Goal: Task Accomplishment & Management: Complete application form

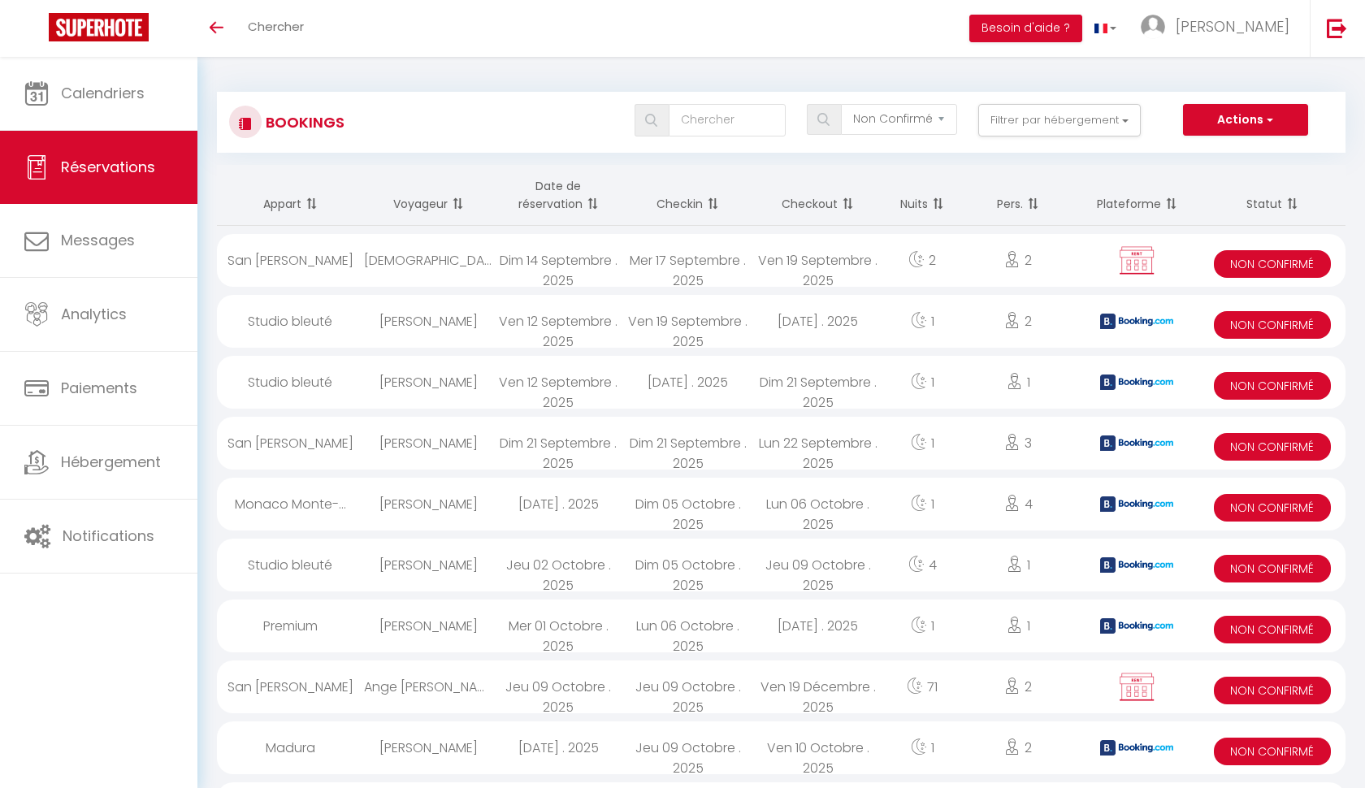
select select "not_confirmed"
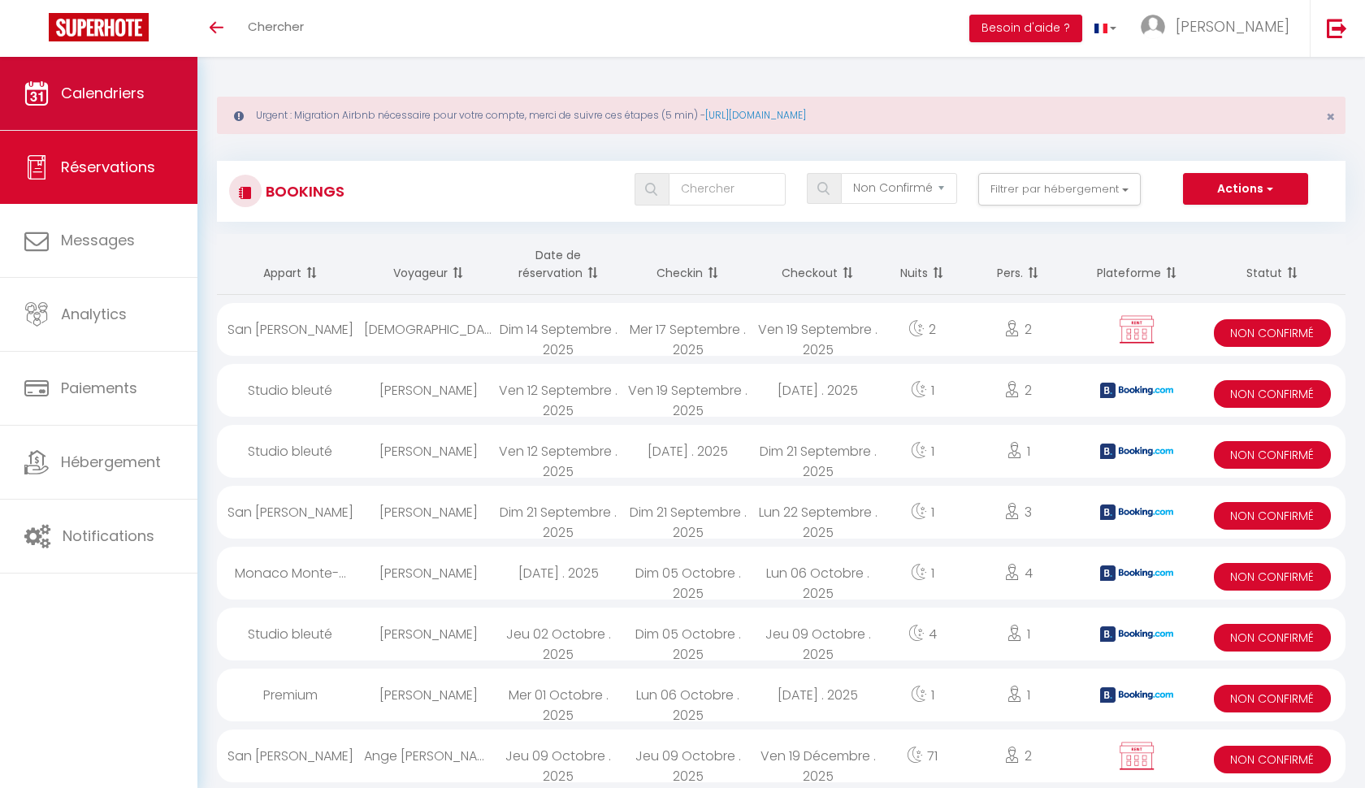
click at [132, 116] on link "Calendriers" at bounding box center [98, 93] width 197 height 73
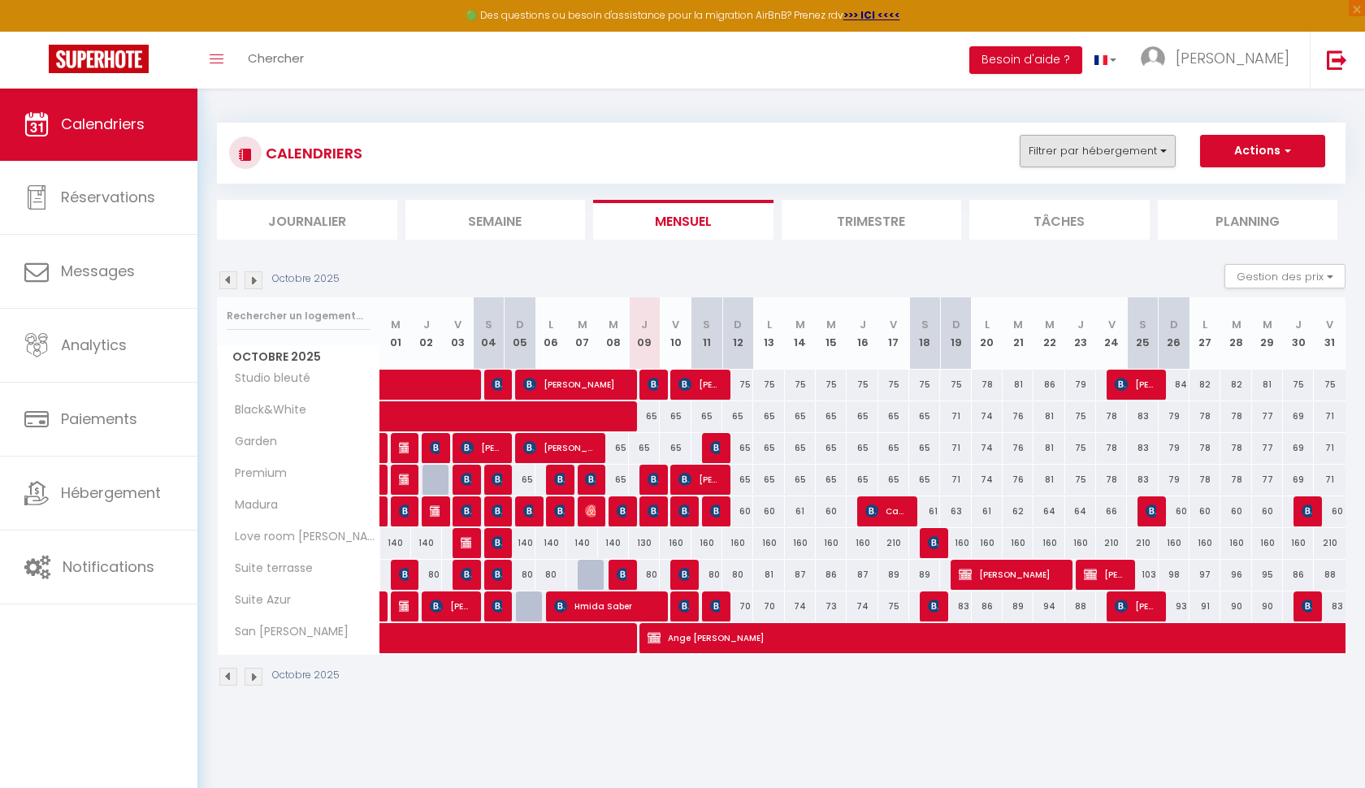
click at [1155, 159] on button "Filtrer par hébergement" at bounding box center [1097, 151] width 156 height 32
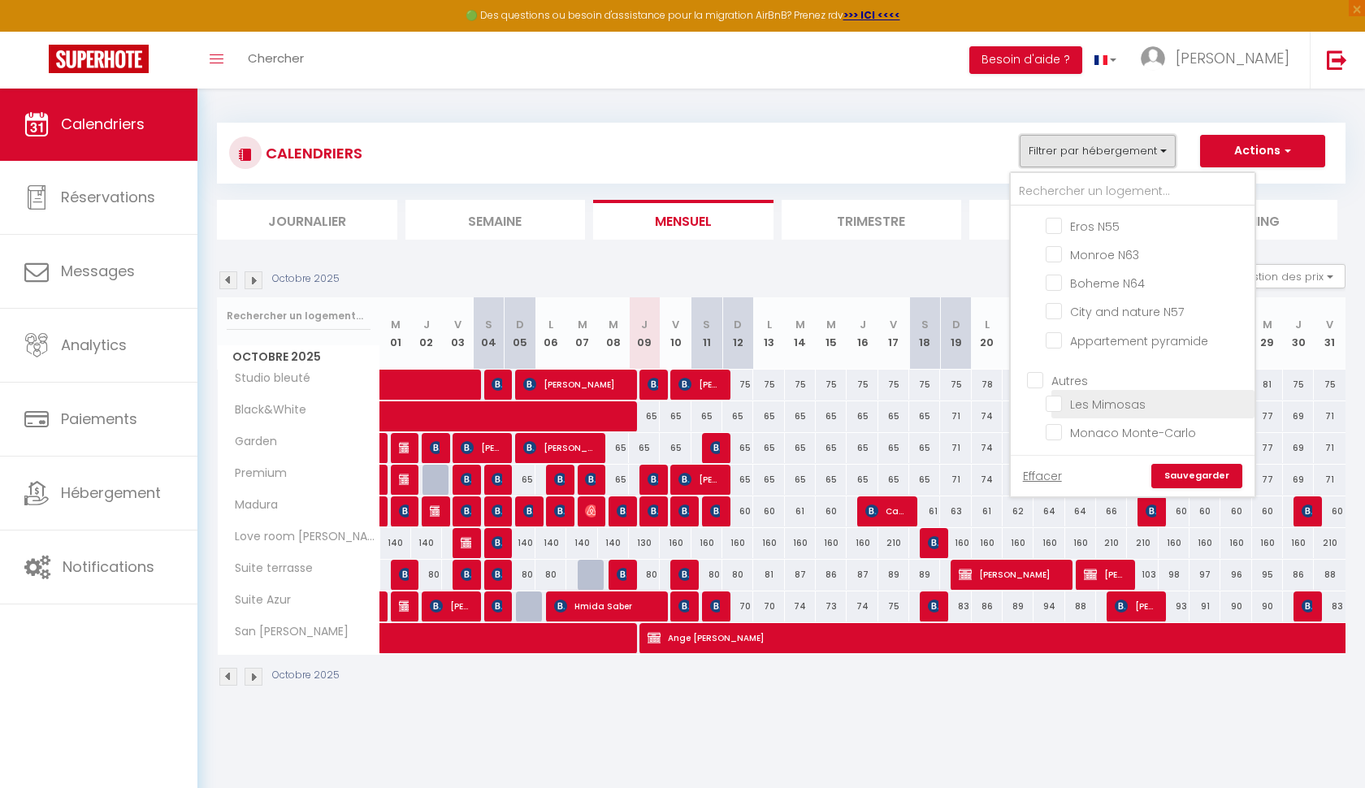
scroll to position [640, 0]
click at [1037, 380] on input "Autres" at bounding box center [1149, 380] width 244 height 16
checkbox input "true"
checkbox input "false"
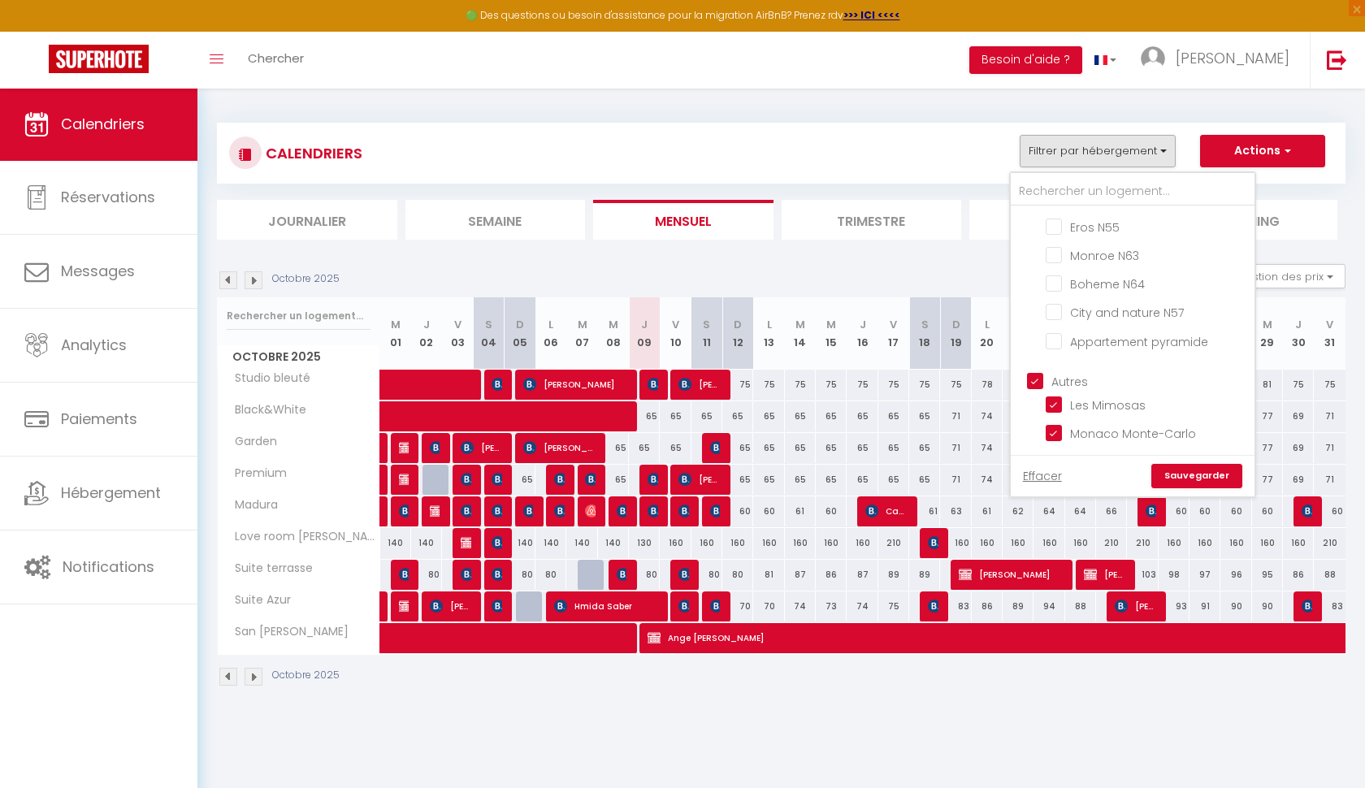
checkbox input "false"
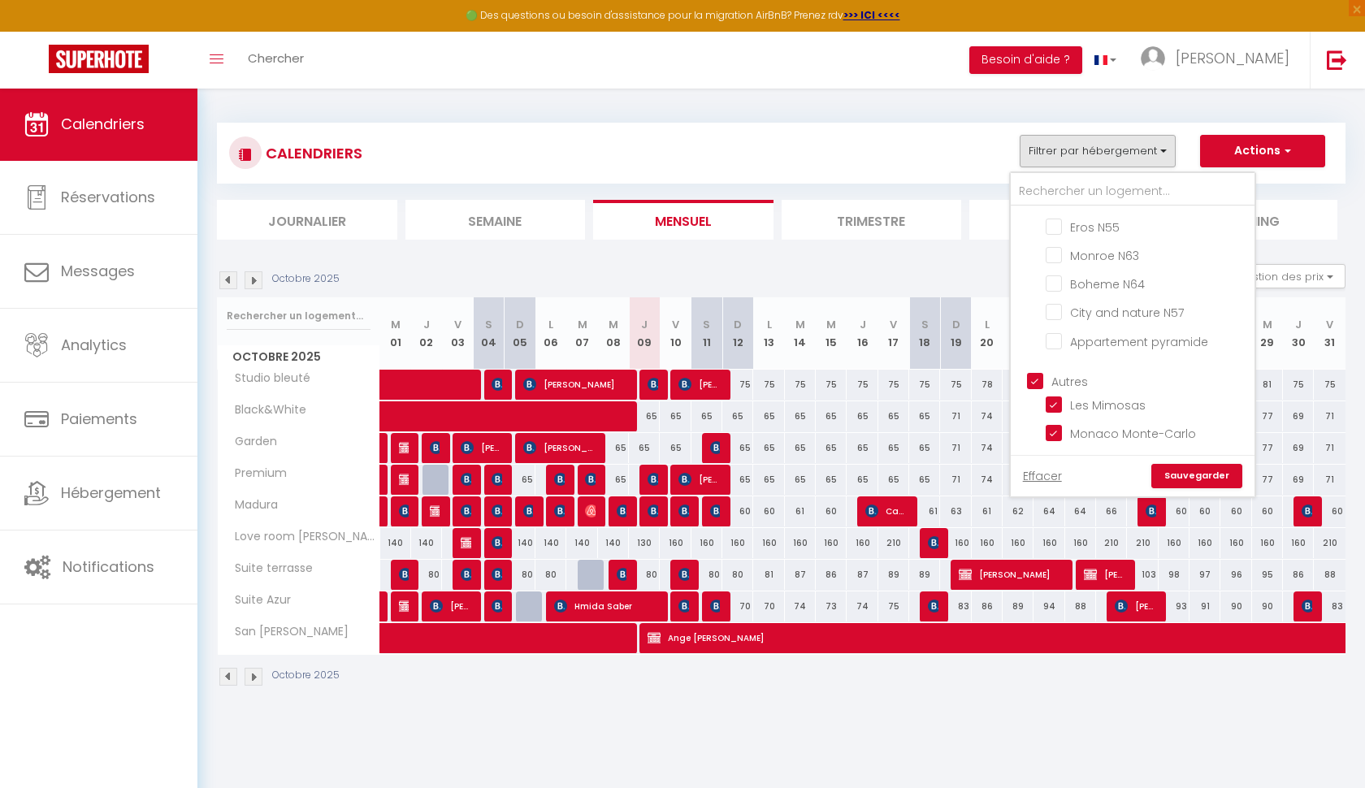
checkbox input "false"
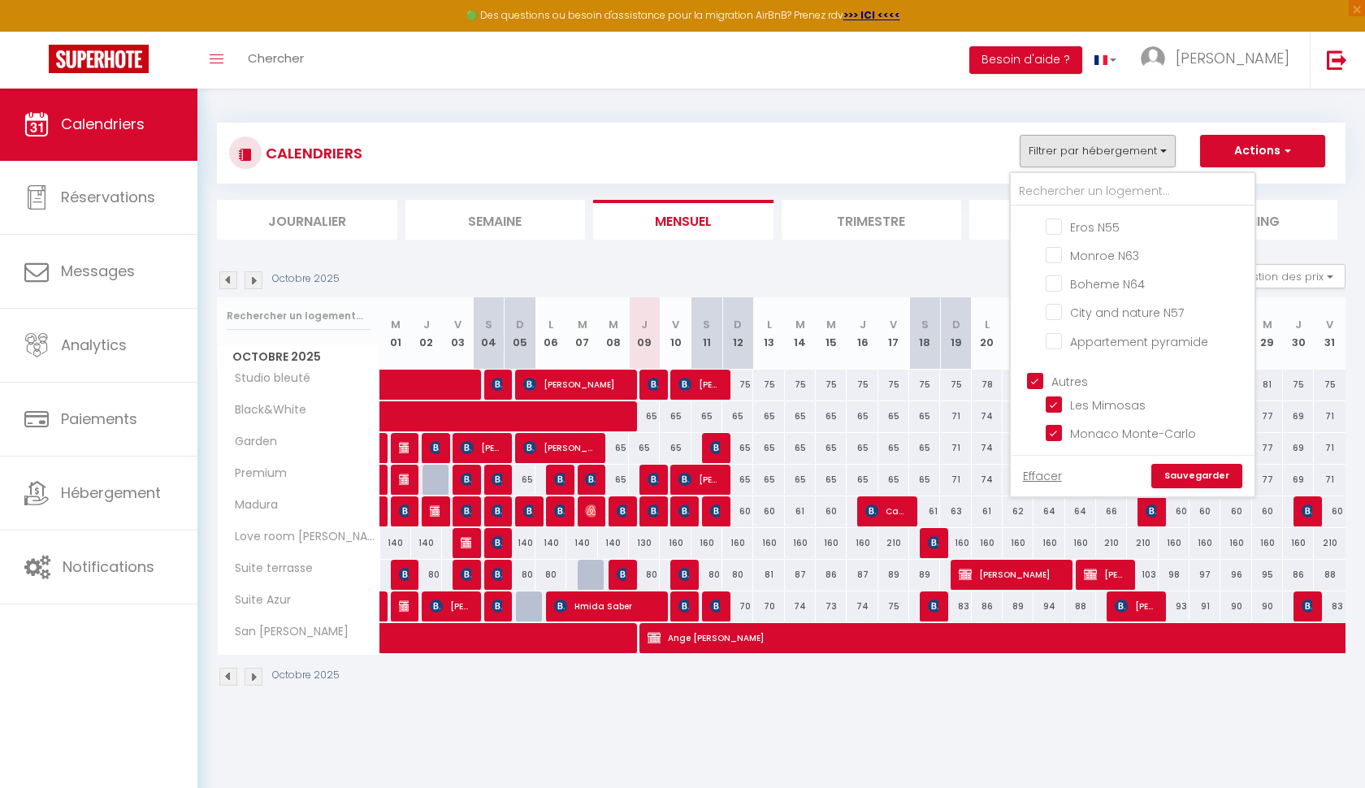
checkbox input "false"
checkbox input "true"
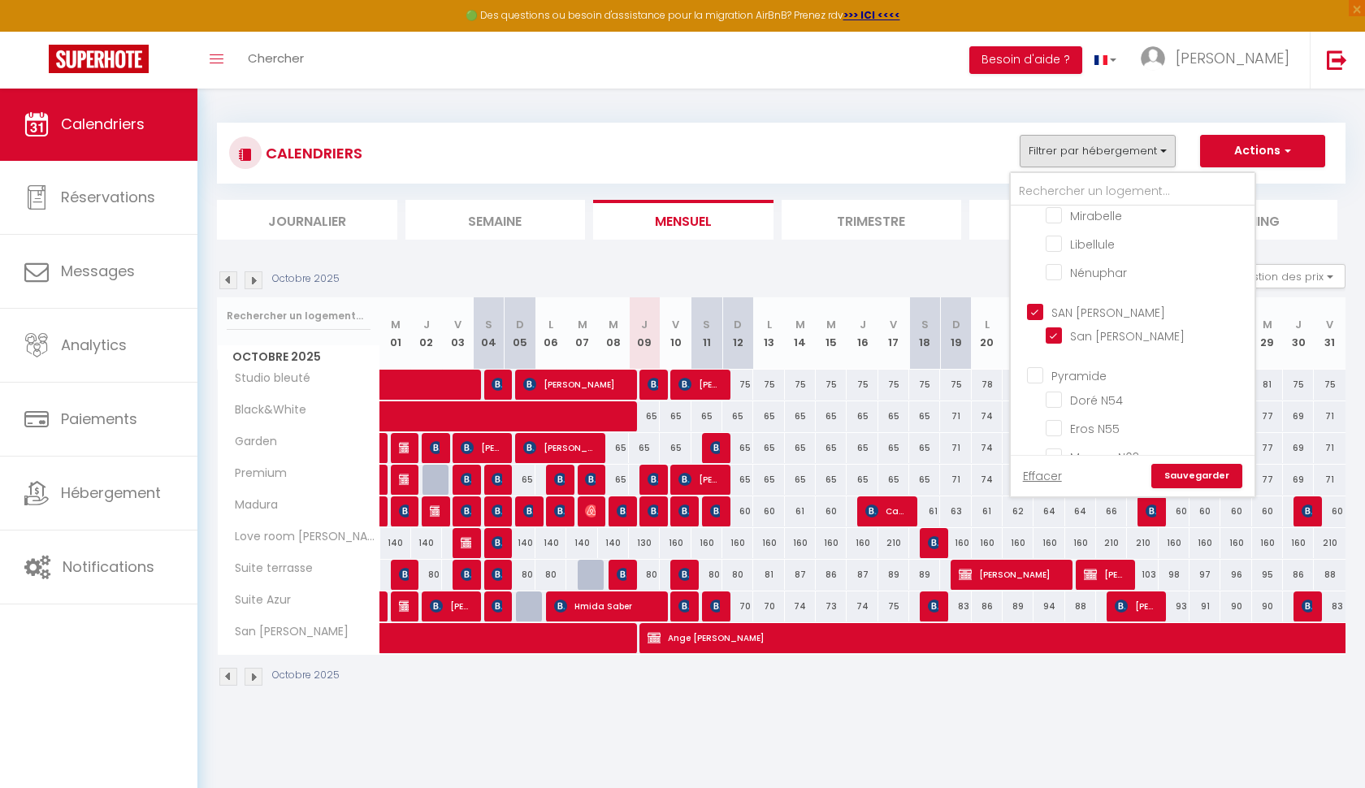
click at [1048, 379] on input "Pyramide" at bounding box center [1149, 374] width 244 height 16
checkbox input "true"
checkbox input "false"
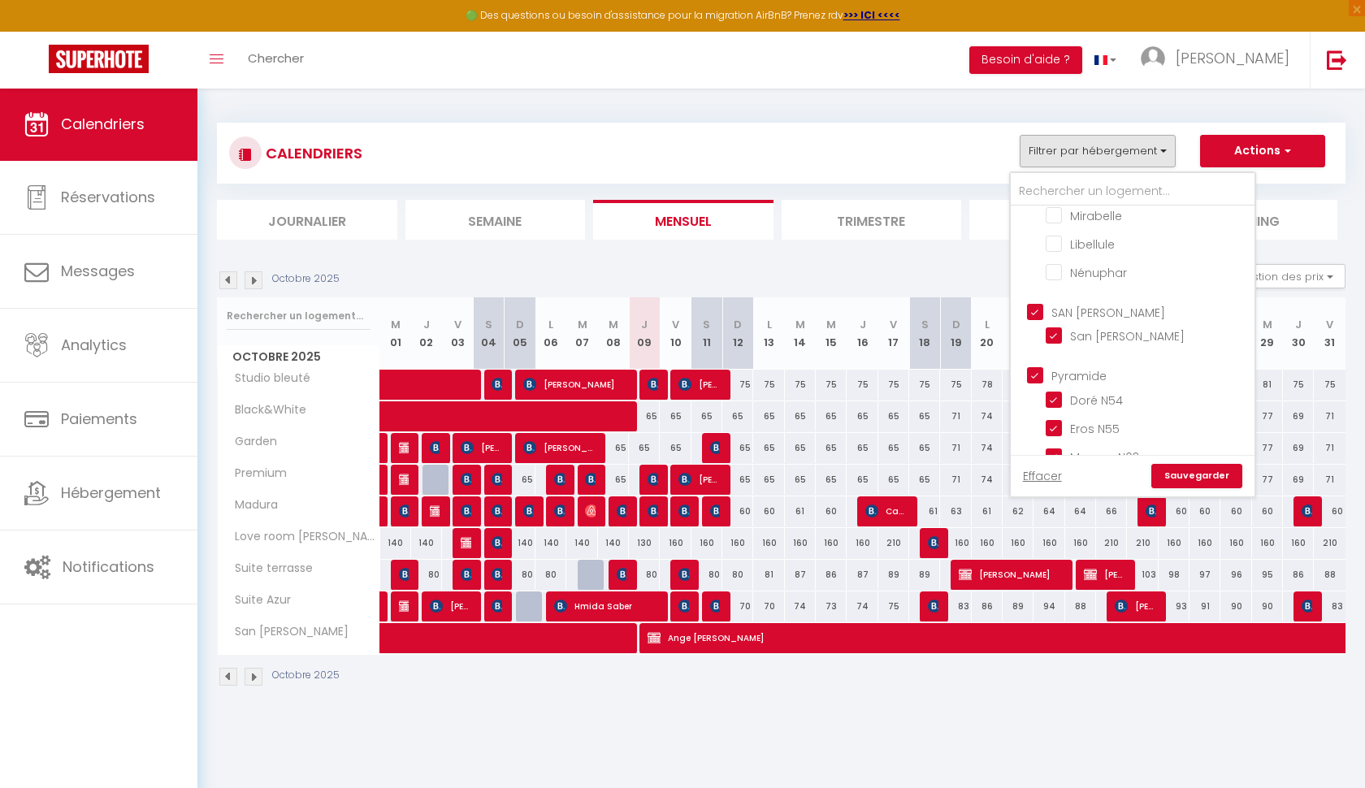
checkbox input "false"
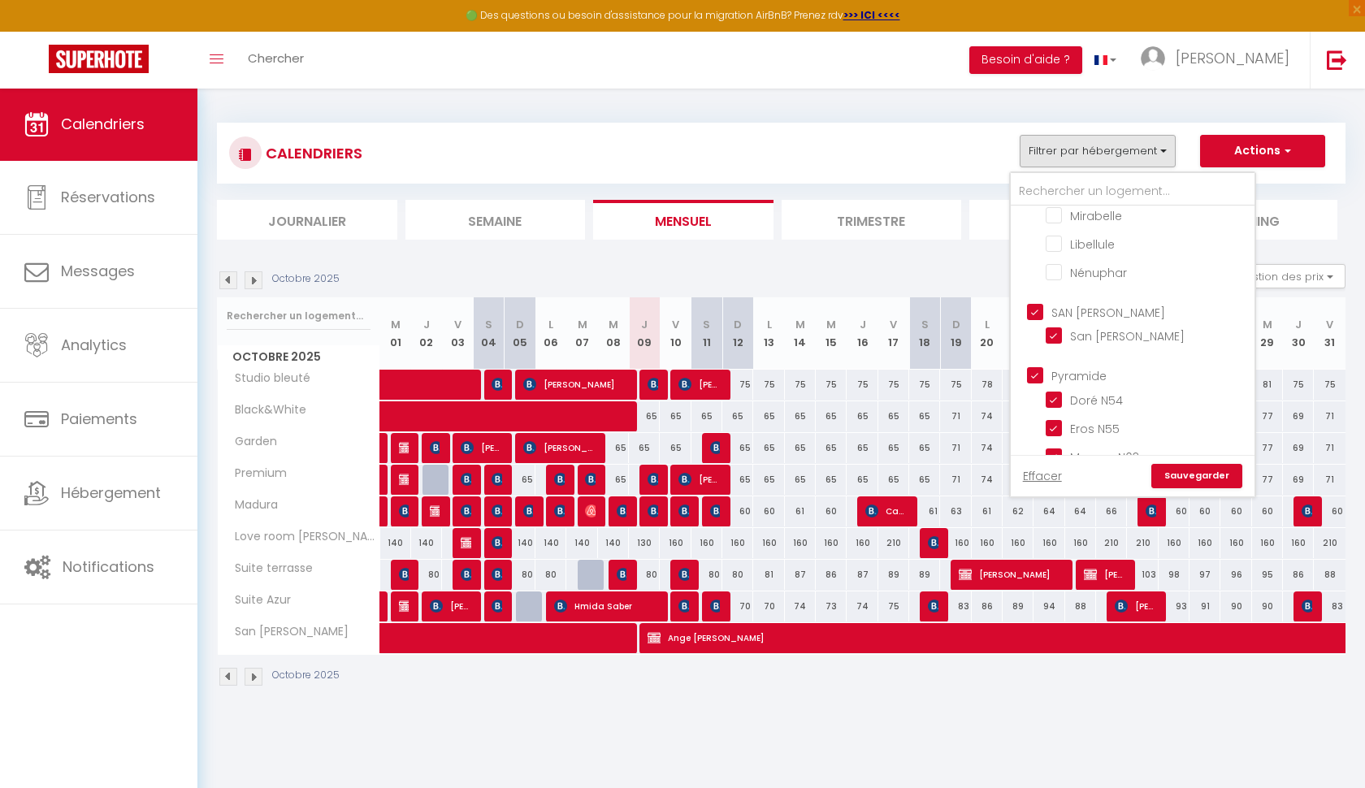
checkbox input "true"
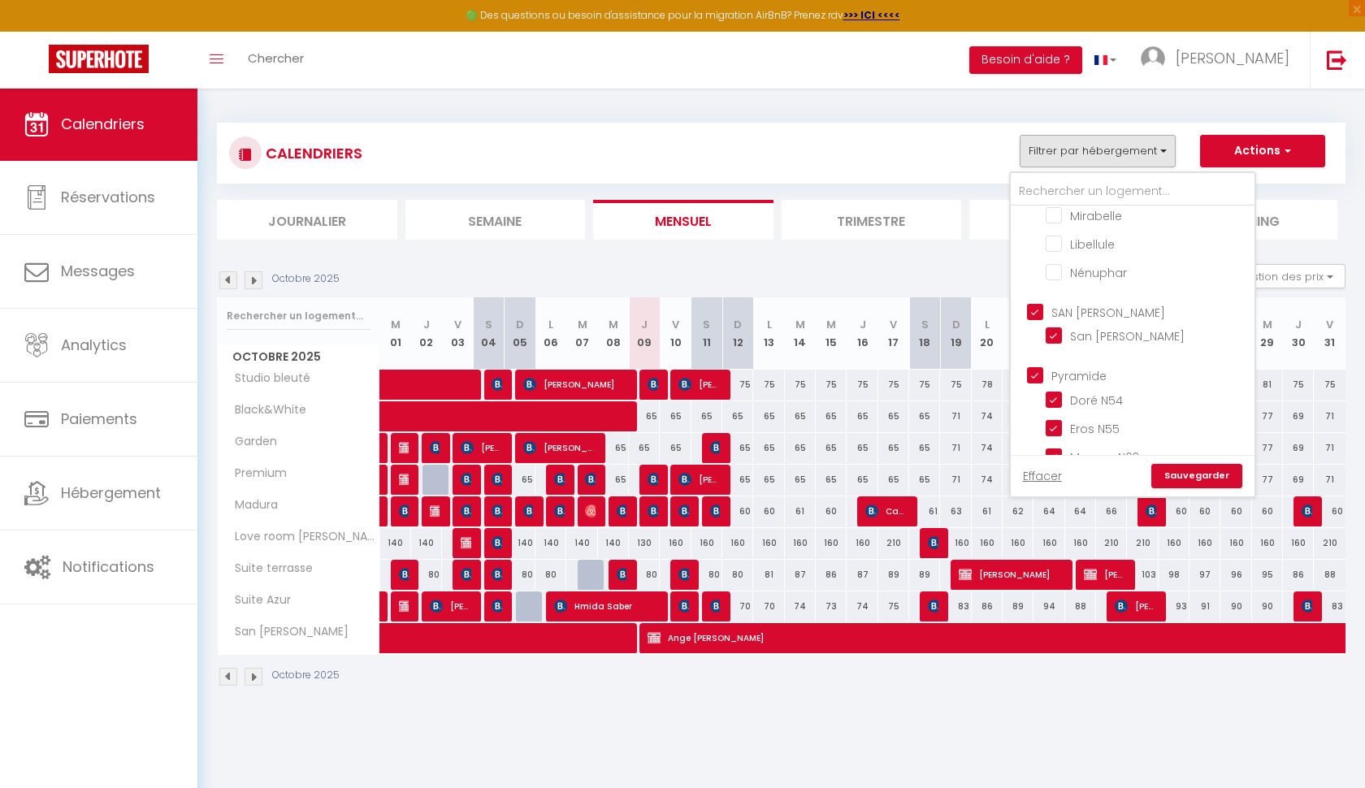
checkbox input "true"
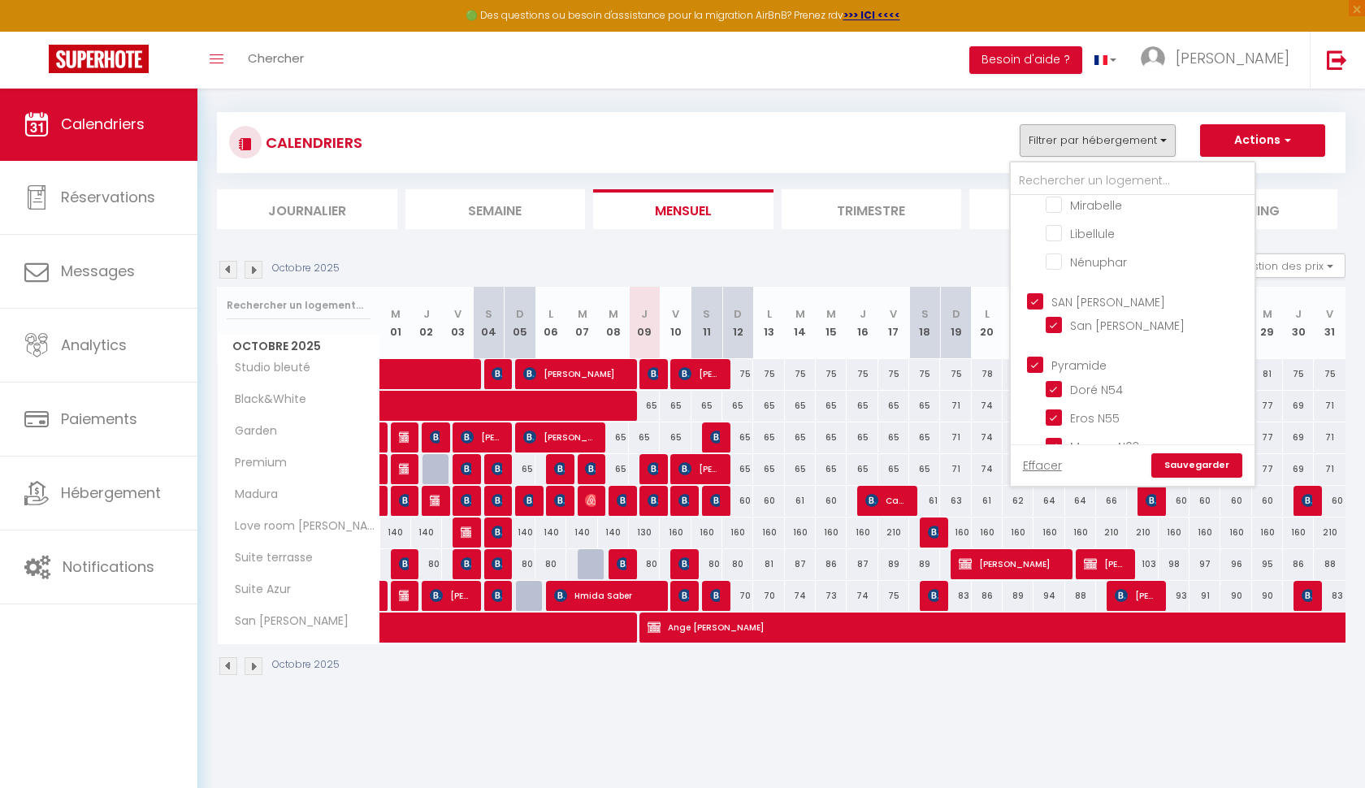
scroll to position [15, 0]
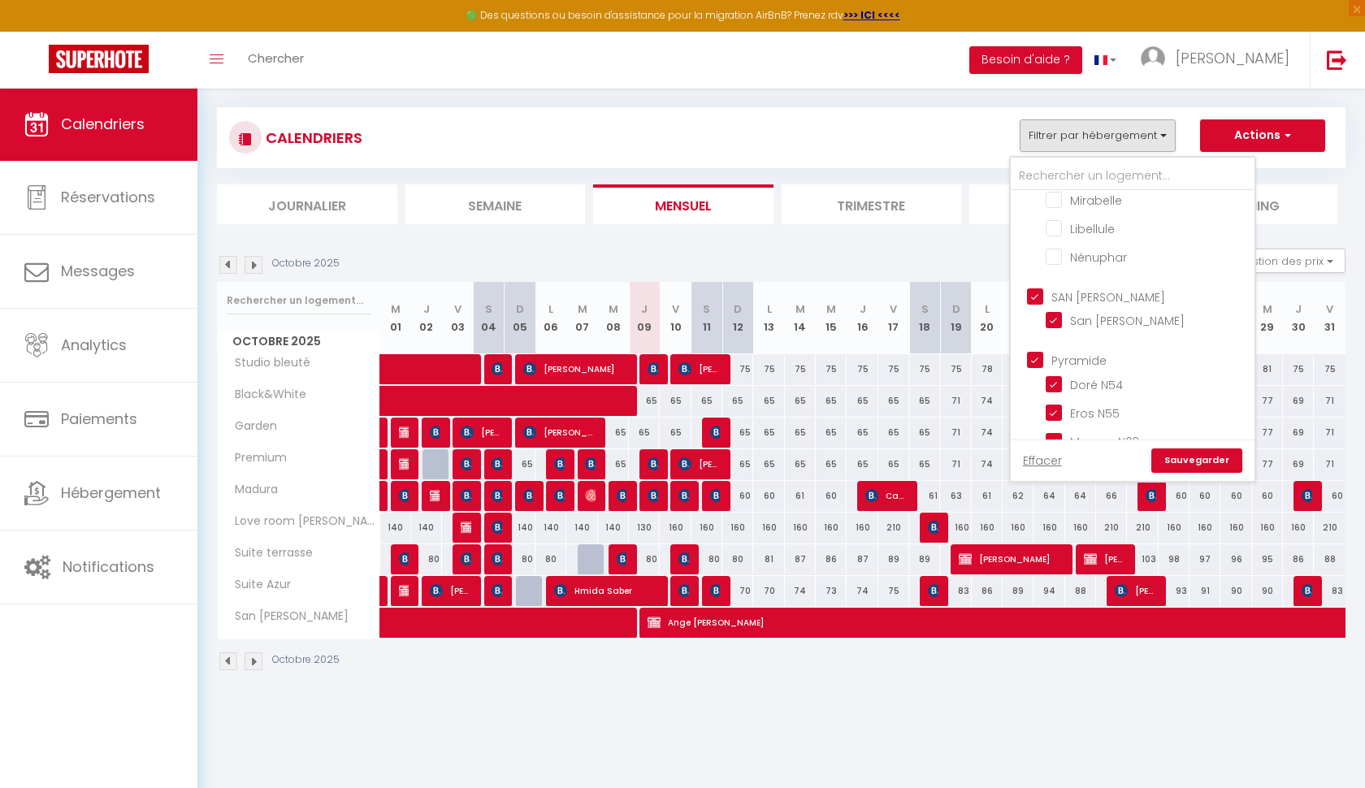
click at [1191, 463] on link "Sauvegarder" at bounding box center [1196, 460] width 91 height 24
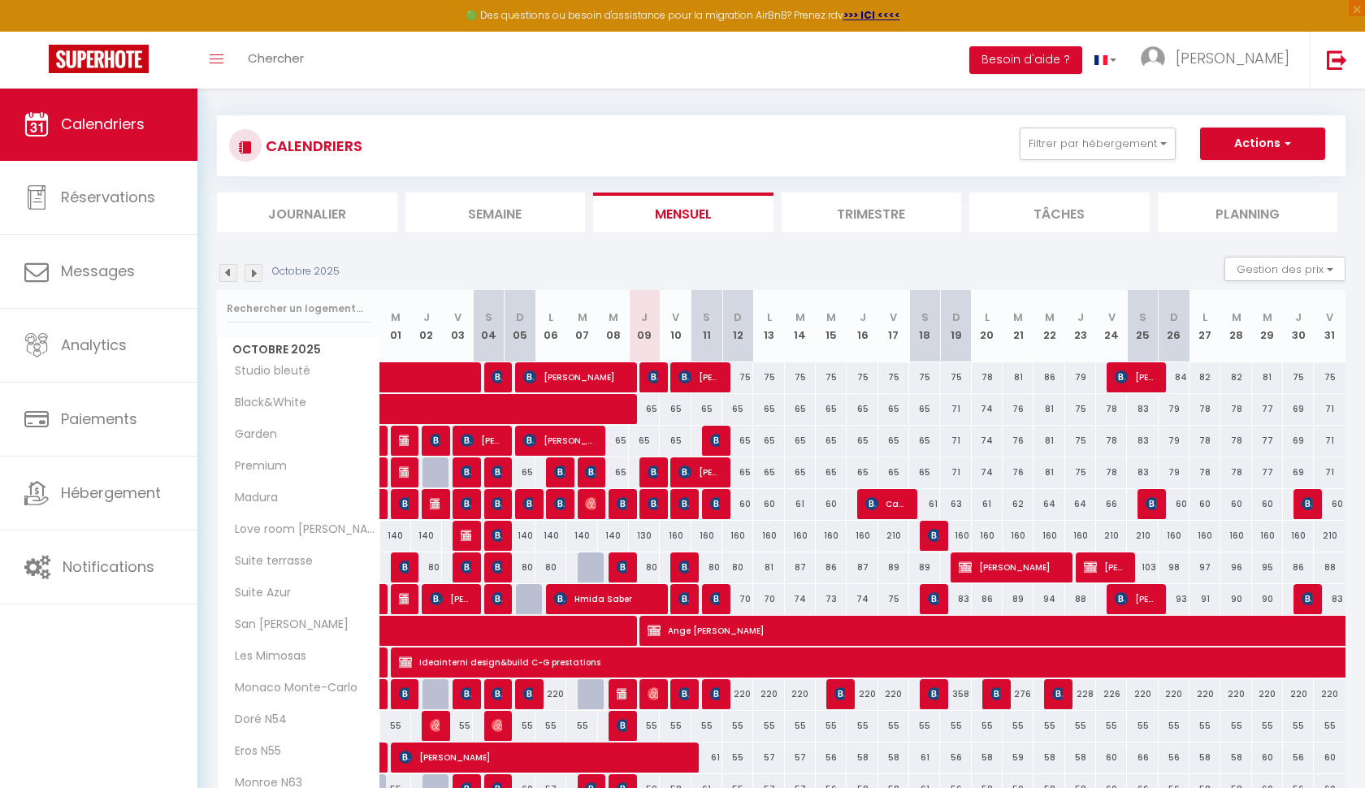
scroll to position [46, 0]
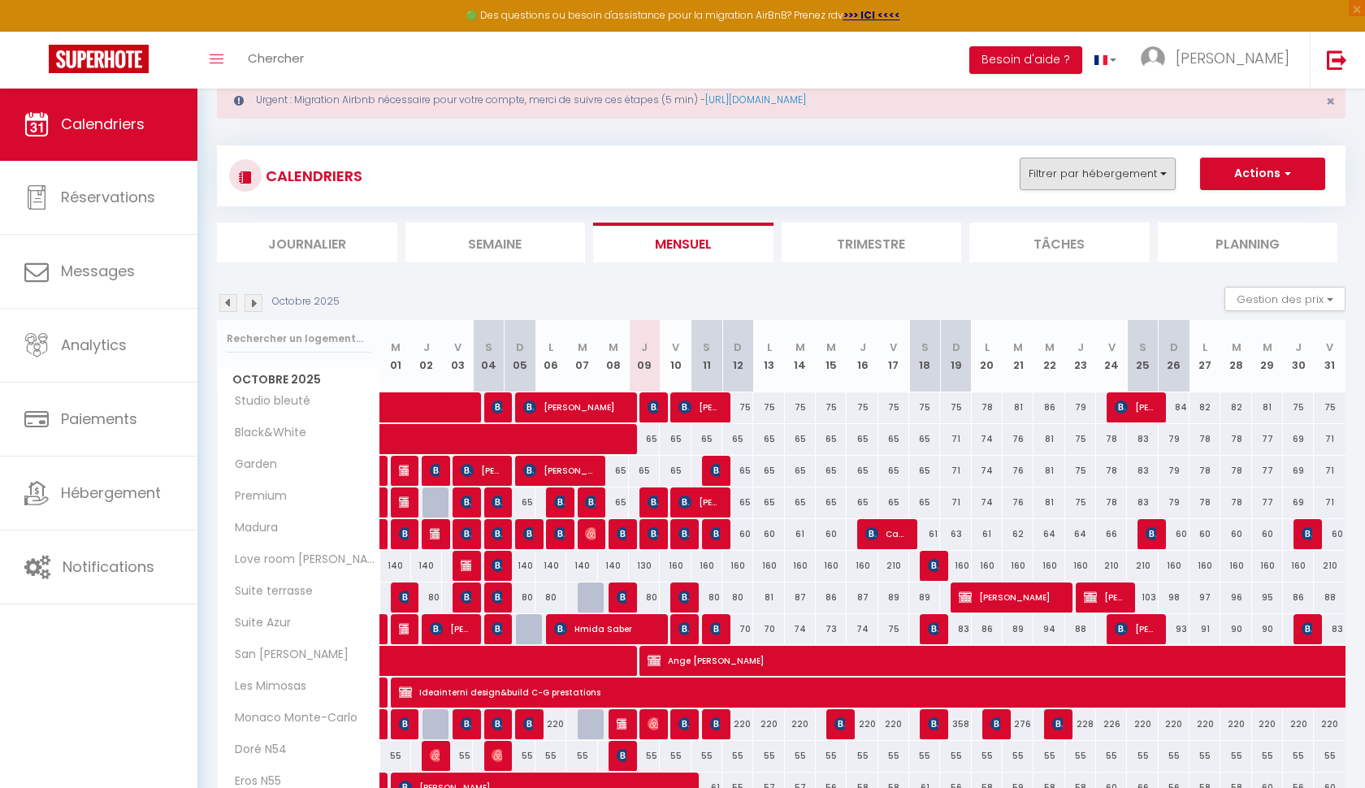
click at [1082, 170] on button "Filtrer par hébergement" at bounding box center [1097, 174] width 156 height 32
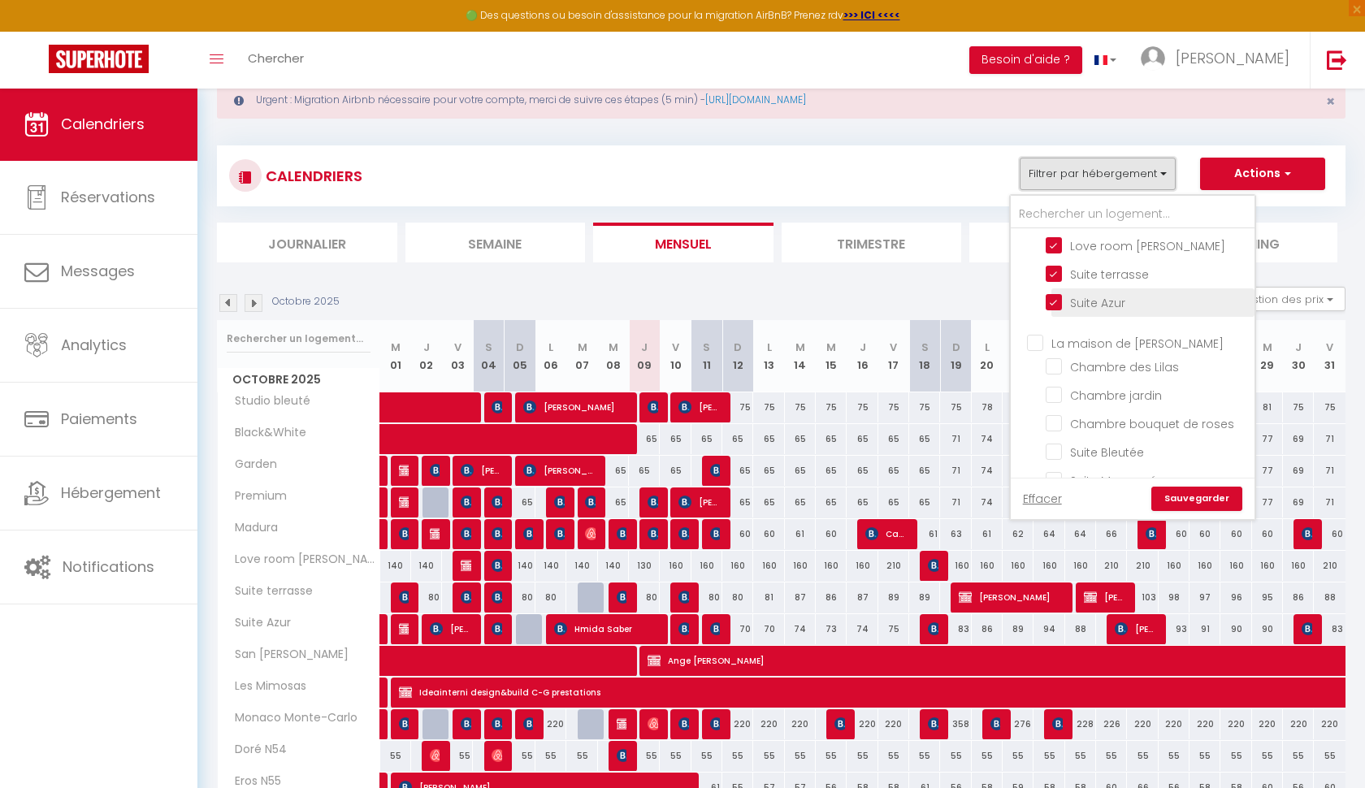
scroll to position [171, 0]
click at [1035, 333] on input "La maison de [PERSON_NAME]" at bounding box center [1149, 337] width 244 height 16
checkbox input "true"
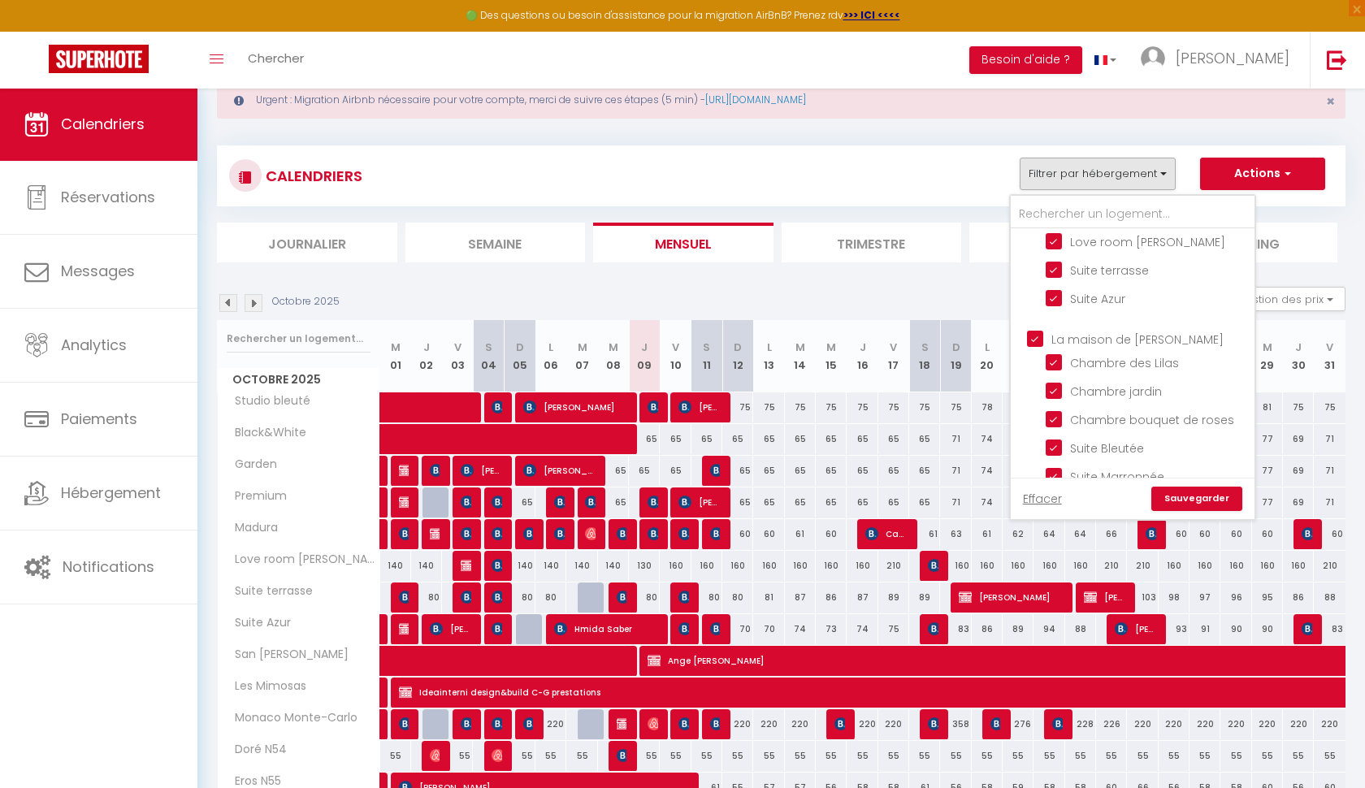
checkbox input "true"
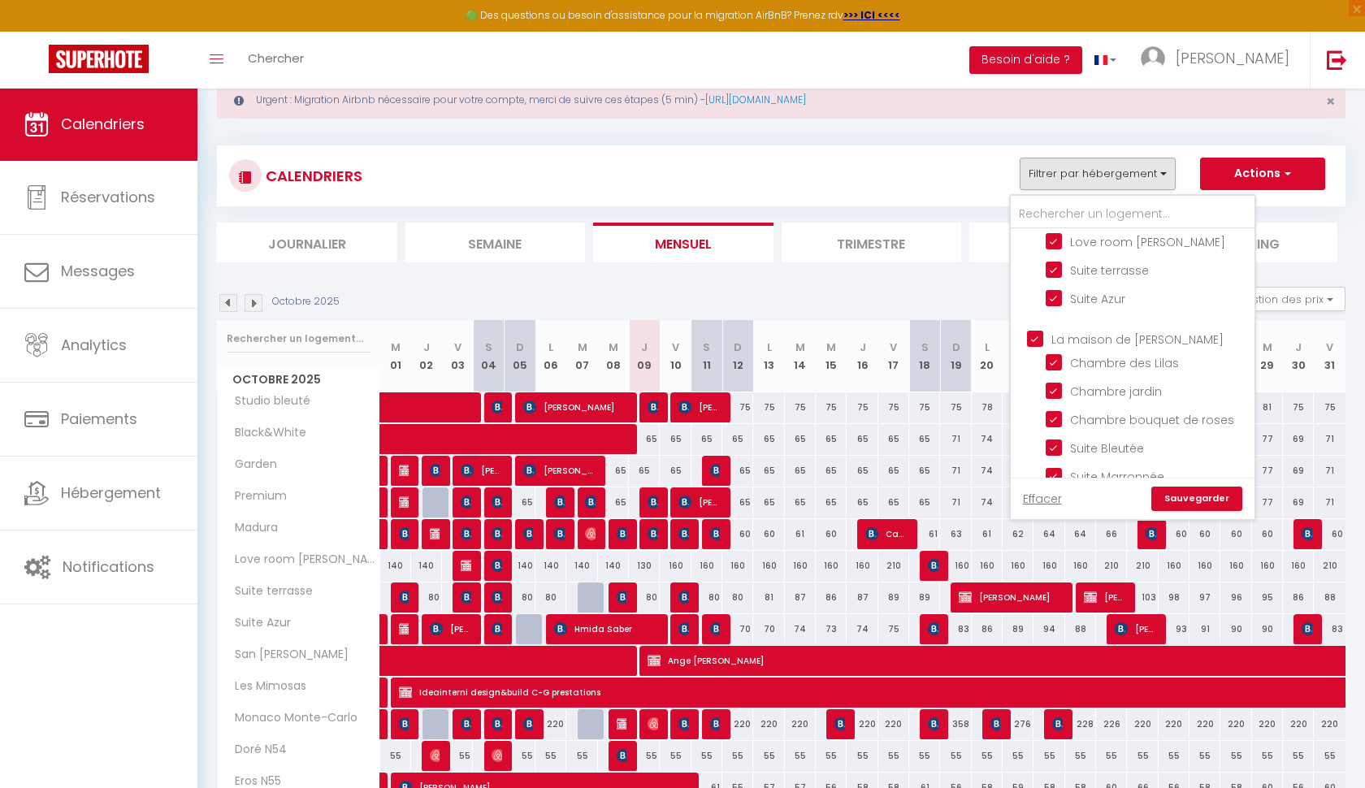
checkbox input "true"
click at [1194, 498] on link "Sauvegarder" at bounding box center [1196, 499] width 91 height 24
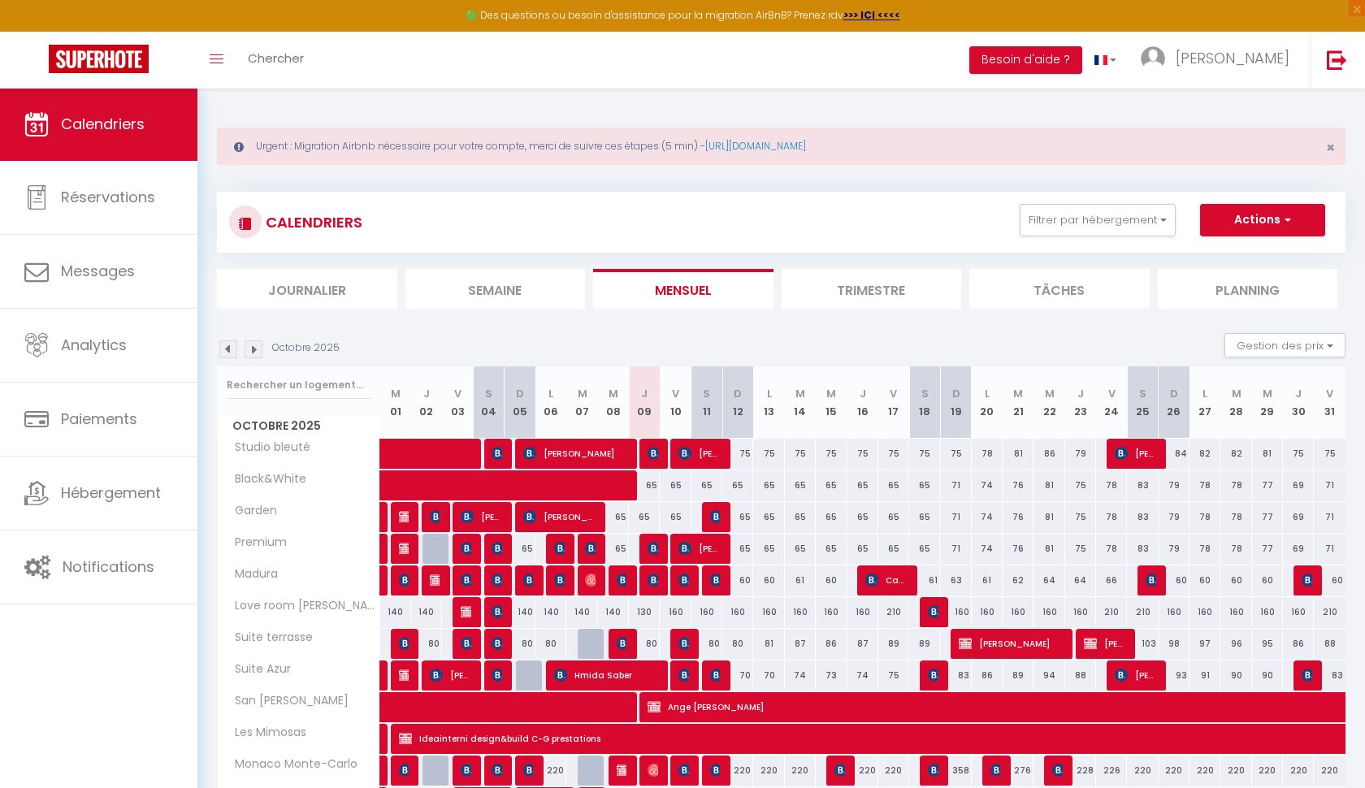
scroll to position [0, 0]
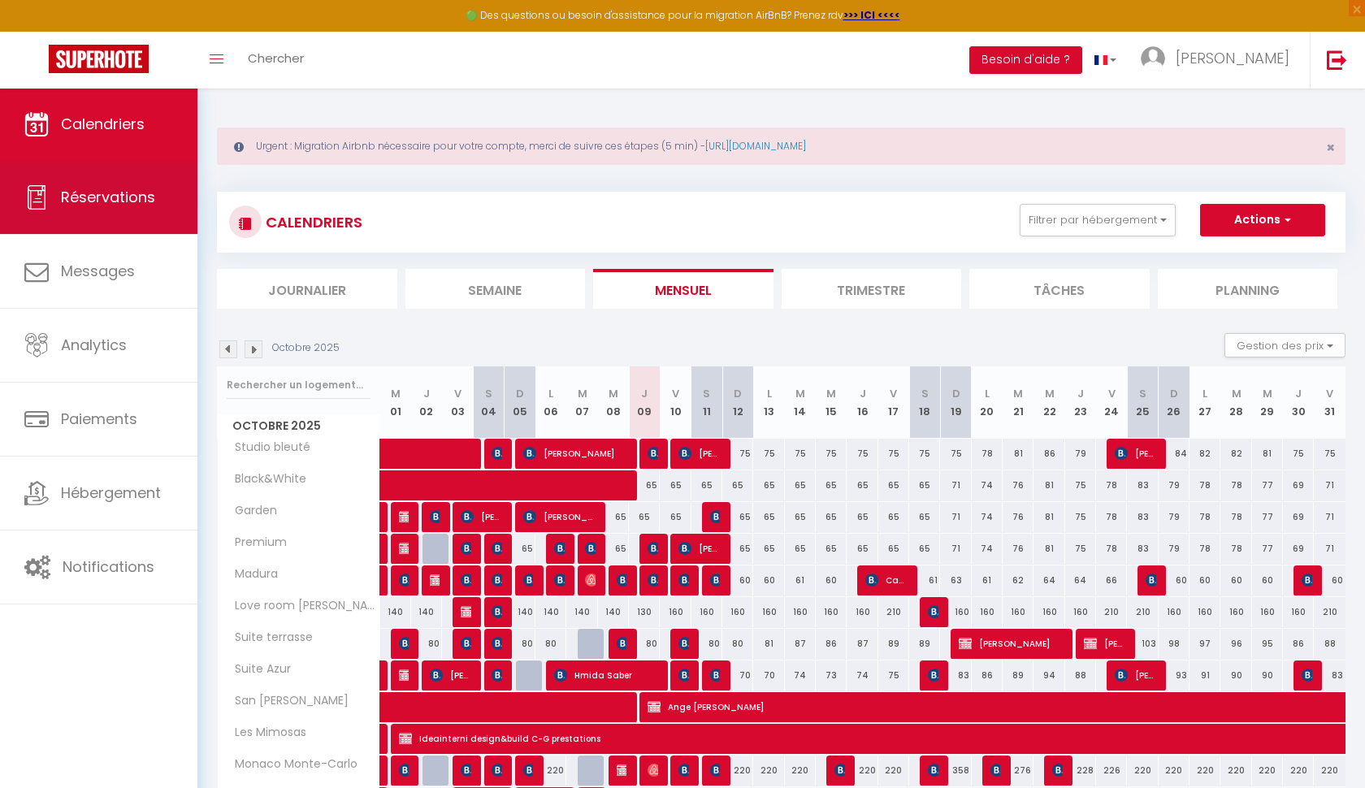
click at [58, 206] on link "Réservations" at bounding box center [98, 197] width 197 height 73
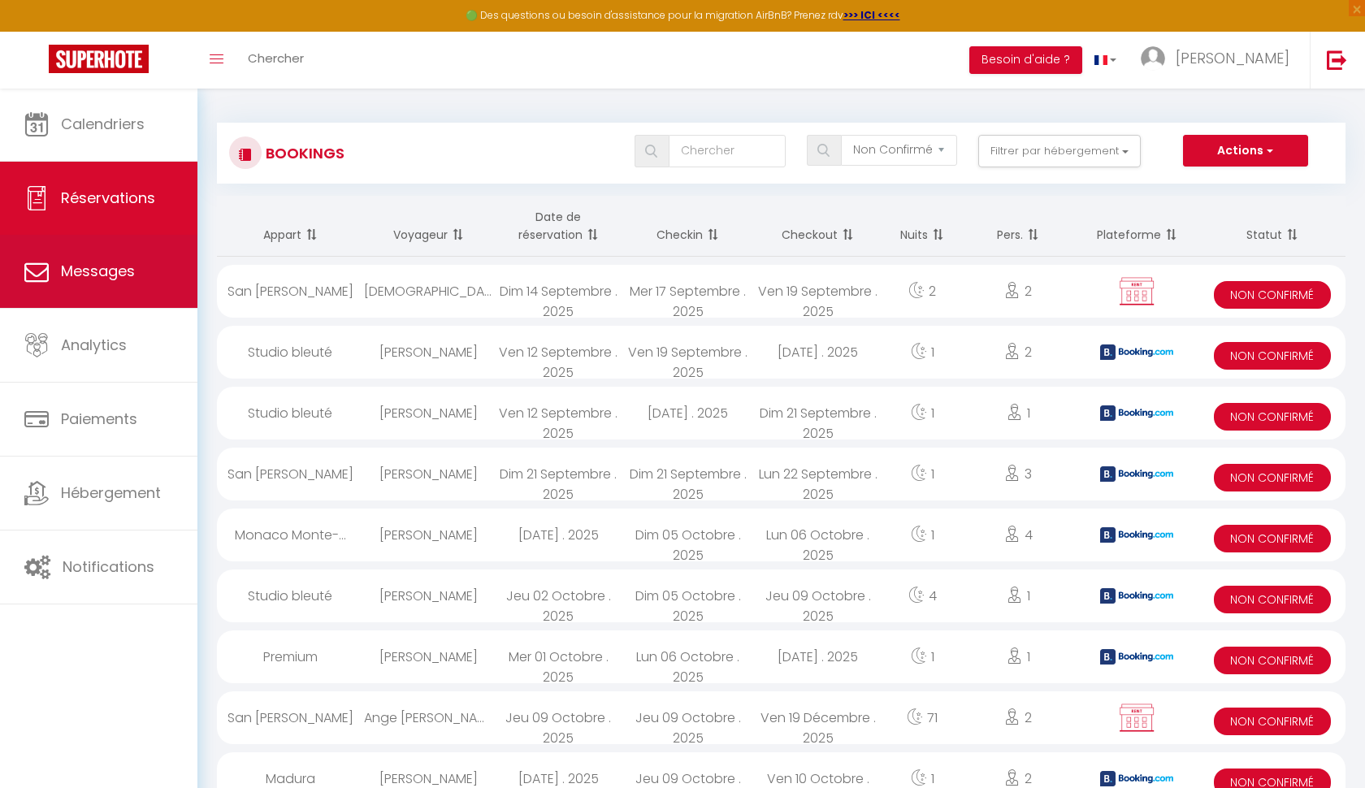
click at [84, 283] on link "Messages" at bounding box center [98, 271] width 197 height 73
select select "message"
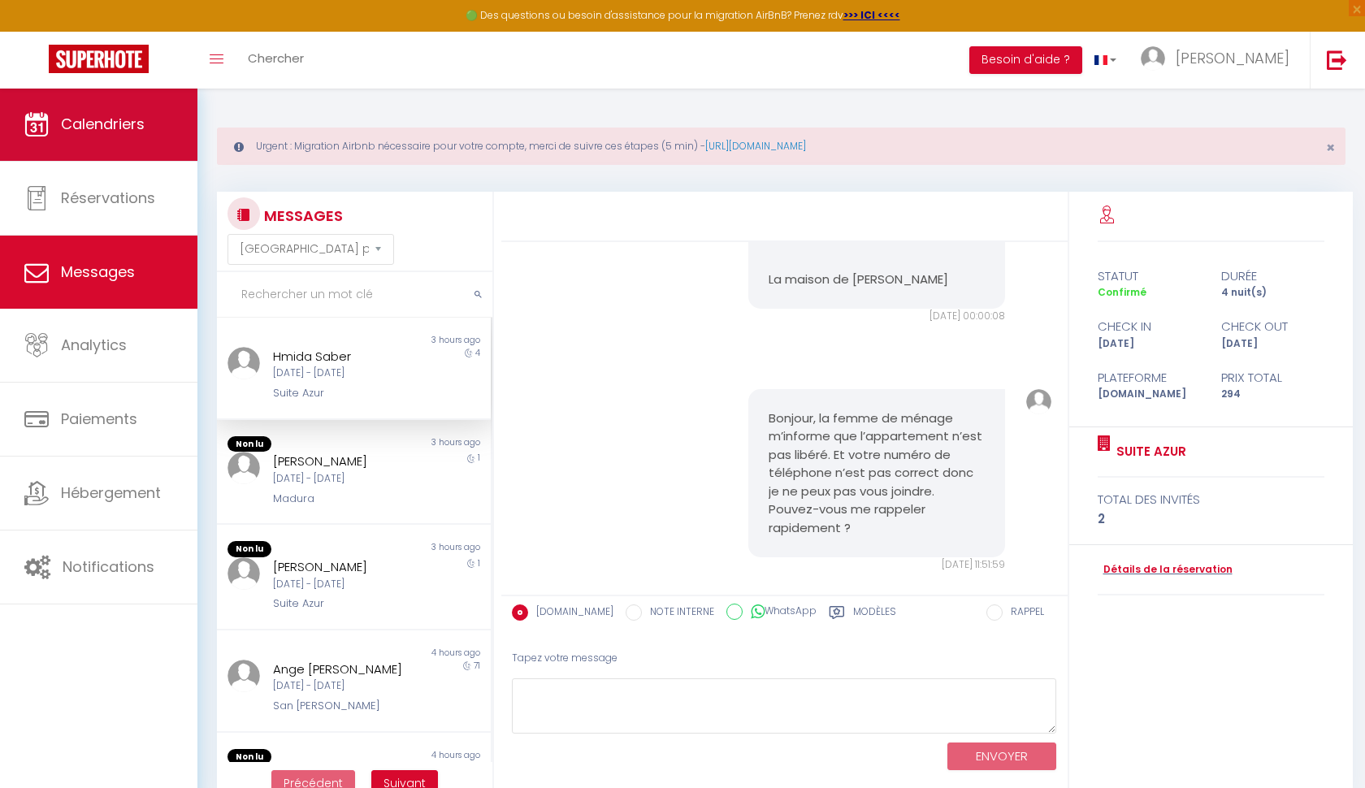
click at [177, 111] on link "Calendriers" at bounding box center [98, 124] width 197 height 73
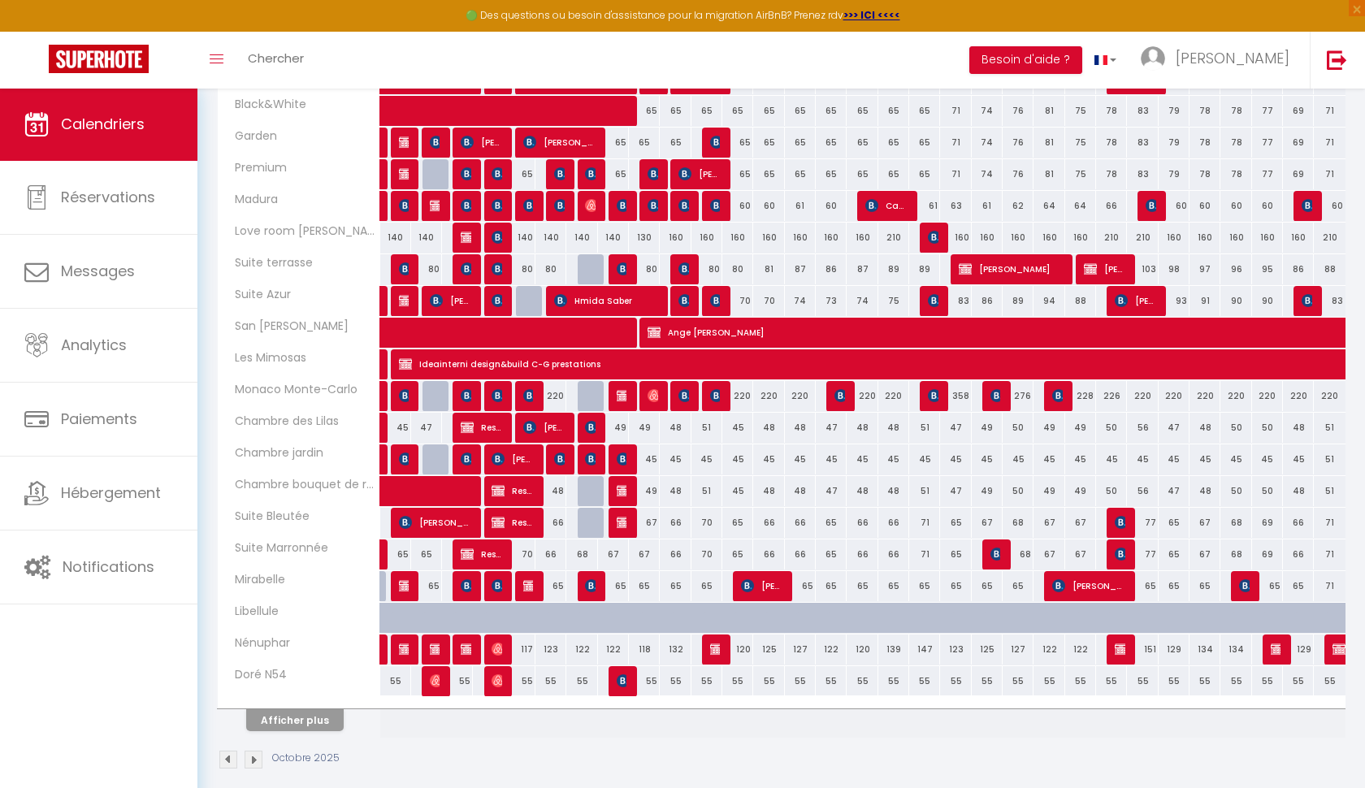
scroll to position [374, 0]
click at [300, 729] on button "Afficher plus" at bounding box center [294, 720] width 97 height 22
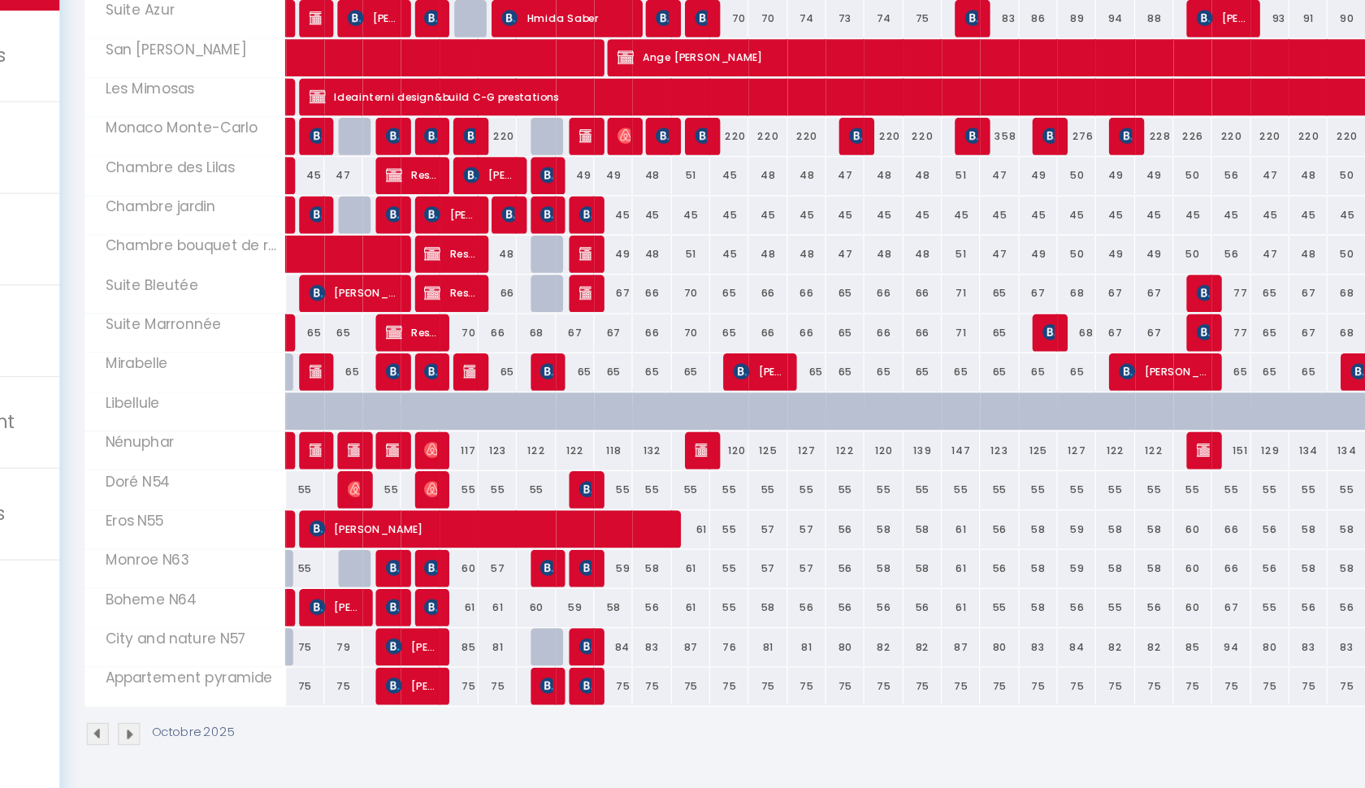
scroll to position [508, 0]
click at [629, 690] on div "75" at bounding box center [644, 705] width 31 height 30
type input "75"
type input "Jeu 09 Octobre 2025"
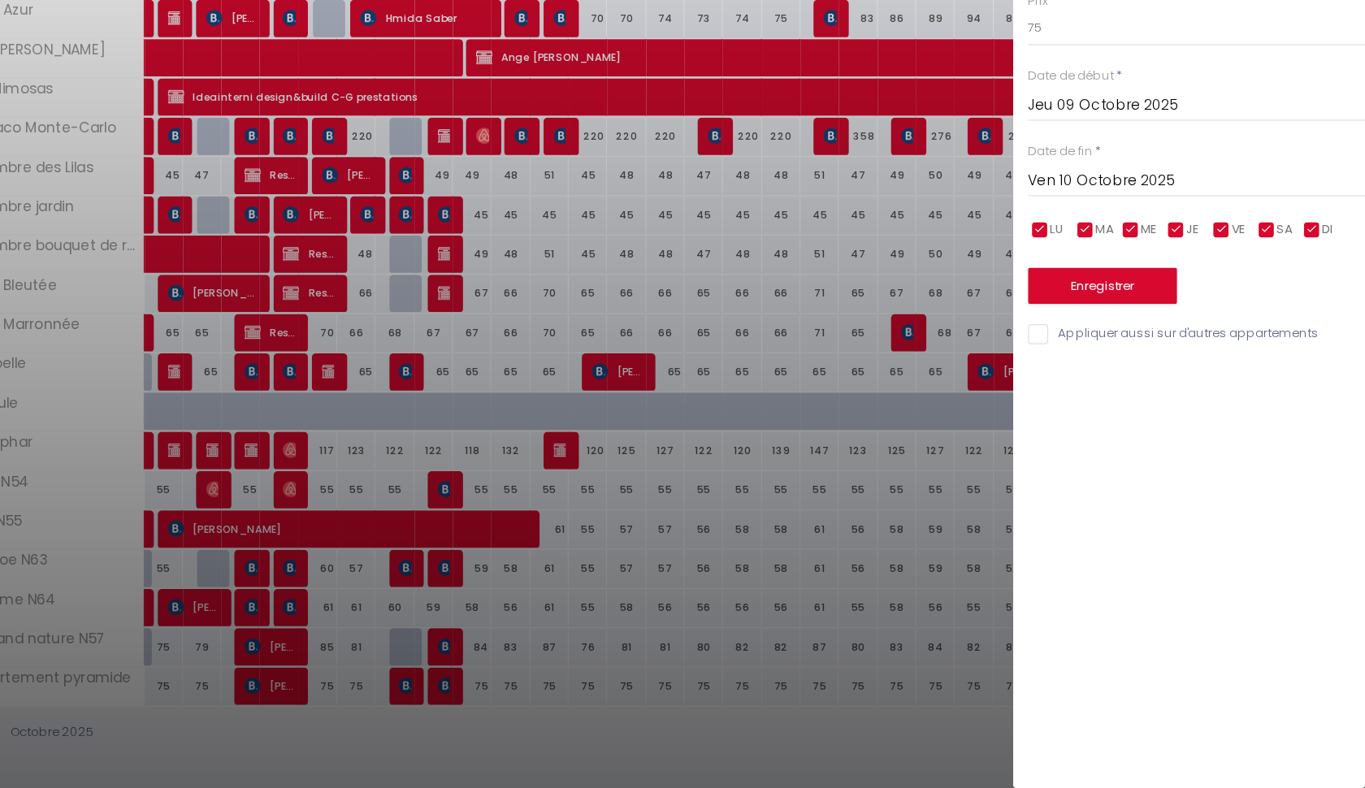
click at [1092, 288] on input "Ven 10 Octobre 2025" at bounding box center [1228, 298] width 272 height 21
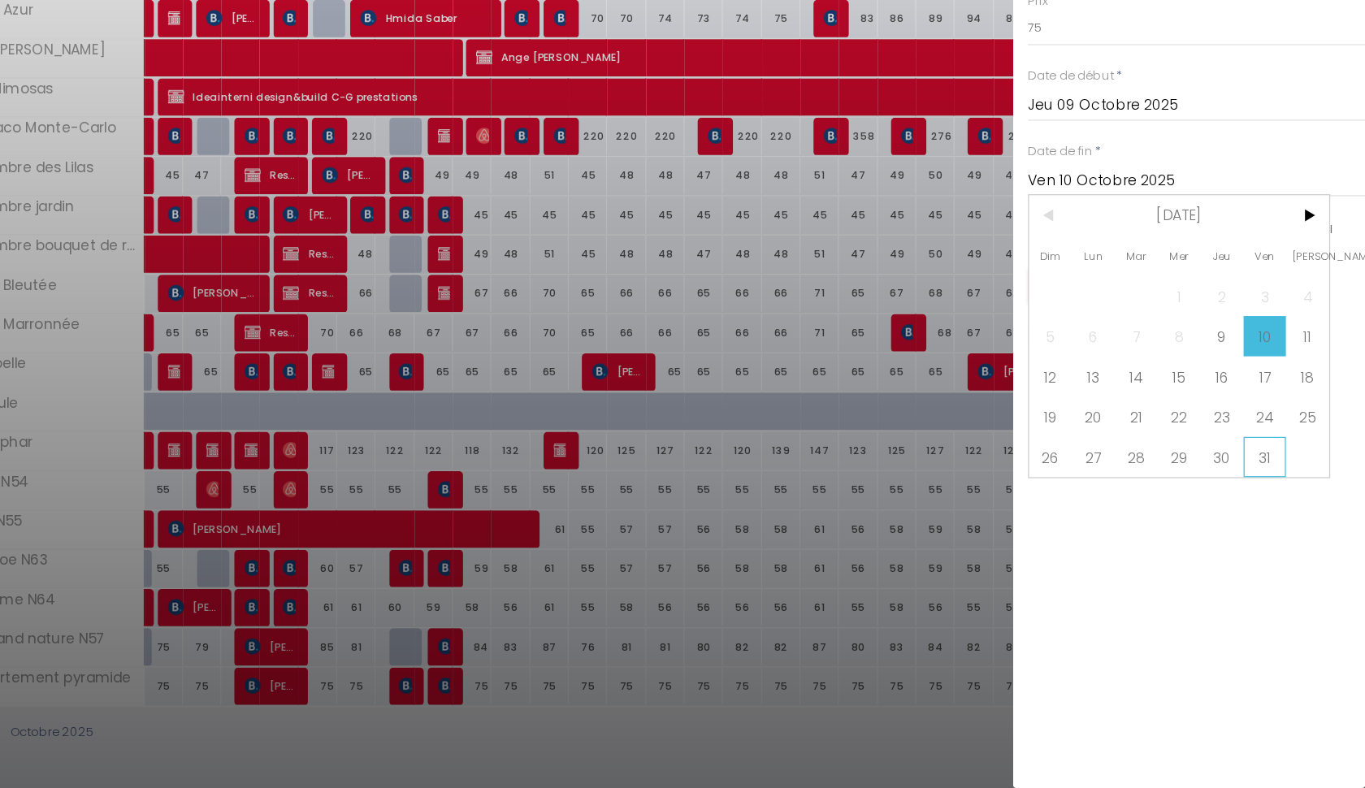
click at [1266, 504] on span "31" at bounding box center [1283, 520] width 35 height 32
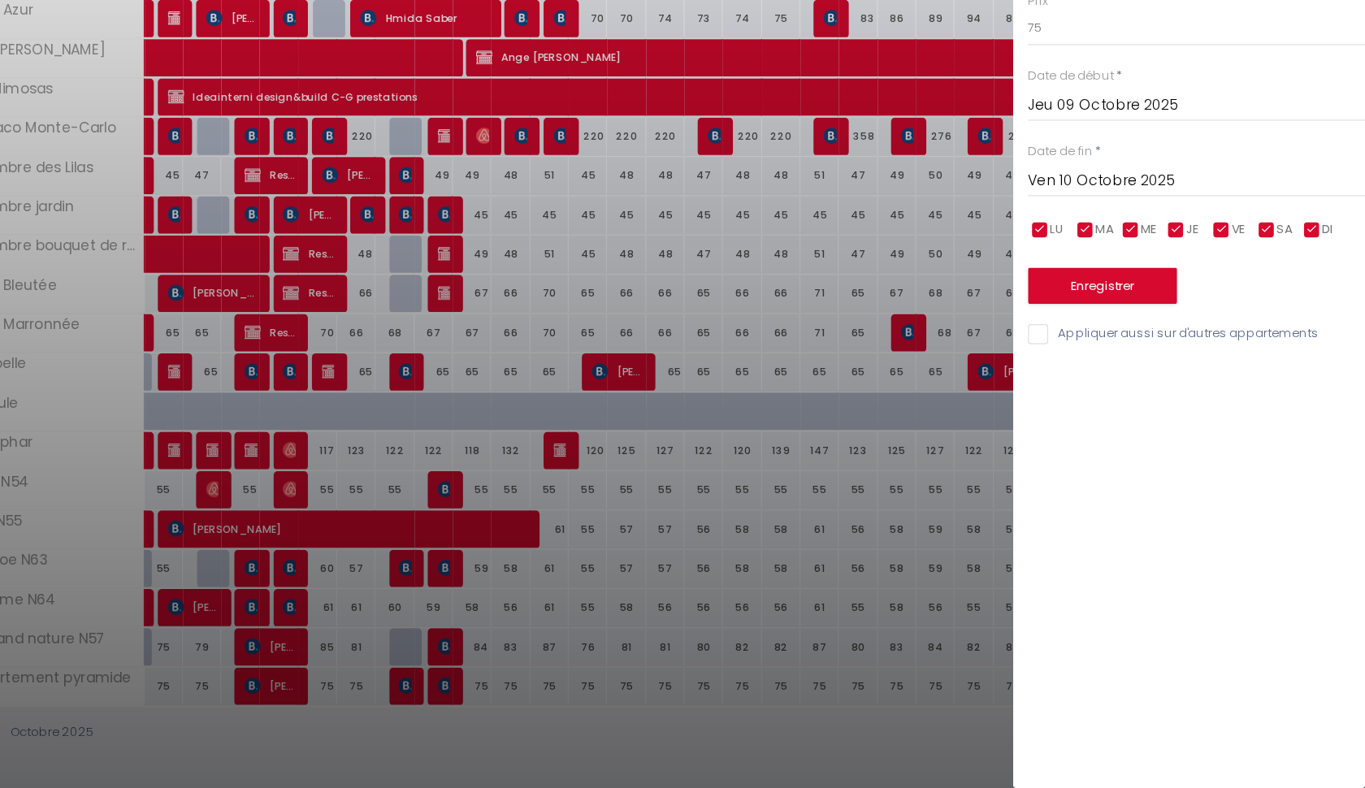
type input "Ven 31 Octobre 2025"
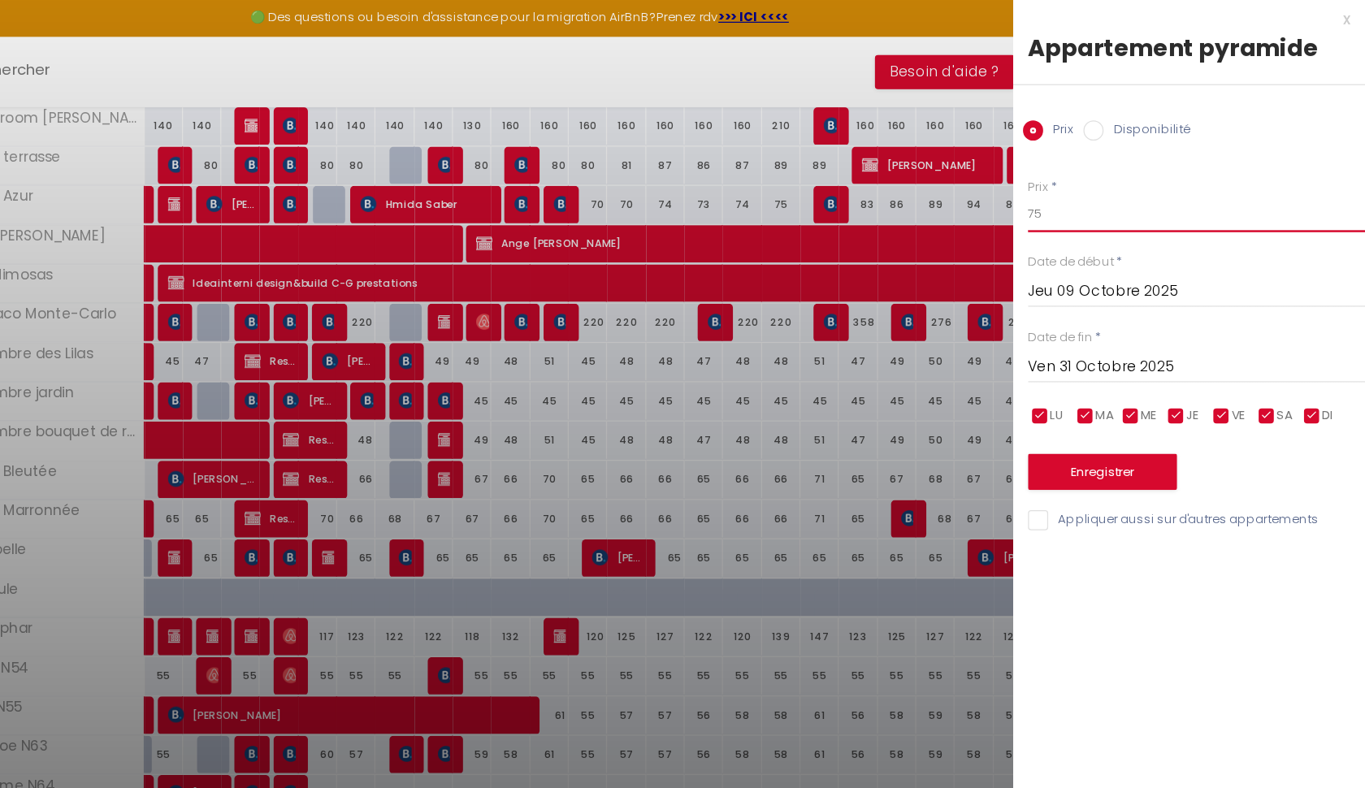
click at [1092, 162] on input "75" at bounding box center [1228, 174] width 272 height 29
click at [1092, 161] on input "75" at bounding box center [1228, 174] width 272 height 29
click at [1092, 171] on input "75" at bounding box center [1228, 174] width 272 height 29
type input "70"
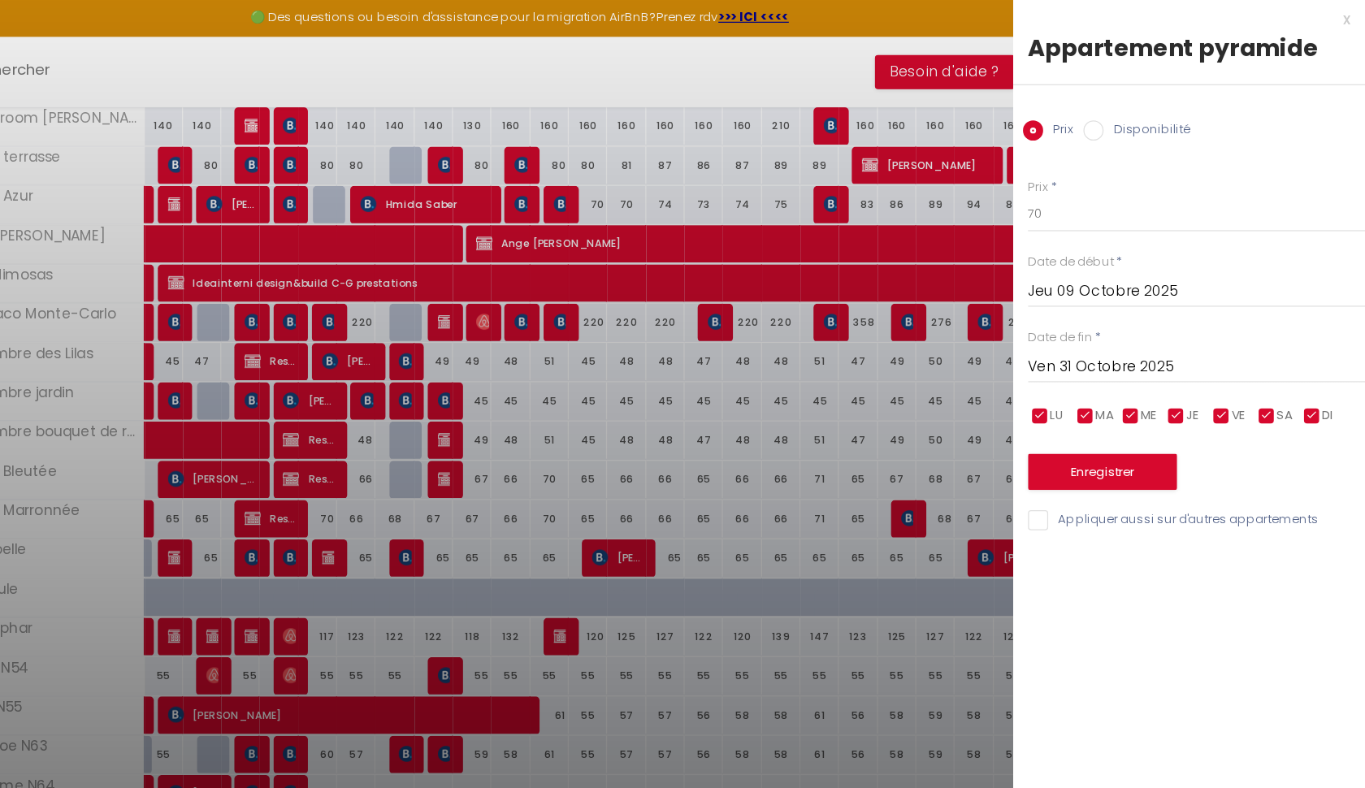
click at [1092, 379] on button "Enregistrer" at bounding box center [1152, 382] width 120 height 29
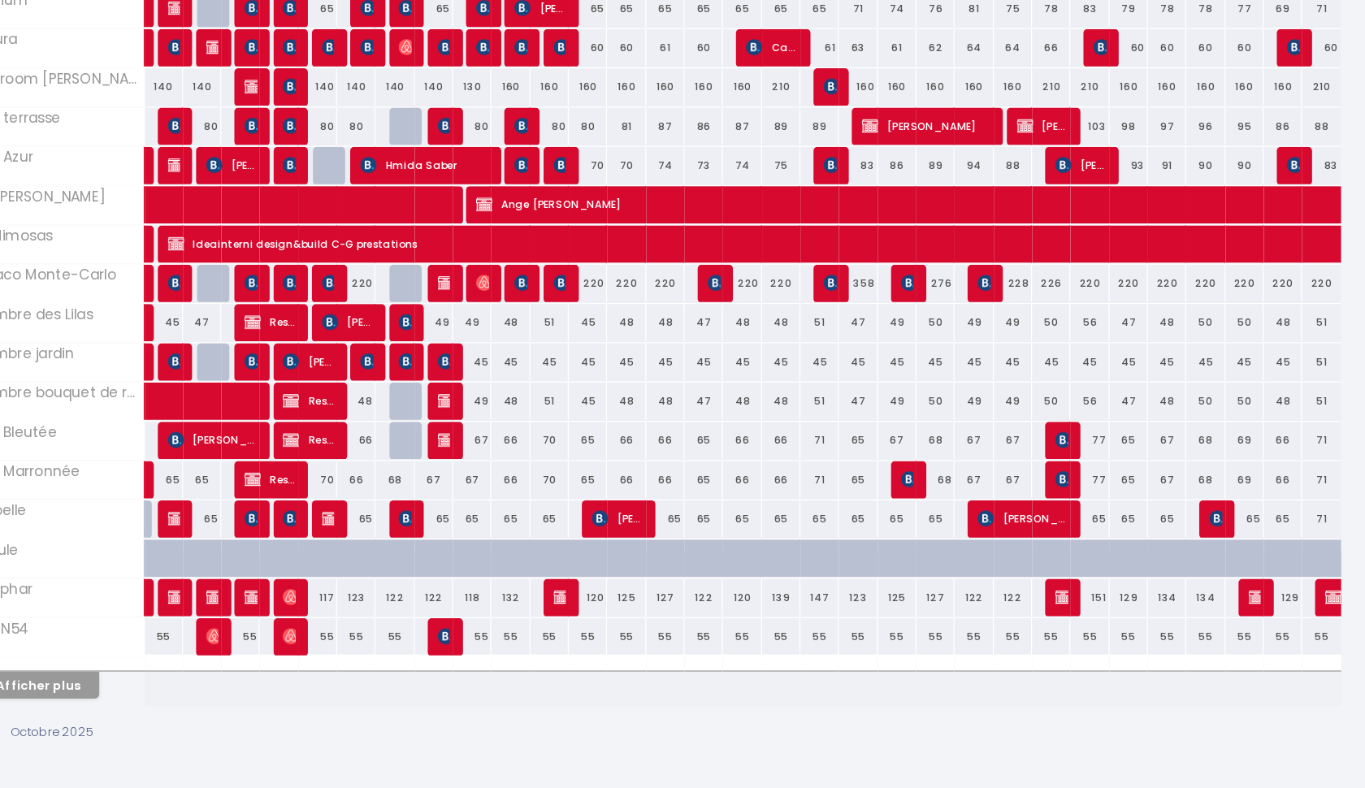
scroll to position [390, 0]
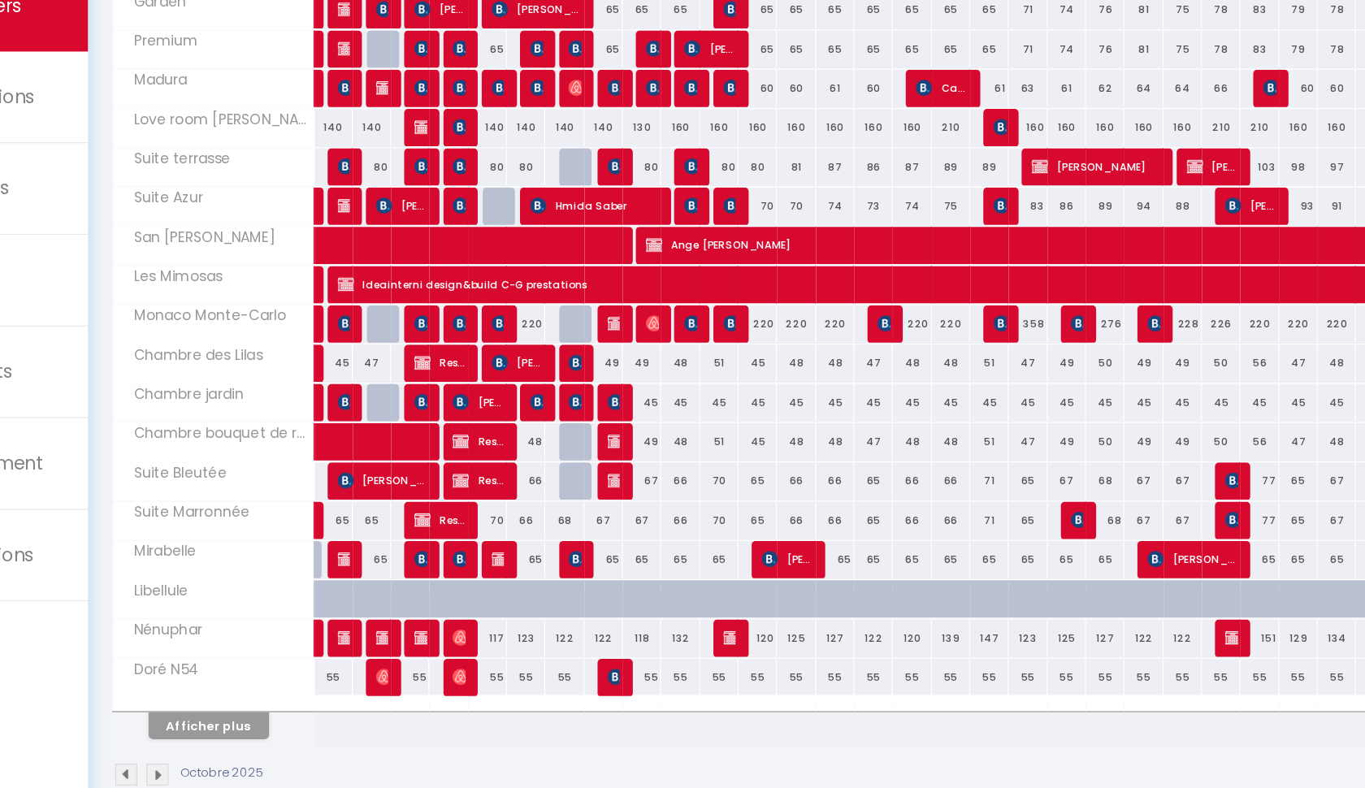
click at [246, 694] on button "Afficher plus" at bounding box center [294, 705] width 97 height 22
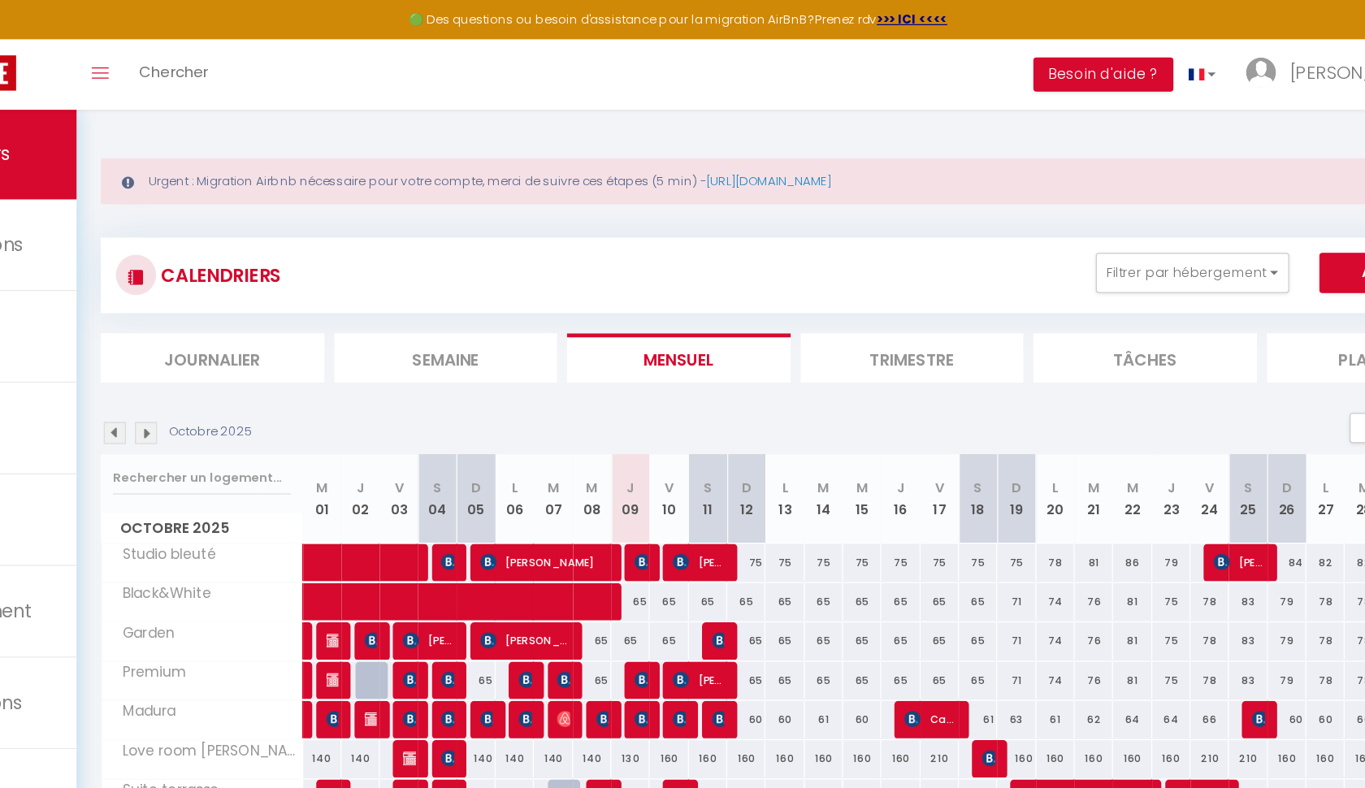
scroll to position [0, 0]
click at [625, 188] on div "CALENDRIERS Filtrer par hébergement La maison de Julia Studio bleuté Black&Whit…" at bounding box center [781, 727] width 1128 height 1102
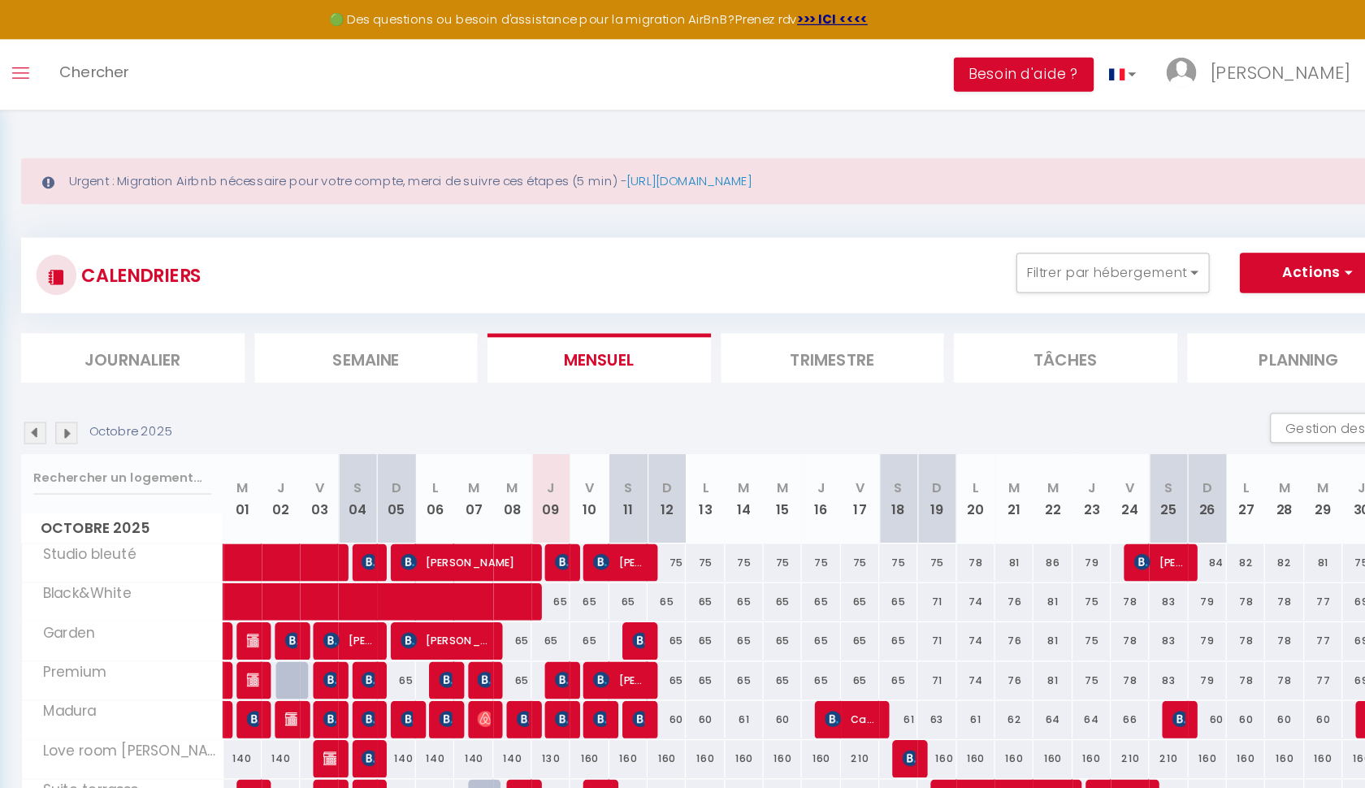
click at [777, 67] on div "Toggle menubar Chercher BUTTON Besoin d'aide ? David Paramètres Équipe" at bounding box center [735, 60] width 1235 height 57
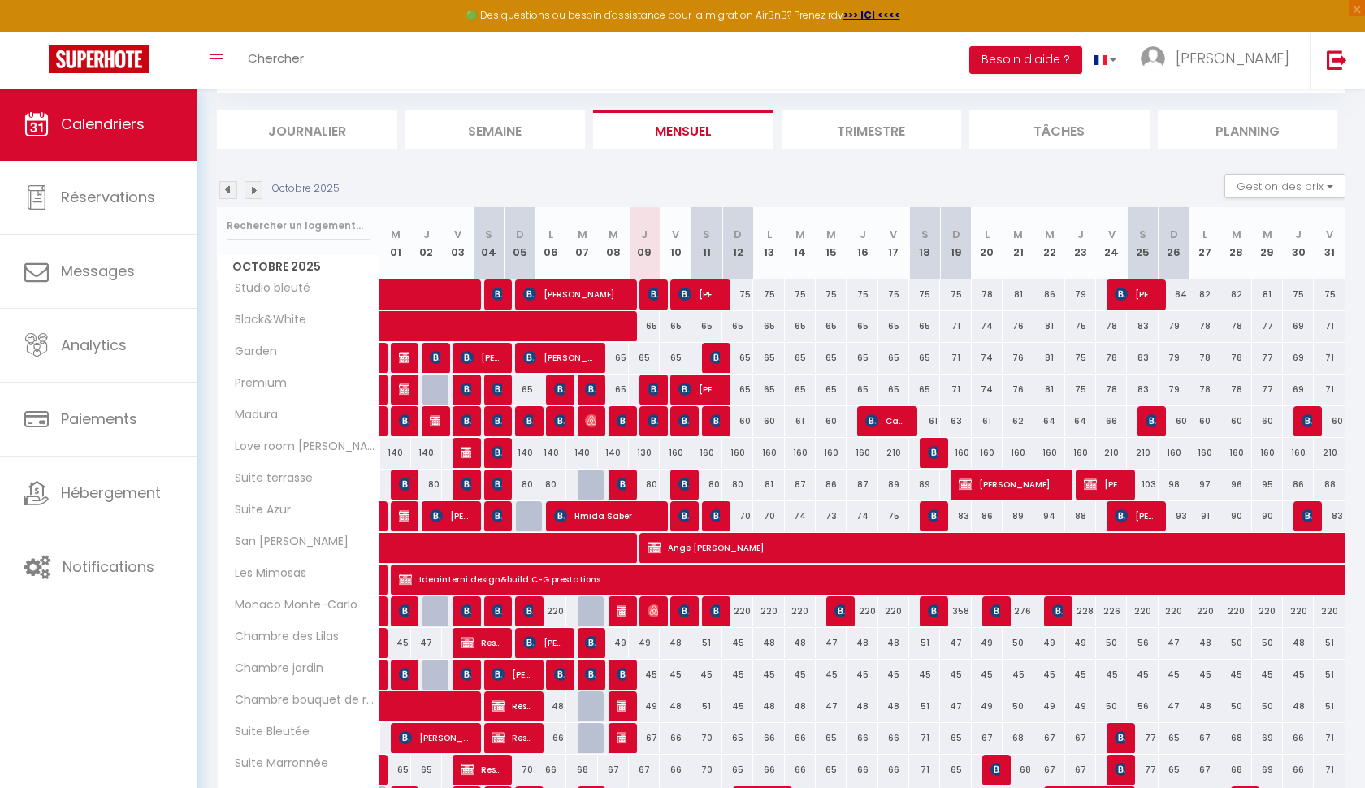
scroll to position [158, 0]
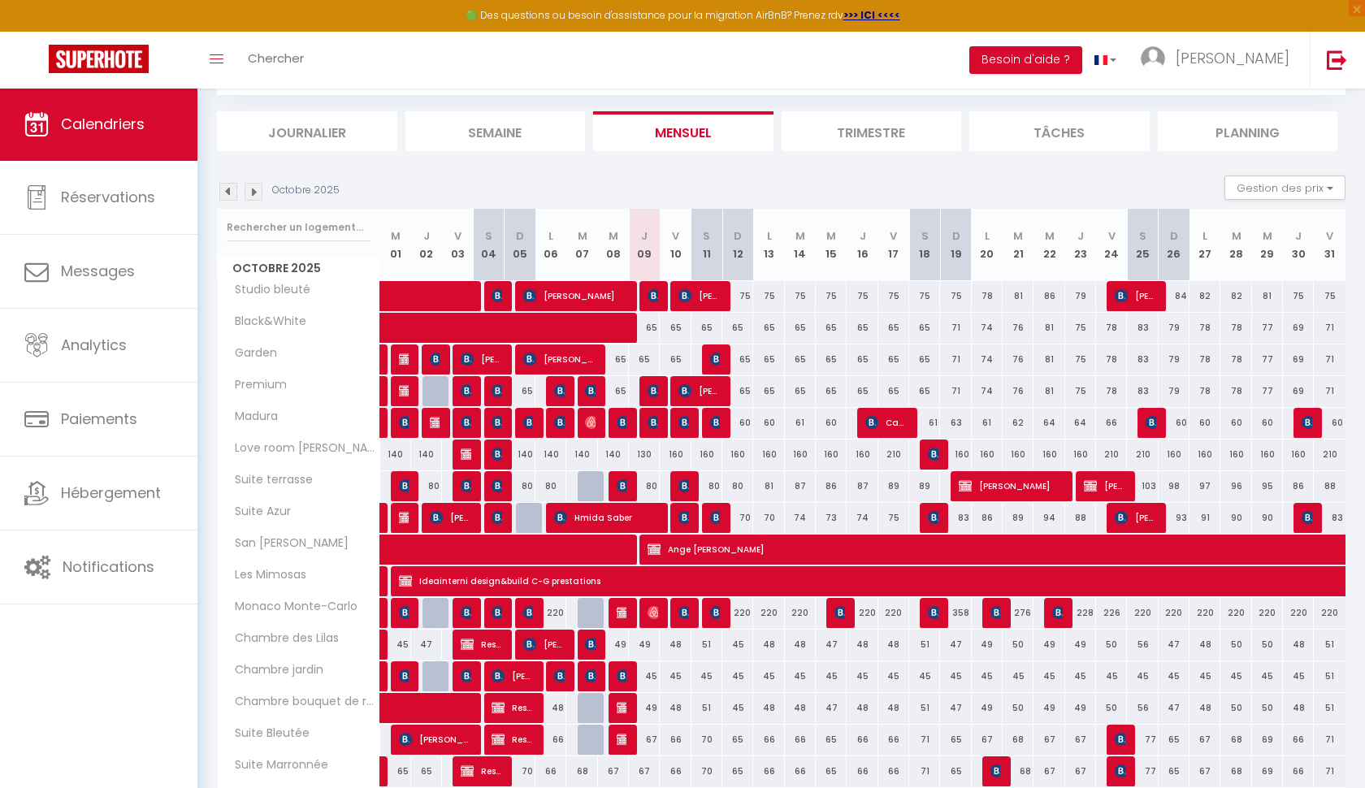
click at [652, 389] on img at bounding box center [653, 390] width 13 height 13
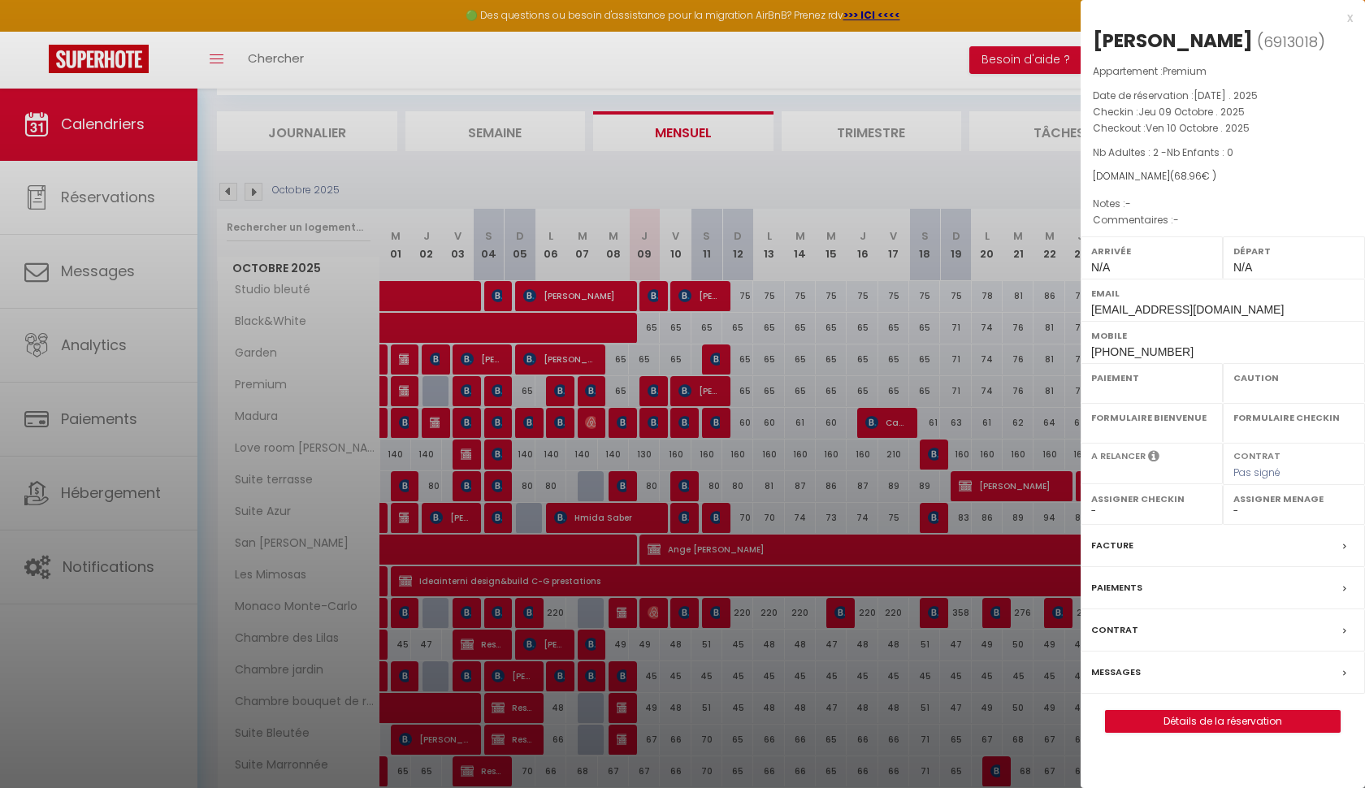
select select "OK"
select select "KO"
select select "0"
select select "1"
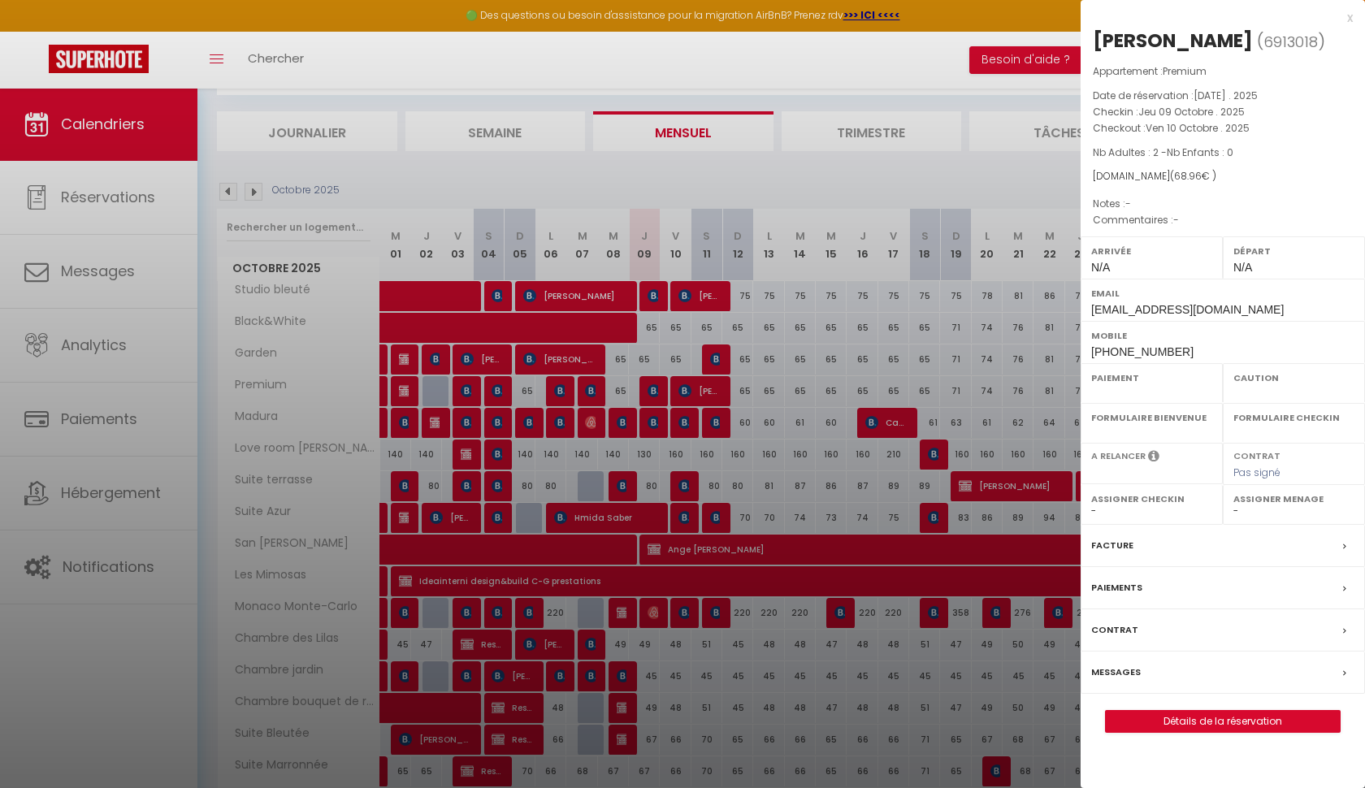
select select
select select "38788"
click at [652, 389] on div at bounding box center [682, 394] width 1365 height 788
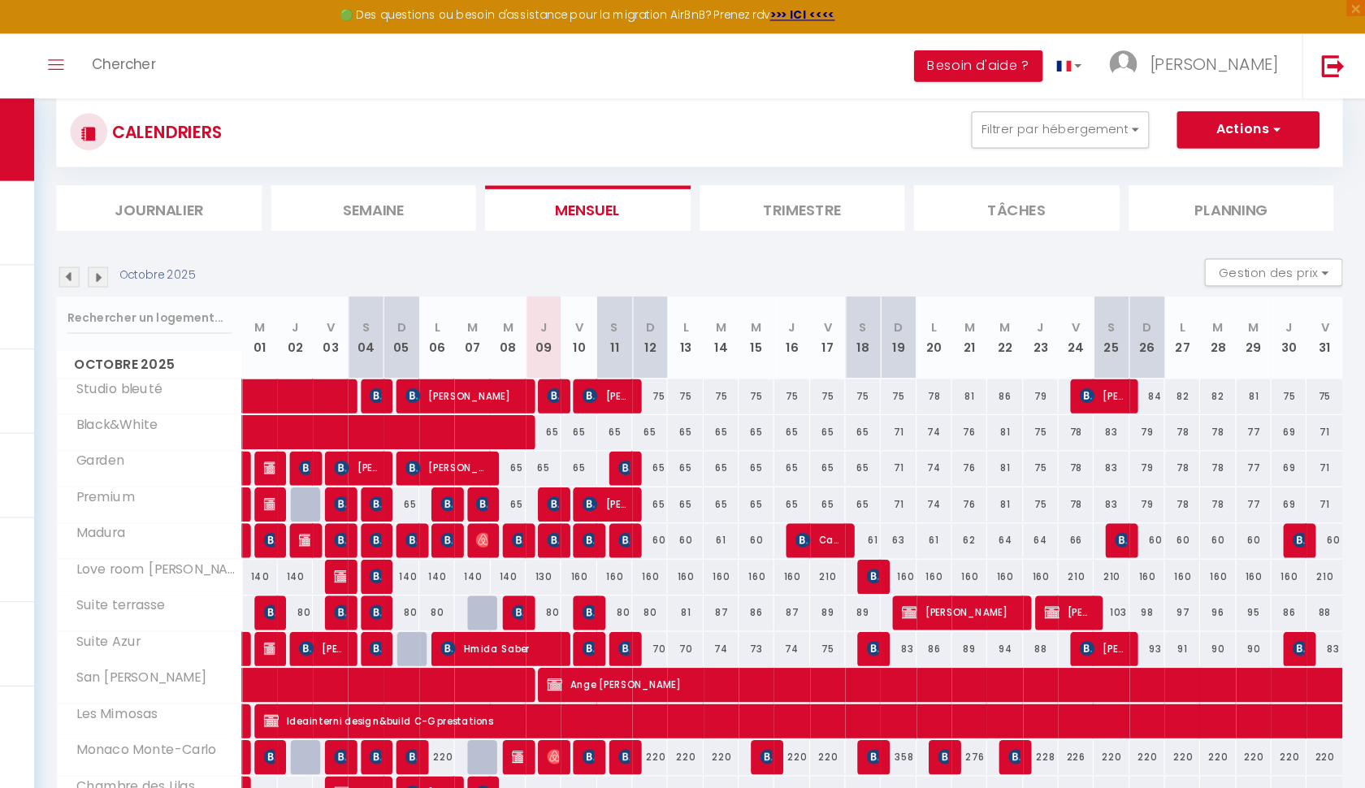
scroll to position [104, 0]
click at [1200, 123] on button "Actions" at bounding box center [1262, 116] width 125 height 32
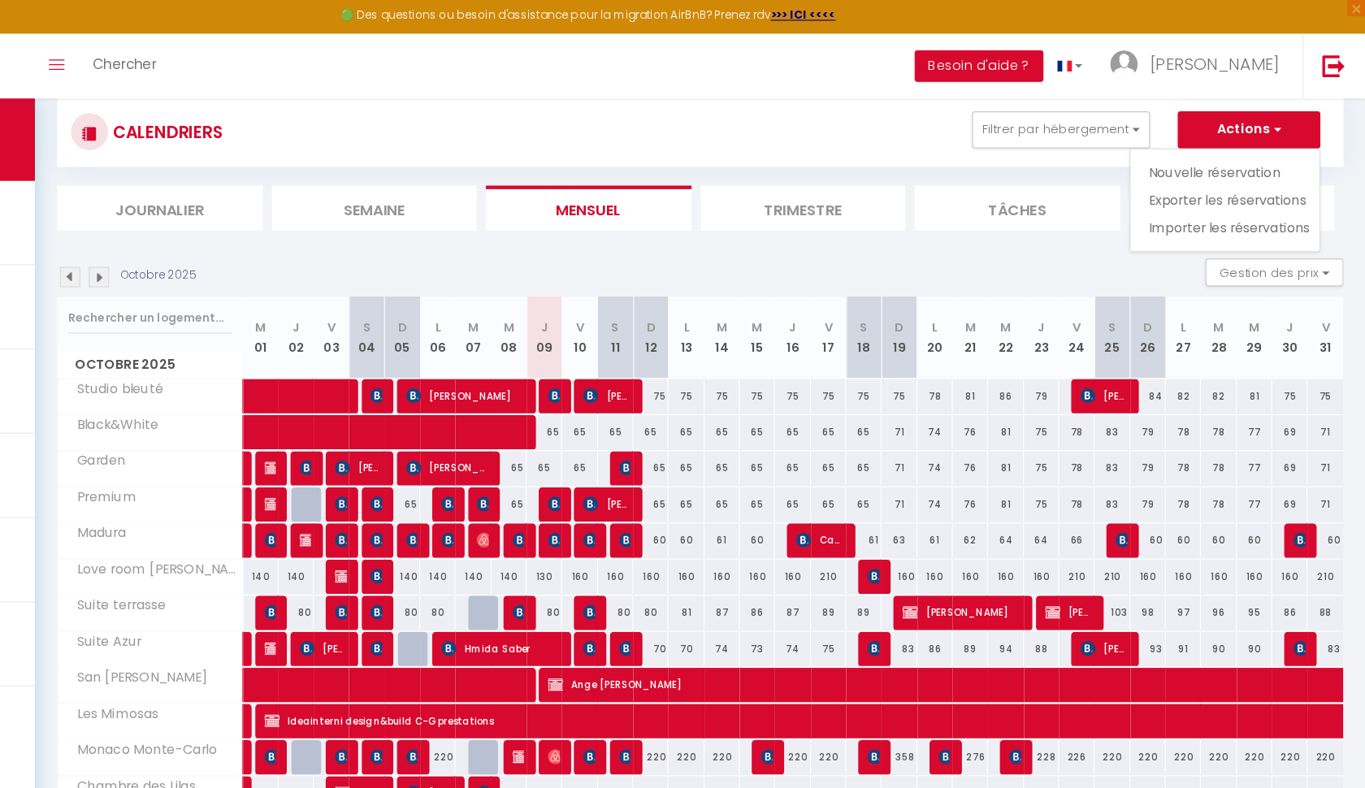
click at [812, 217] on section "Octobre 2025 Gestion des prix Nb Nuits minimum Règles Disponibilité Octobre 202…" at bounding box center [781, 694] width 1128 height 962
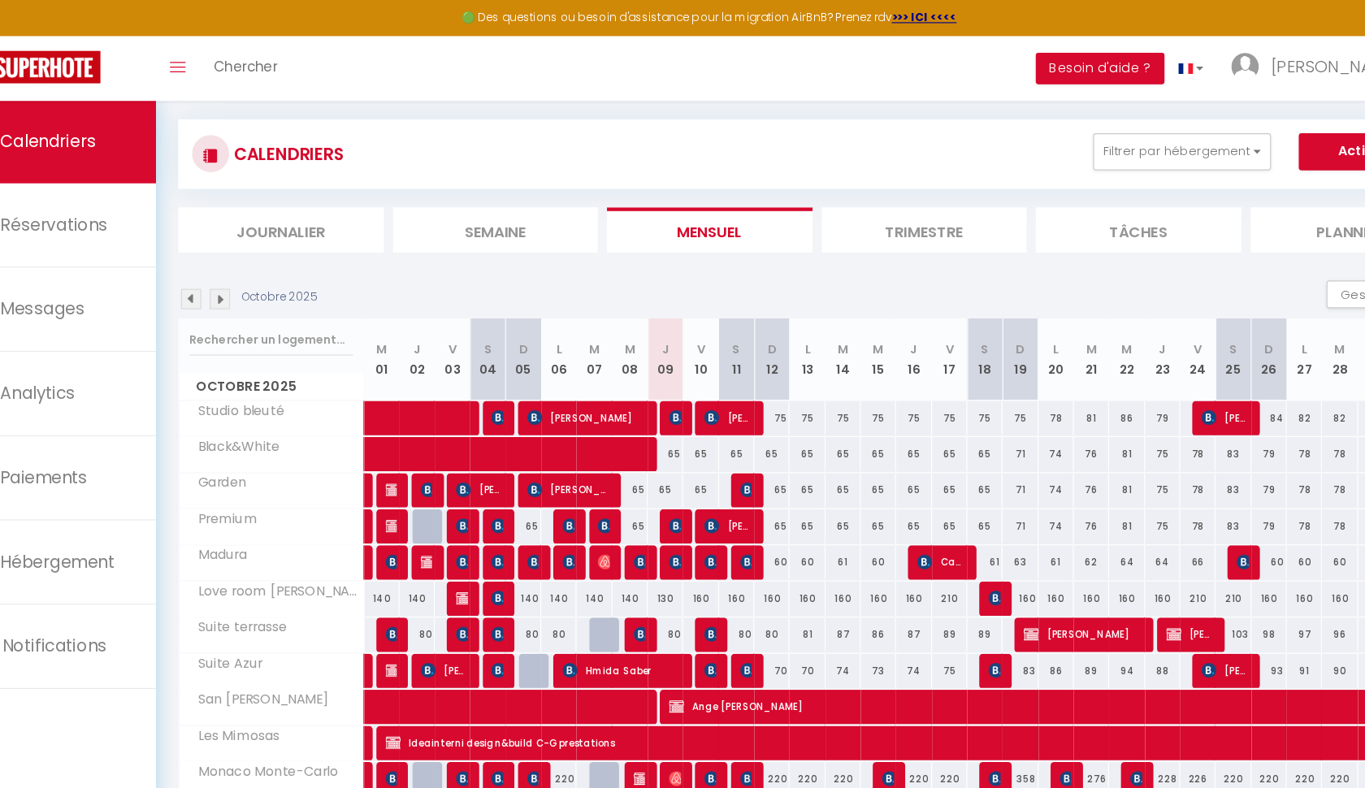
scroll to position [84, 0]
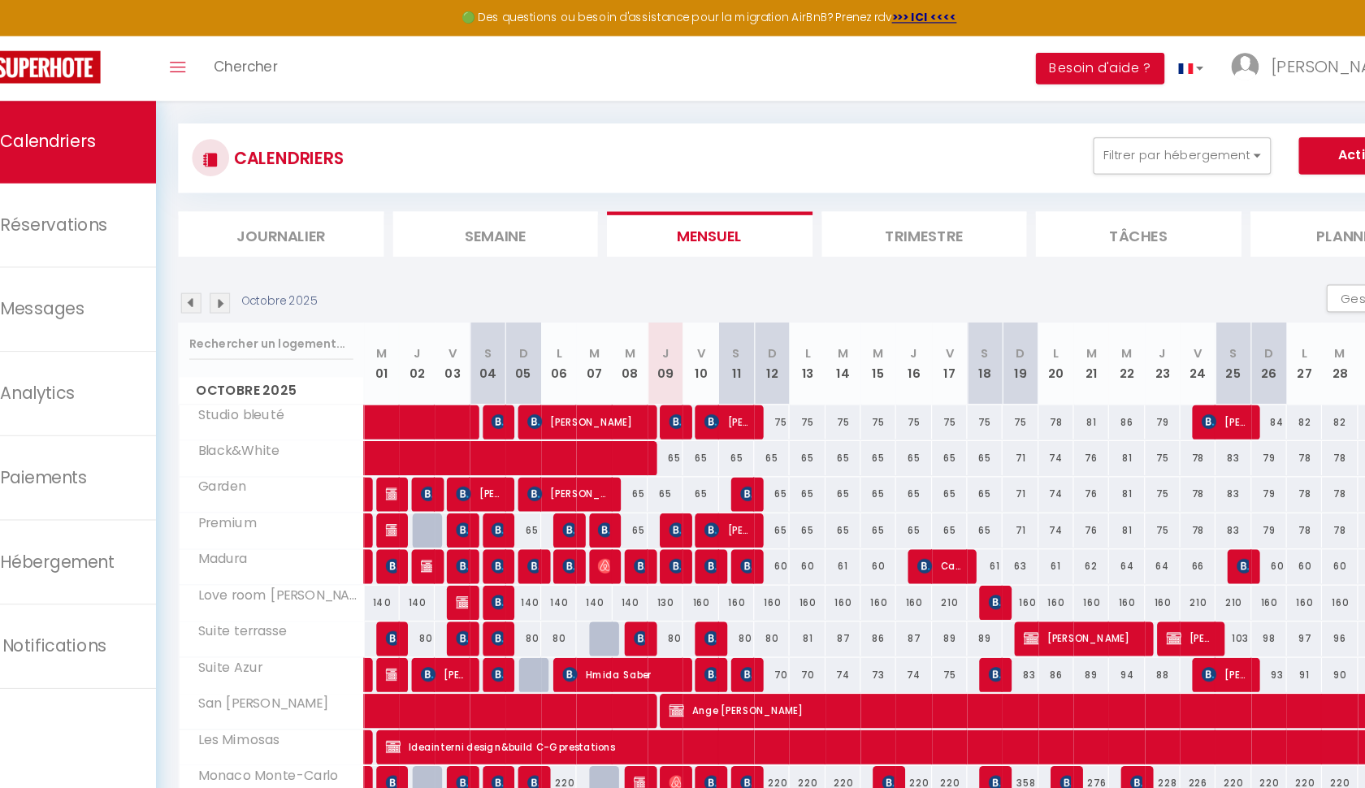
click at [1200, 134] on button "Actions" at bounding box center [1262, 136] width 125 height 32
click at [1175, 168] on link "Nouvelle réservation" at bounding box center [1245, 174] width 141 height 24
select select
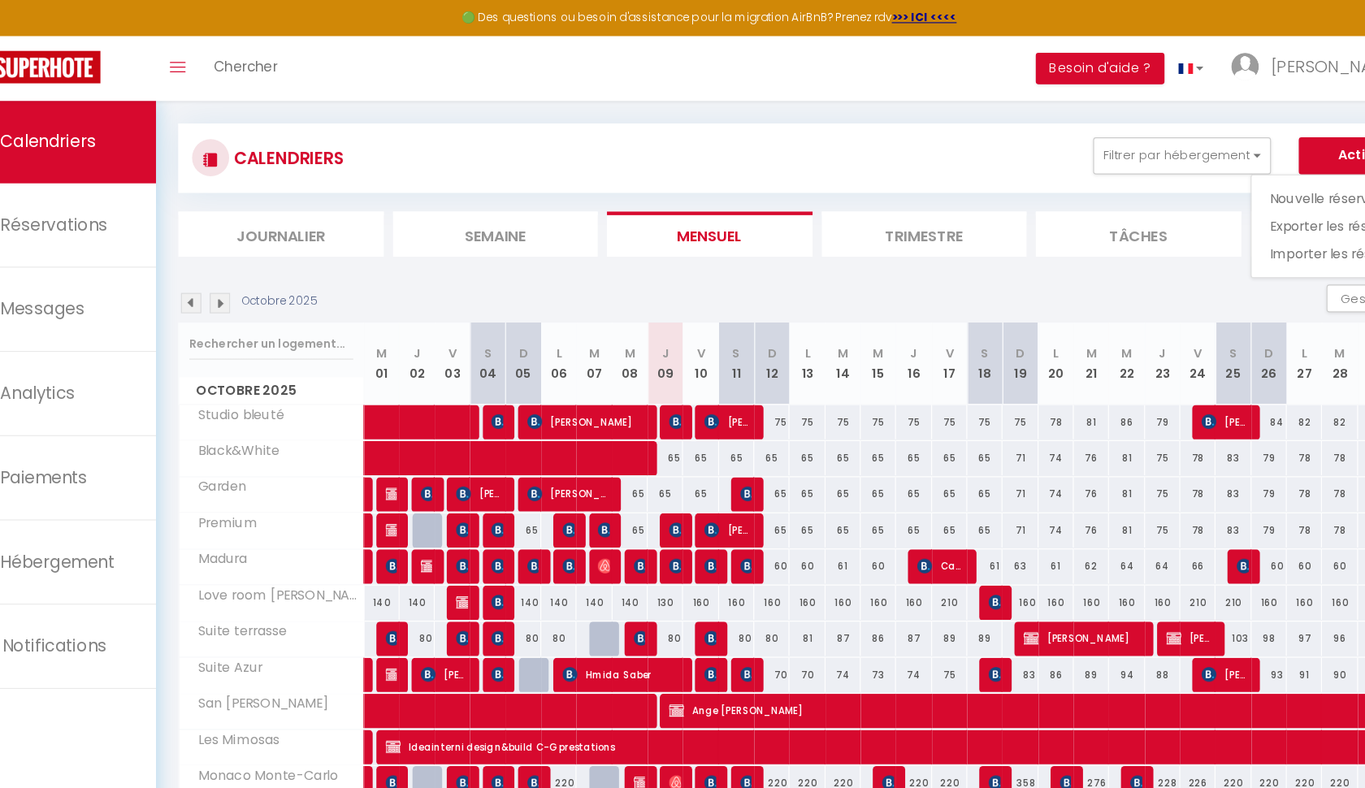
select select
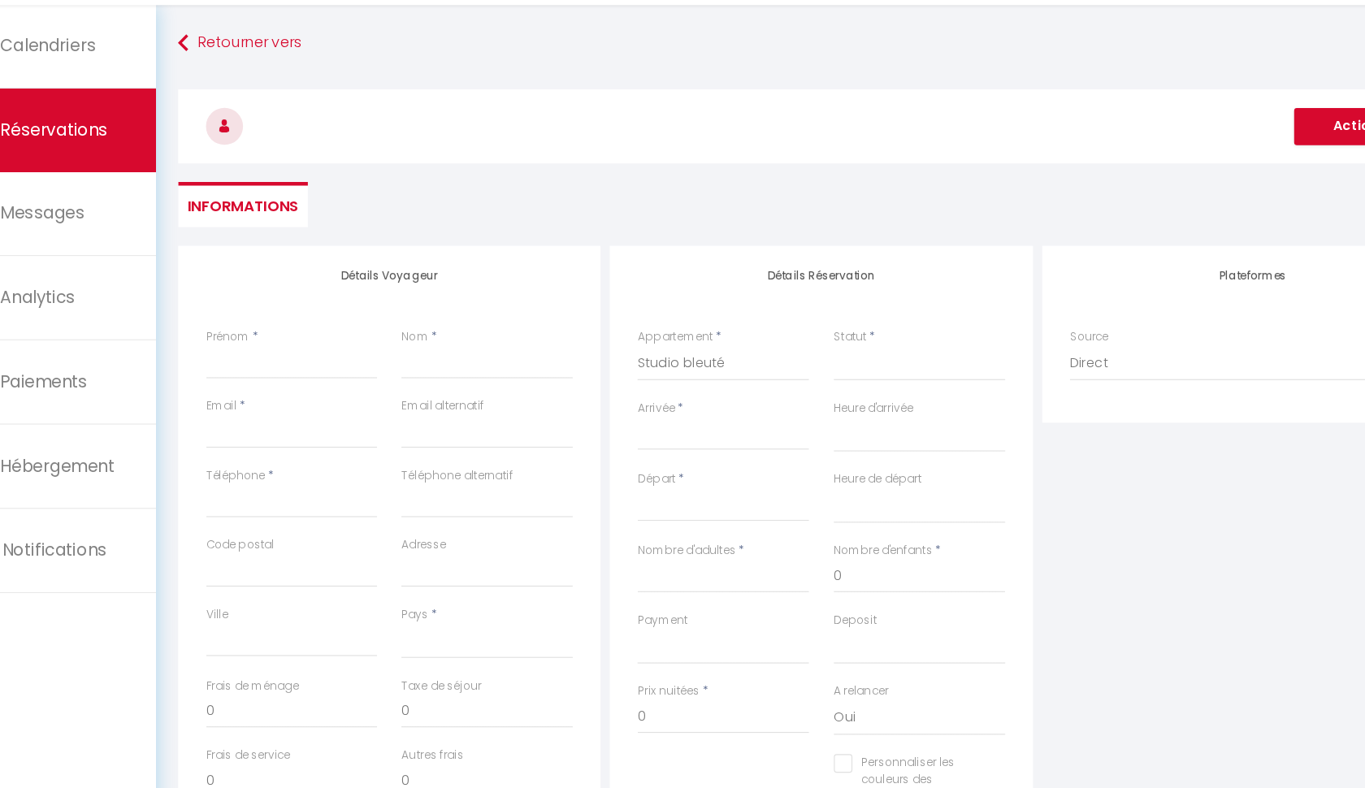
select select
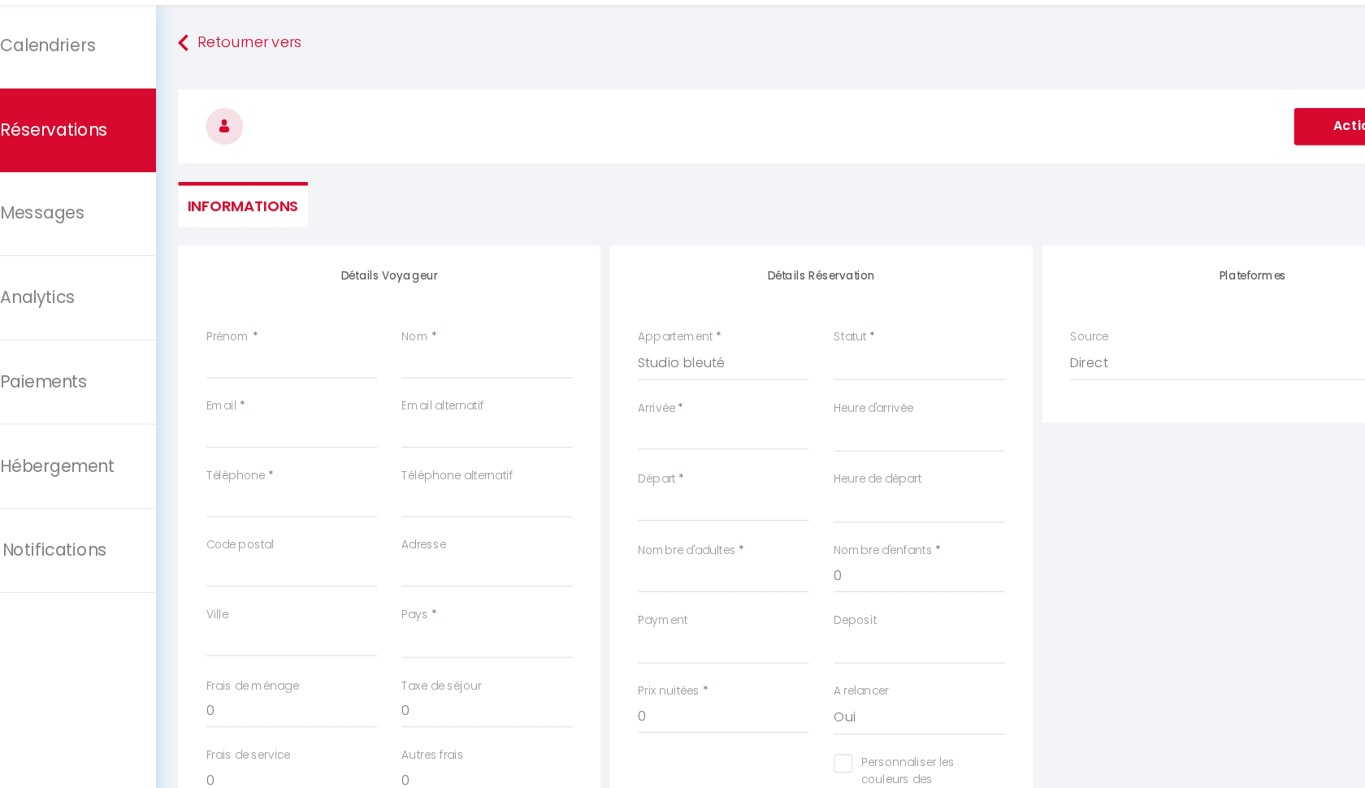
select select
checkbox input "false"
select select
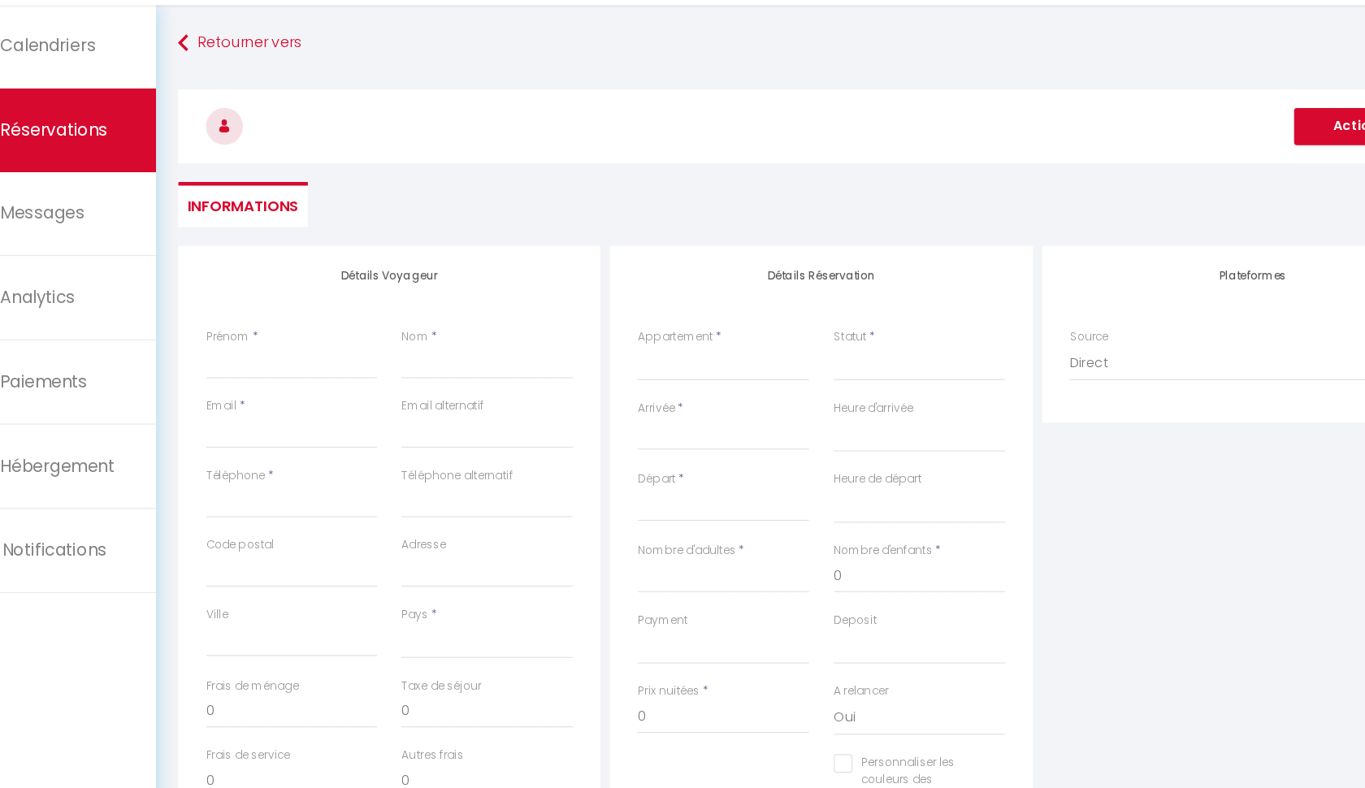
select select
checkbox input "false"
select select
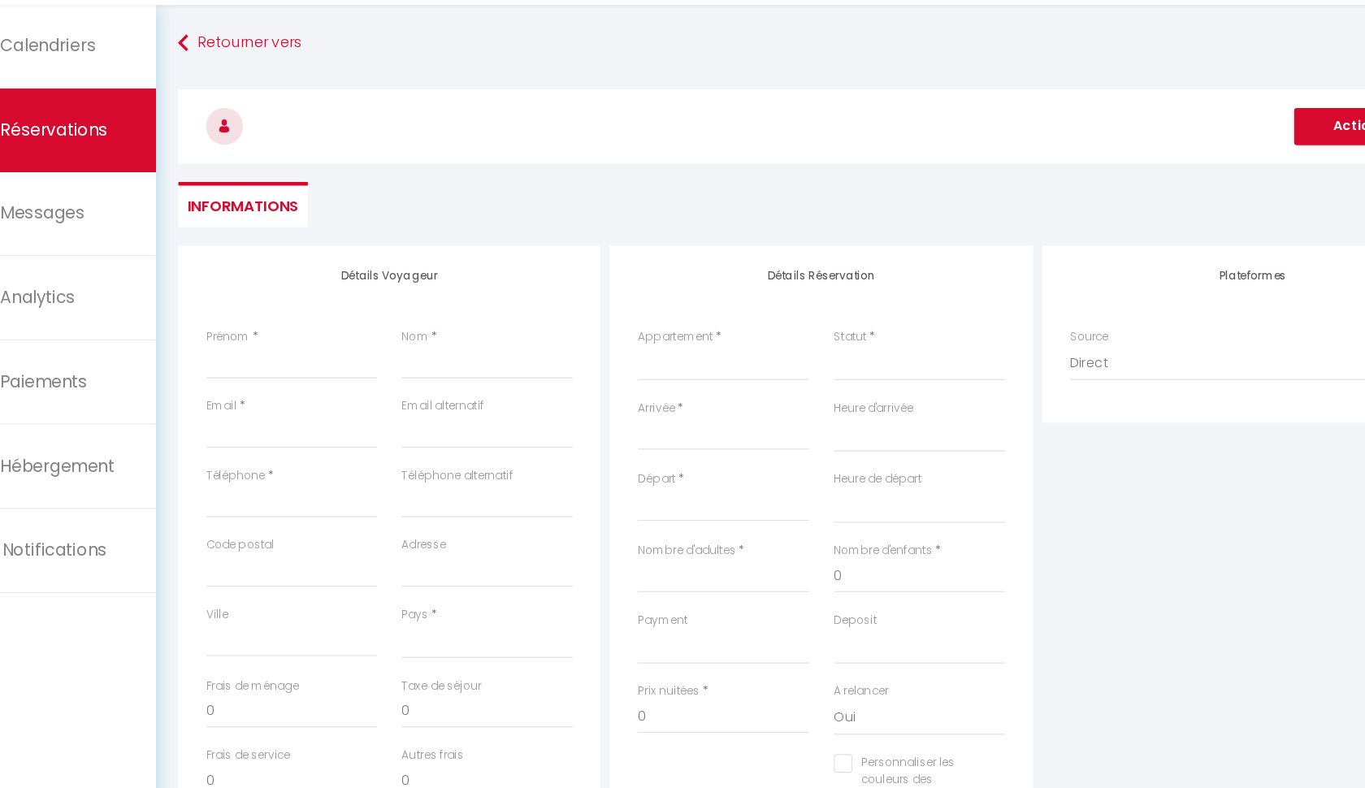
select select
type input "f"
select select
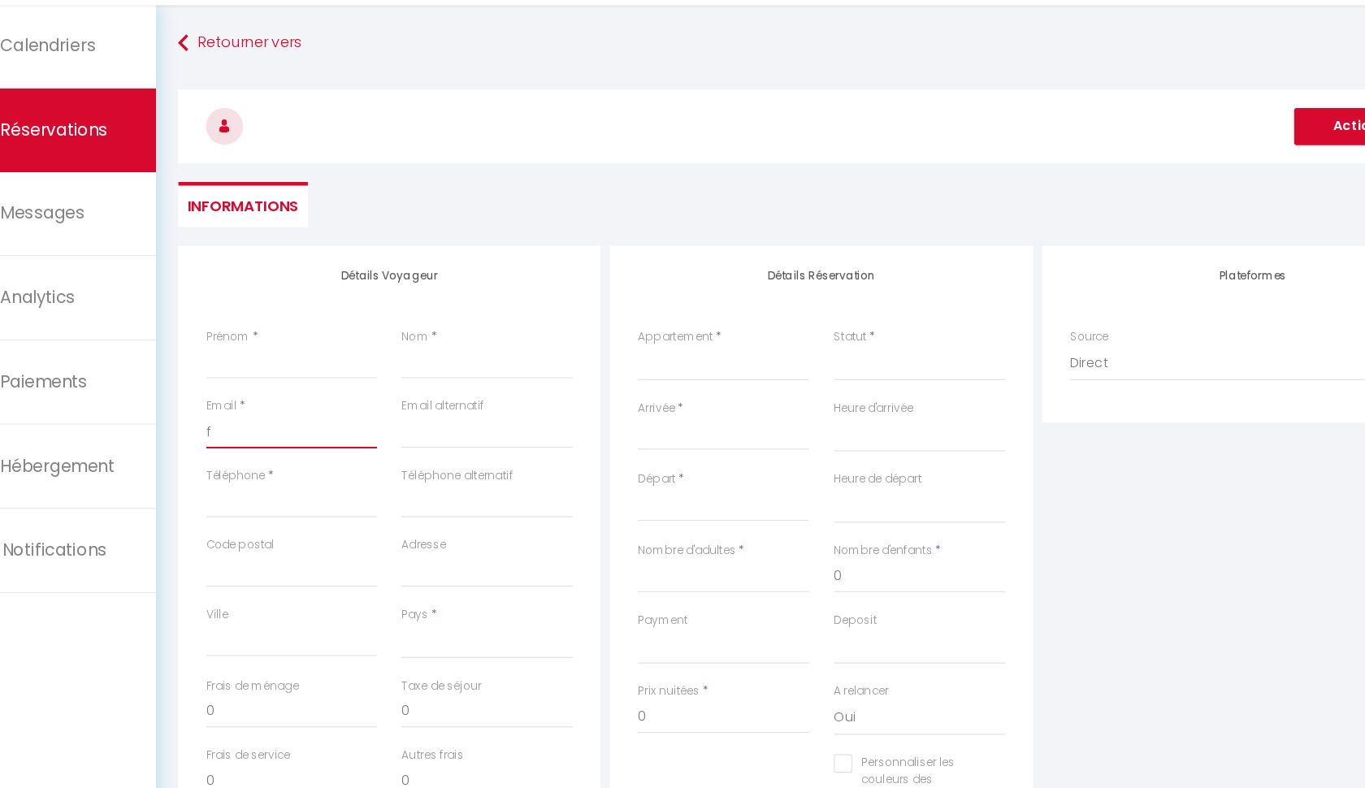
select select
checkbox input "false"
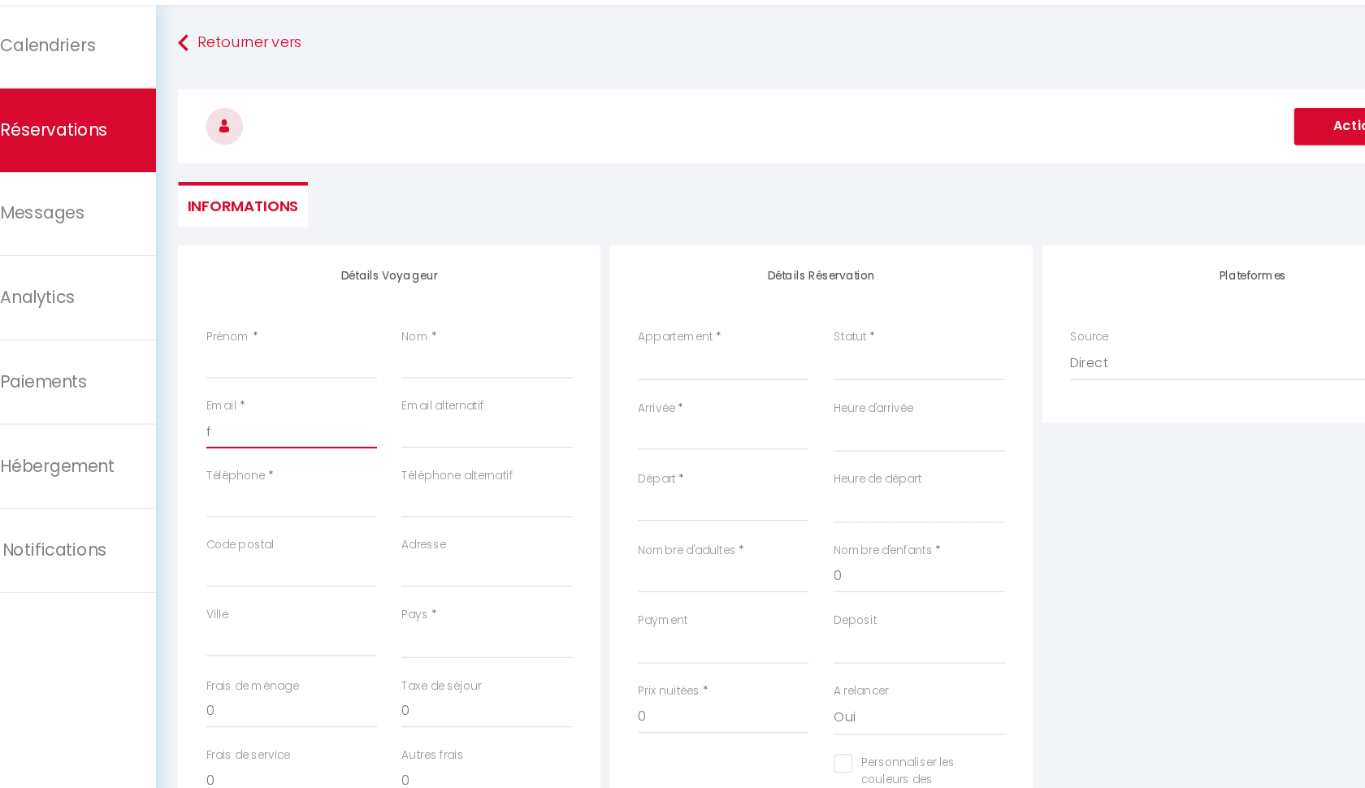
type input "fa"
select select
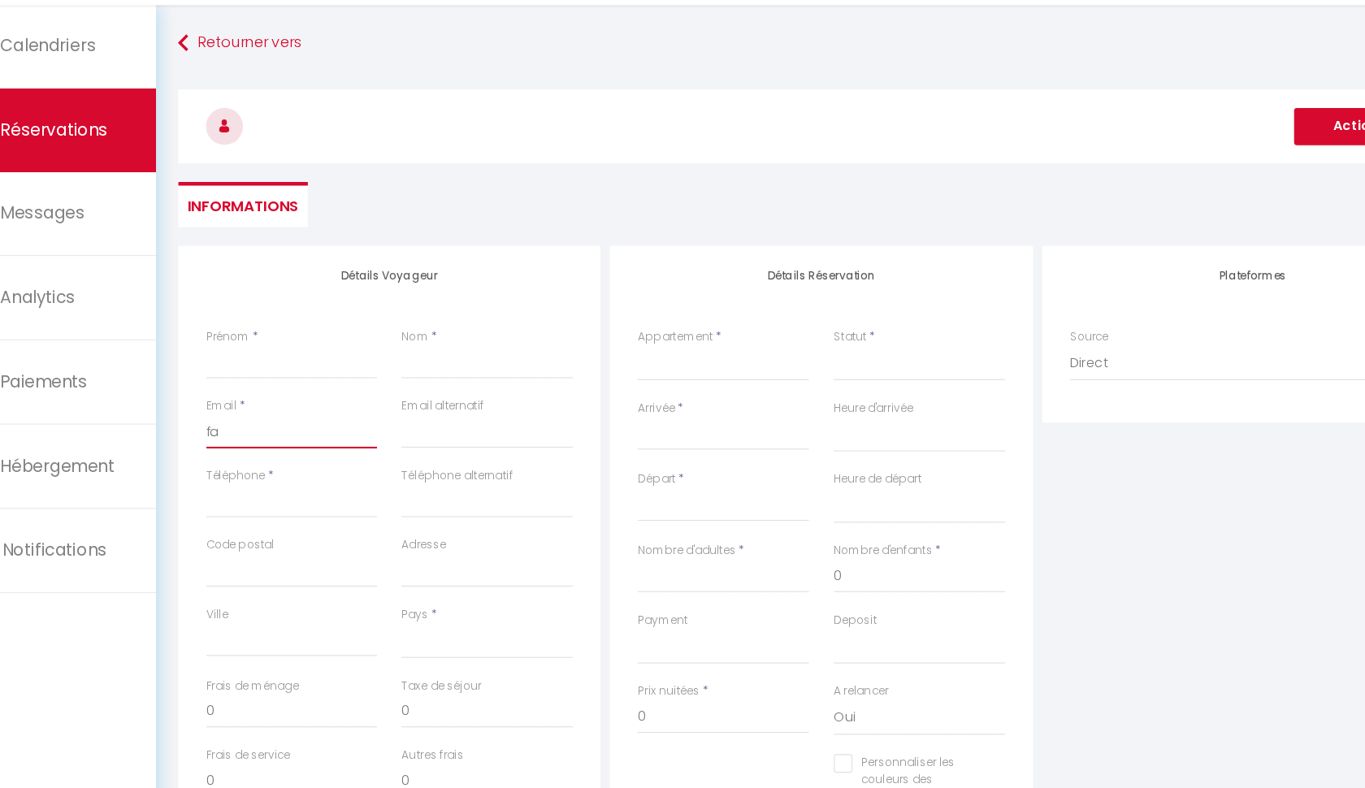
select select
checkbox input "false"
type input "fag"
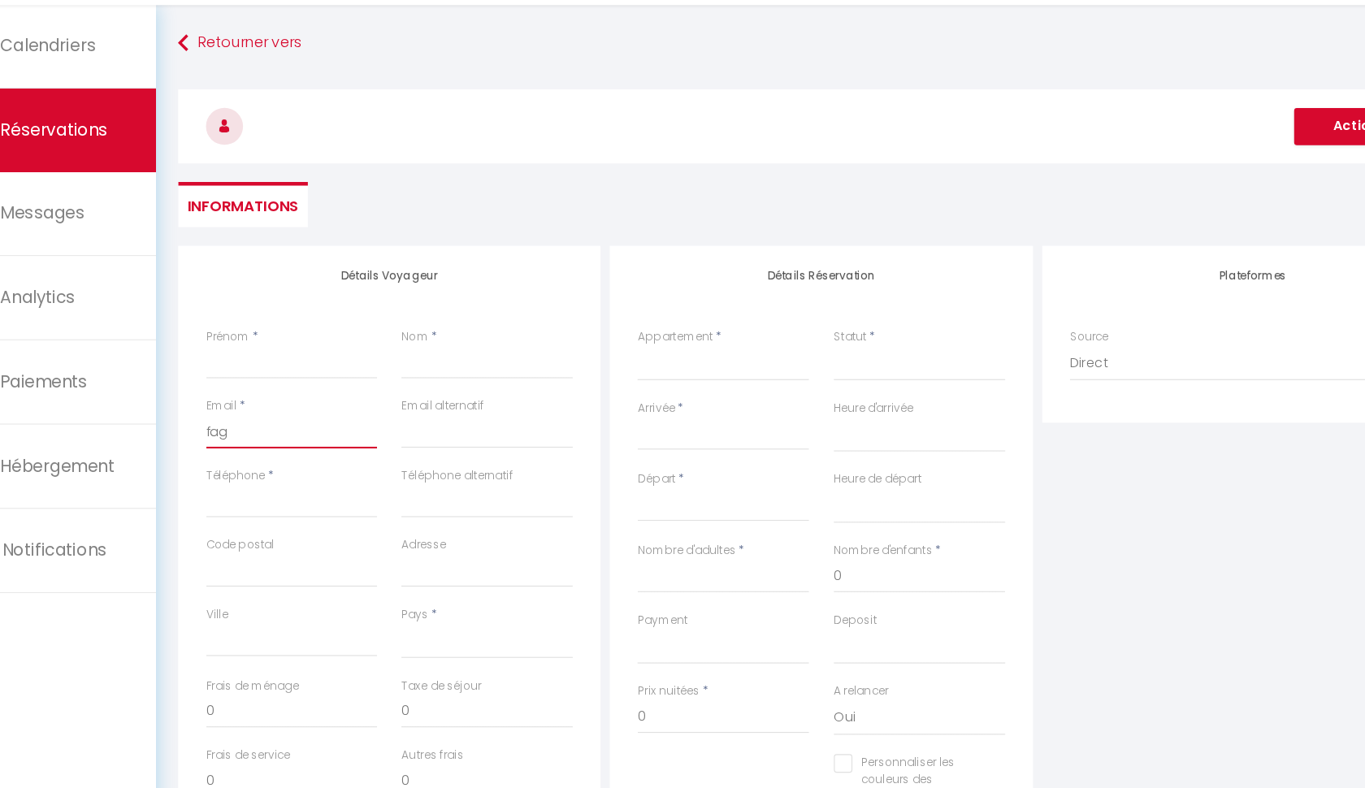
select select
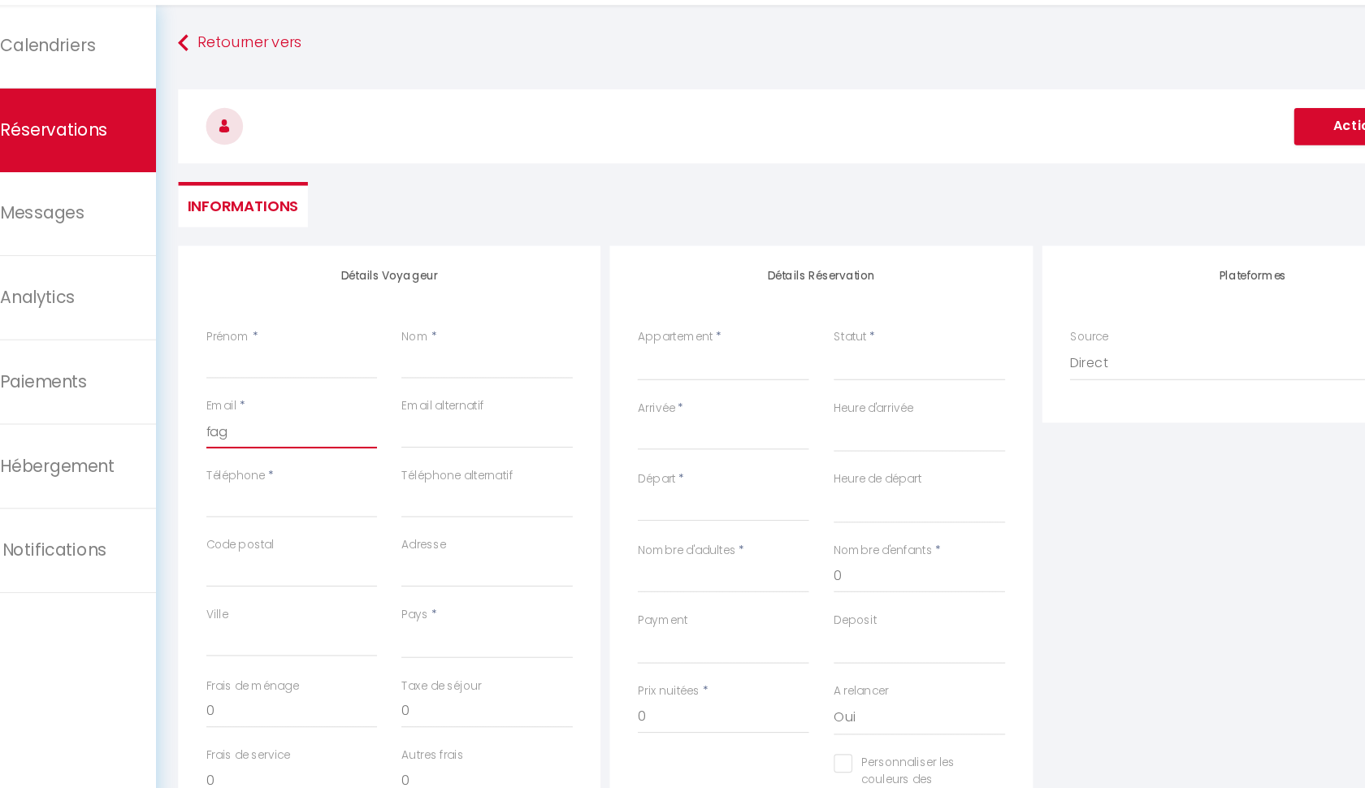
select select
checkbox input "false"
type input "fag@"
select select
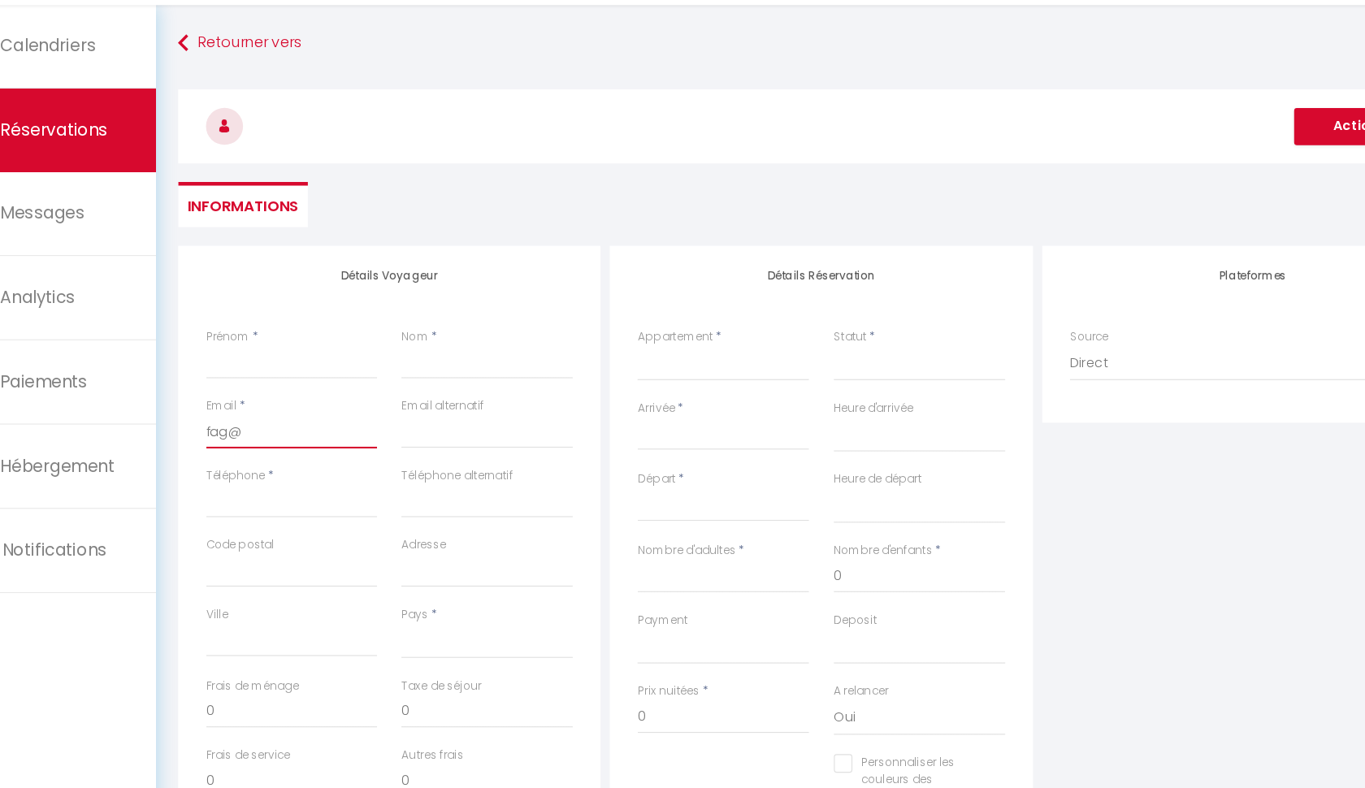
select select
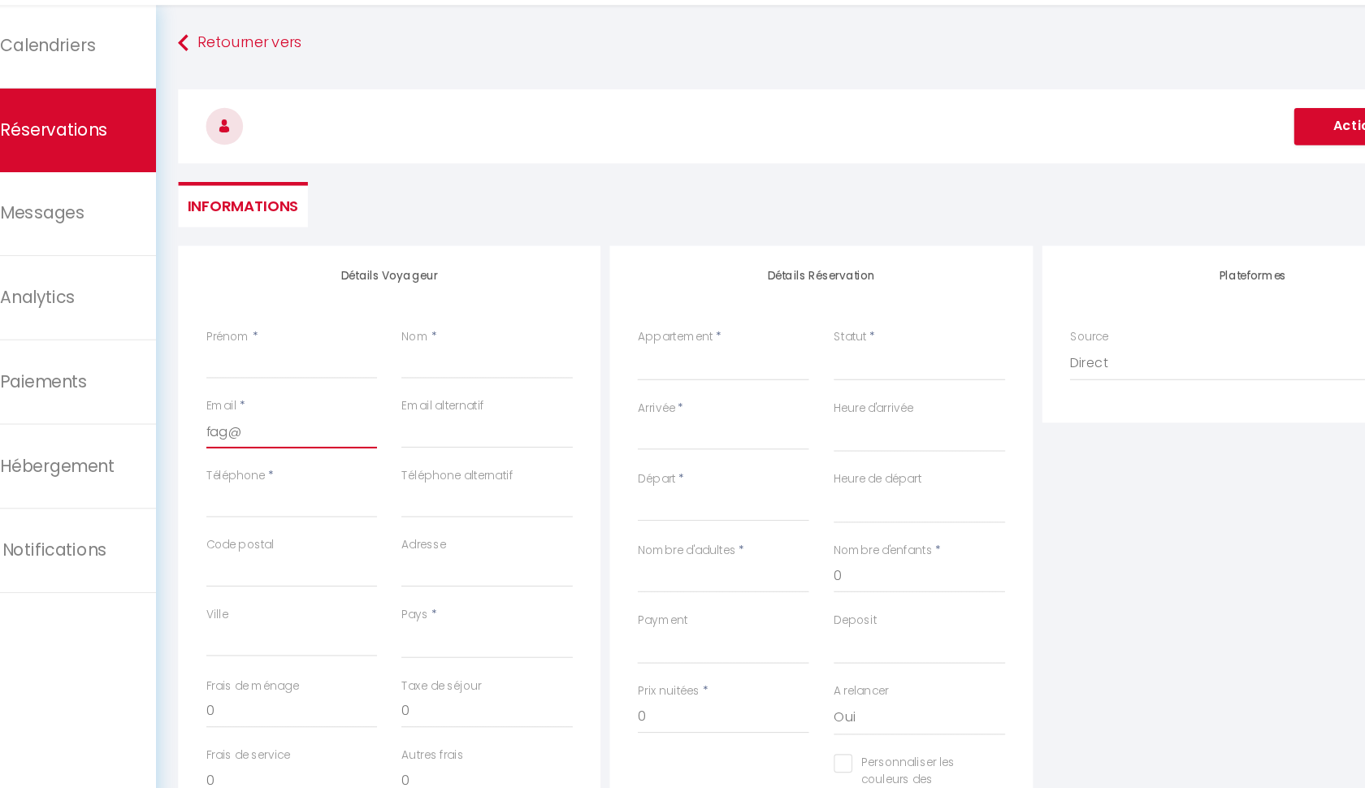
select select
checkbox input "false"
type input "fag@h"
select select
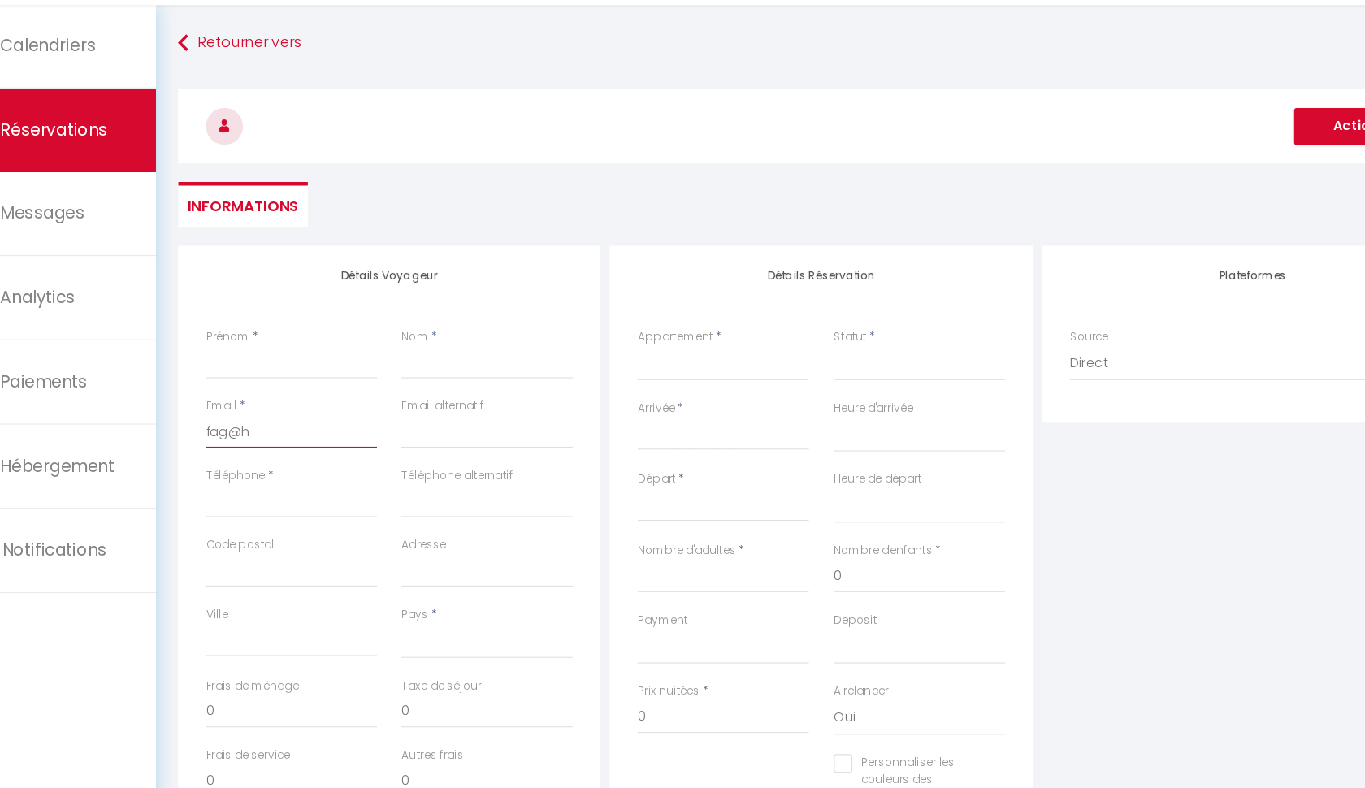
select select
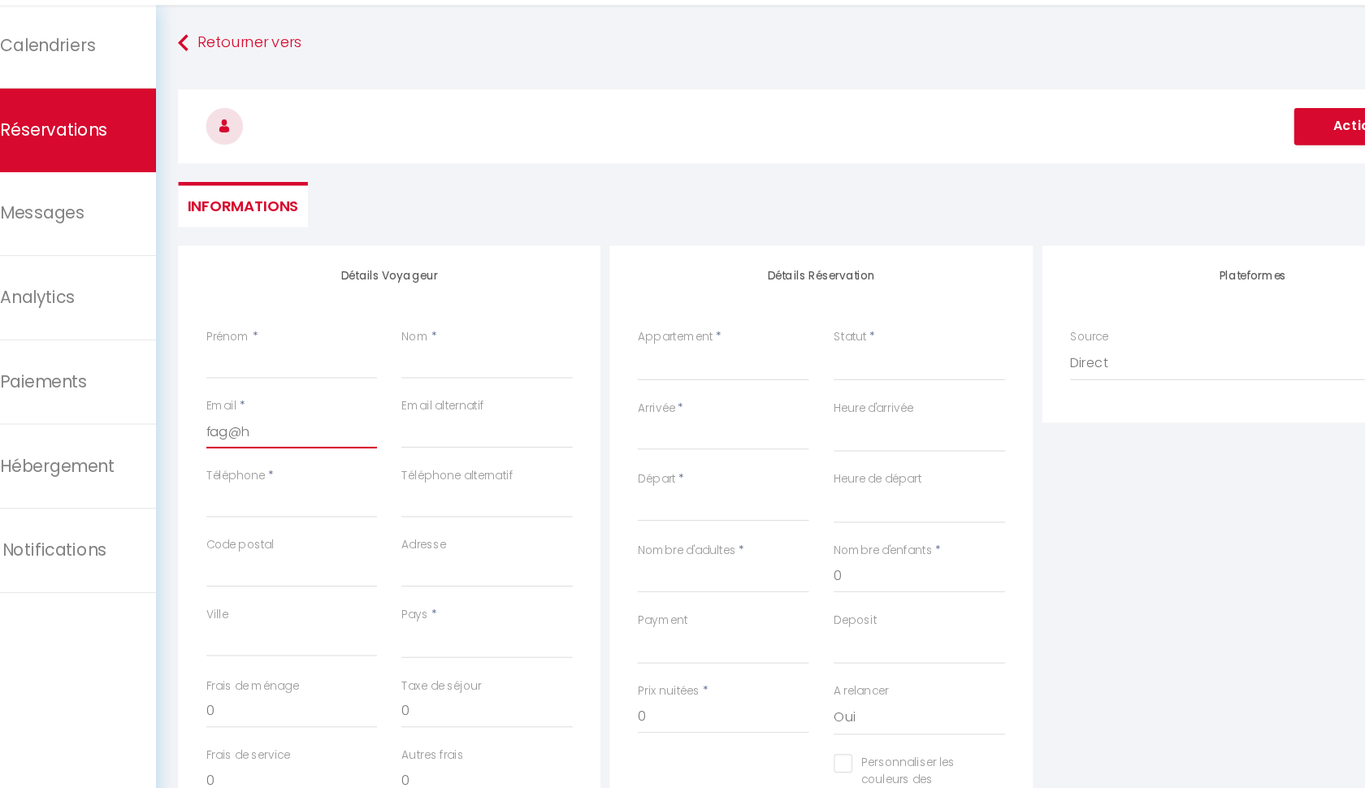
checkbox input "false"
type input "fag@hh"
select select
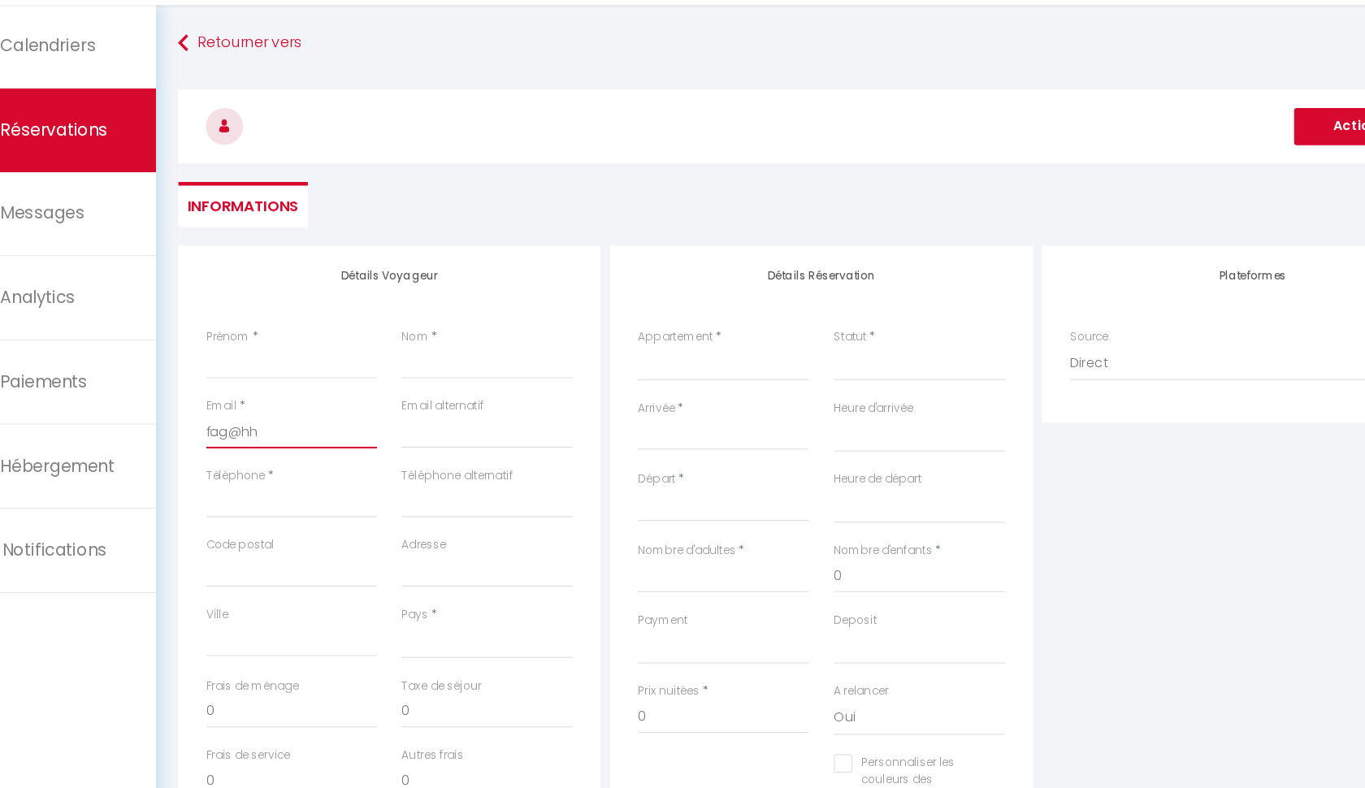
select select
checkbox input "false"
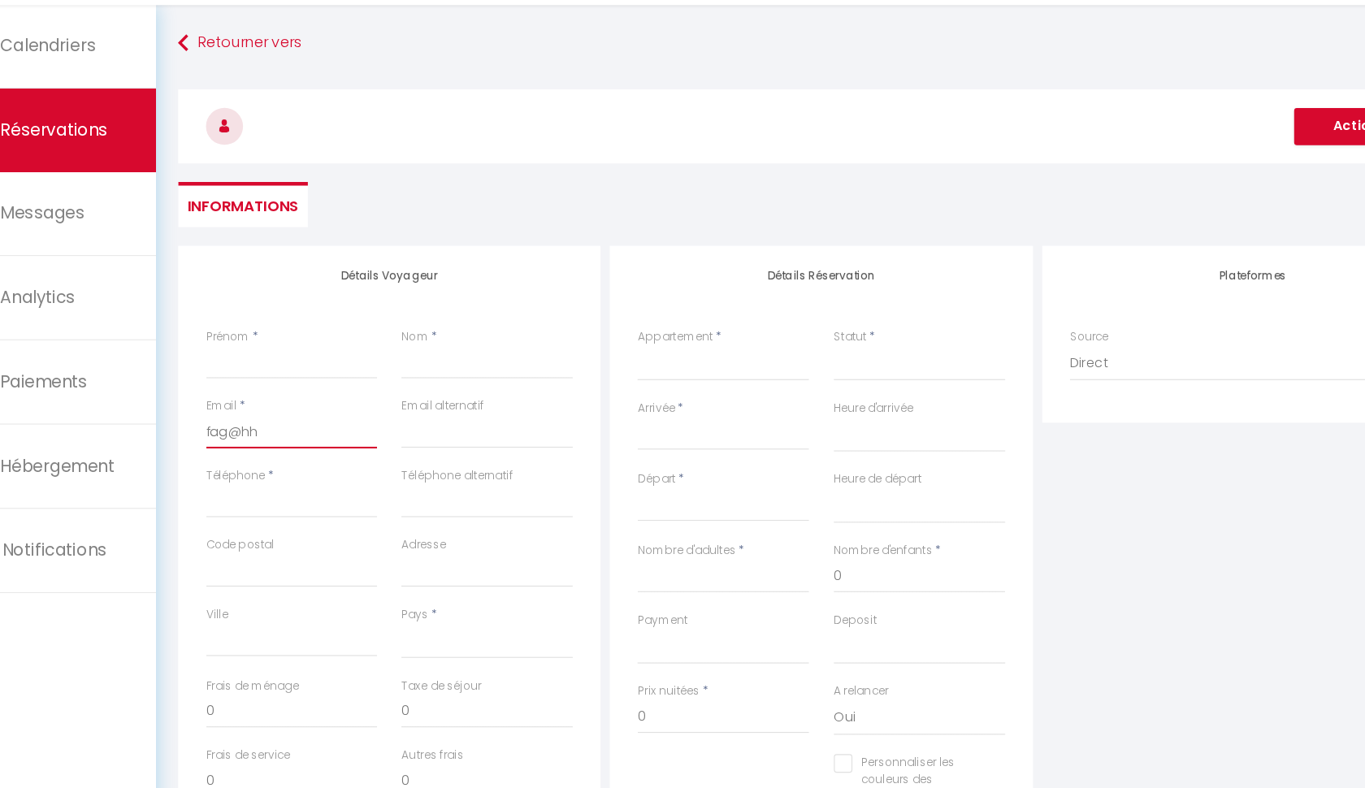
type input "fag@hh."
select select
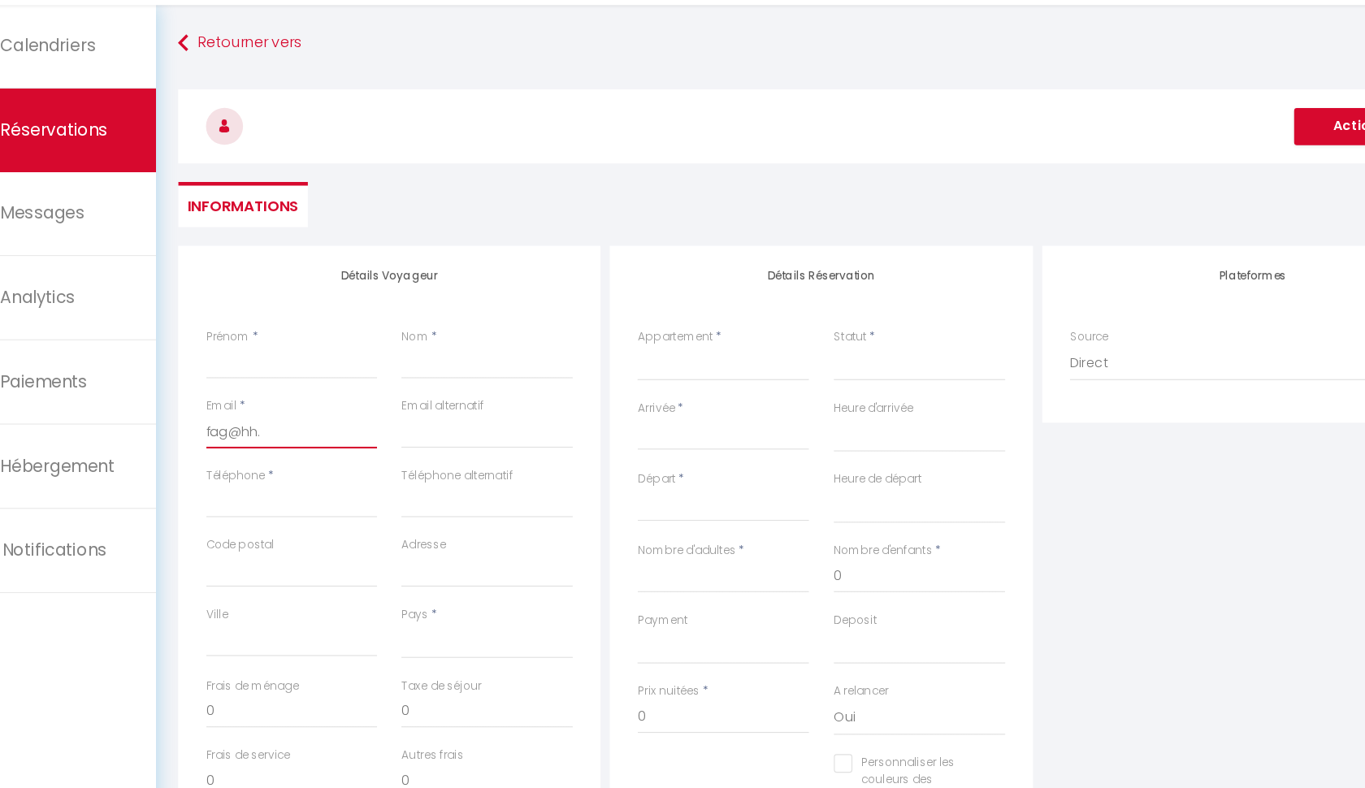
select select
checkbox input "false"
type input "fag@hh.k"
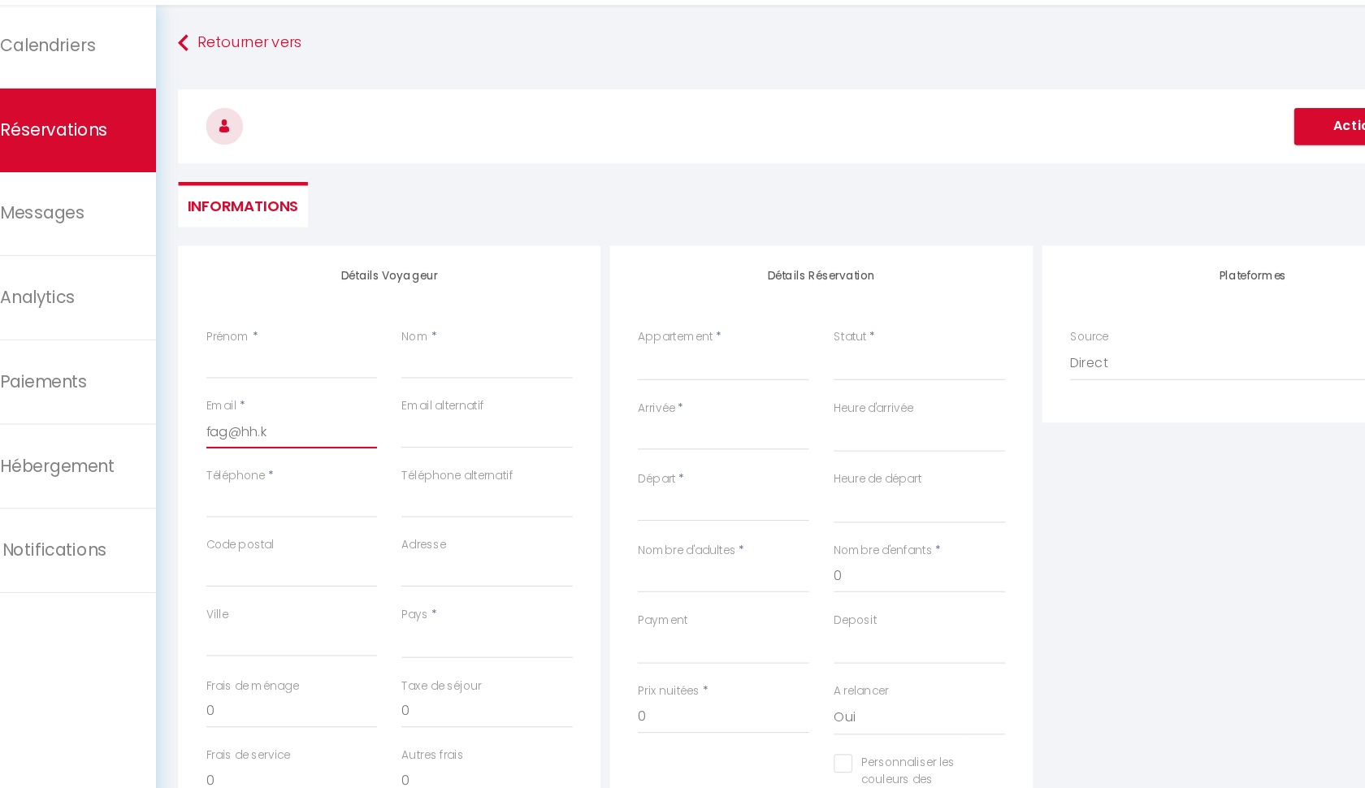
select select
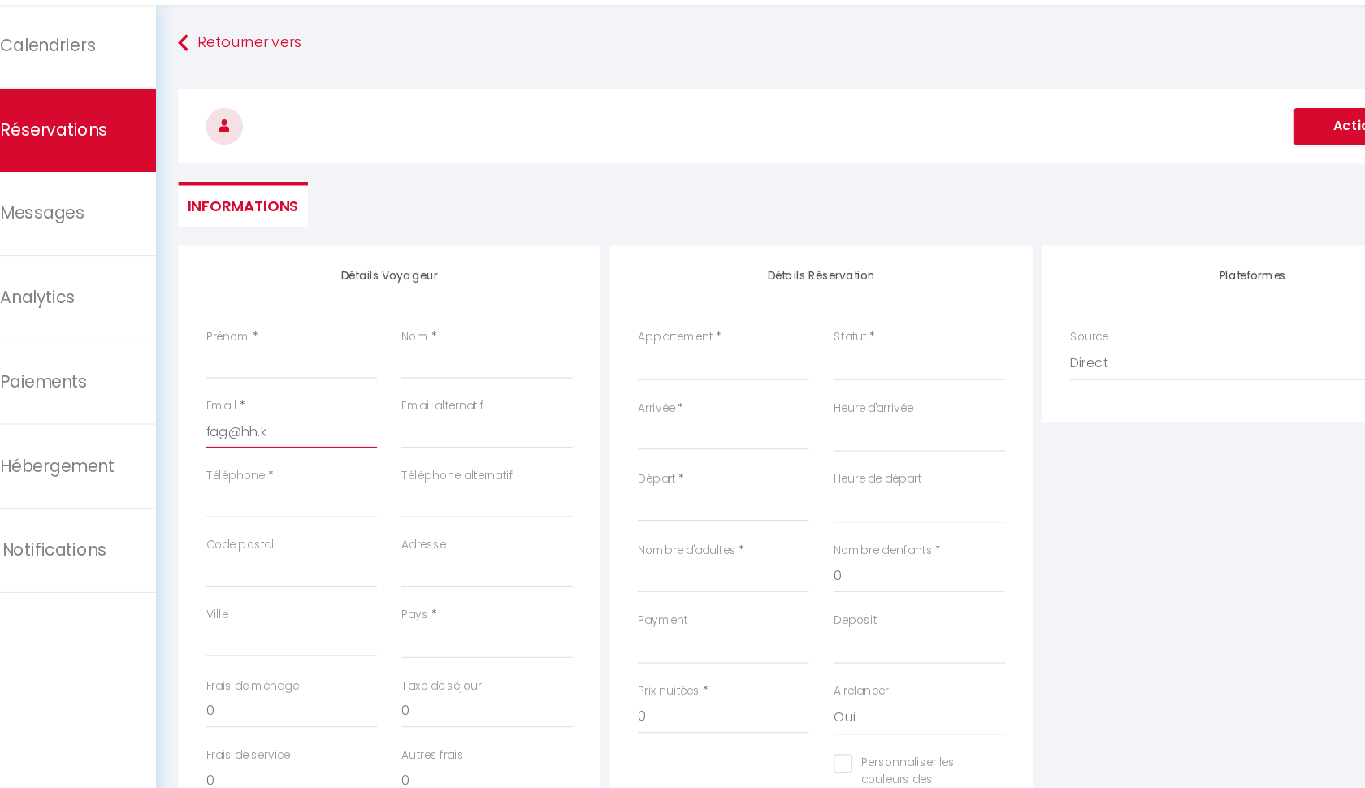
select select
checkbox input "false"
type input "fag@hh.ki"
select select
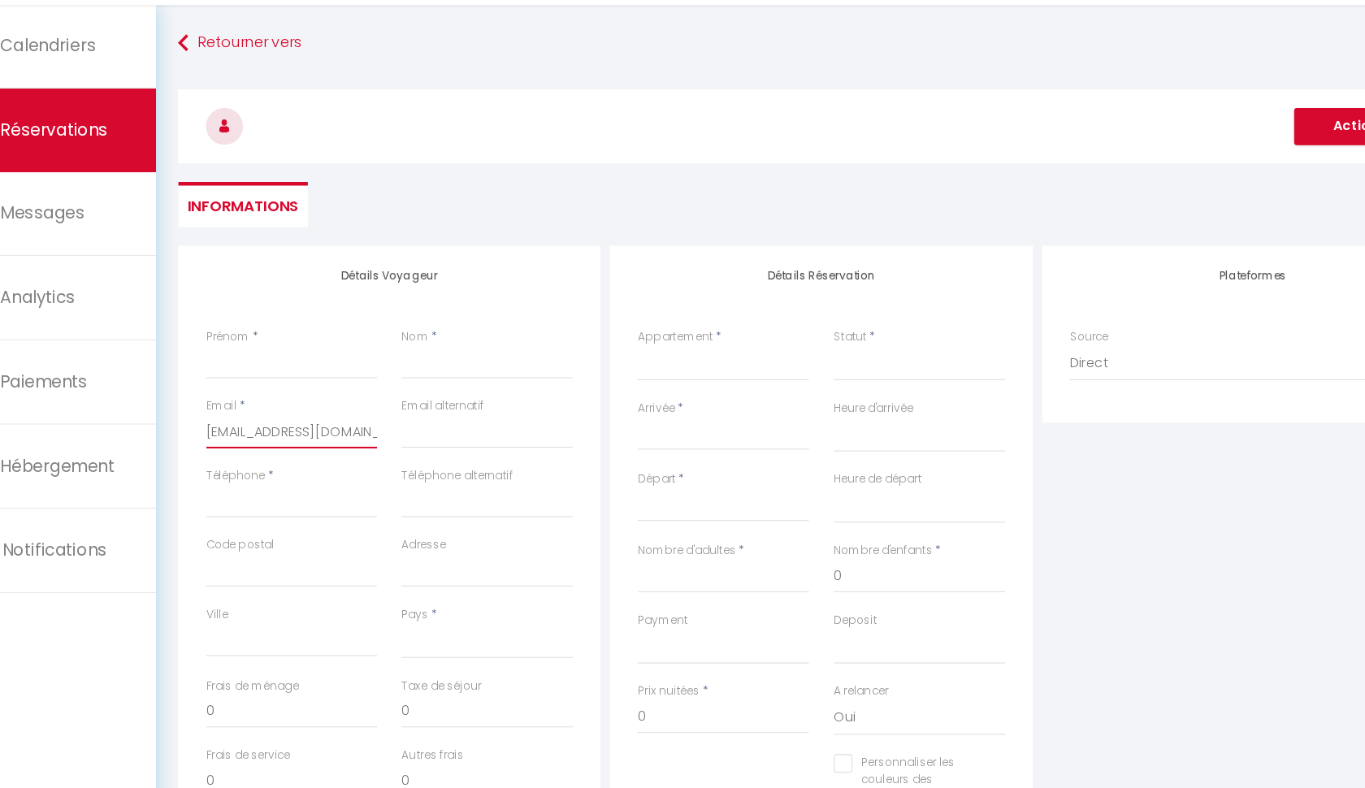
select select
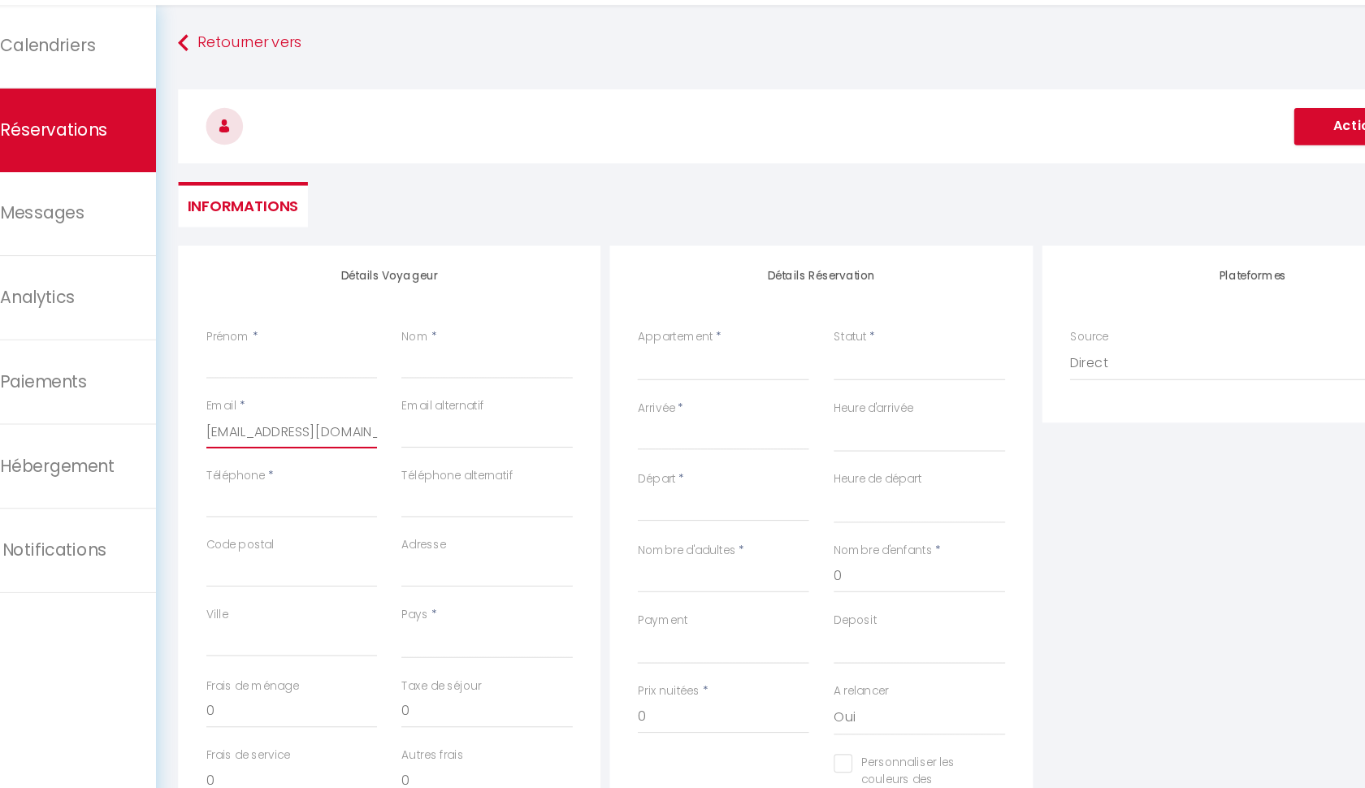
select select
checkbox input "false"
type input "fag@hh.ki"
type input "0"
select select
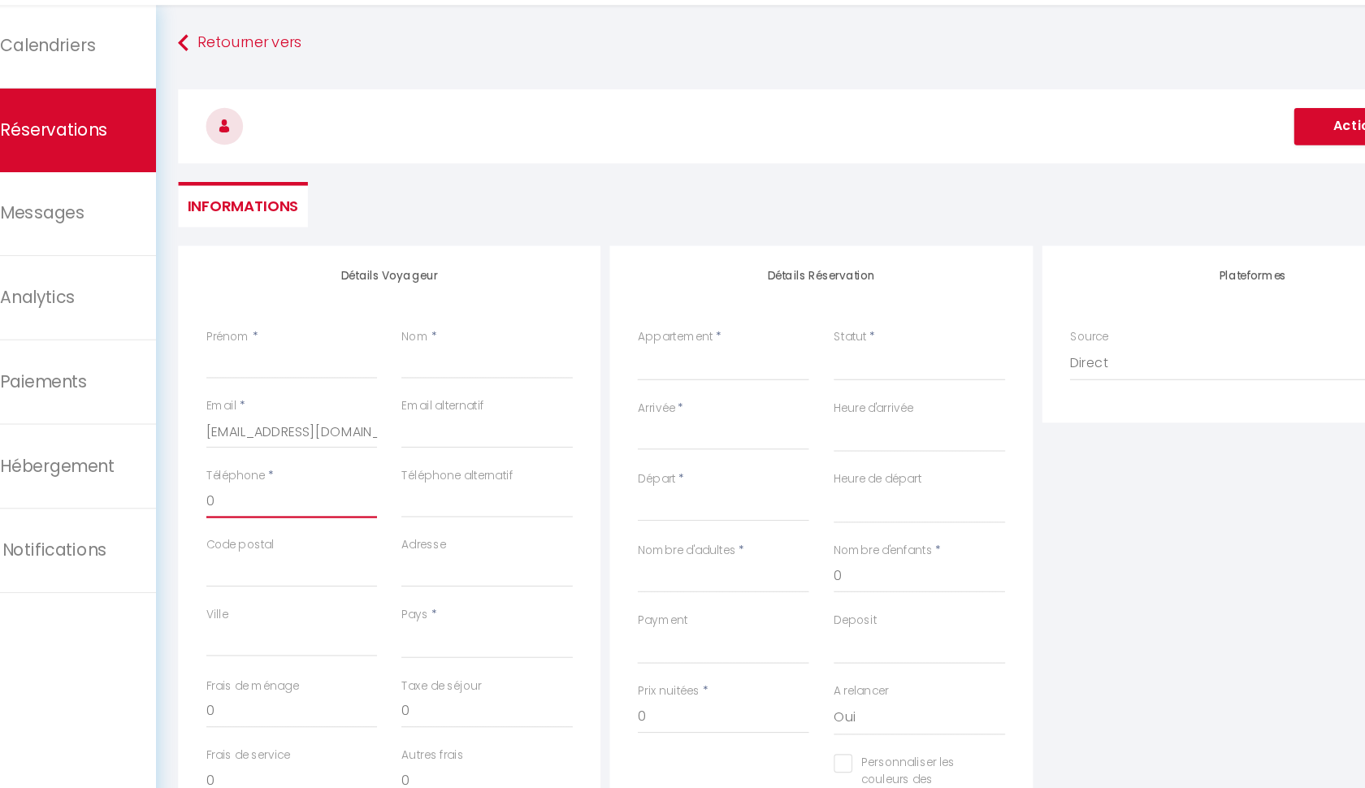
select select
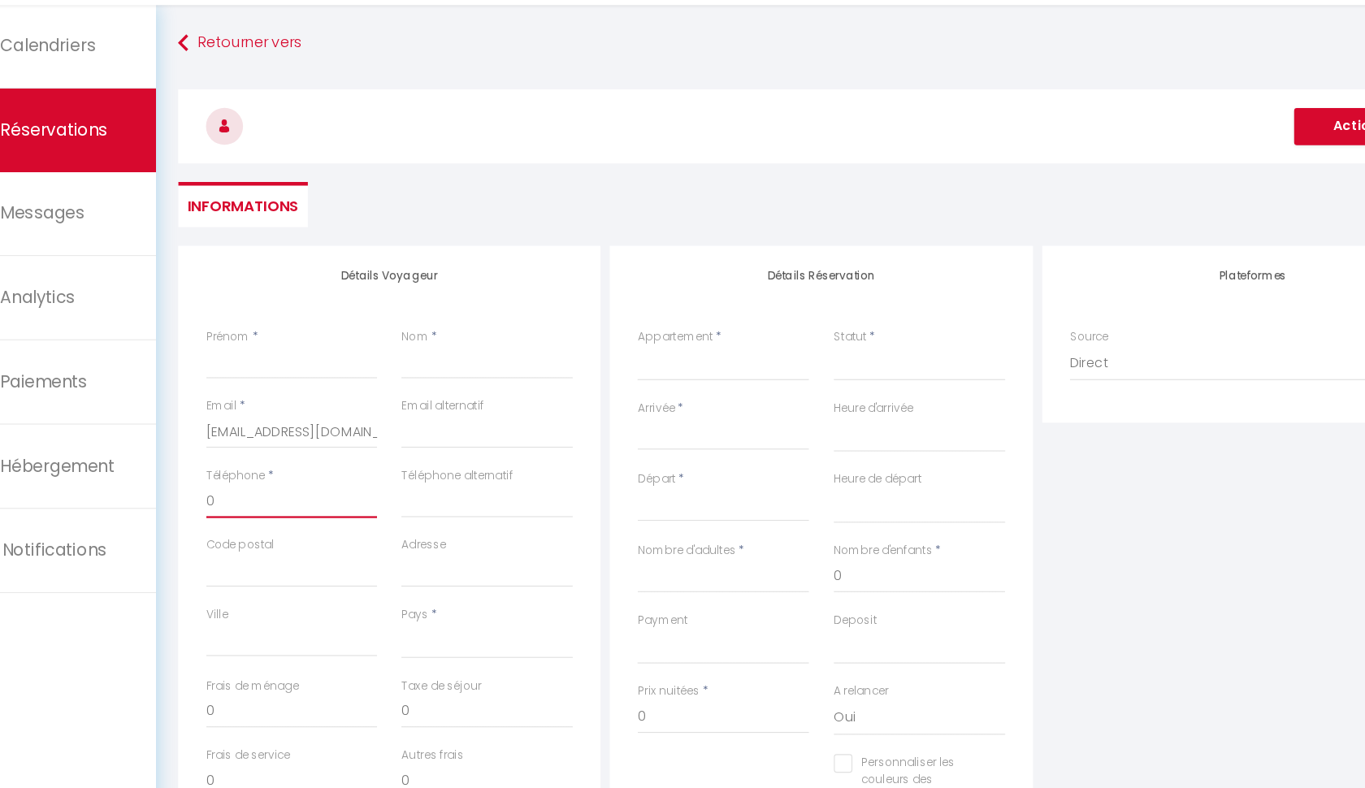
select select
checkbox input "false"
type input "07"
select select
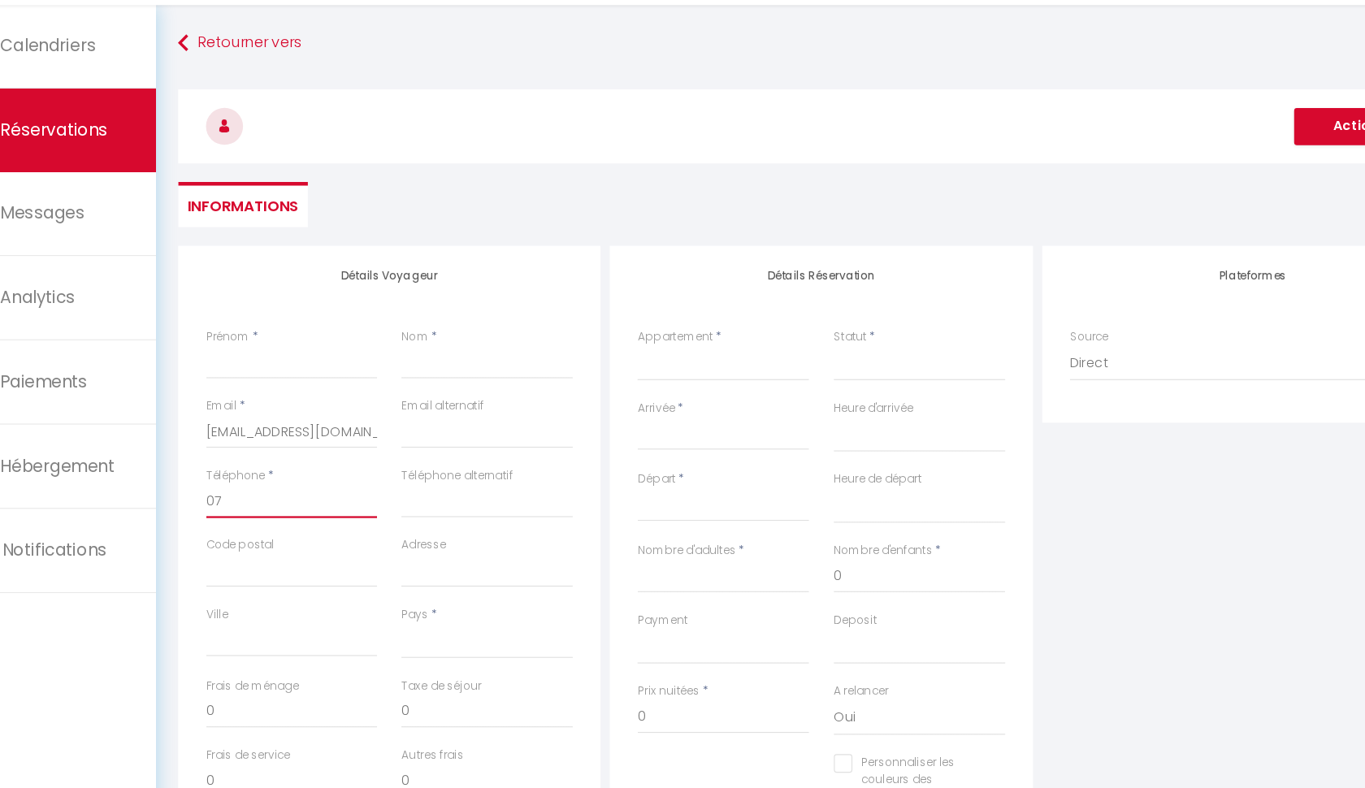
select select
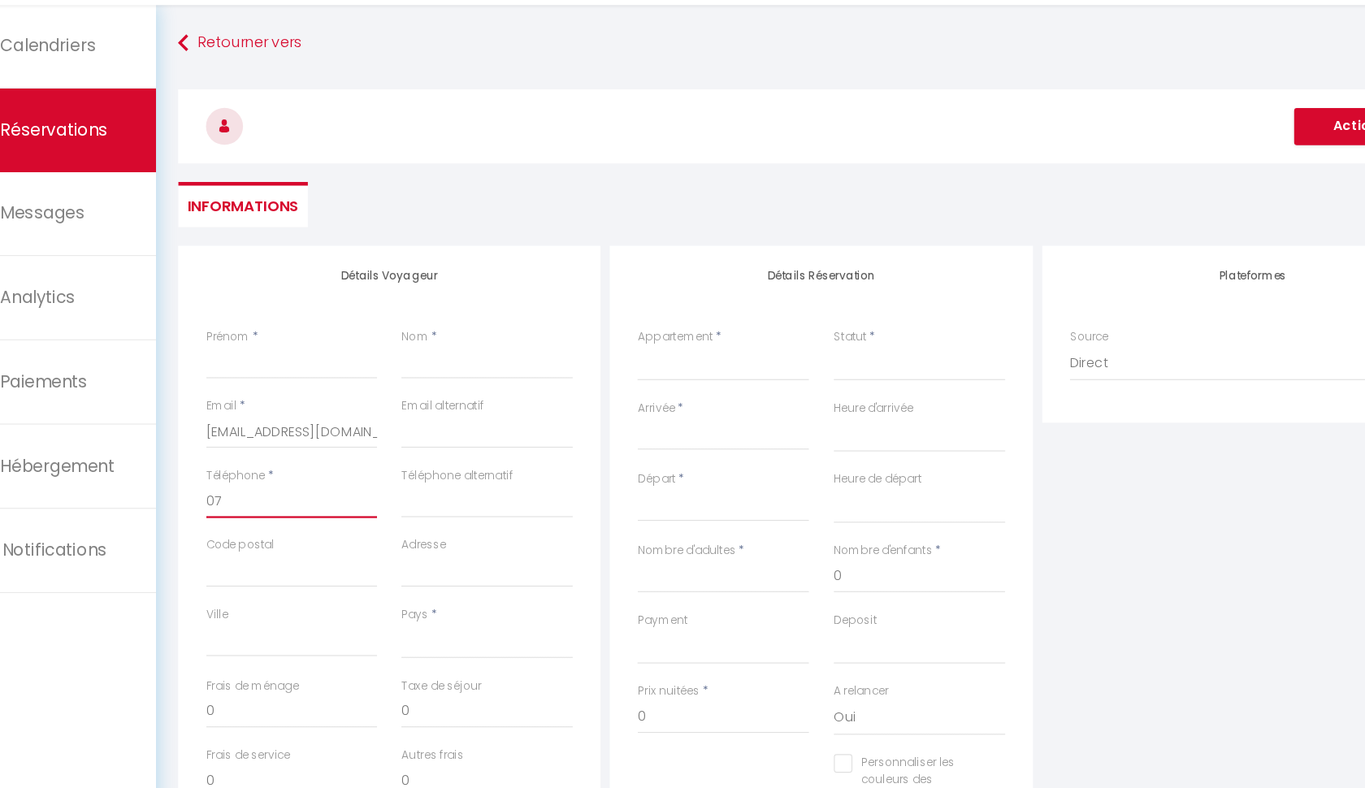
checkbox input "false"
type input "074"
select select
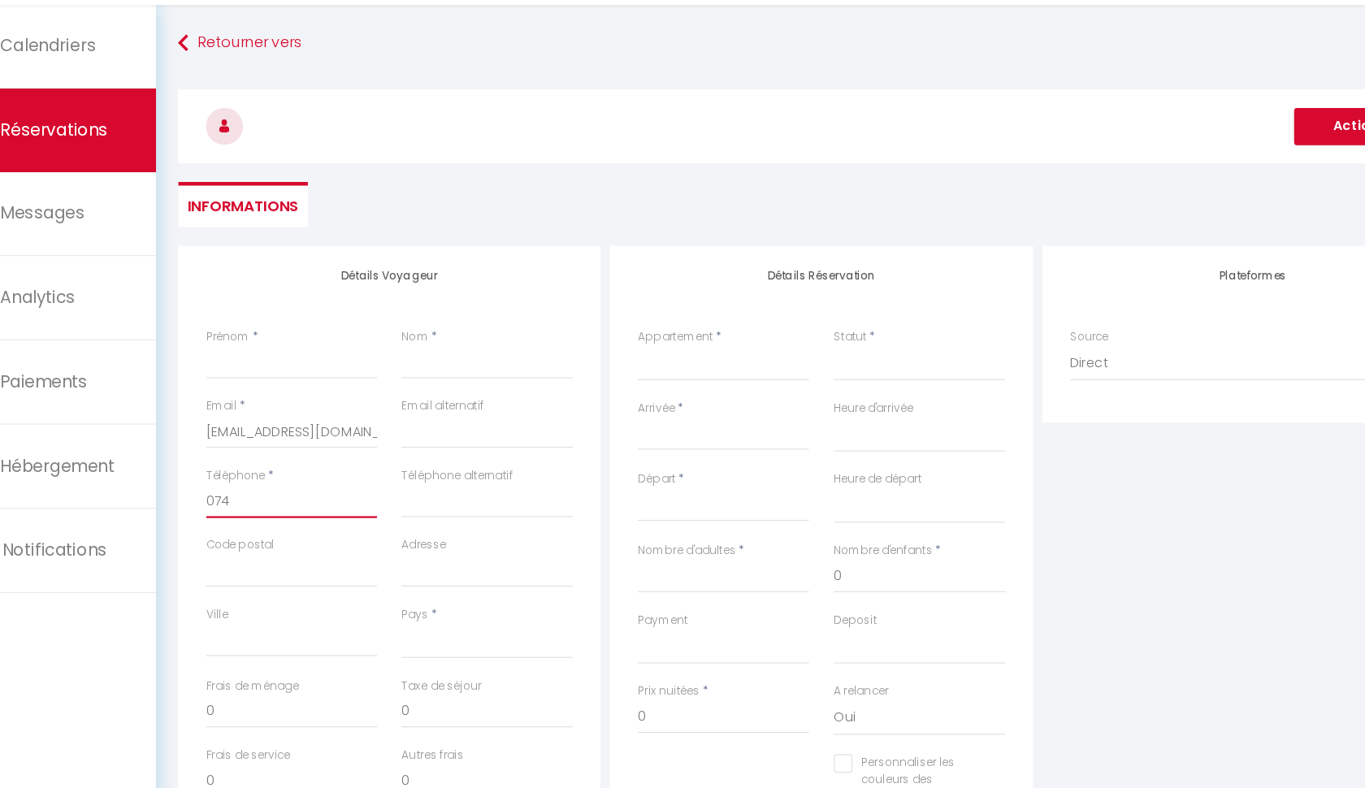
select select
checkbox input "false"
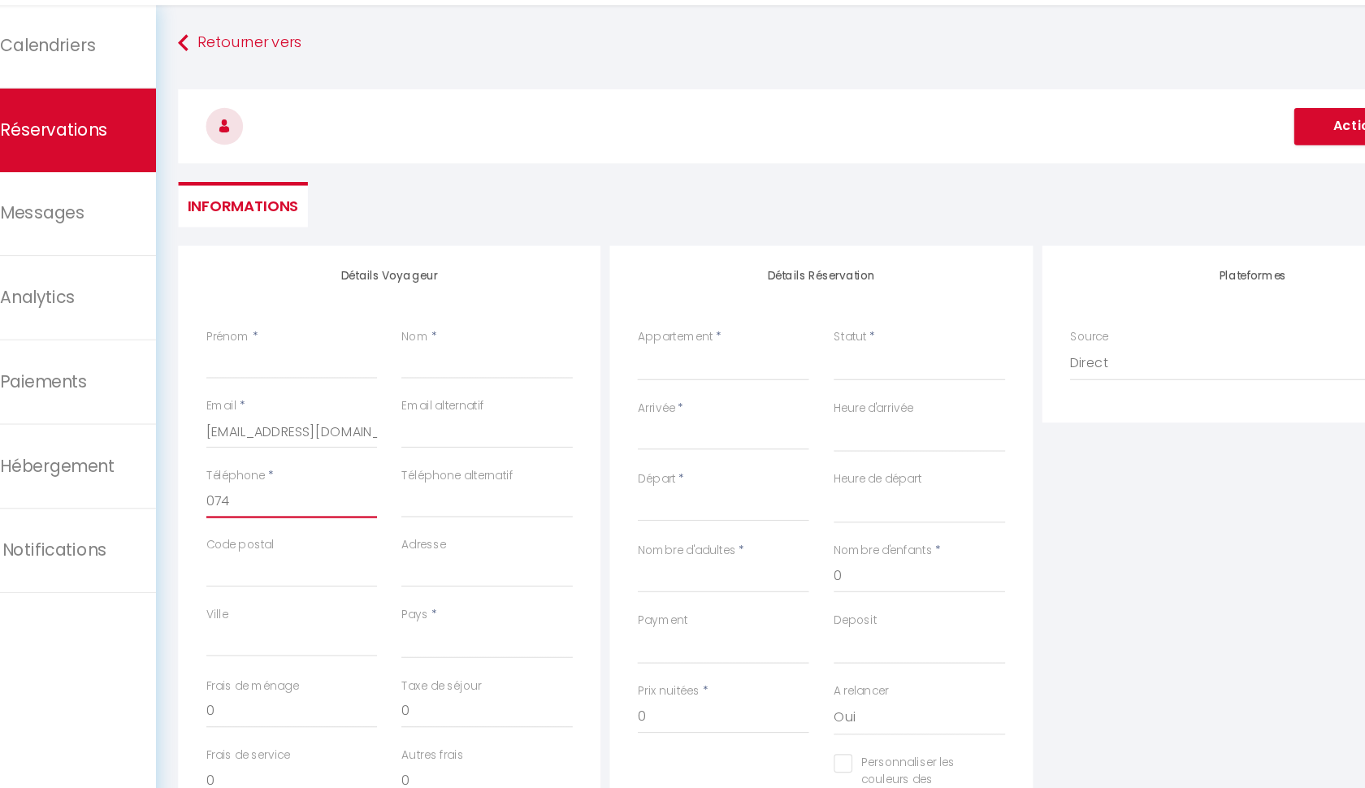
type input "0745"
select select
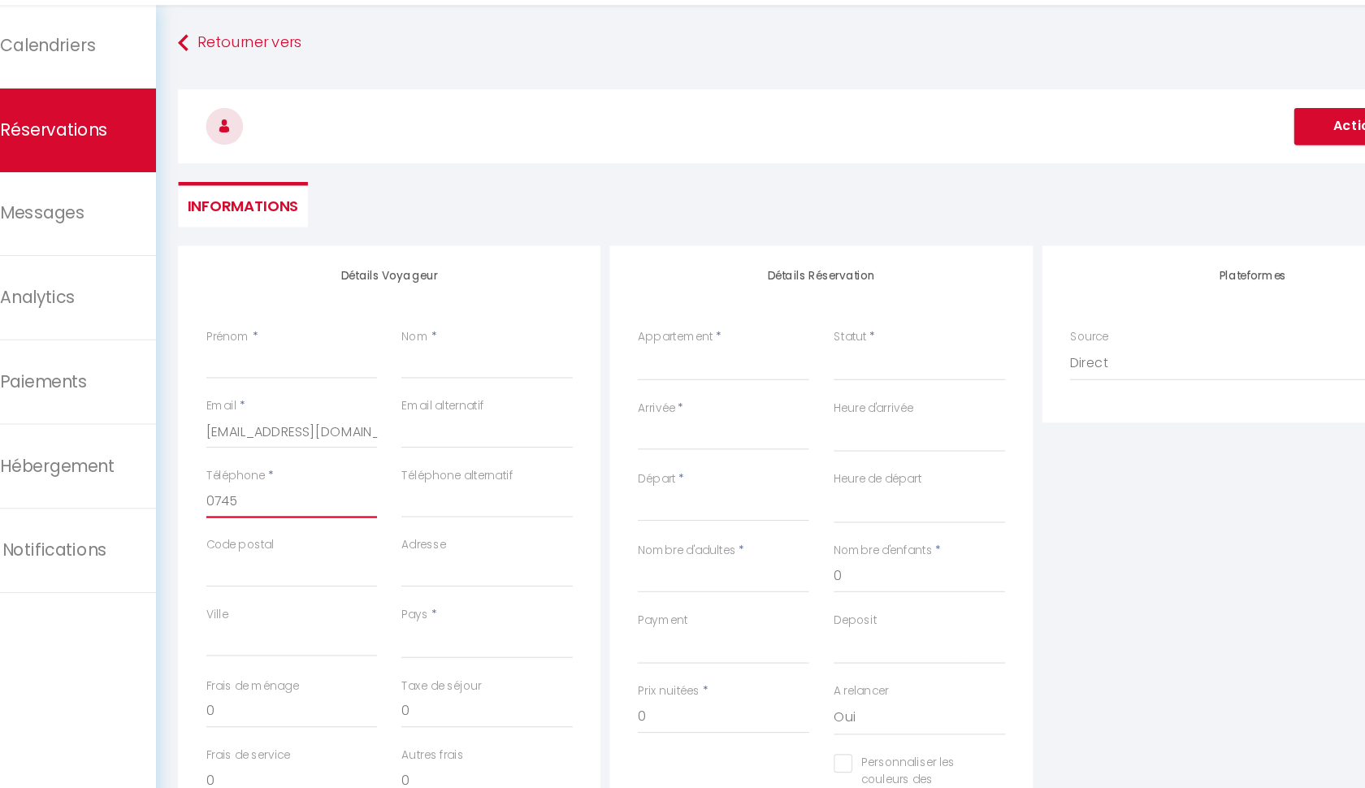
select select
checkbox input "false"
type input "07459"
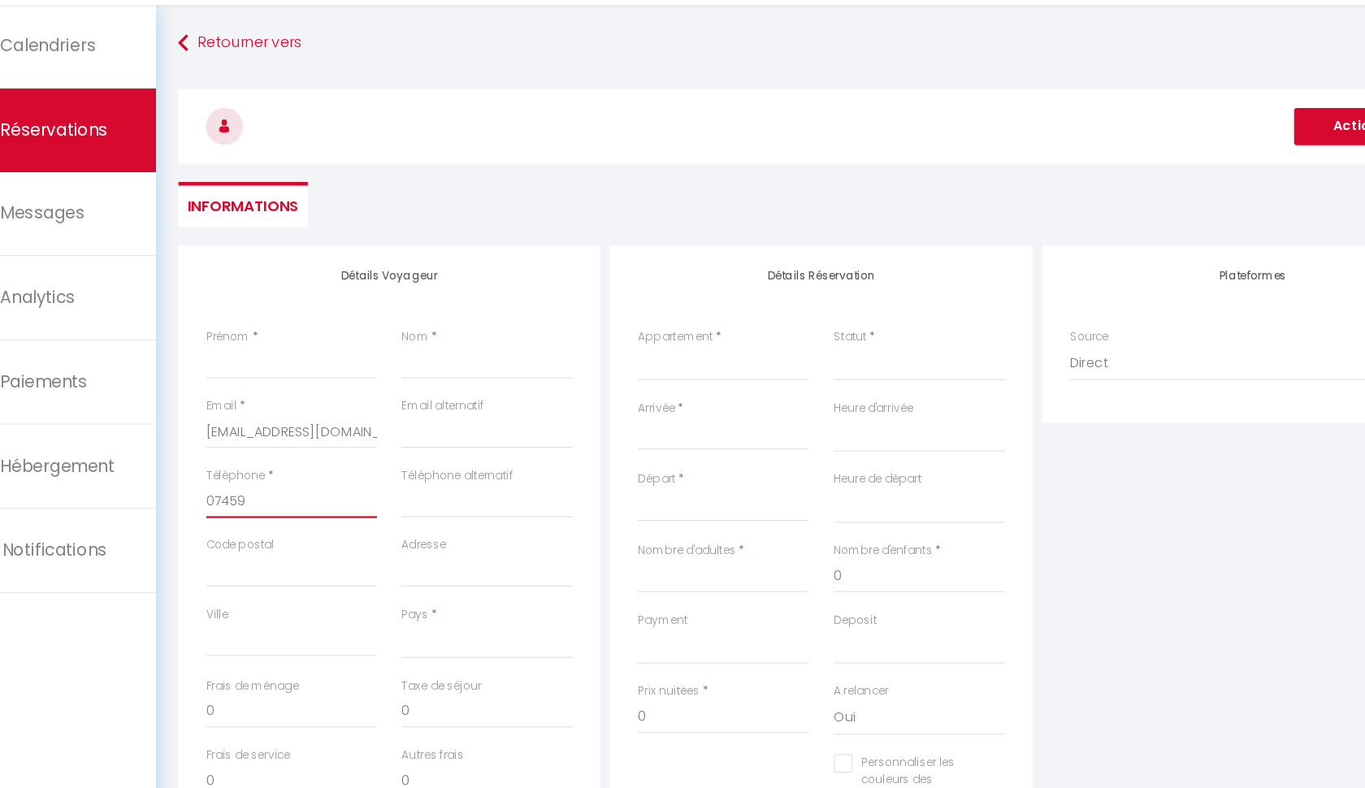
select select
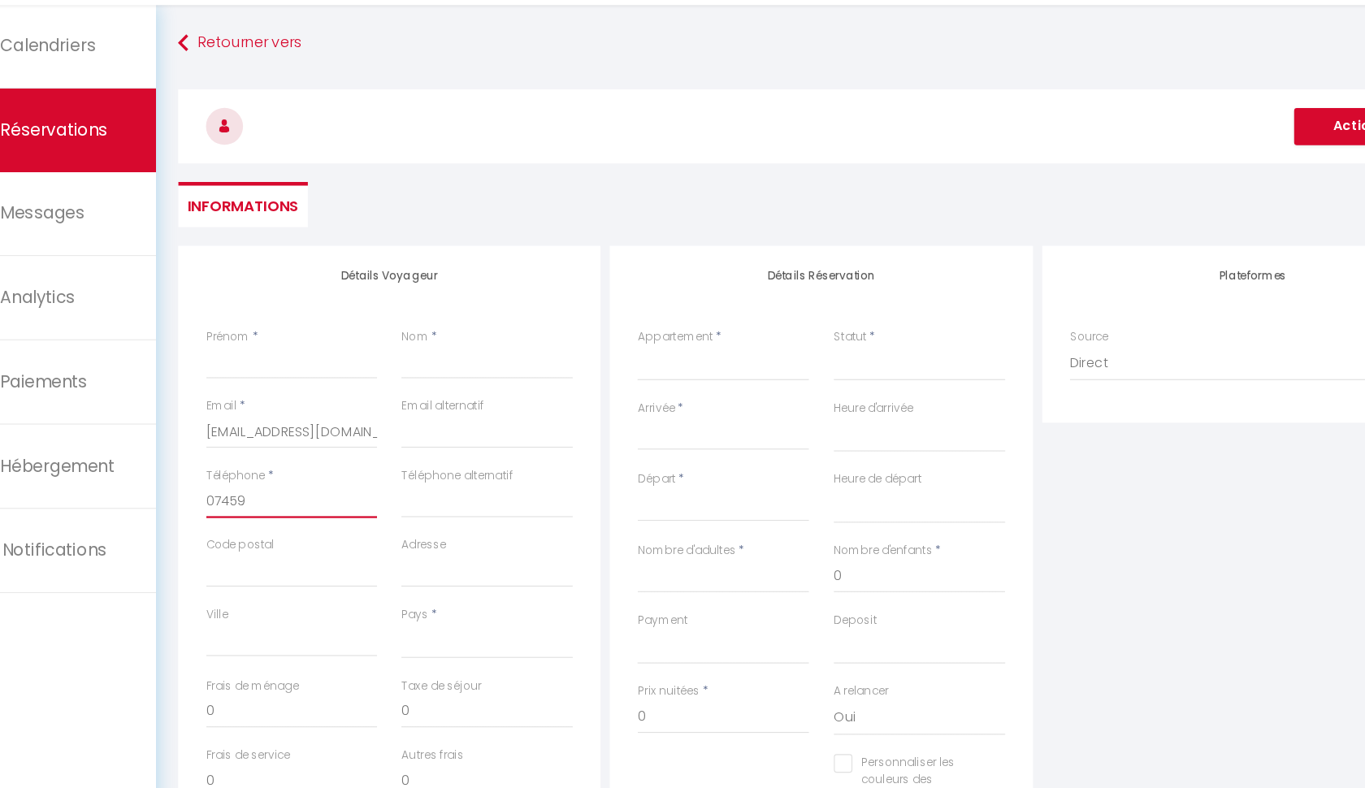
select select
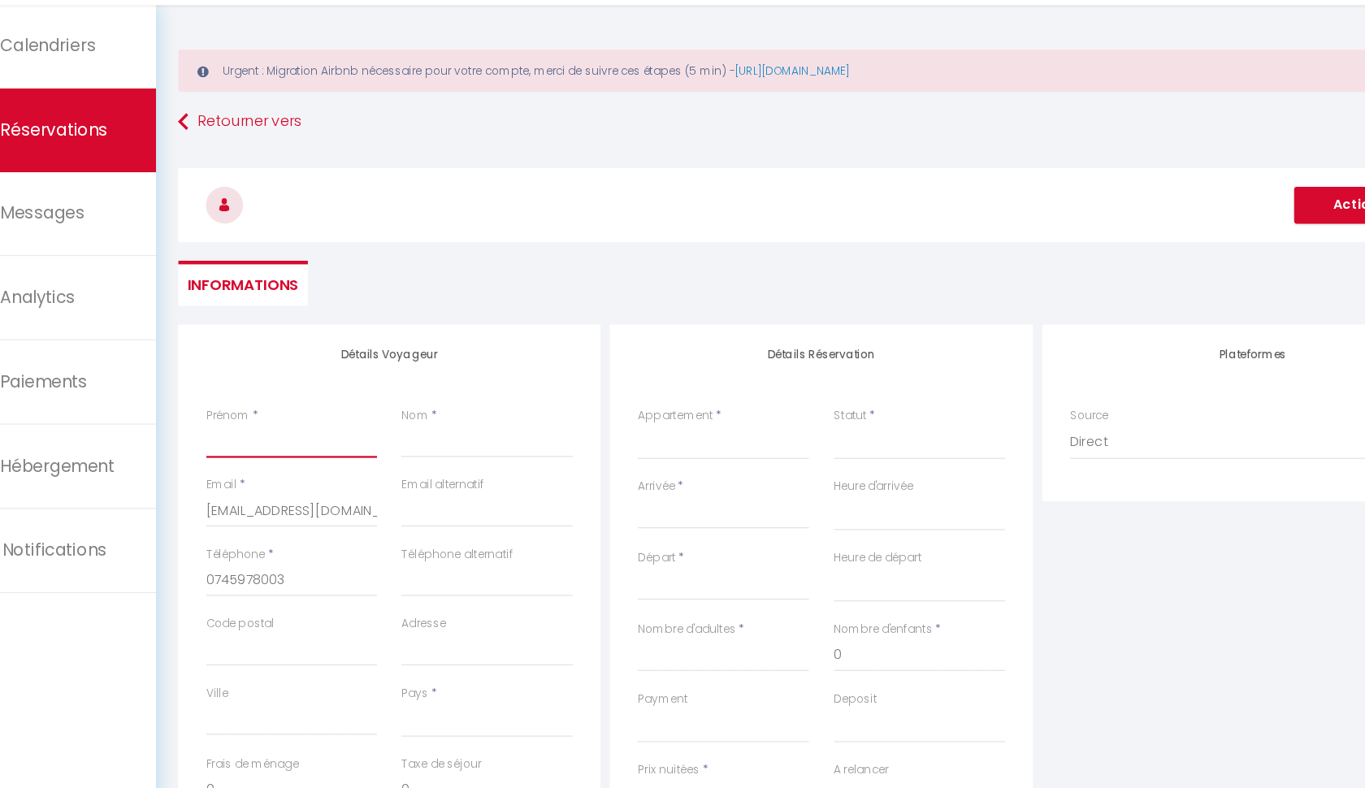
click at [287, 456] on input "Prénom" at bounding box center [316, 470] width 150 height 29
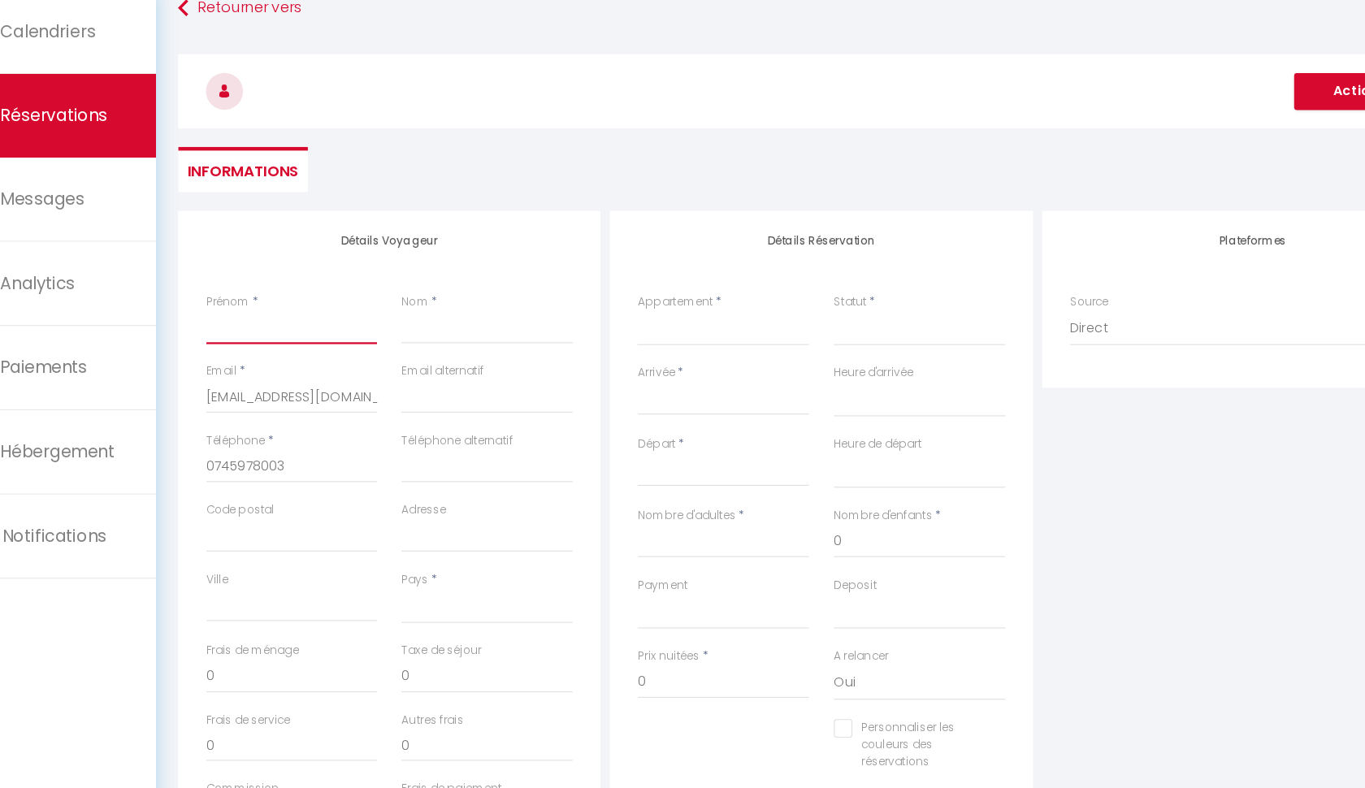
scroll to position [156, 0]
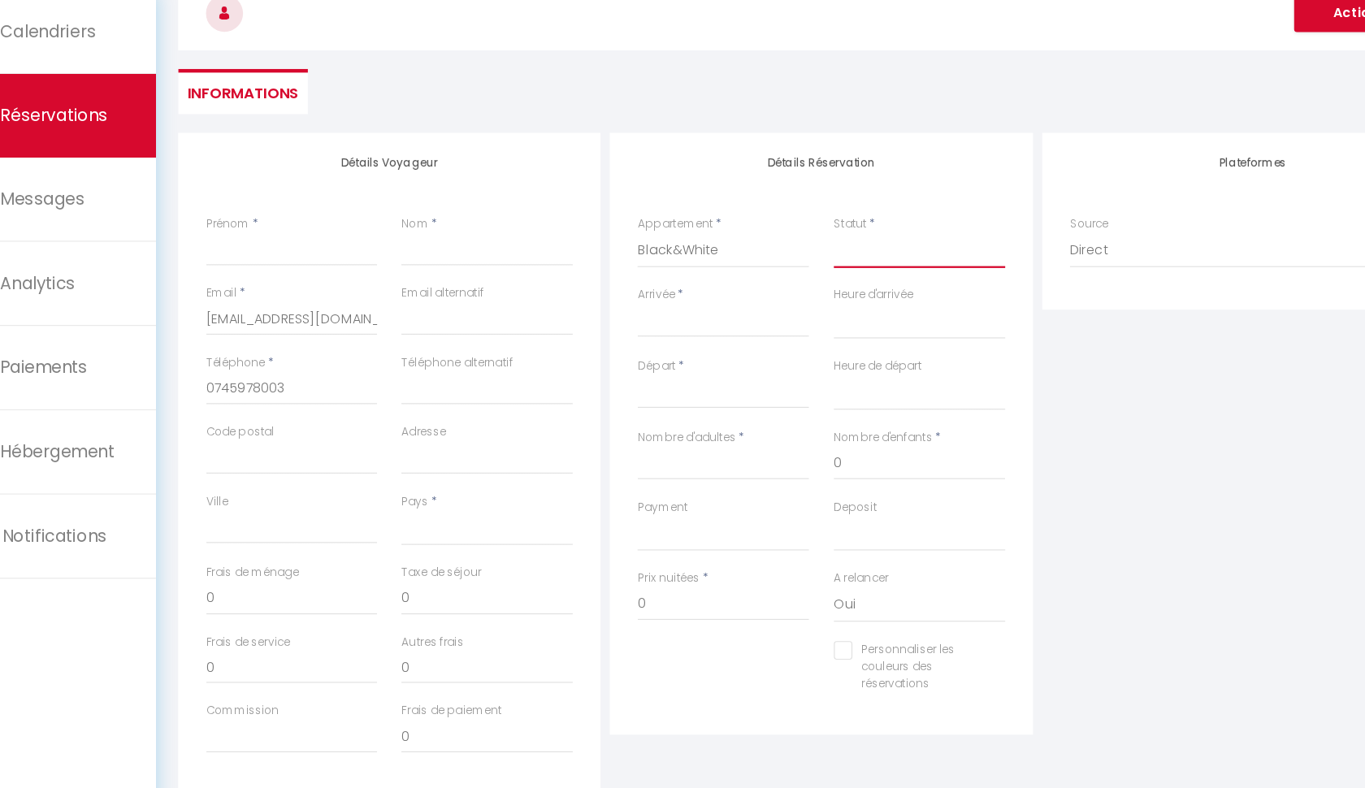
click at [792, 301] on select "Confirmé Non Confirmé [PERSON_NAME] par le voyageur No Show Request" at bounding box center [867, 316] width 150 height 31
click at [620, 369] on input "Arrivée" at bounding box center [695, 379] width 150 height 21
click at [871, 213] on div "Détails Réservation Appartement * Studio bleuté Black&White Garden Premium Madu…" at bounding box center [780, 477] width 370 height 528
click at [620, 369] on input "Arrivée" at bounding box center [695, 379] width 150 height 21
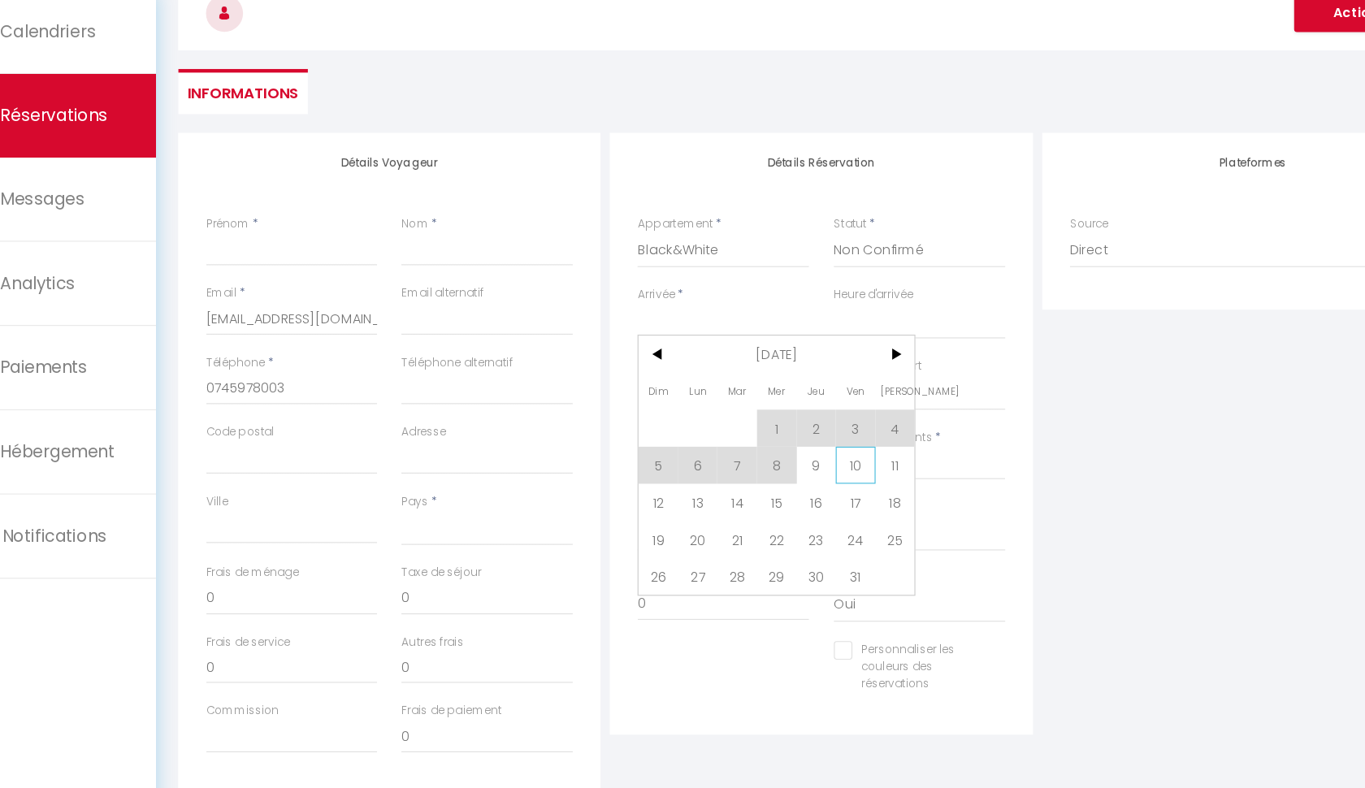
click at [794, 488] on span "10" at bounding box center [811, 504] width 35 height 32
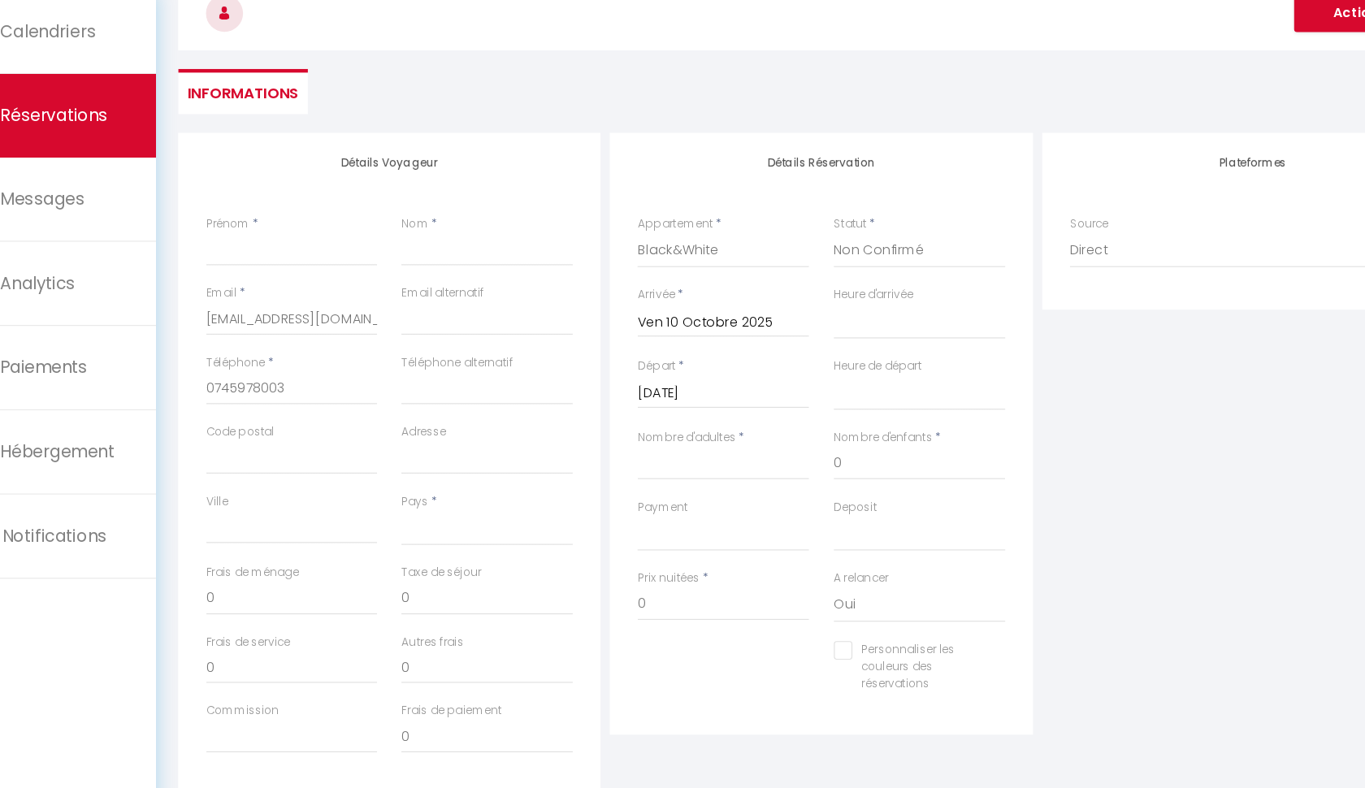
click at [620, 431] on input "Sam 11 Octobre 2025" at bounding box center [695, 441] width 150 height 21
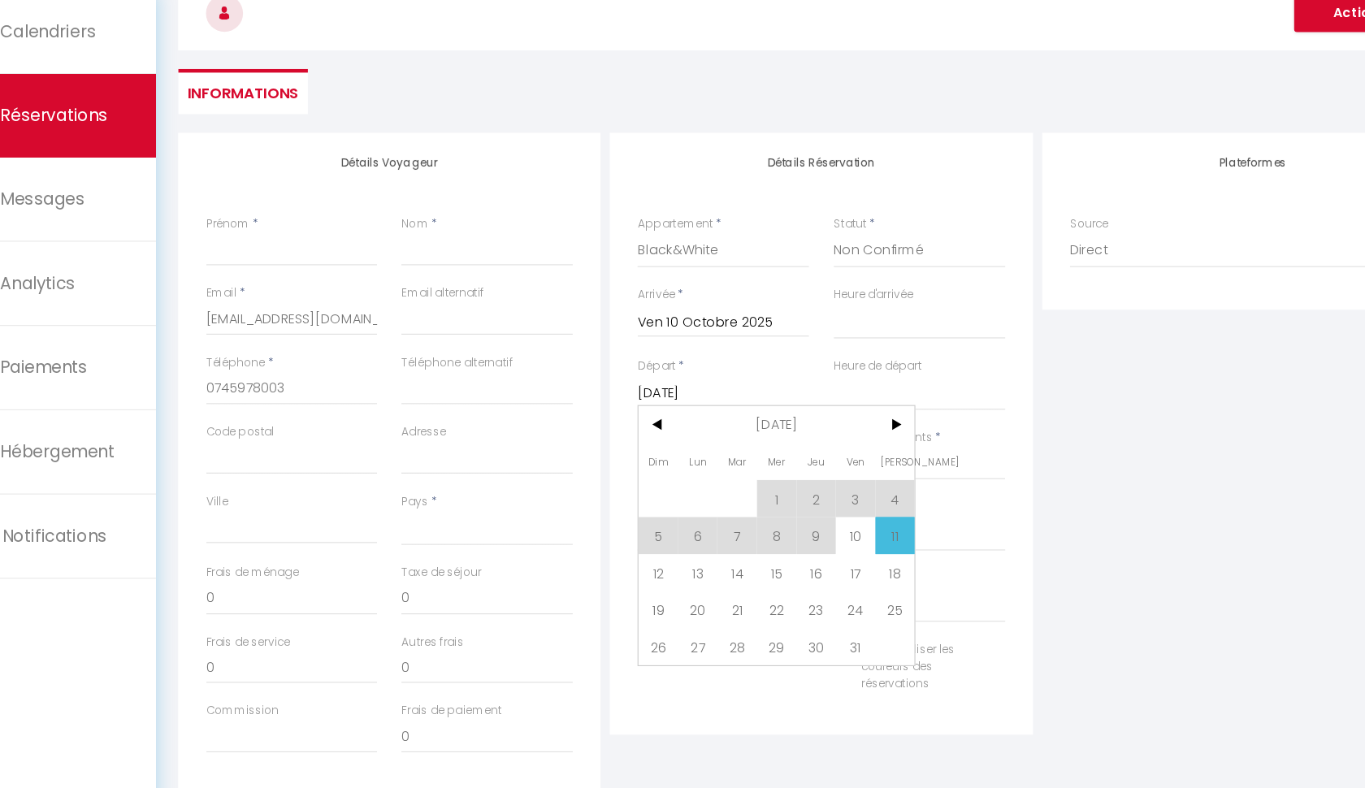
click at [828, 550] on span "11" at bounding box center [845, 566] width 35 height 32
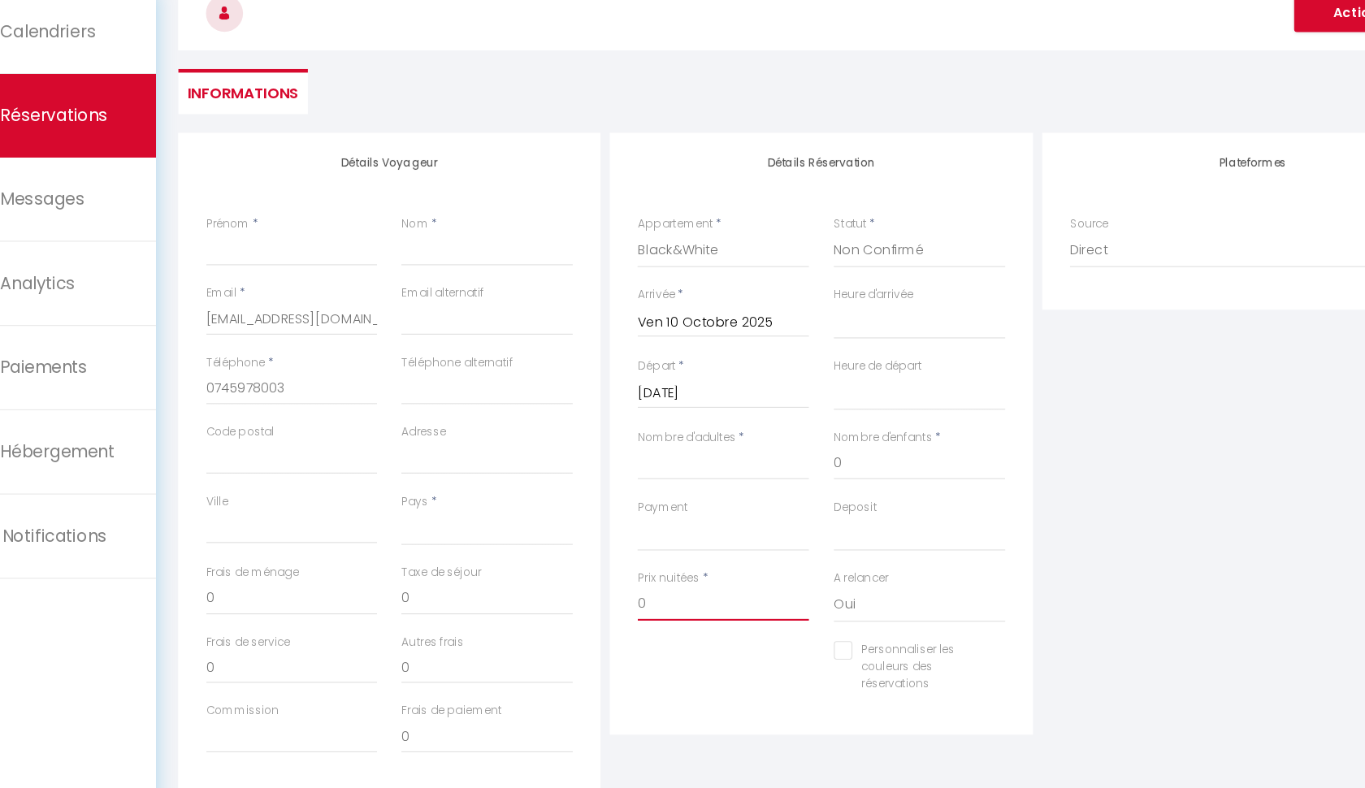
click at [620, 612] on input "0" at bounding box center [695, 626] width 150 height 29
click at [991, 551] on div "Plateformes Source Direct Airbnb.com Booking.com Chalet montagne Expedia Gite d…" at bounding box center [1160, 503] width 379 height 581
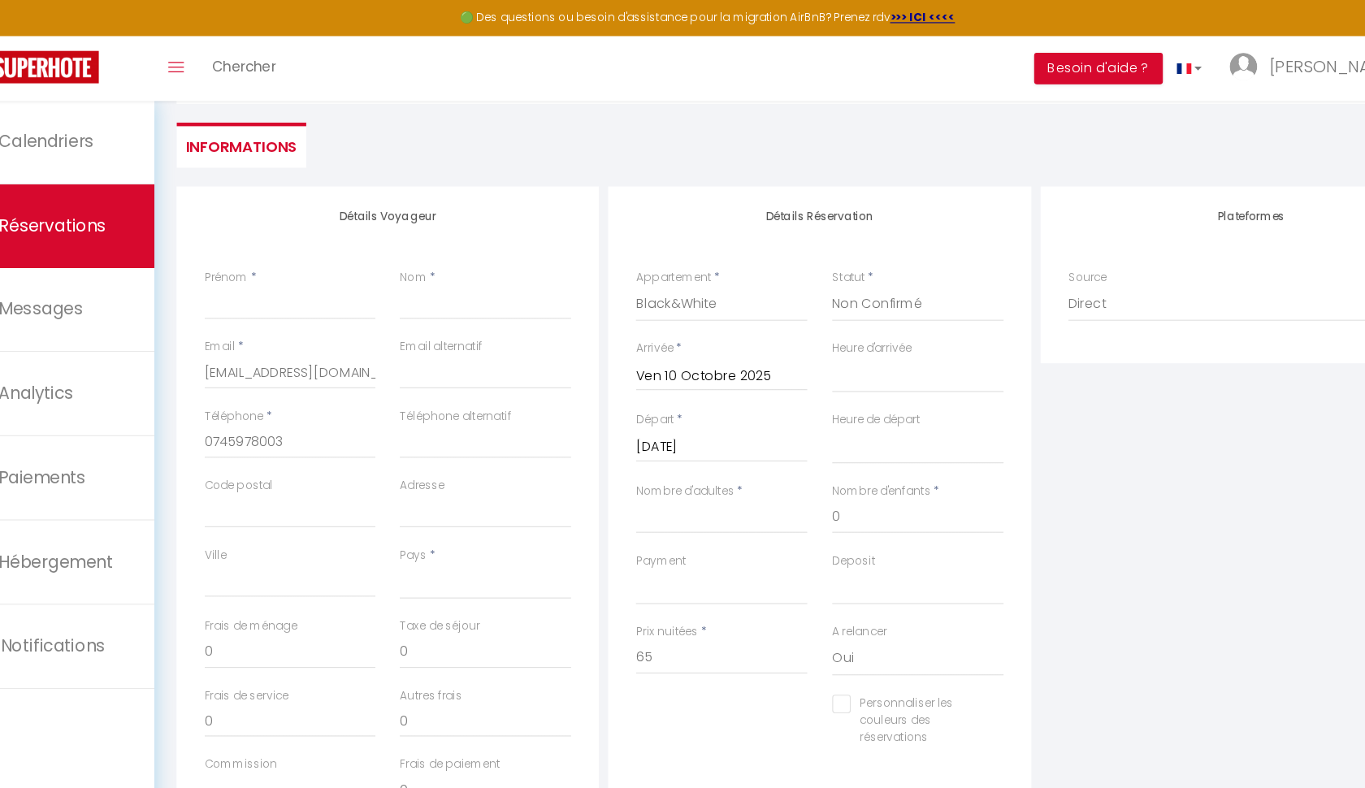
scroll to position [143, 0]
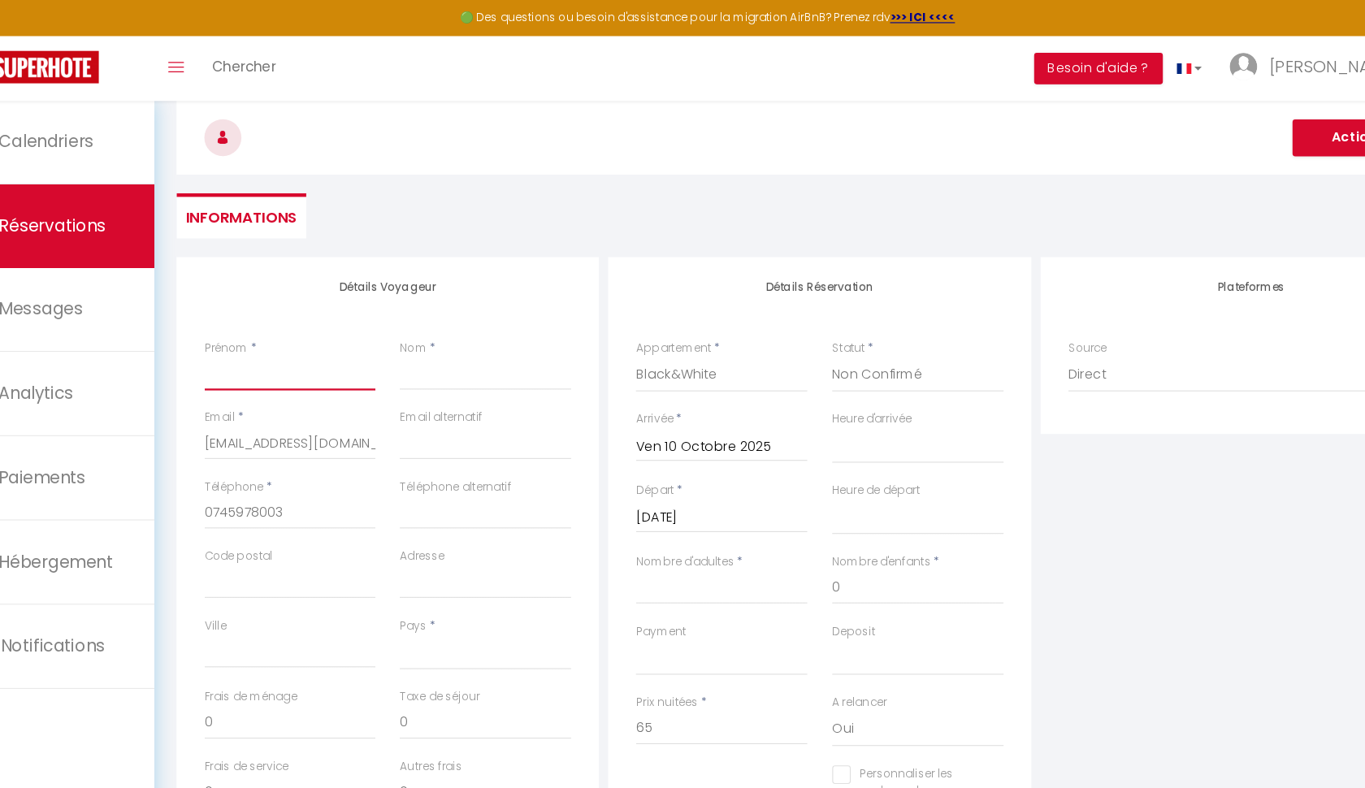
click at [266, 331] on input "Prénom" at bounding box center [316, 328] width 150 height 29
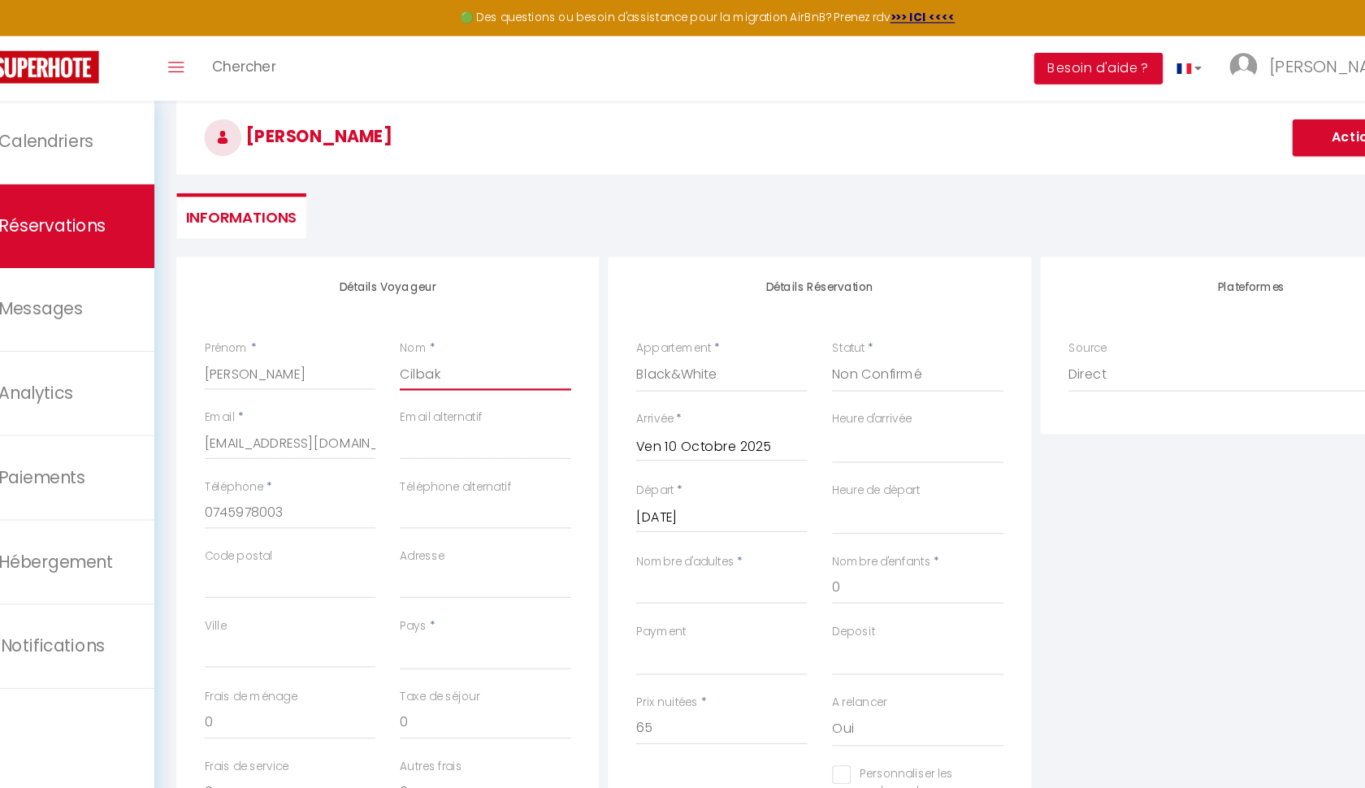
click at [413, 327] on input "Cilbak" at bounding box center [488, 328] width 150 height 29
click at [289, 323] on input "Robert" at bounding box center [316, 328] width 150 height 29
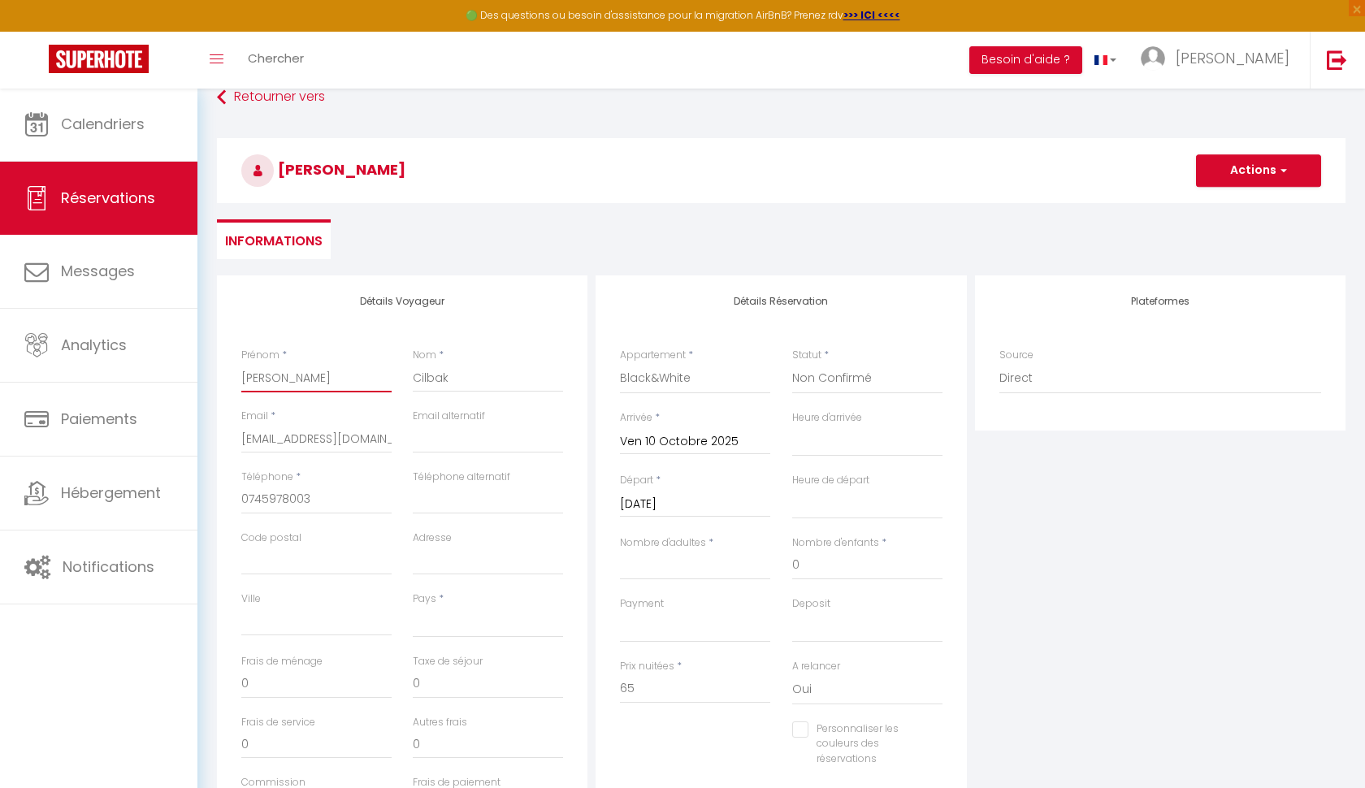
scroll to position [95, 0]
click at [1231, 175] on button "Actions" at bounding box center [1258, 169] width 125 height 32
click at [1226, 209] on link "Enregistrer" at bounding box center [1242, 204] width 128 height 21
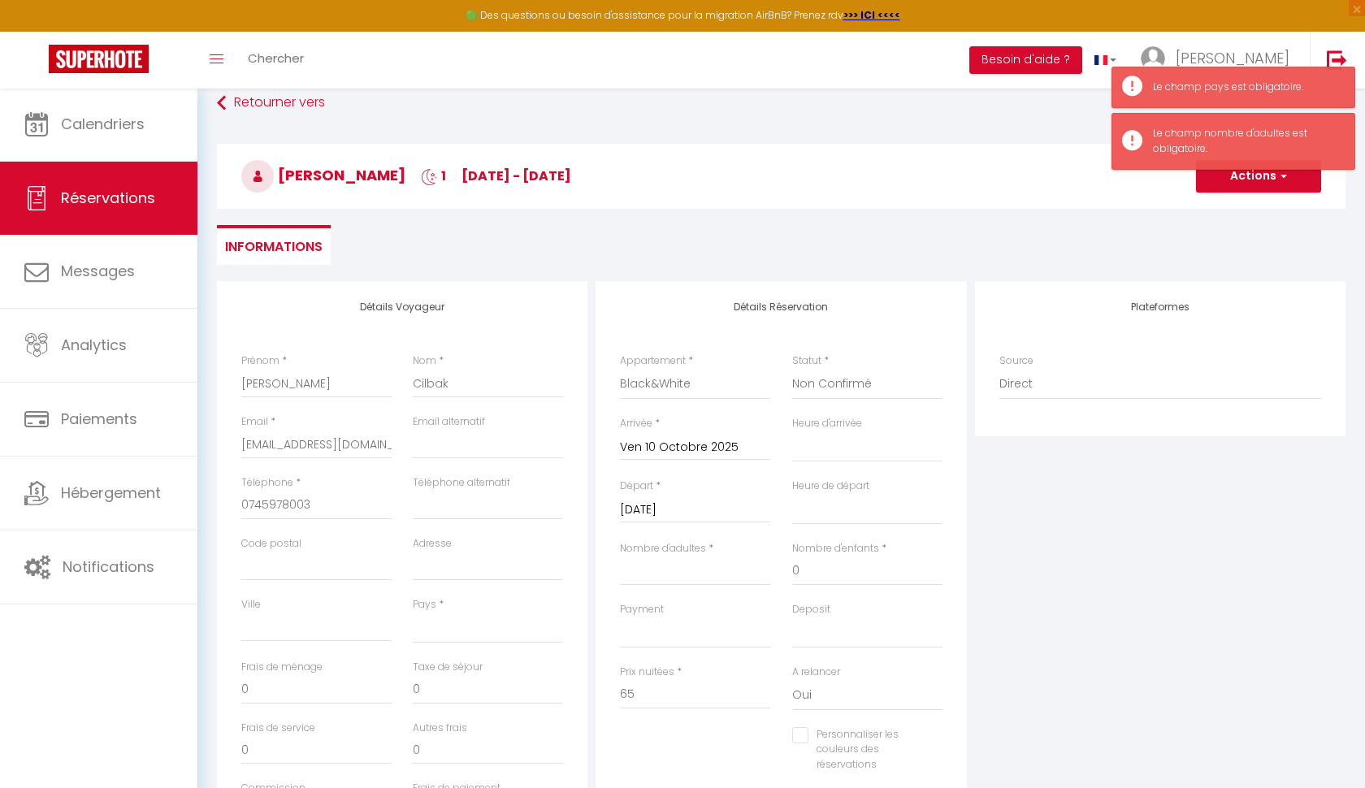
click at [1099, 534] on div "Plateformes Source Direct Airbnb.com Booking.com Chalet montagne Expedia Gite d…" at bounding box center [1160, 571] width 379 height 581
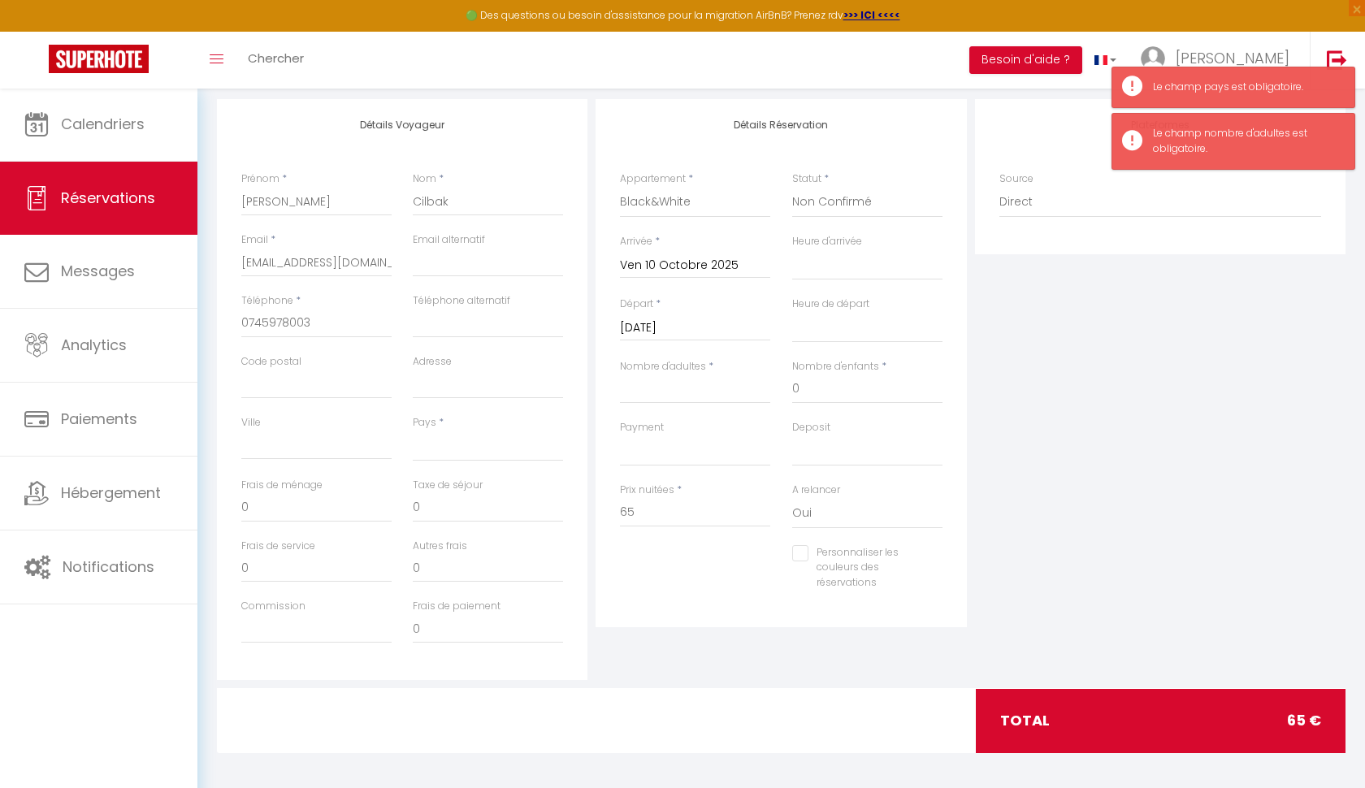
scroll to position [269, 0]
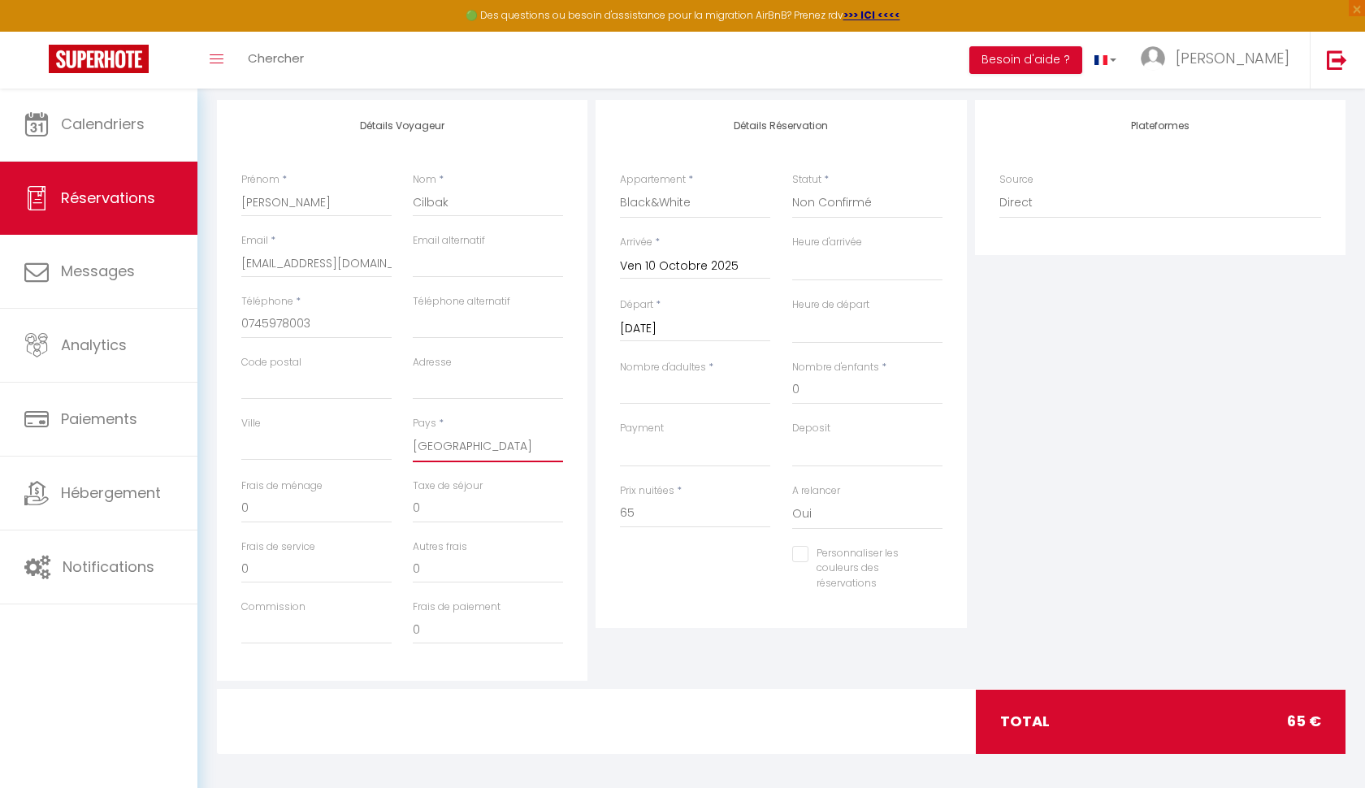
click at [664, 393] on input "Nombre d'adultes" at bounding box center [695, 389] width 150 height 29
click at [1032, 364] on div "Plateformes Source Direct Airbnb.com Booking.com Chalet montagne Expedia Gite d…" at bounding box center [1160, 390] width 379 height 581
click at [439, 509] on input "3.26" at bounding box center [488, 508] width 150 height 29
click at [1051, 341] on div "Plateformes Source Direct Airbnb.com Booking.com Chalet montagne Expedia Gite d…" at bounding box center [1160, 390] width 379 height 581
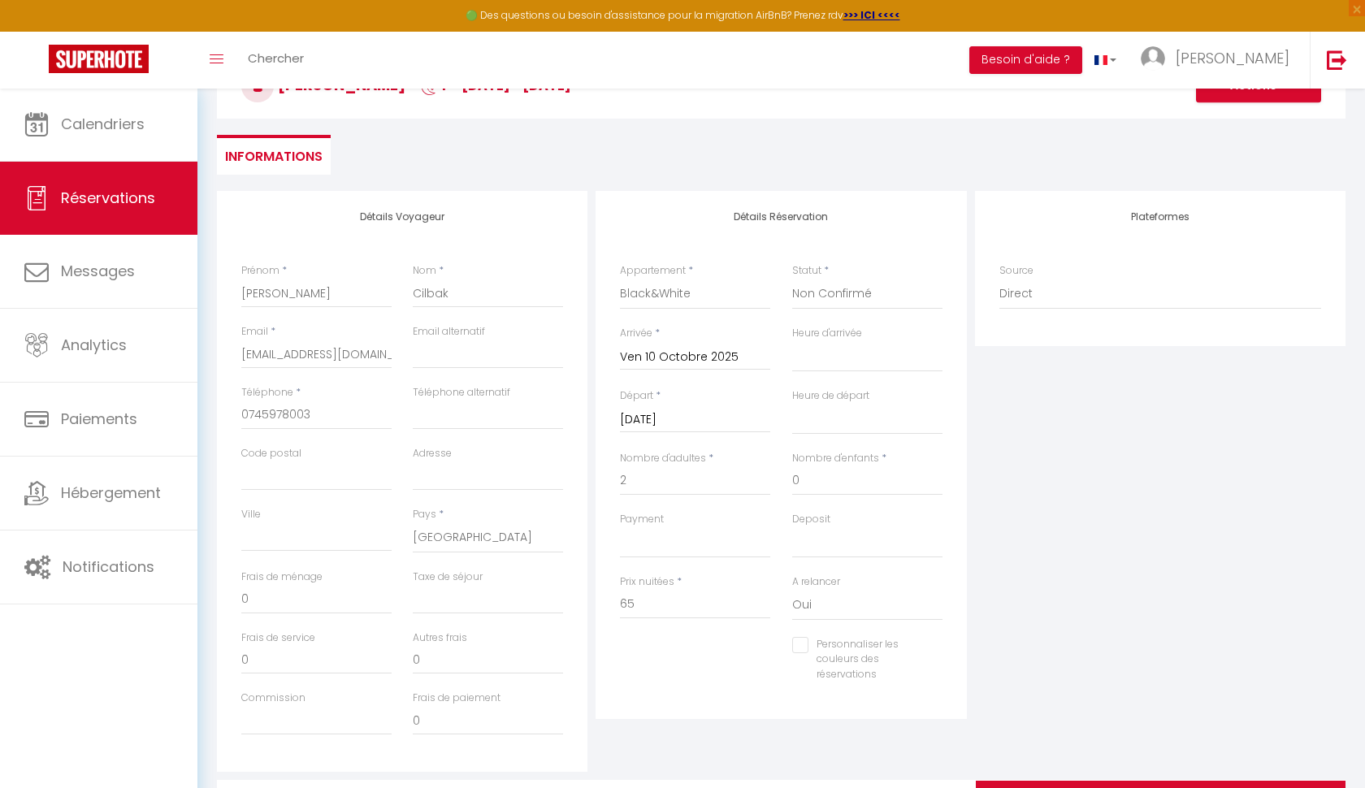
scroll to position [8, 0]
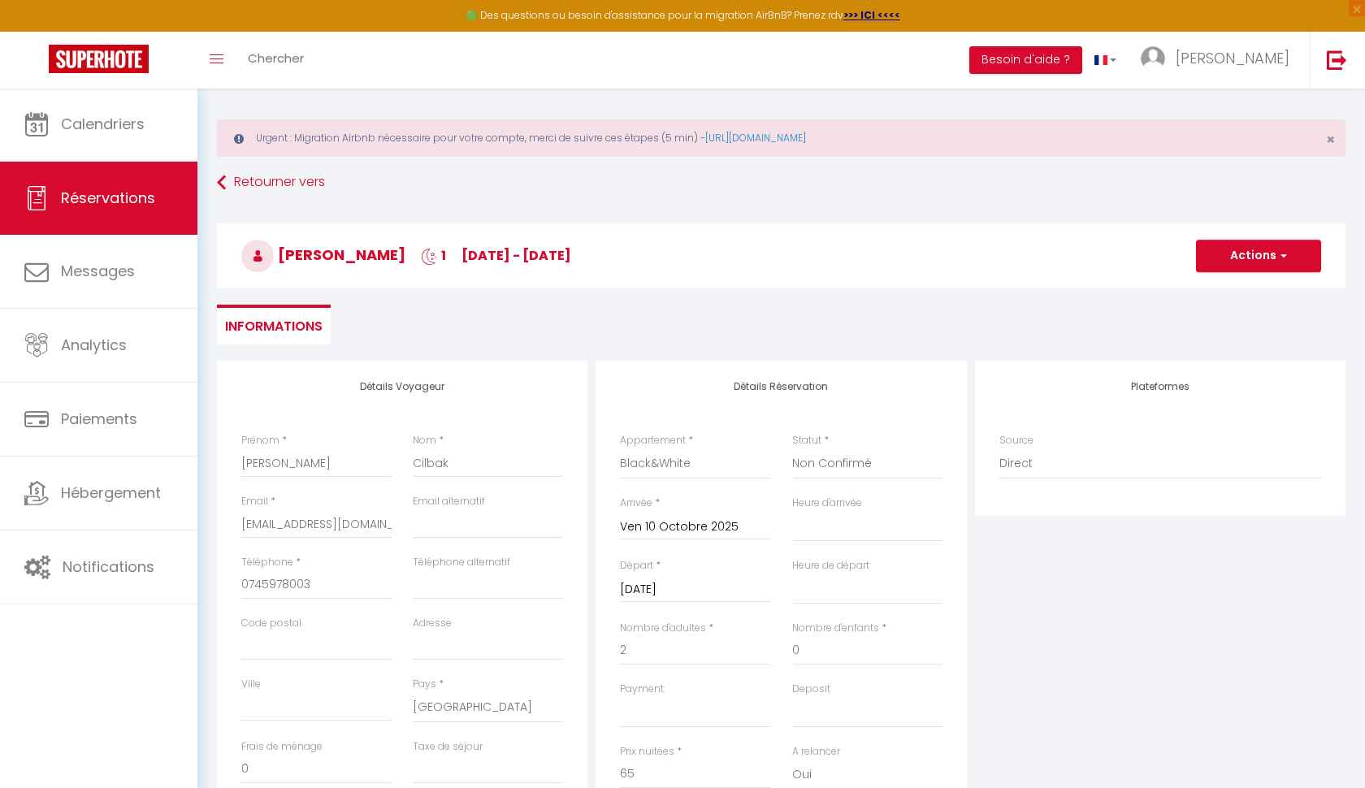
click at [1216, 259] on button "Actions" at bounding box center [1258, 256] width 125 height 32
click at [1213, 295] on link "Enregistrer" at bounding box center [1242, 291] width 128 height 21
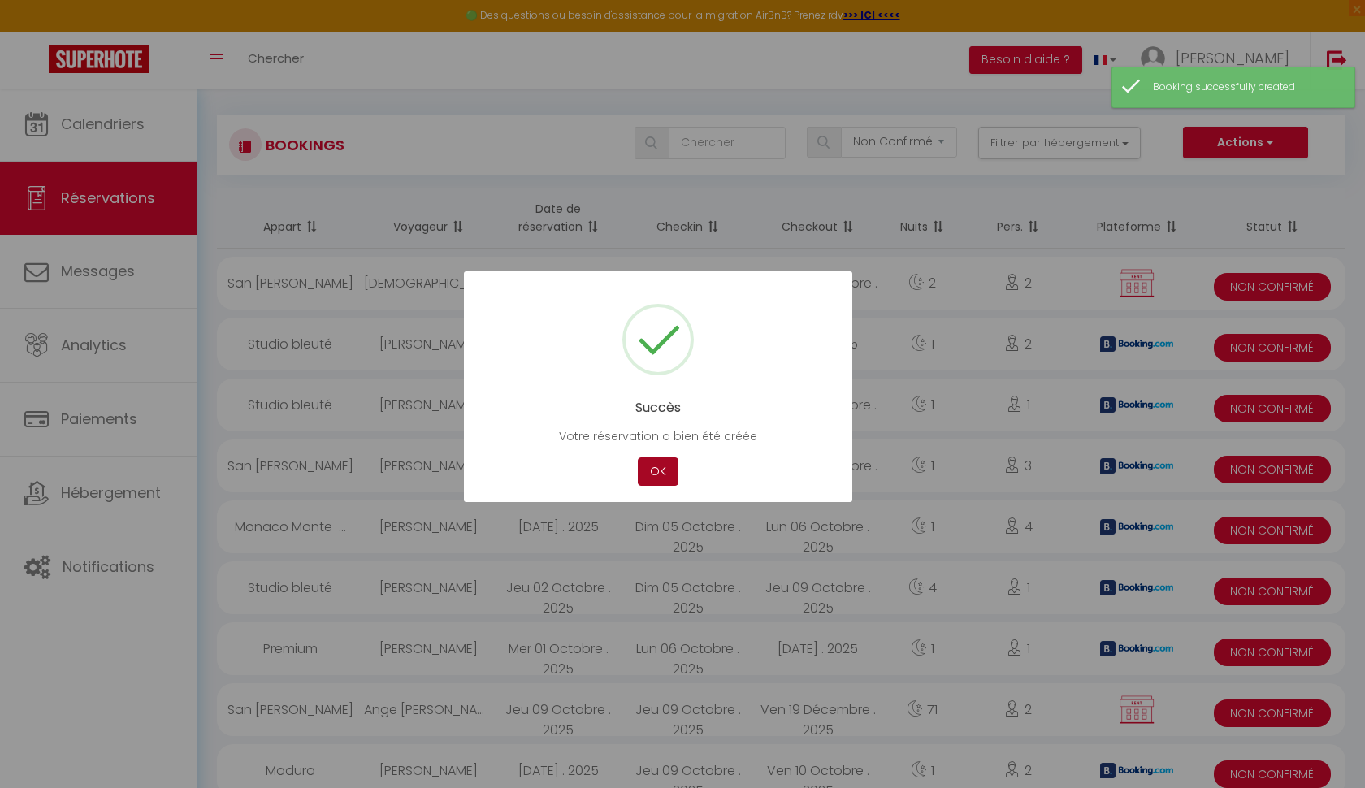
click at [666, 467] on button "OK" at bounding box center [658, 471] width 41 height 28
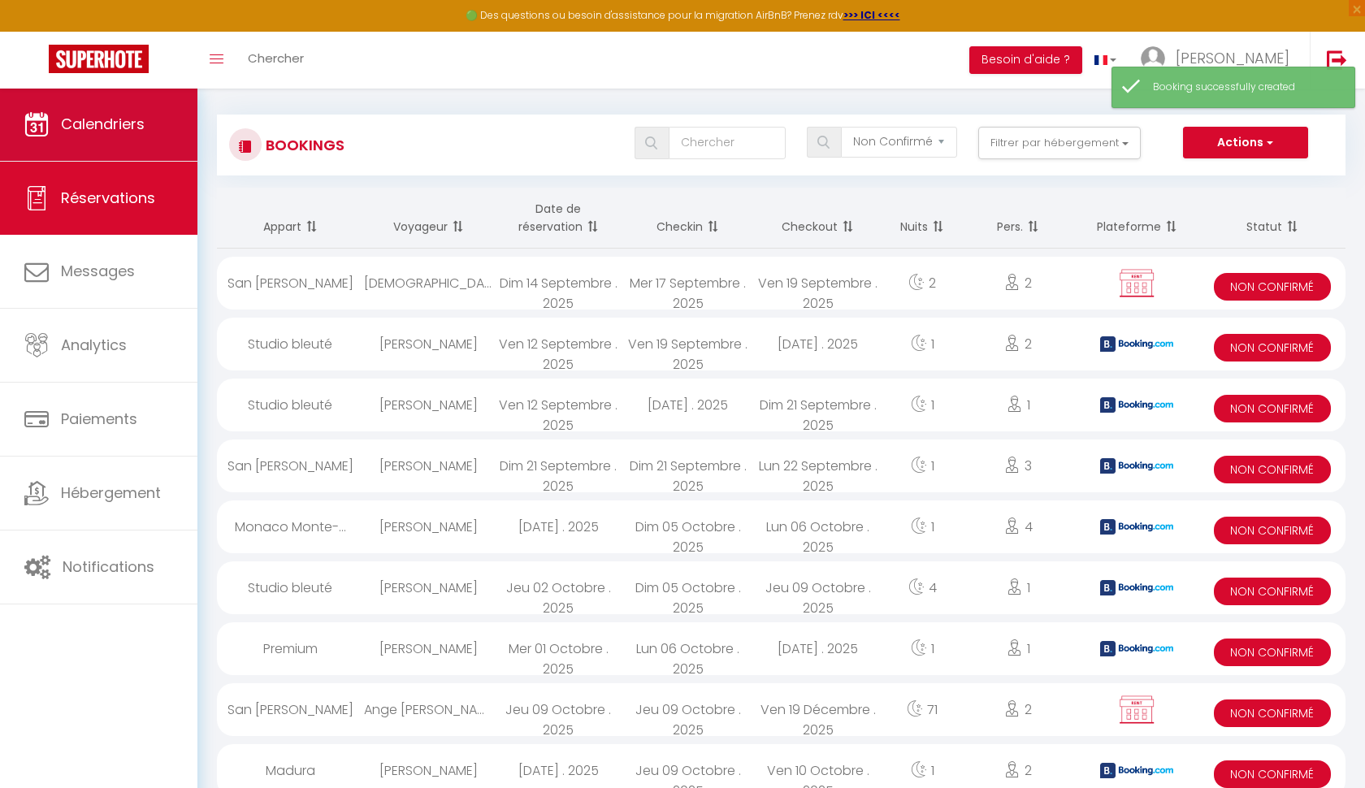
click at [128, 131] on span "Calendriers" at bounding box center [103, 124] width 84 height 20
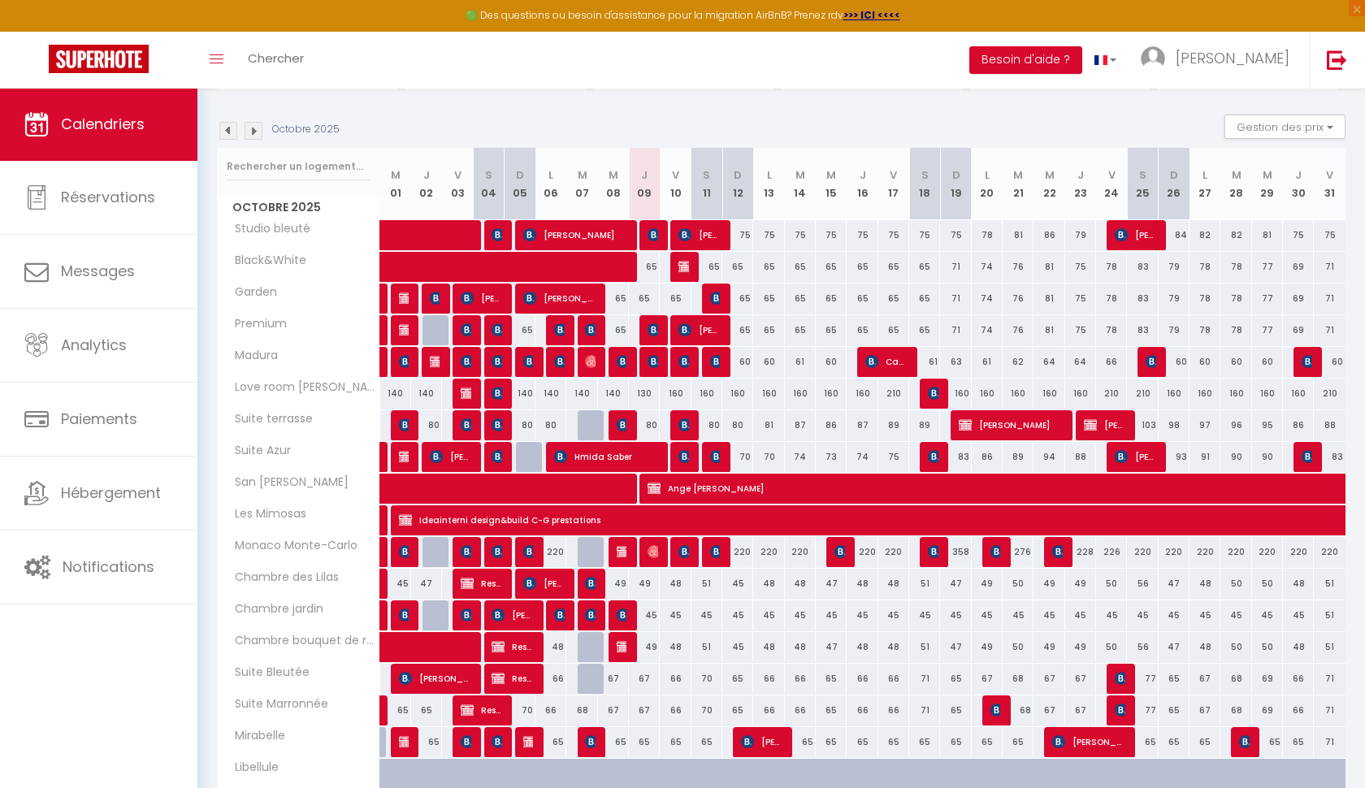
scroll to position [210, 0]
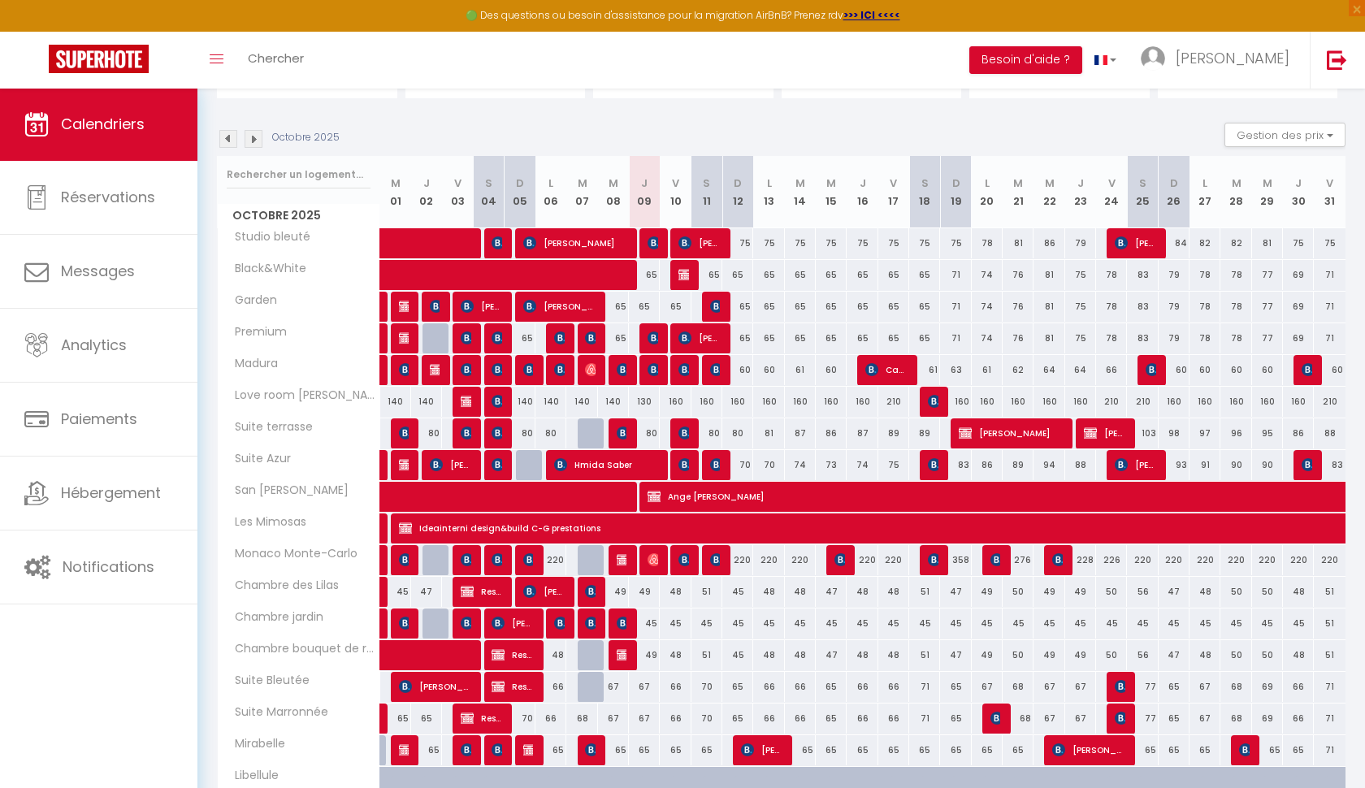
click at [683, 270] on img at bounding box center [684, 274] width 13 height 13
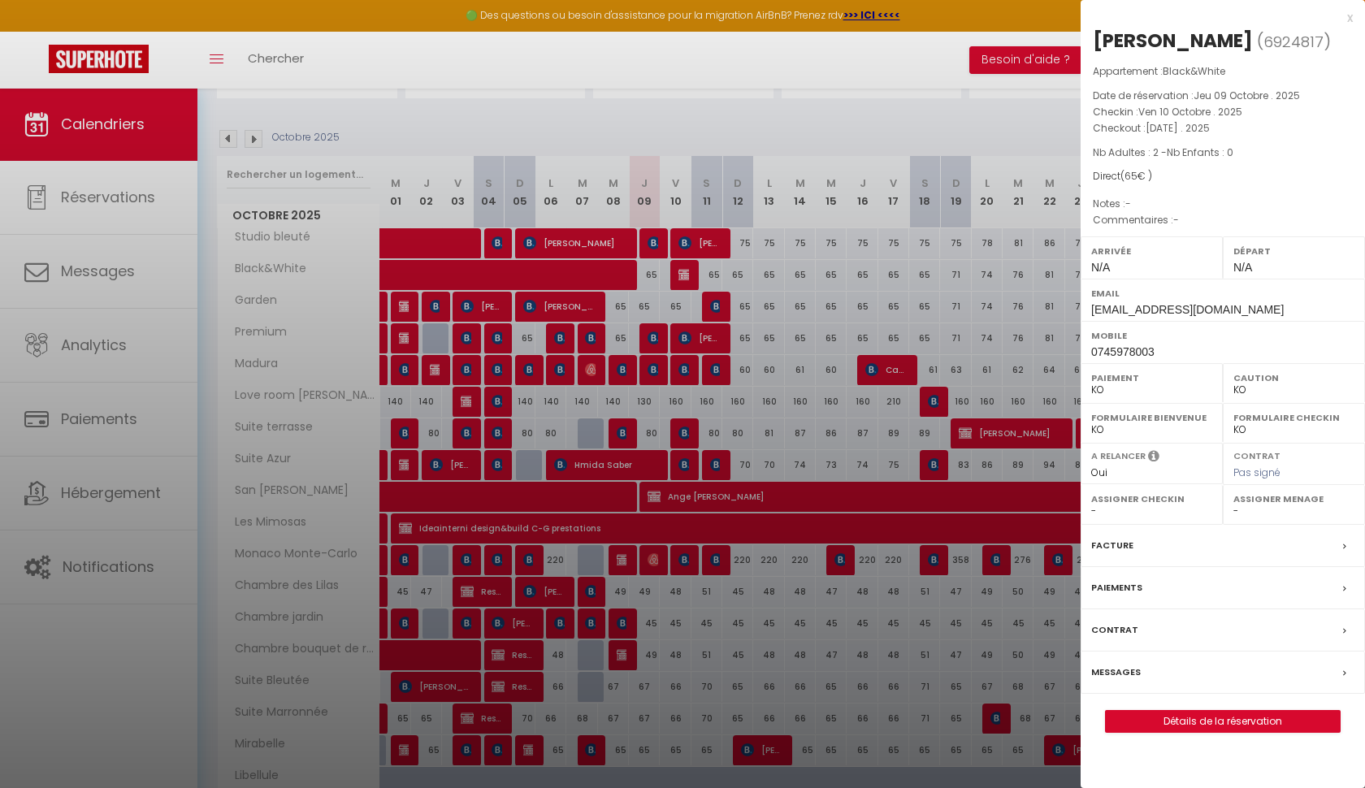
click at [683, 270] on div at bounding box center [682, 394] width 1365 height 788
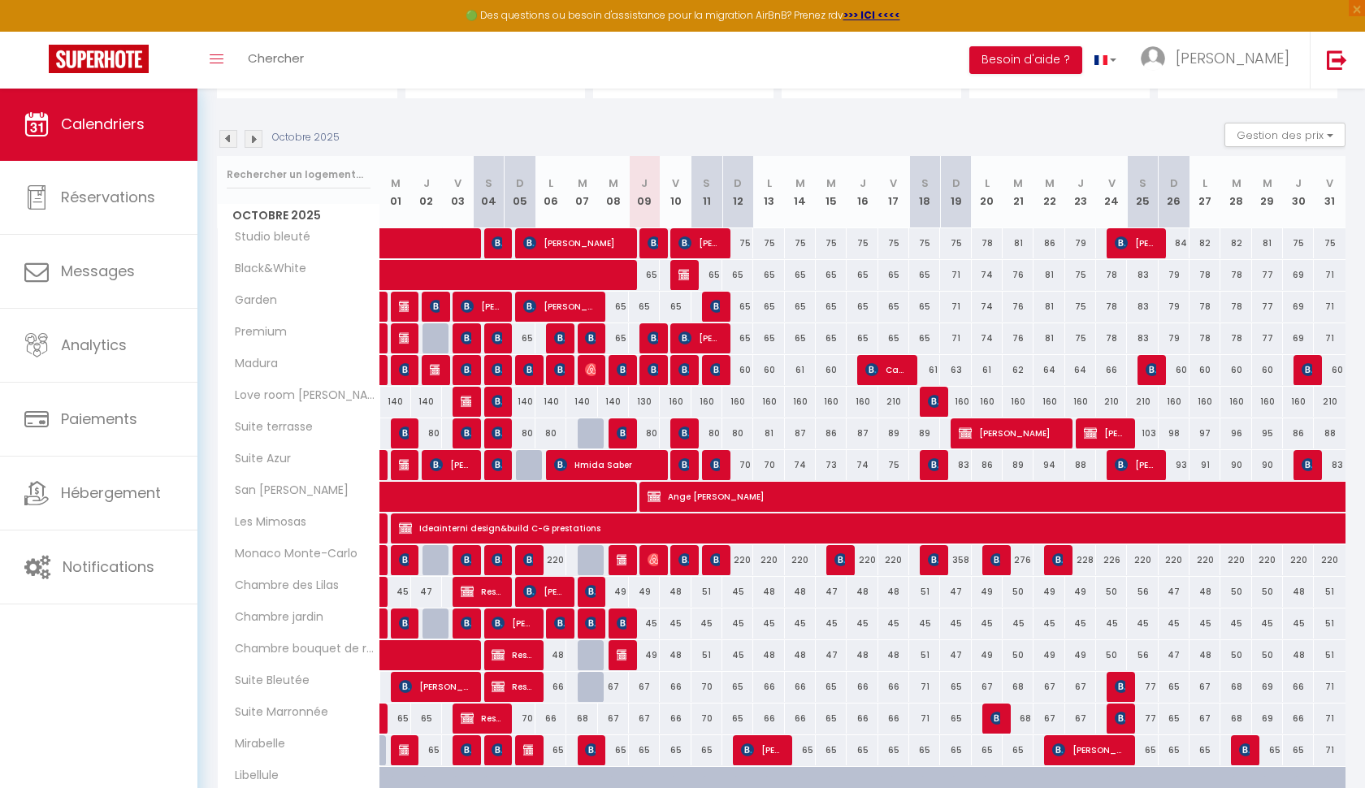
click at [680, 281] on span "[PERSON_NAME]" at bounding box center [683, 274] width 11 height 31
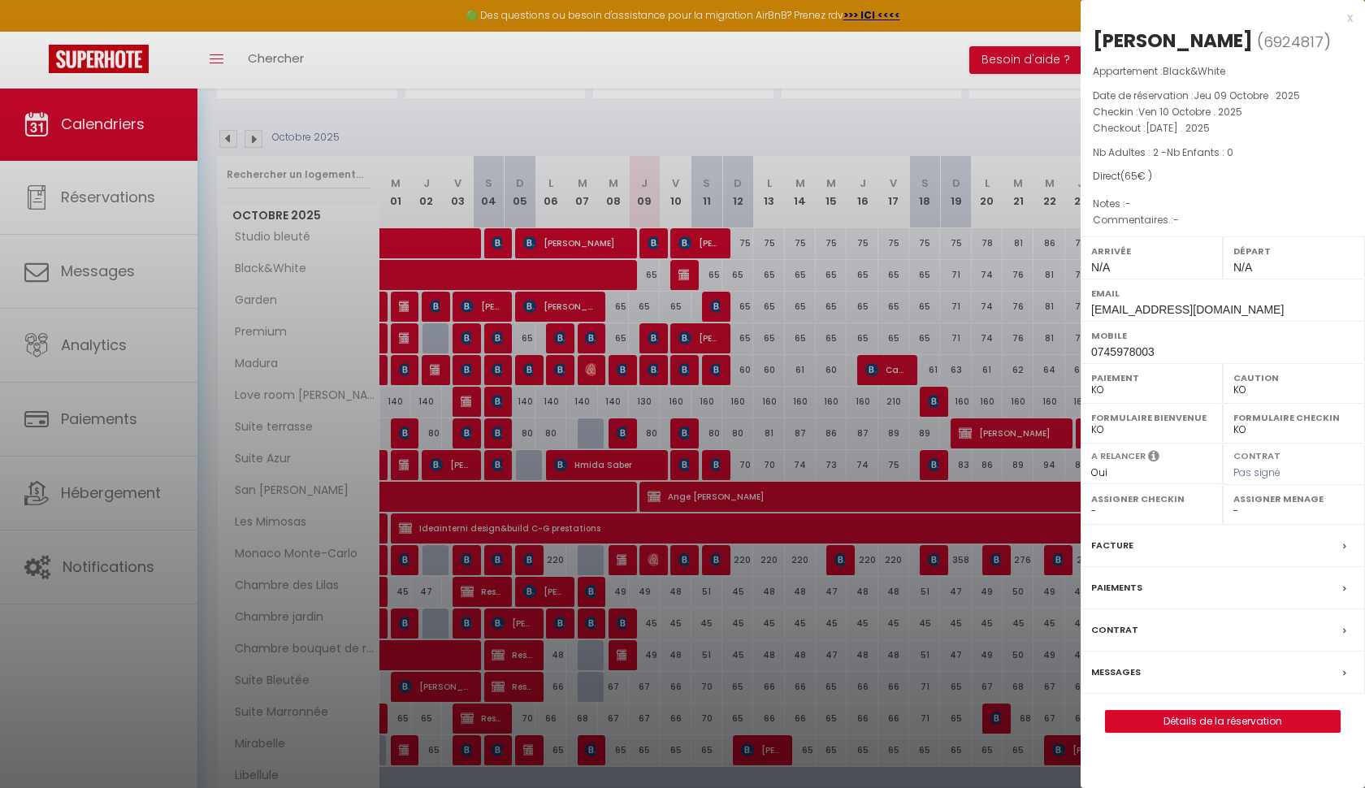
click at [1352, 16] on div "x" at bounding box center [1216, 17] width 272 height 19
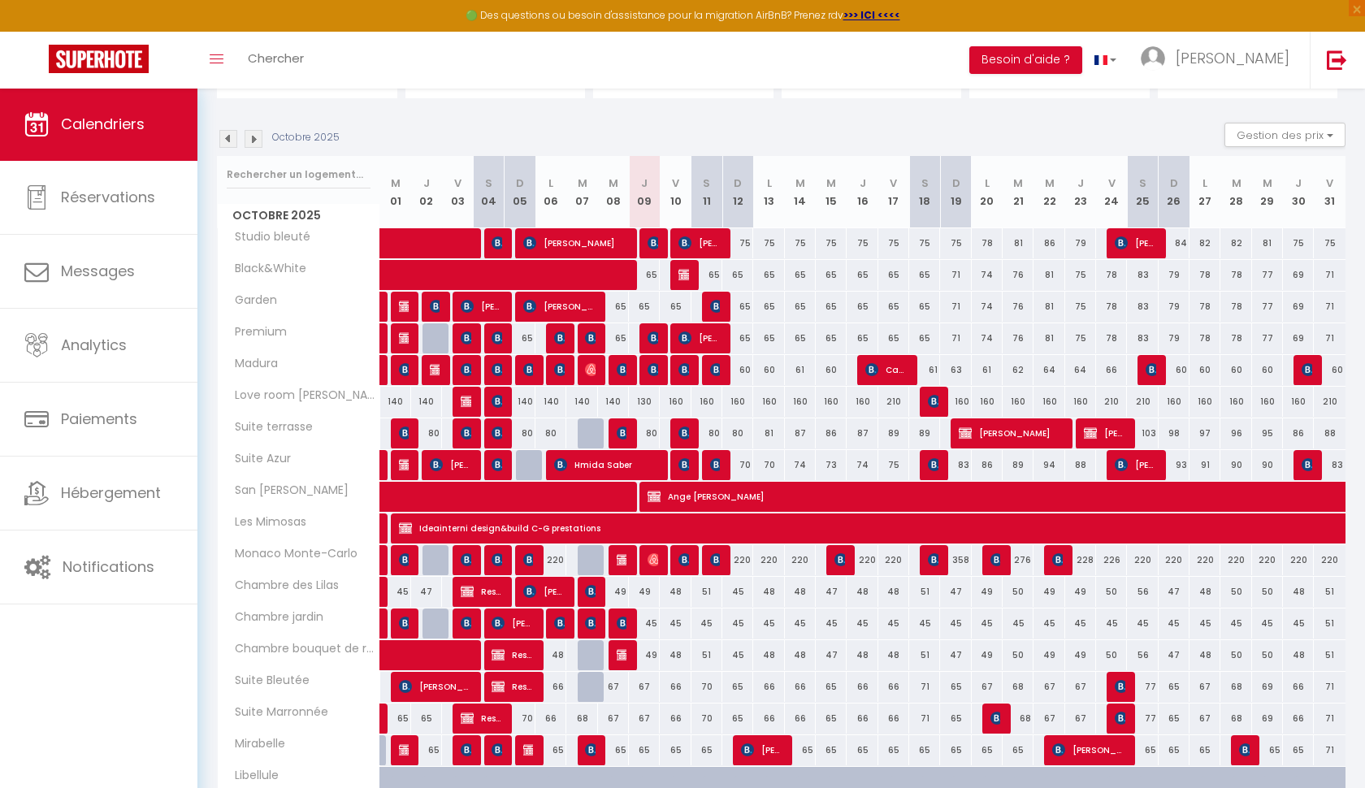
click at [686, 270] on img at bounding box center [684, 274] width 13 height 13
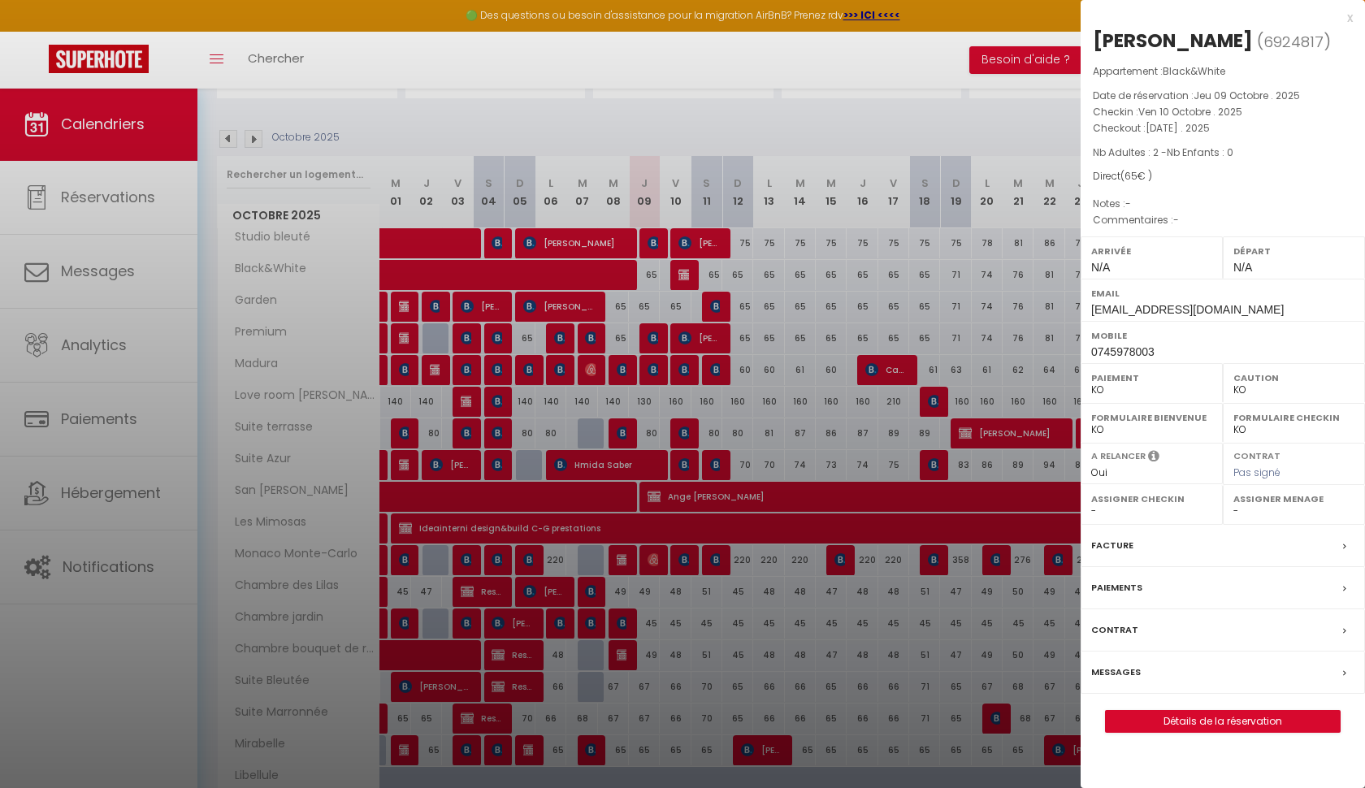
click at [686, 270] on div at bounding box center [682, 394] width 1365 height 788
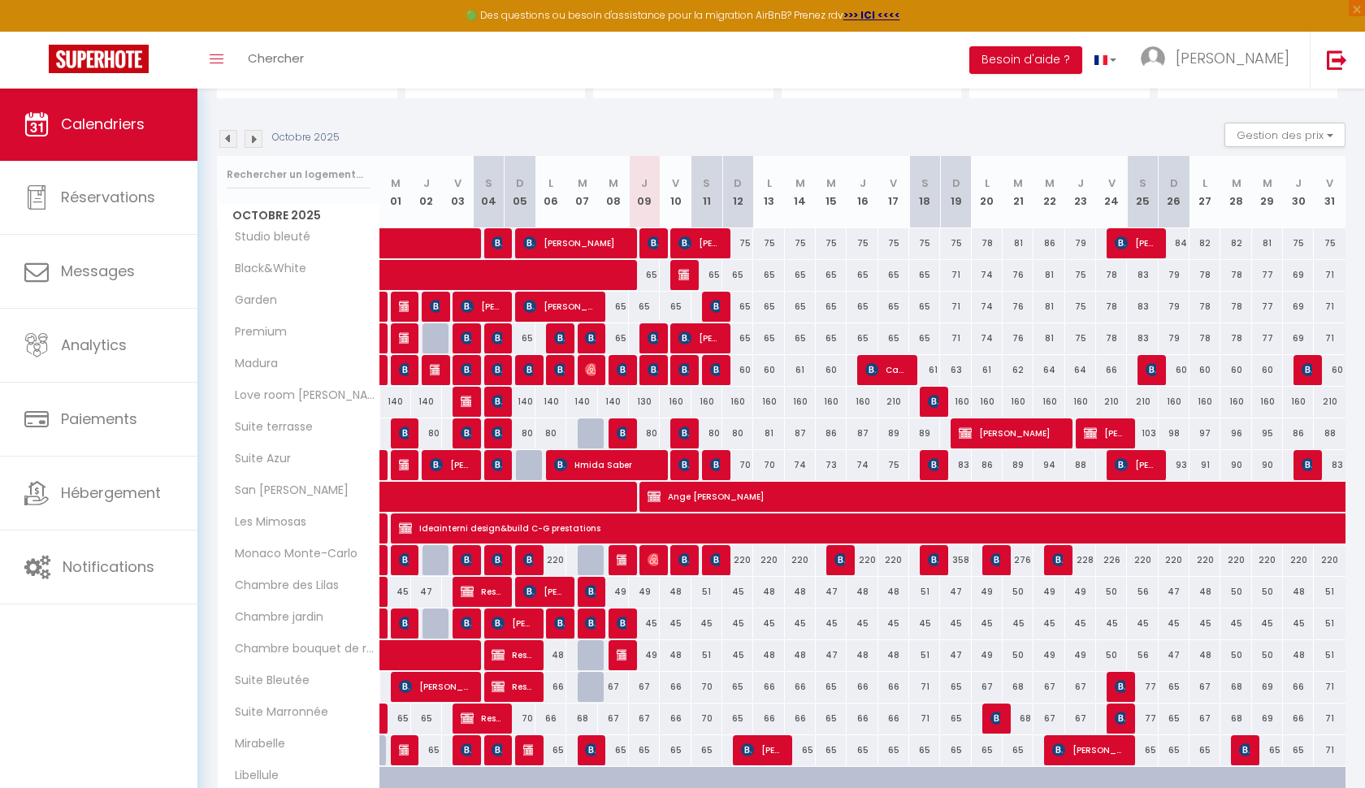
click at [340, 59] on div "Toggle menubar Chercher BUTTON Besoin d'aide ? David Paramètres Équipe" at bounding box center [735, 60] width 1235 height 57
click at [283, 55] on span "Chercher" at bounding box center [276, 58] width 56 height 17
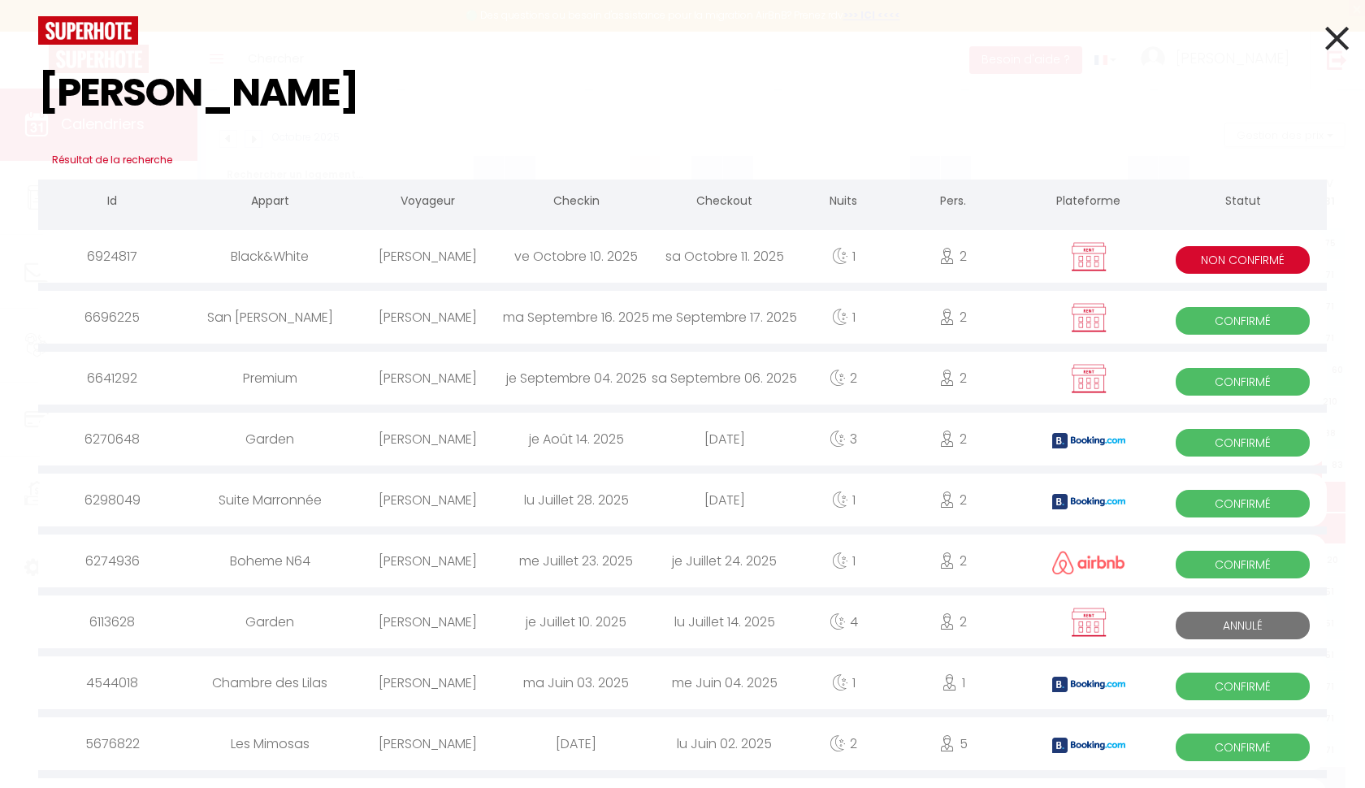
scroll to position [0, 0]
click at [123, 80] on input "ROBERT" at bounding box center [682, 93] width 1288 height 96
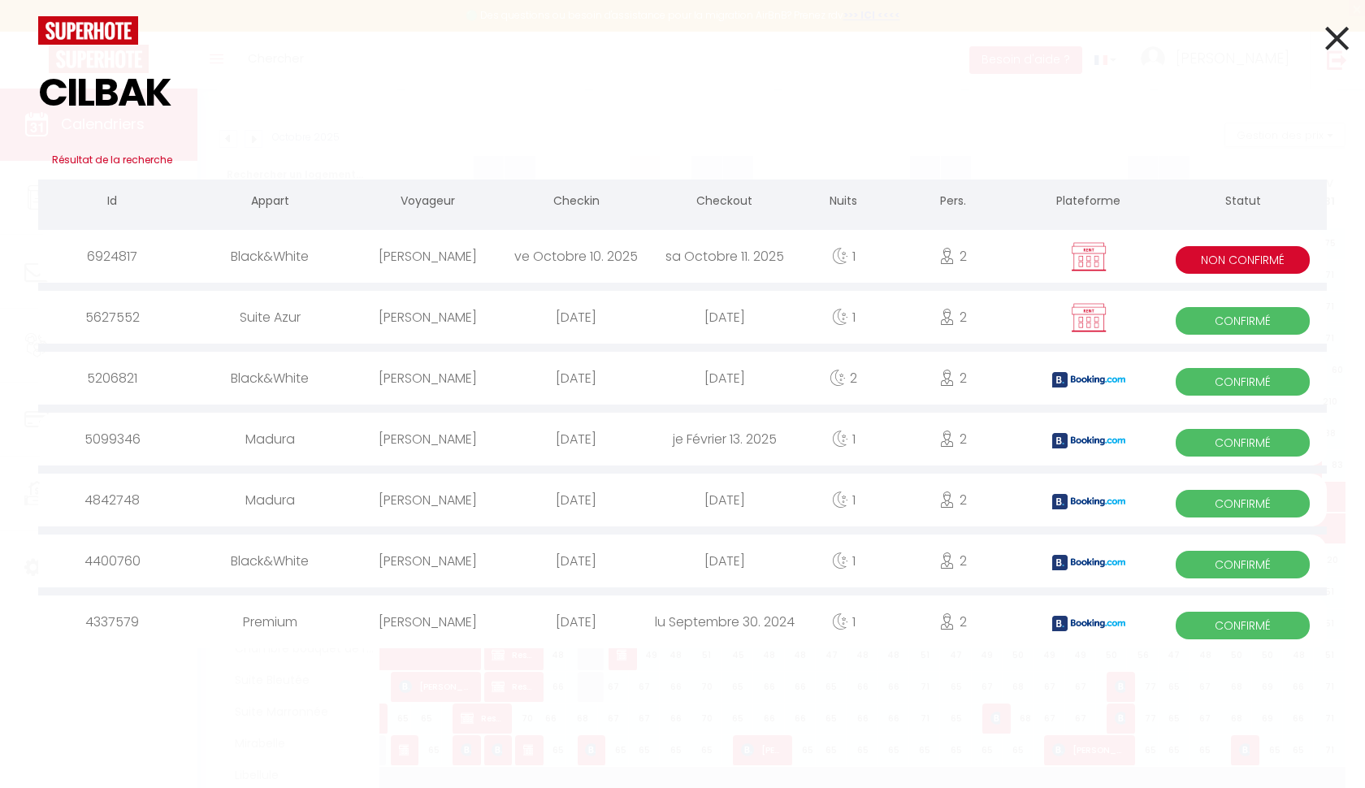
click at [1258, 377] on span "Confirmé" at bounding box center [1242, 382] width 134 height 28
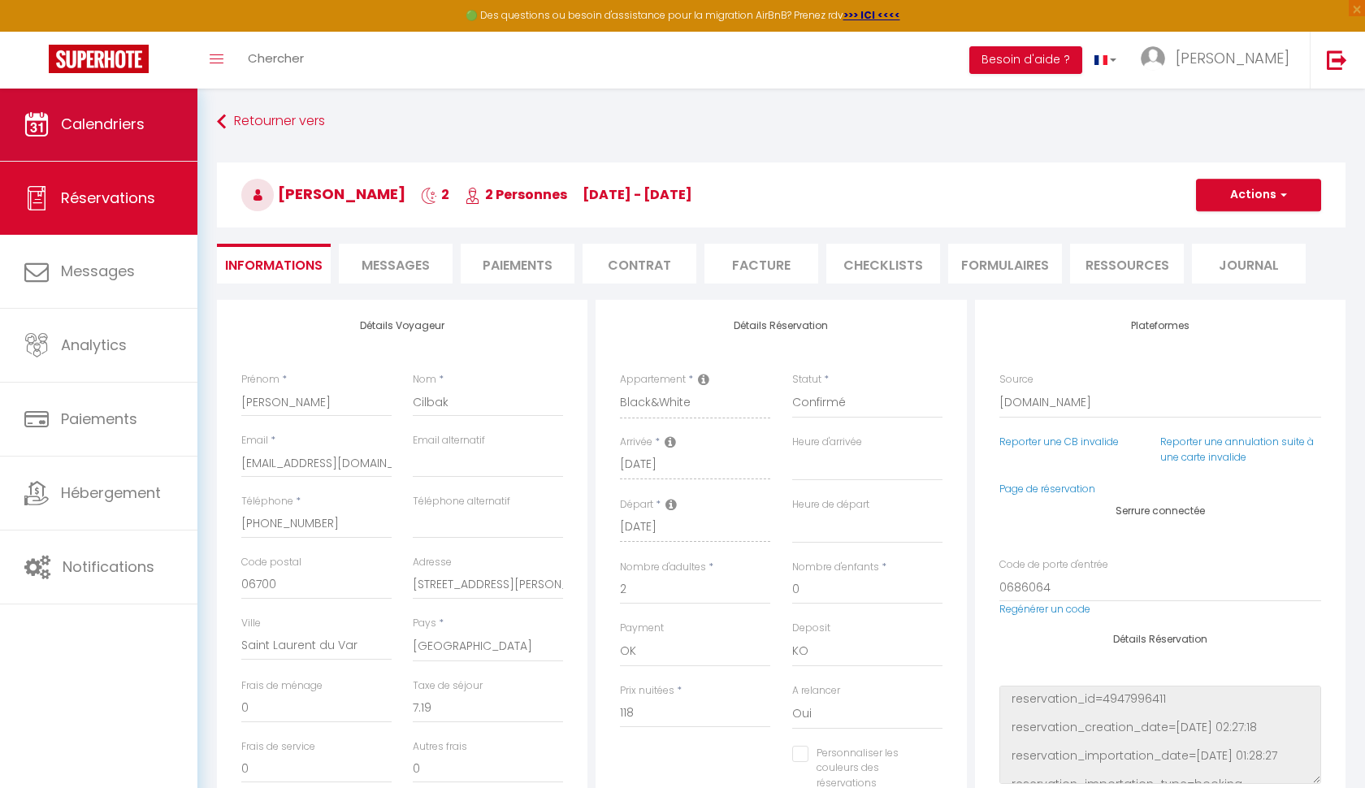
click at [61, 126] on span "Calendriers" at bounding box center [103, 124] width 84 height 20
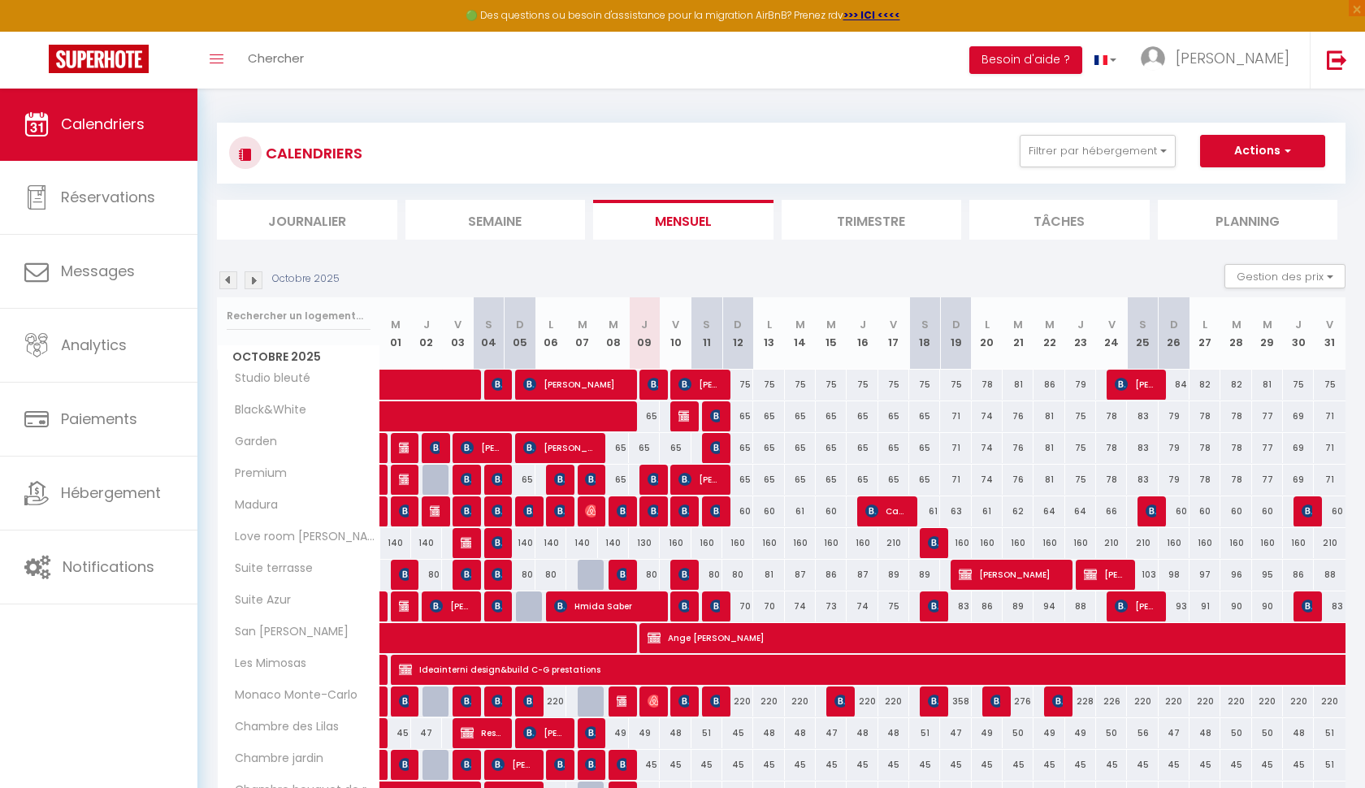
click at [510, 102] on div "CALENDRIERS Filtrer par hébergement La maison de Julia Studio bleuté Black&Whit…" at bounding box center [780, 599] width 1167 height 1023
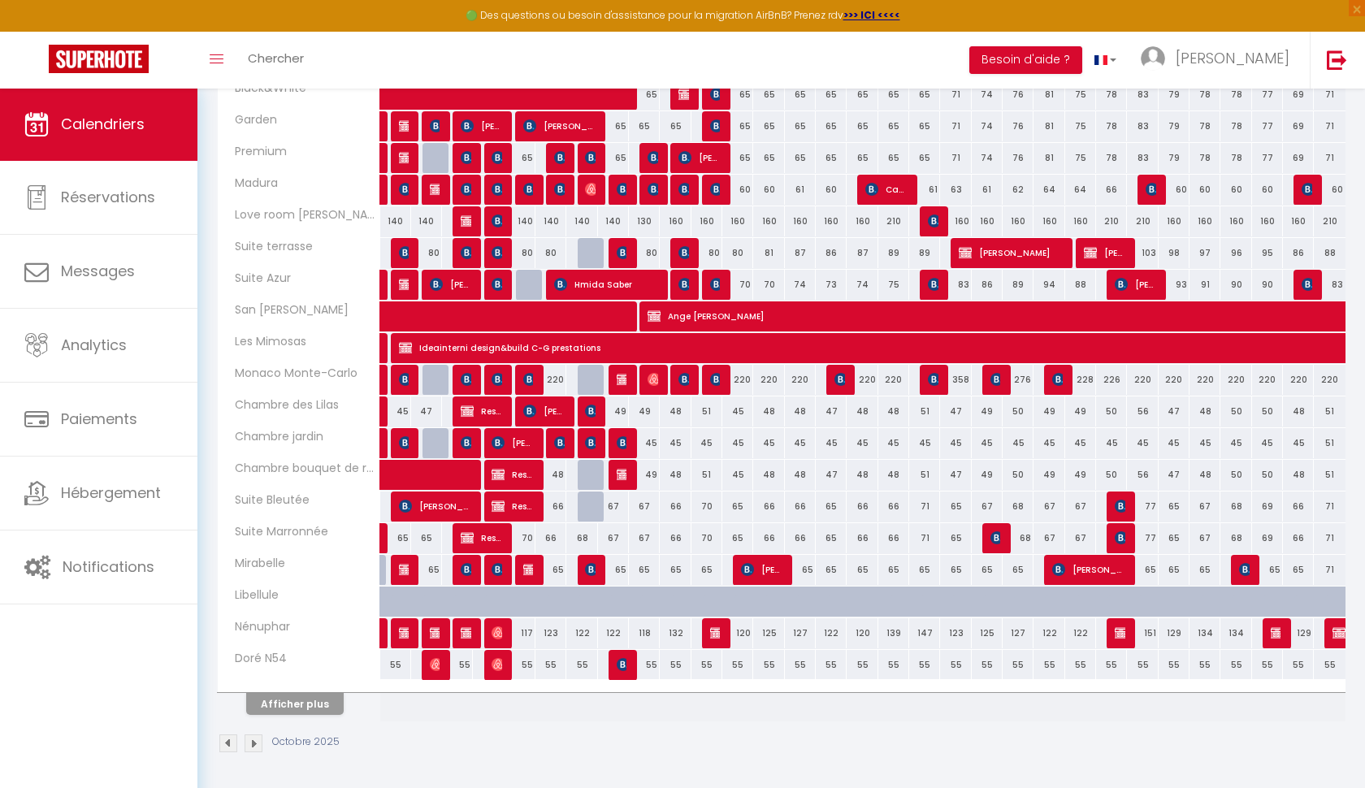
scroll to position [390, 0]
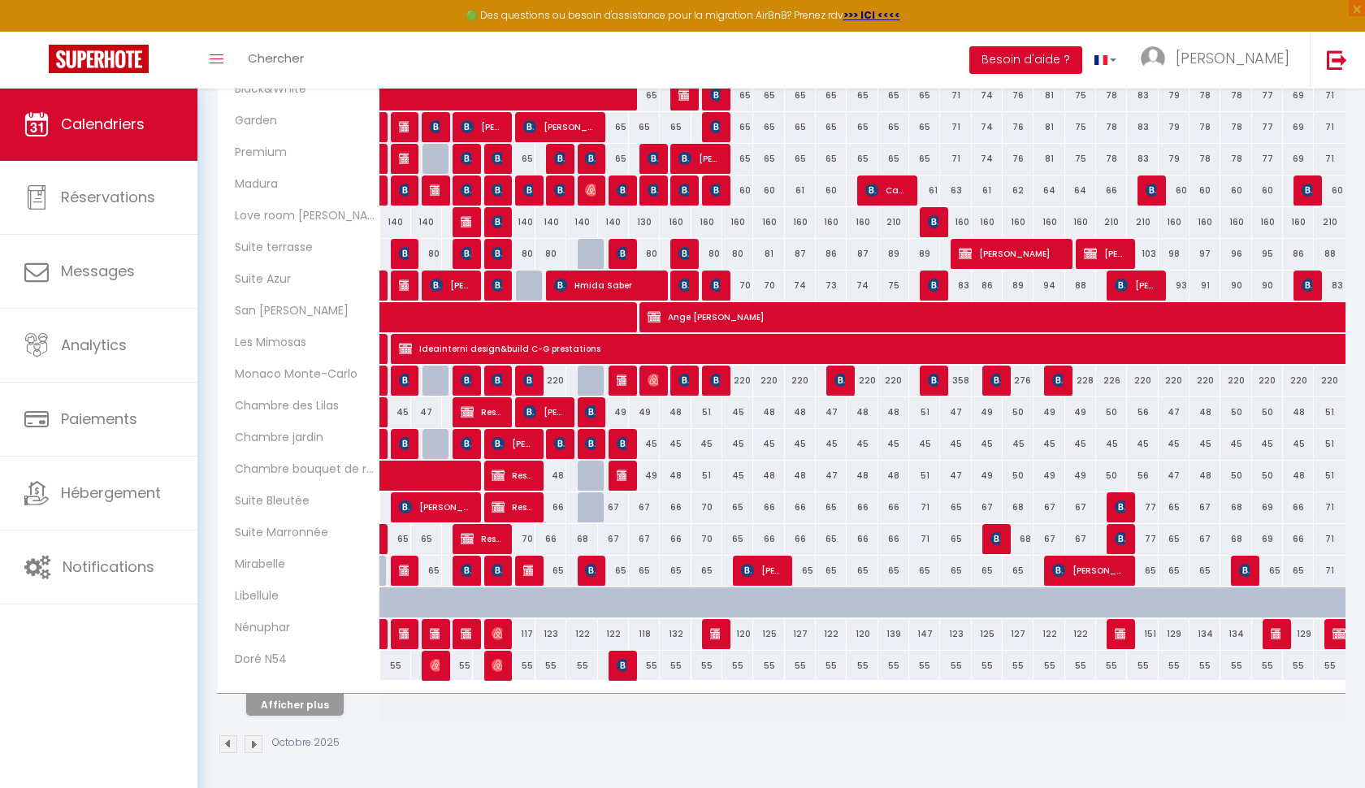
click at [301, 705] on button "Afficher plus" at bounding box center [294, 705] width 97 height 22
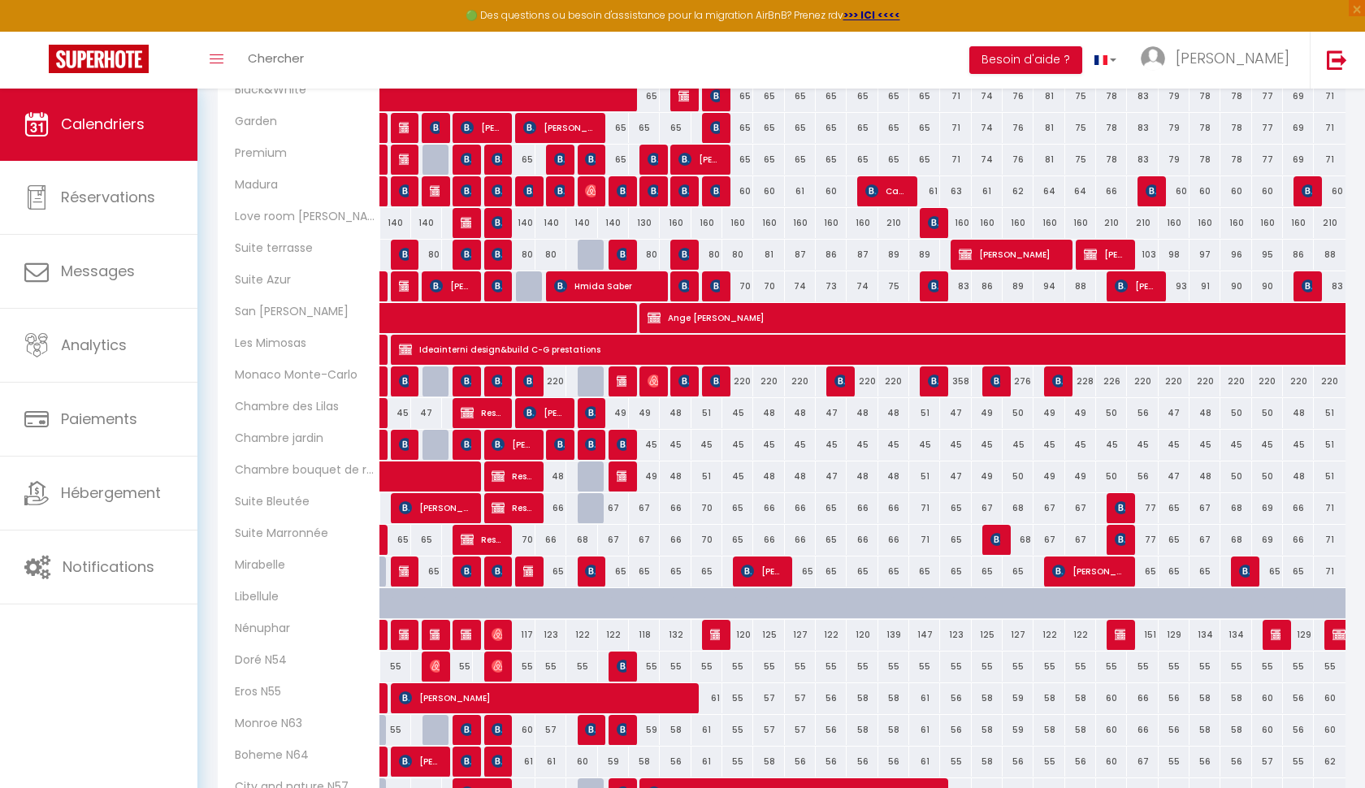
scroll to position [446, 0]
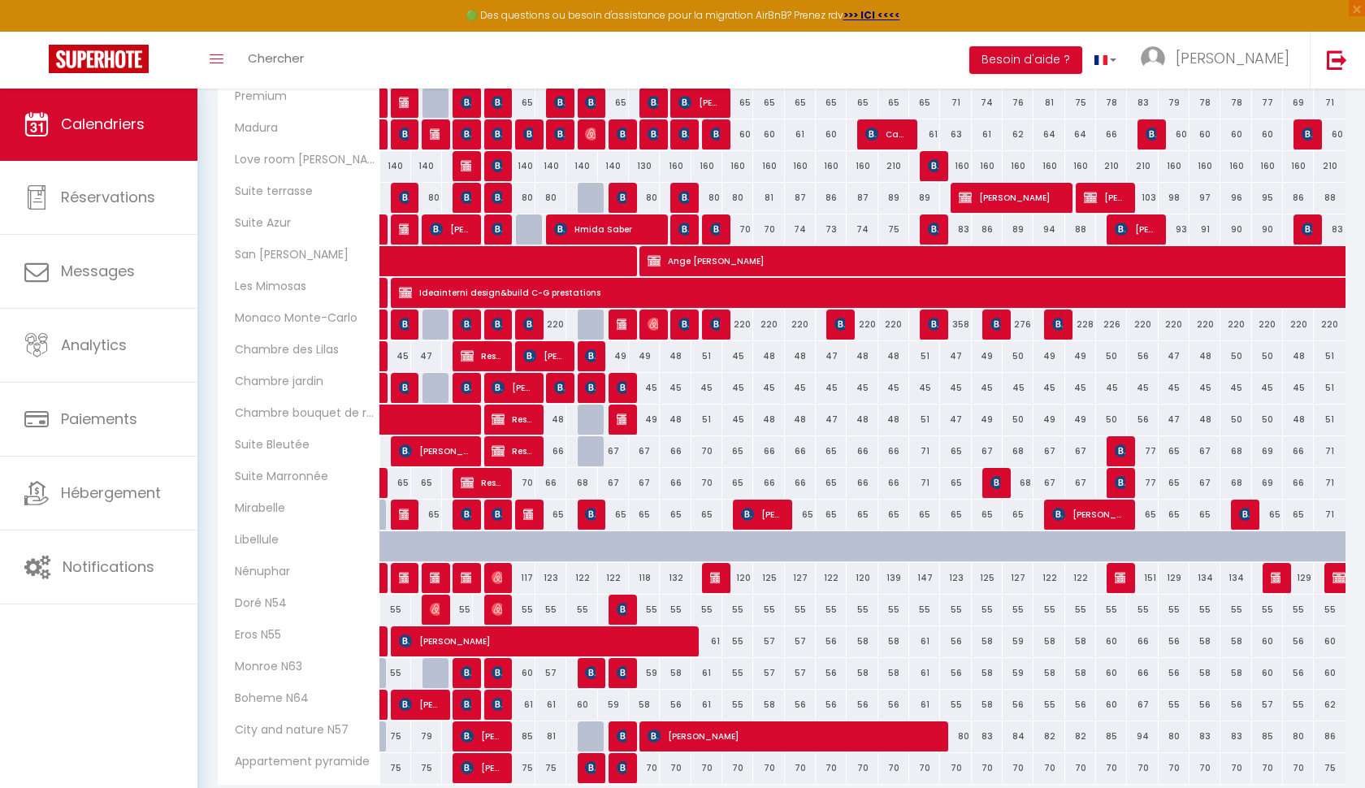
click at [721, 574] on div "120" at bounding box center [737, 578] width 32 height 30
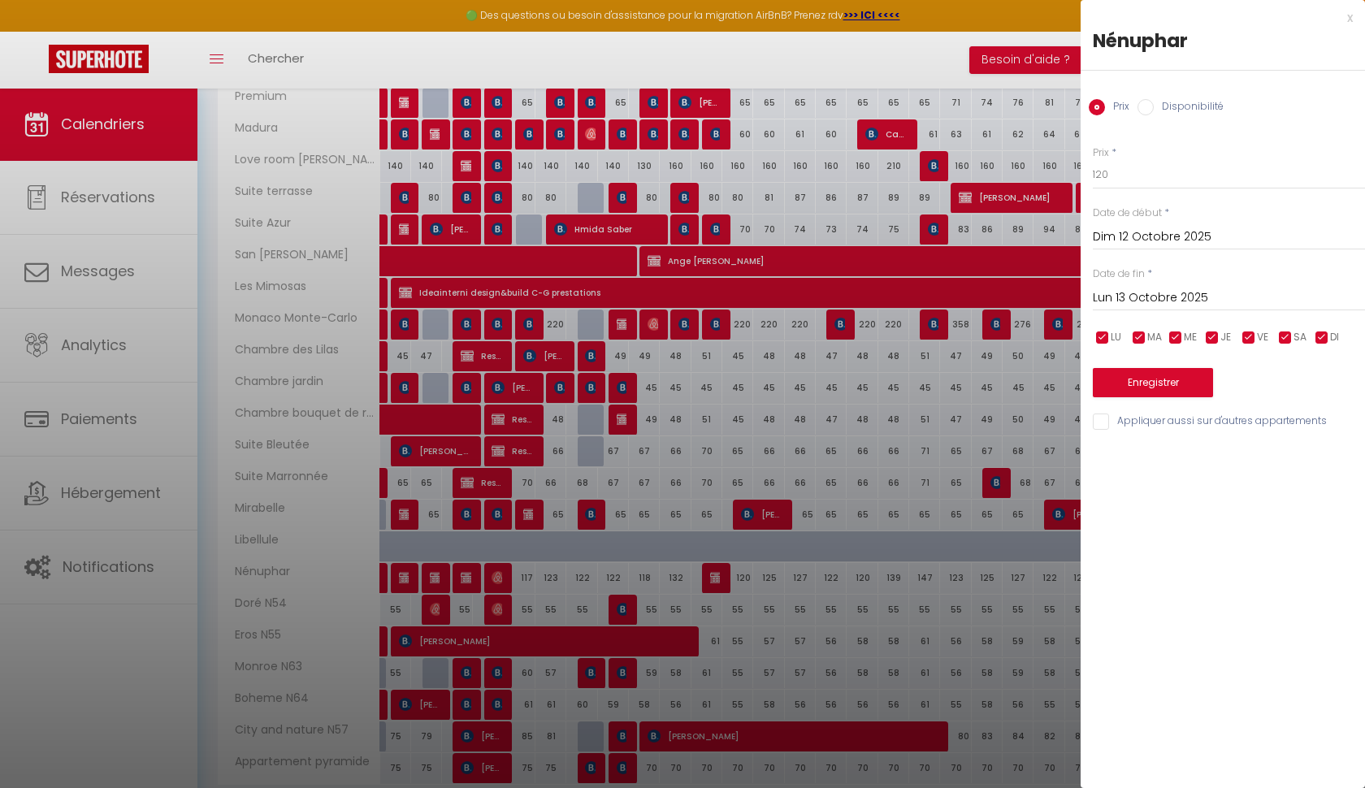
click at [721, 574] on div at bounding box center [682, 394] width 1365 height 788
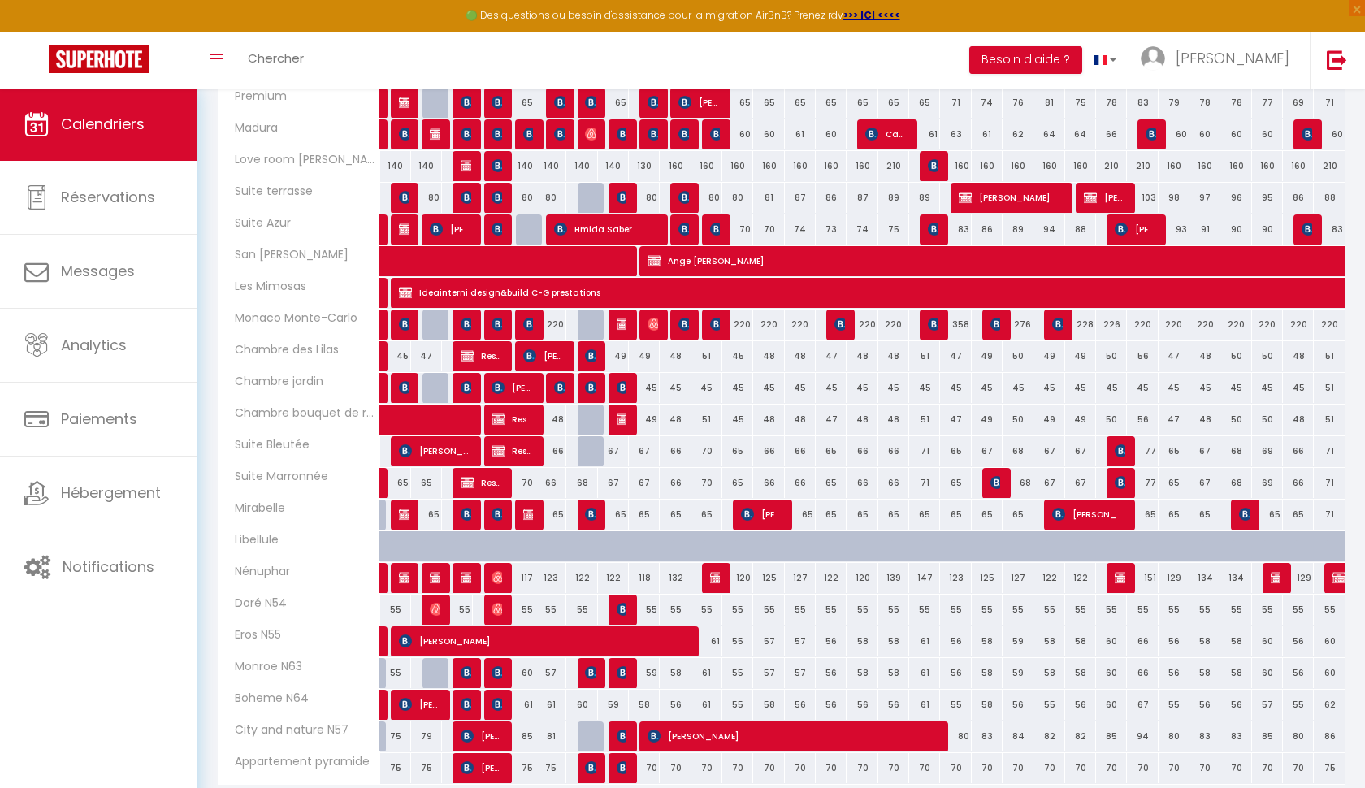
click at [712, 573] on img at bounding box center [716, 577] width 13 height 13
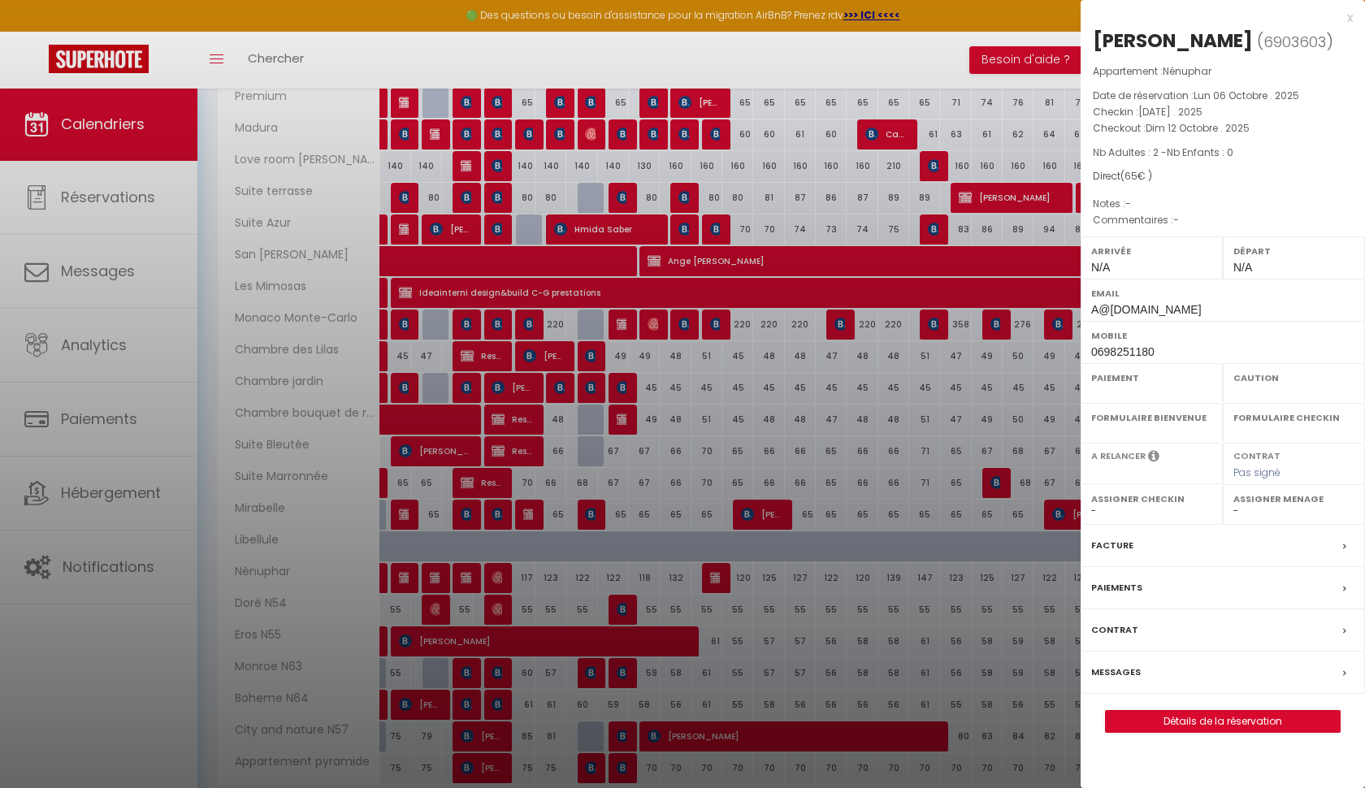
click at [714, 582] on div at bounding box center [682, 394] width 1365 height 788
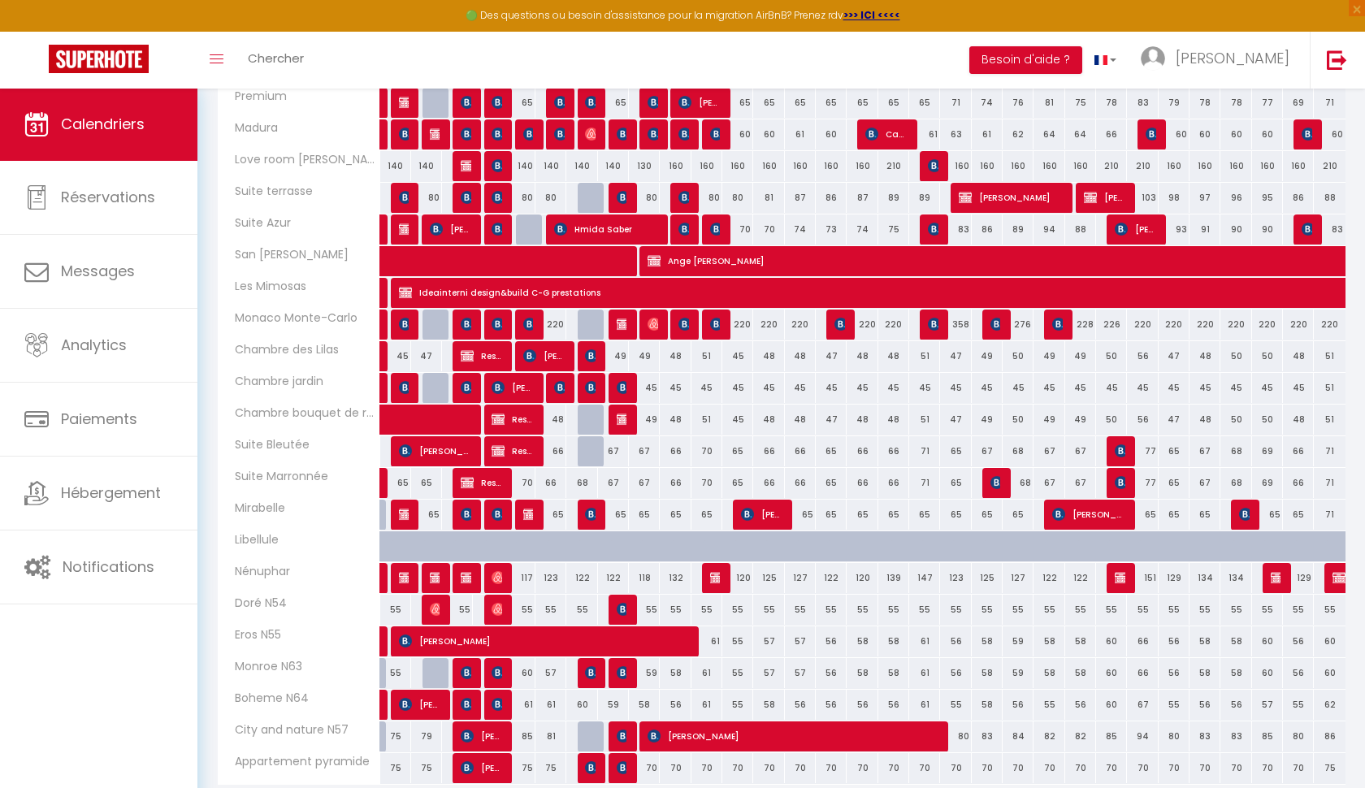
click at [714, 579] on img at bounding box center [716, 577] width 13 height 13
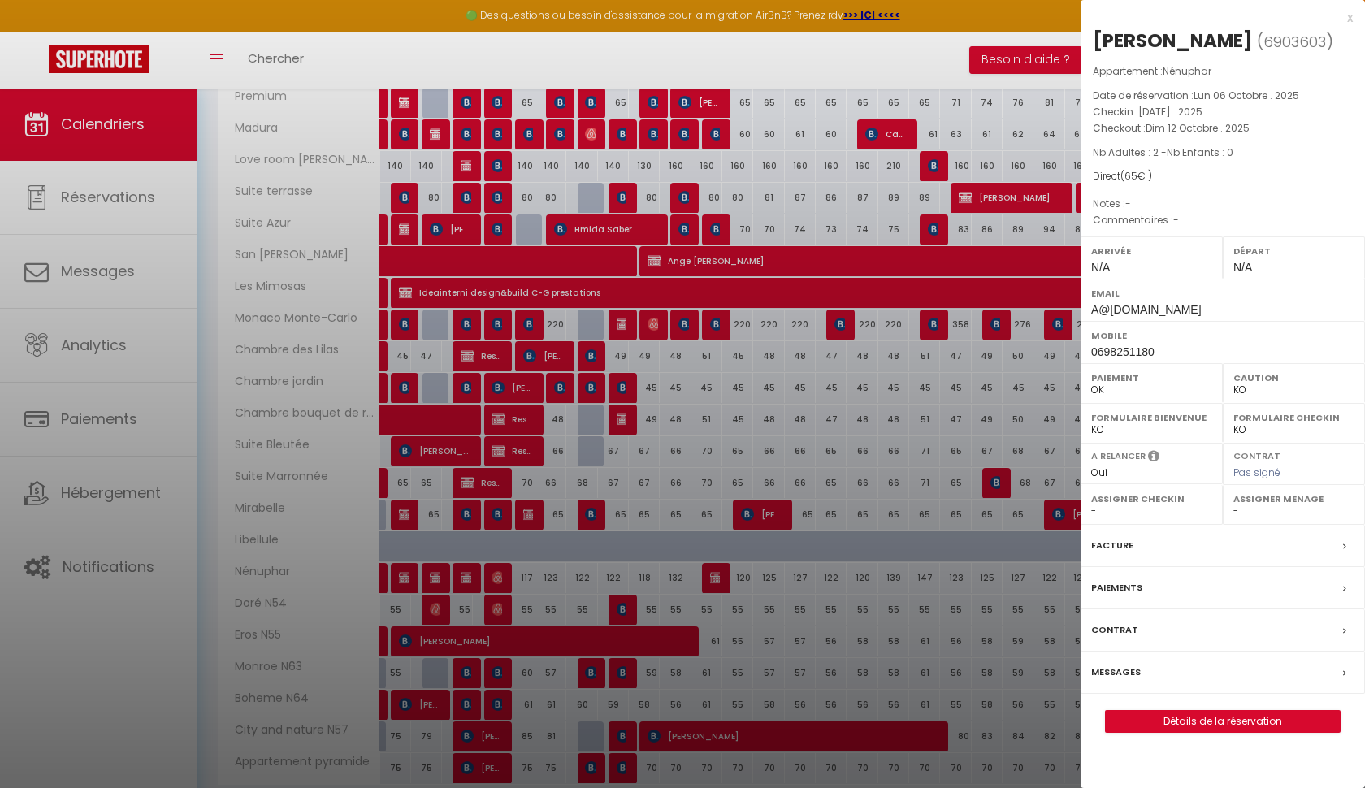
click at [714, 579] on div at bounding box center [682, 394] width 1365 height 788
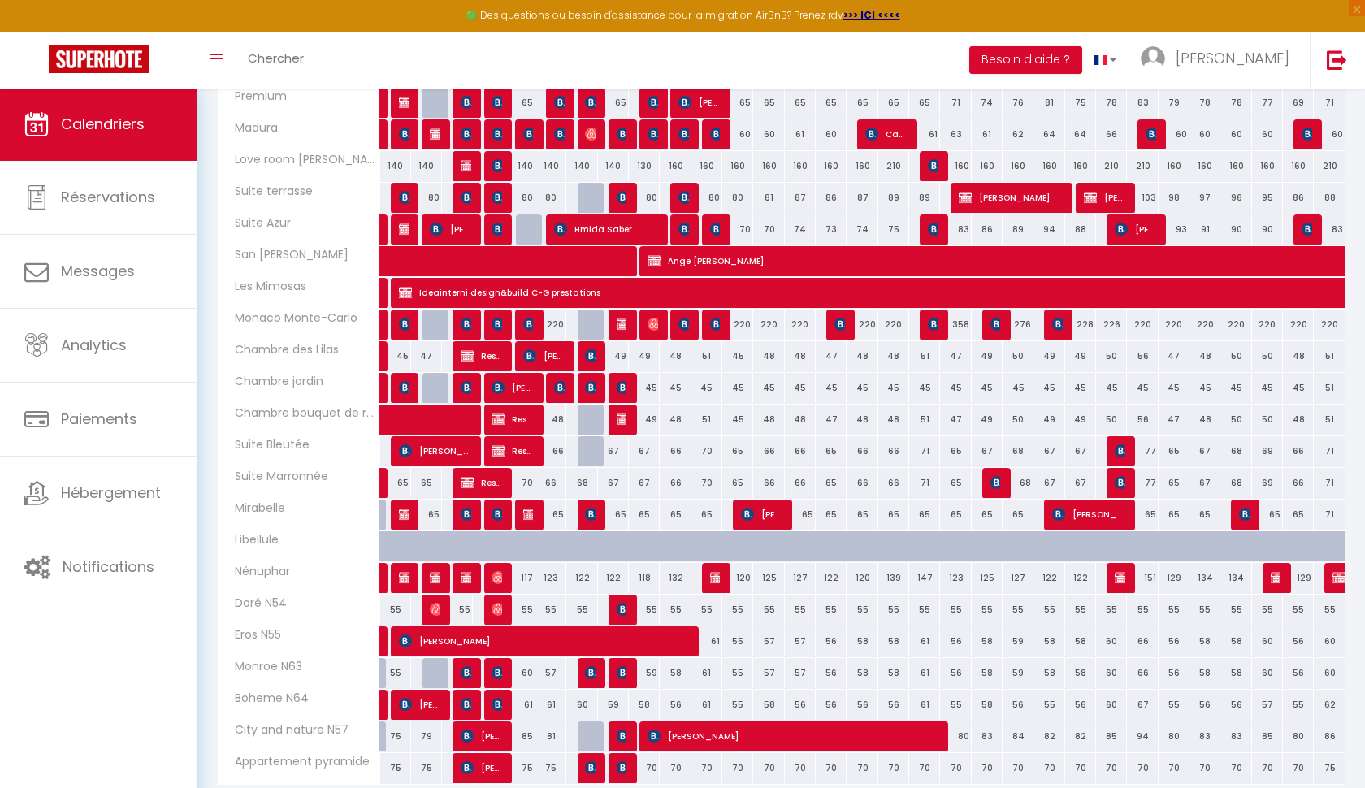
click at [1118, 572] on img at bounding box center [1120, 577] width 13 height 13
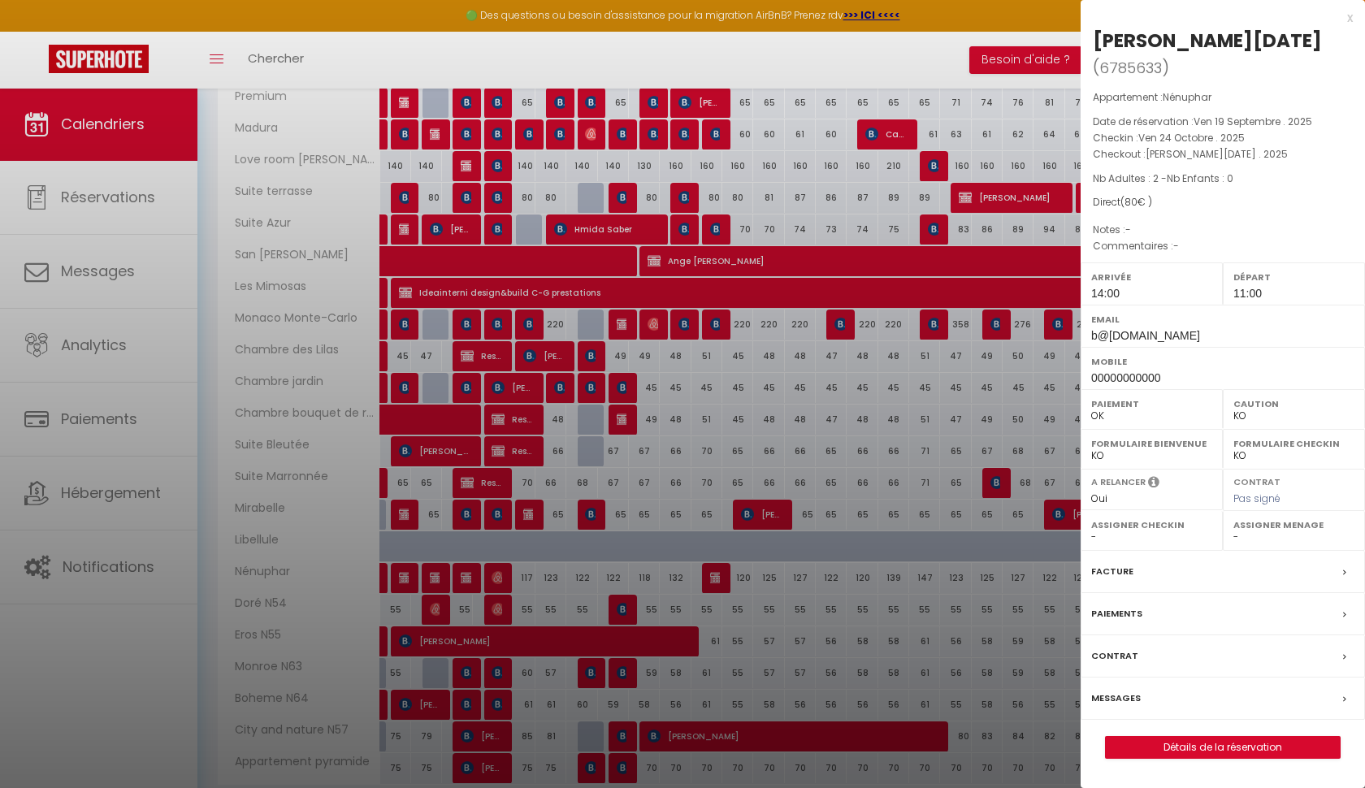
click at [1049, 591] on div at bounding box center [682, 394] width 1365 height 788
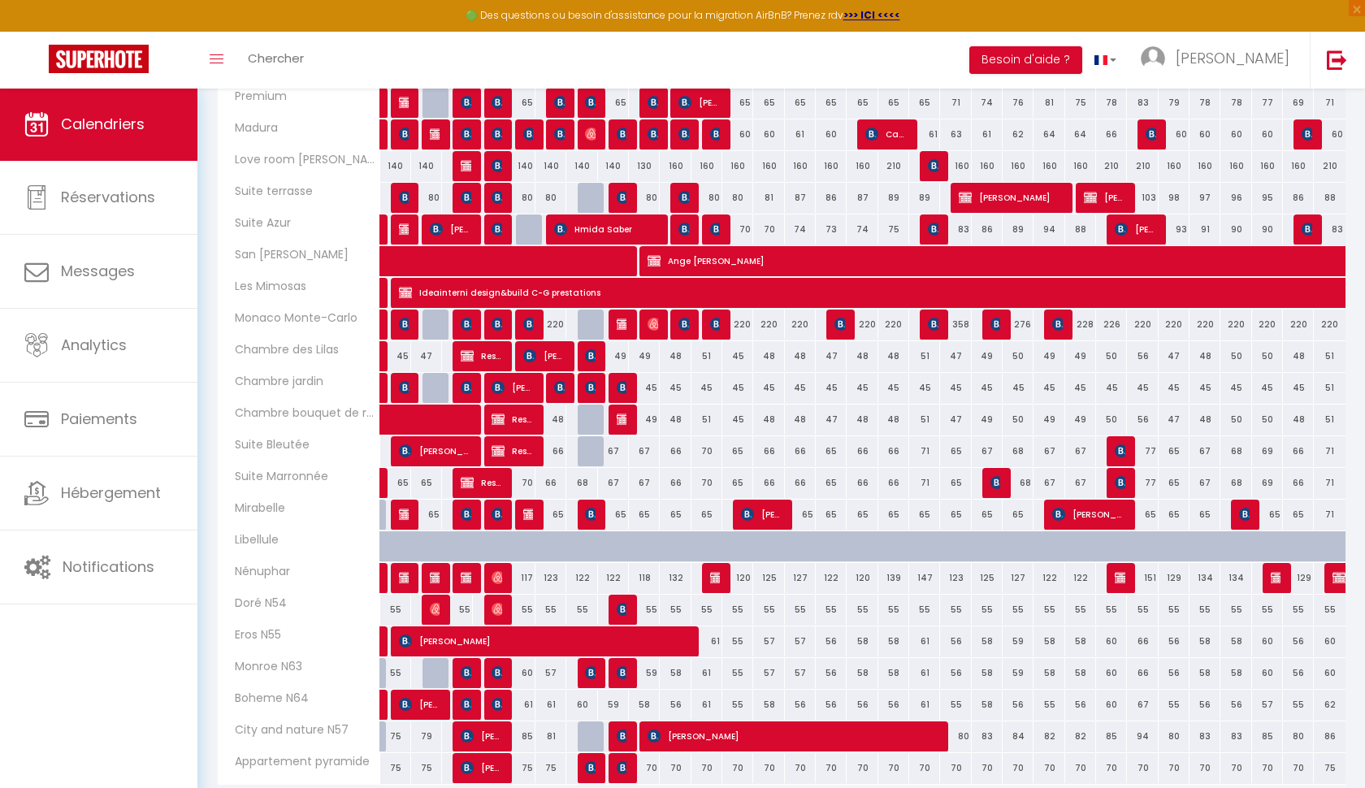
click at [1120, 575] on img at bounding box center [1120, 577] width 13 height 13
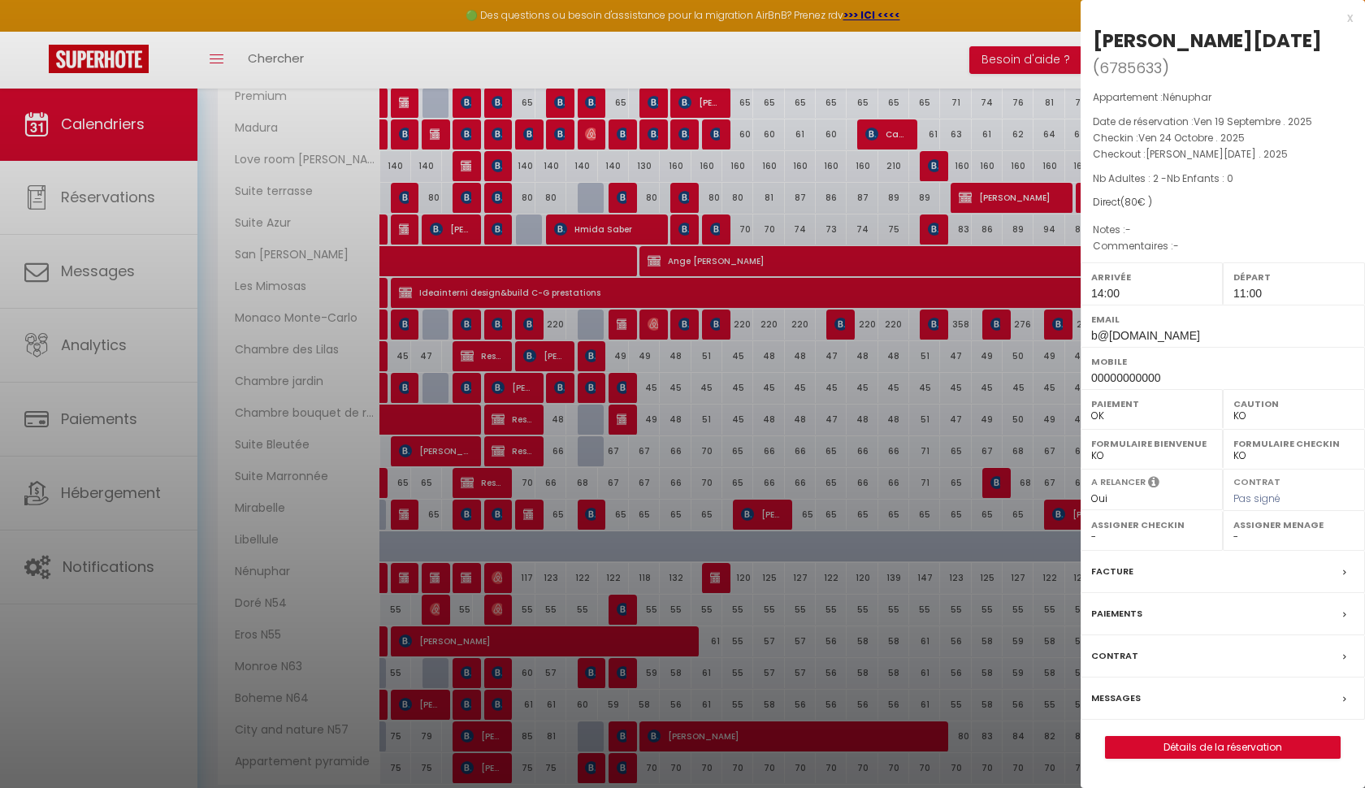
click at [1049, 591] on div at bounding box center [682, 394] width 1365 height 788
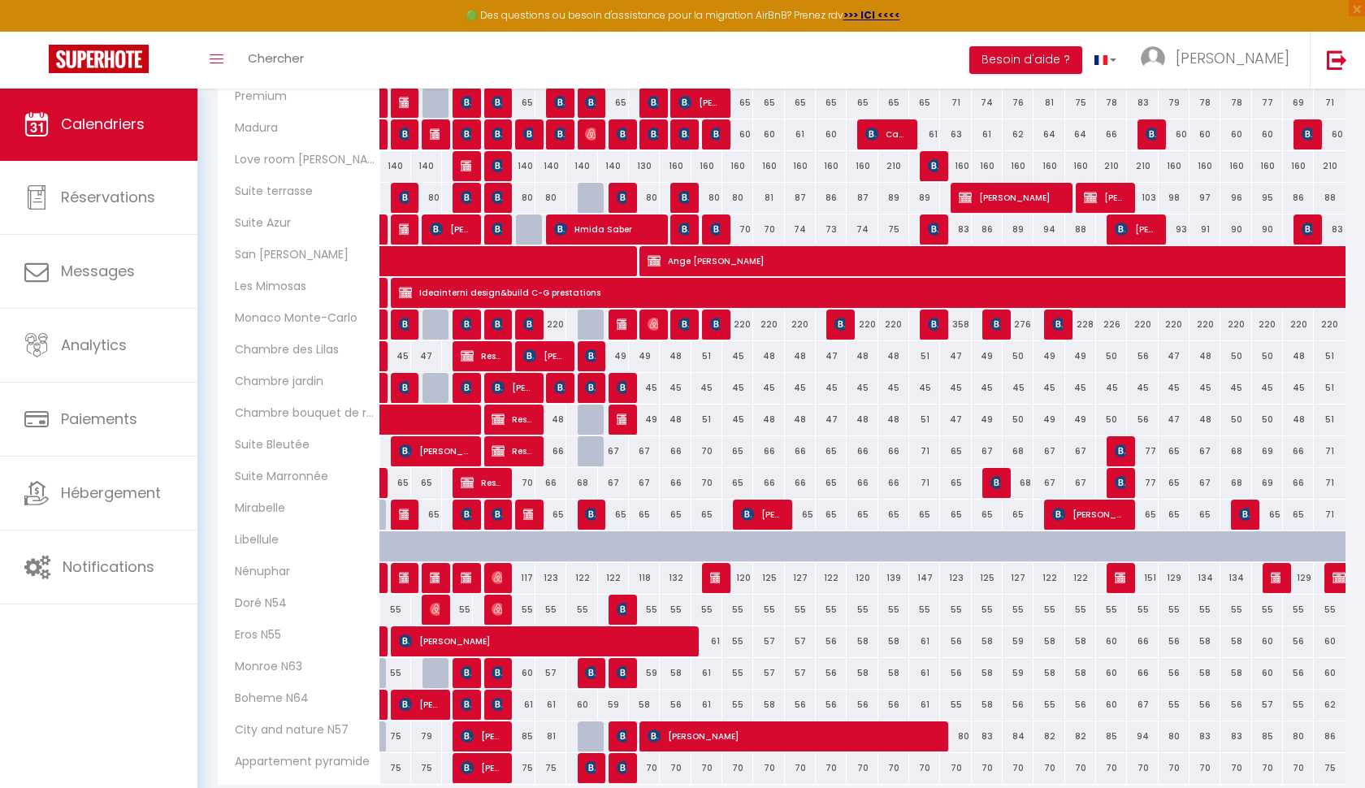
click at [1274, 574] on img at bounding box center [1276, 577] width 13 height 13
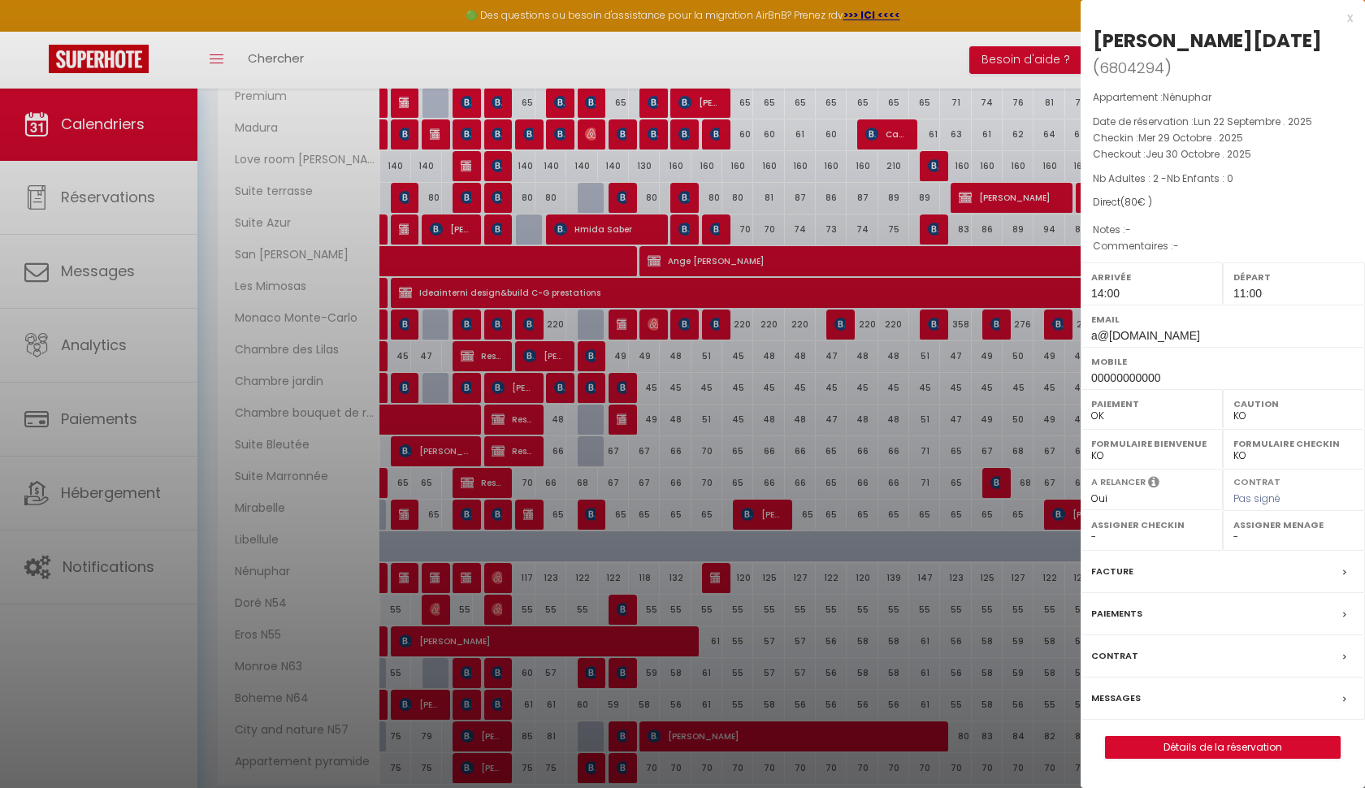
click at [1025, 596] on div at bounding box center [682, 394] width 1365 height 788
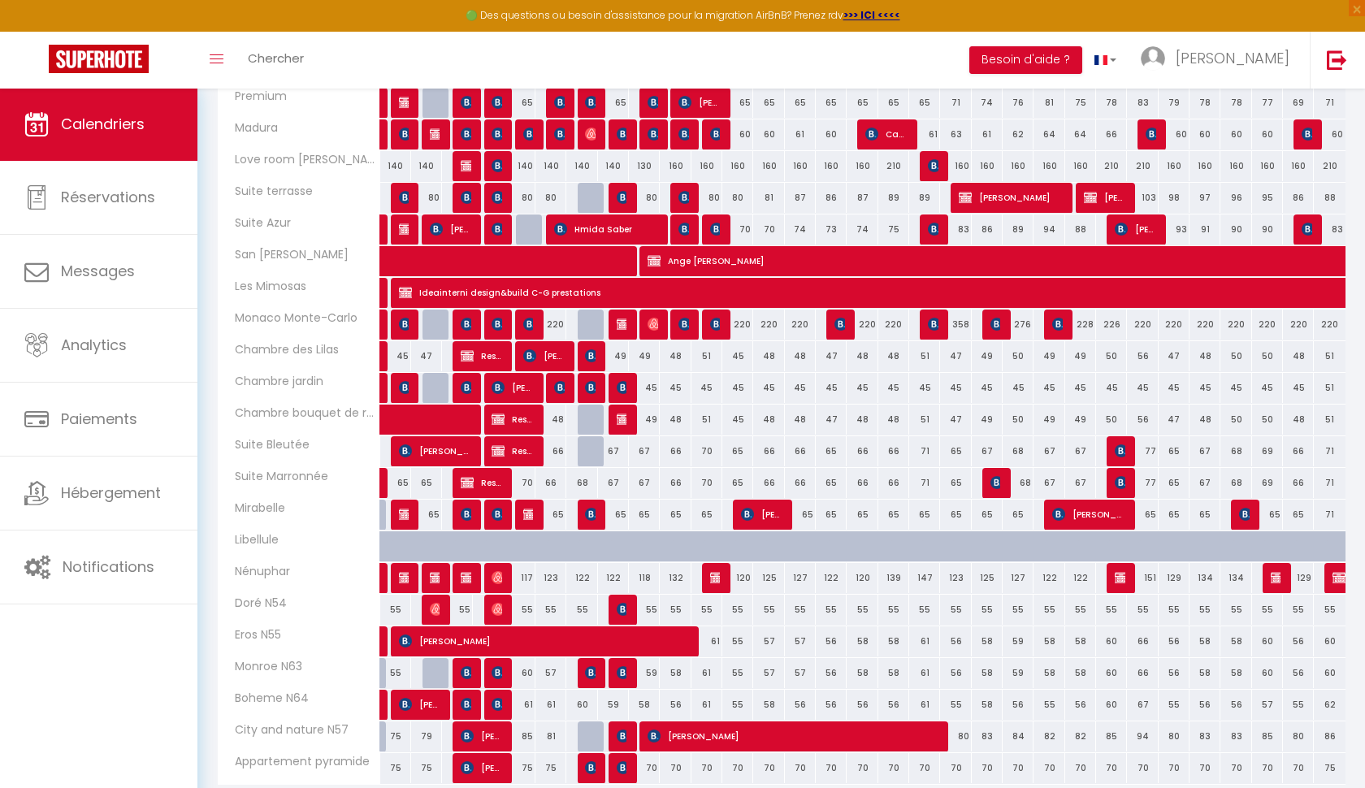
scroll to position [446, 2]
click at [1337, 579] on img at bounding box center [1338, 577] width 13 height 13
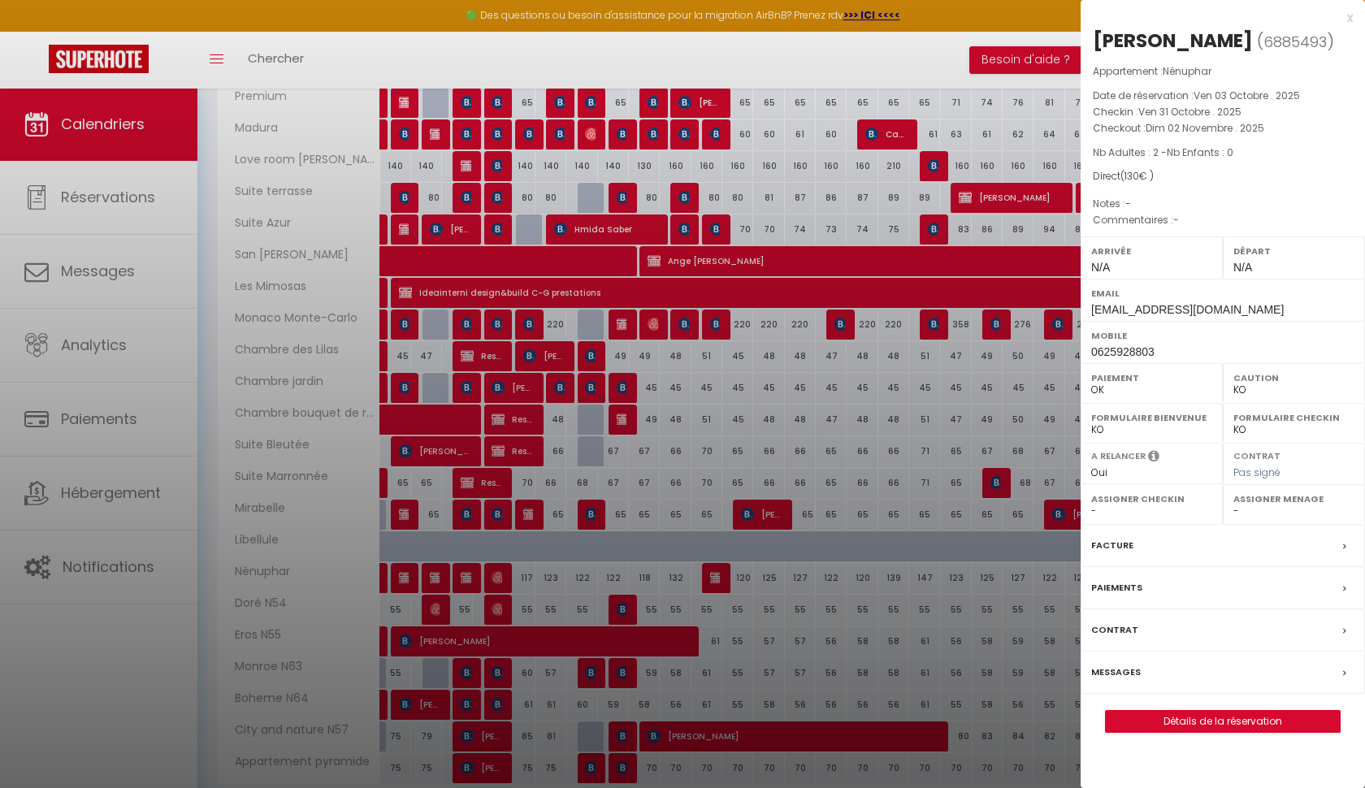
scroll to position [443, 0]
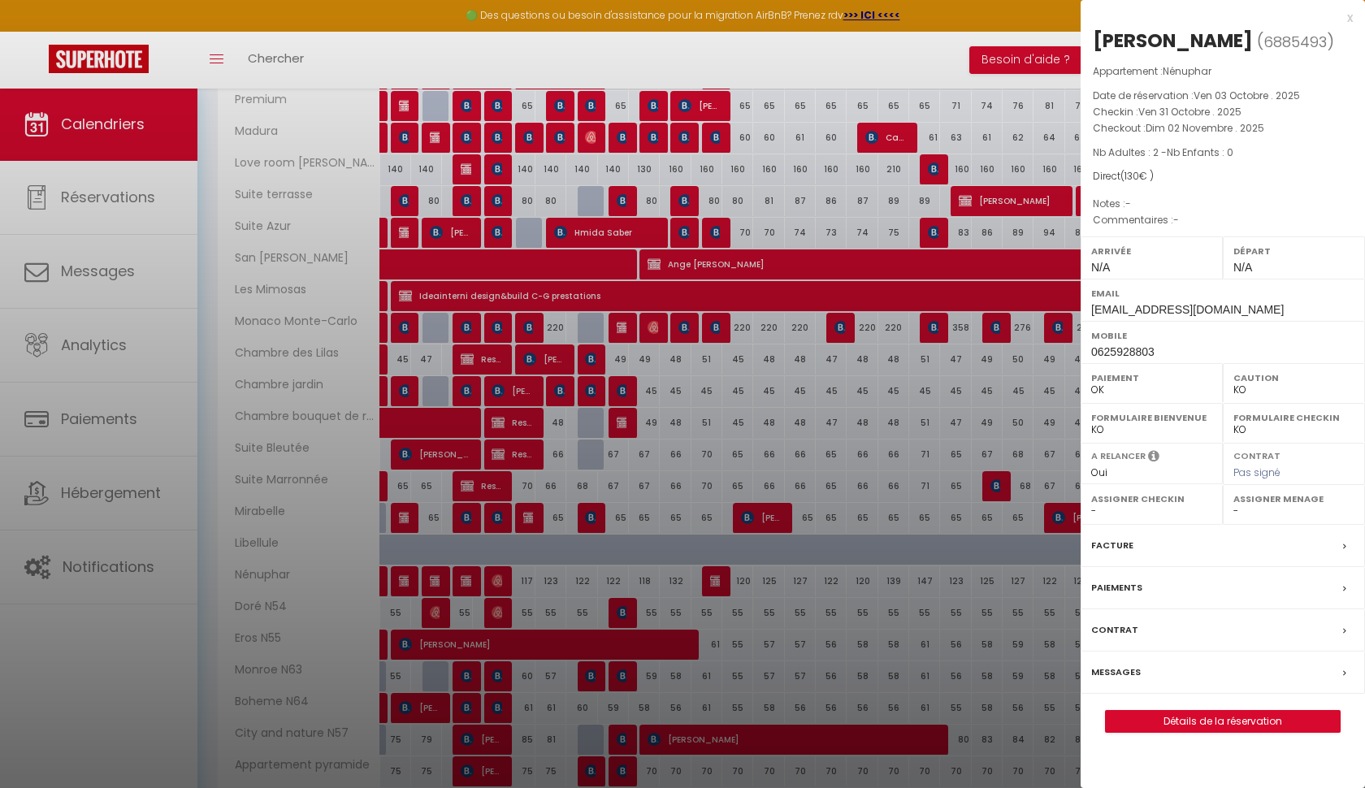
click at [1333, 579] on div "Paiements" at bounding box center [1222, 588] width 284 height 42
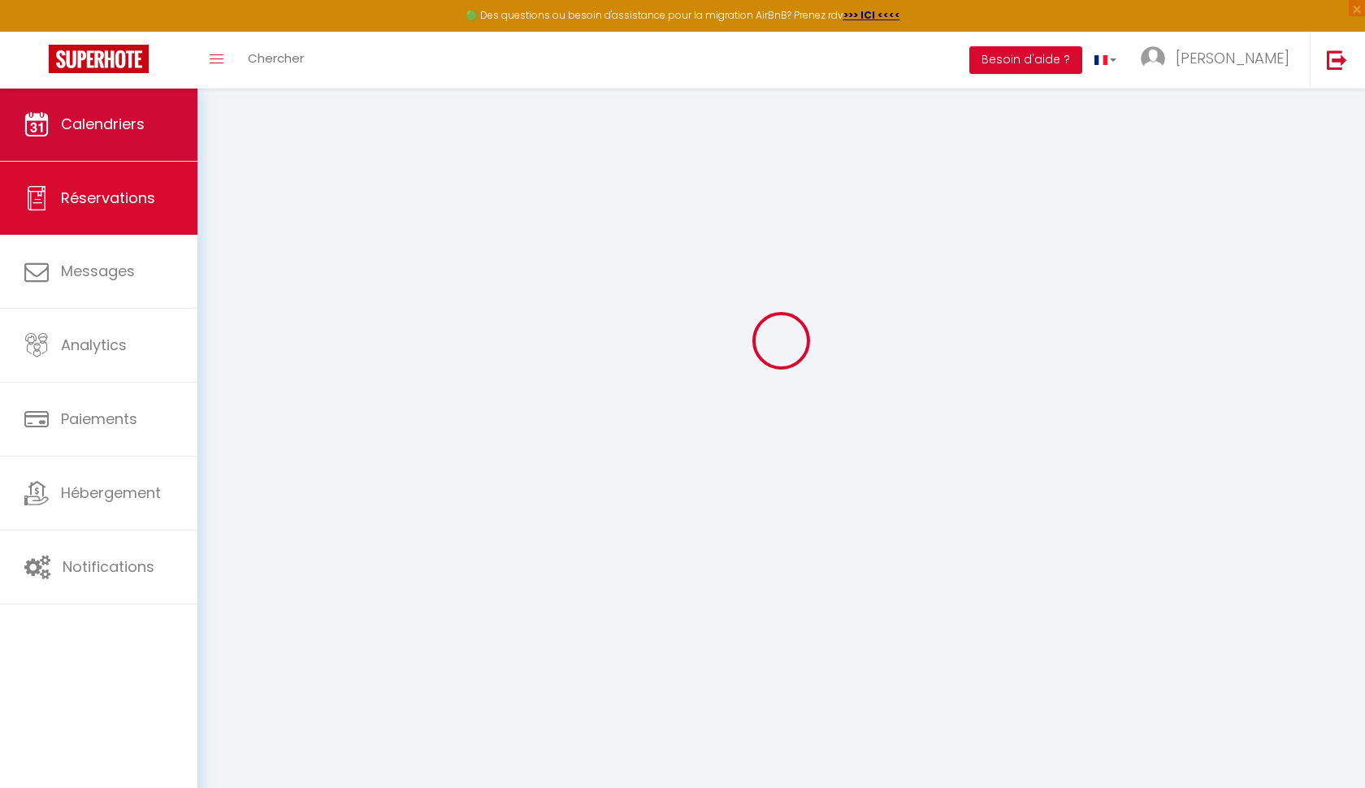
click at [105, 112] on link "Calendriers" at bounding box center [98, 124] width 197 height 73
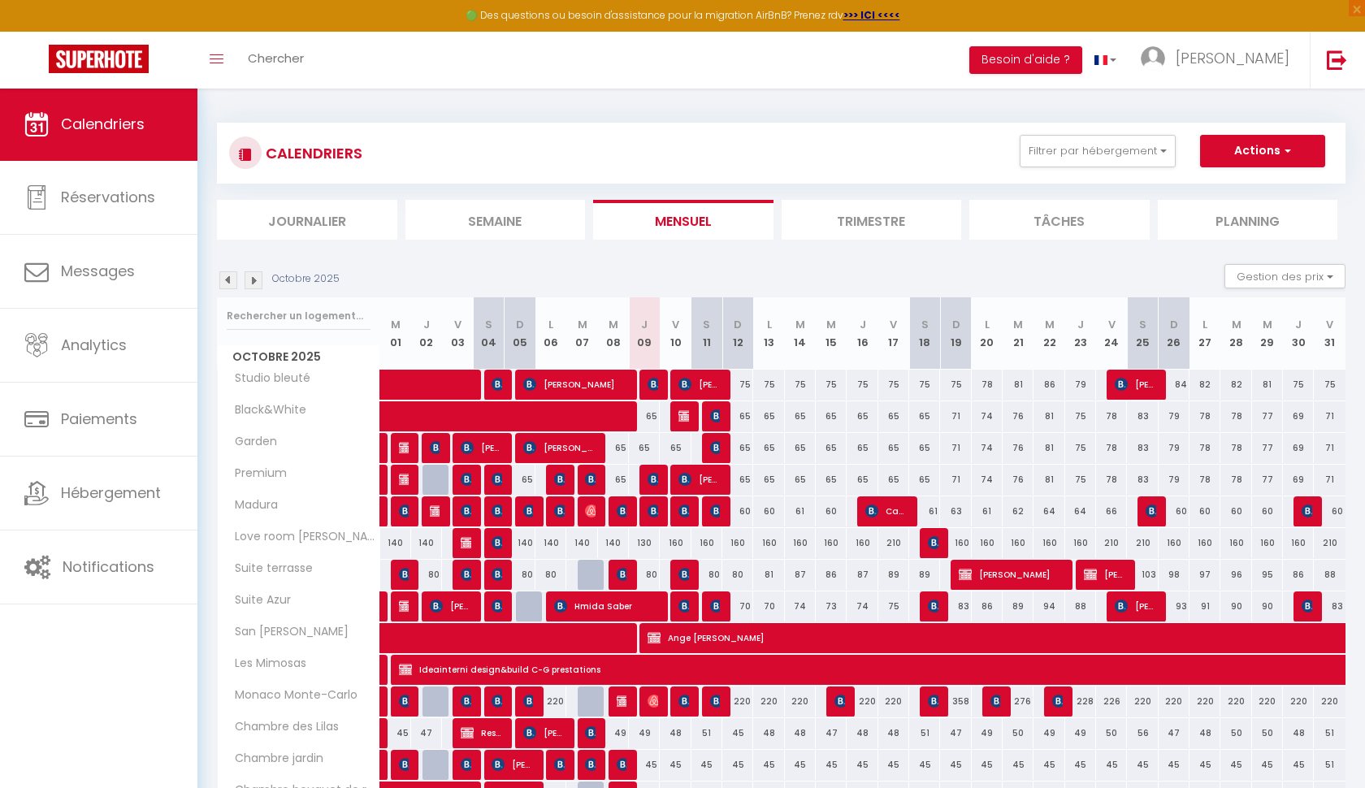
scroll to position [321, 0]
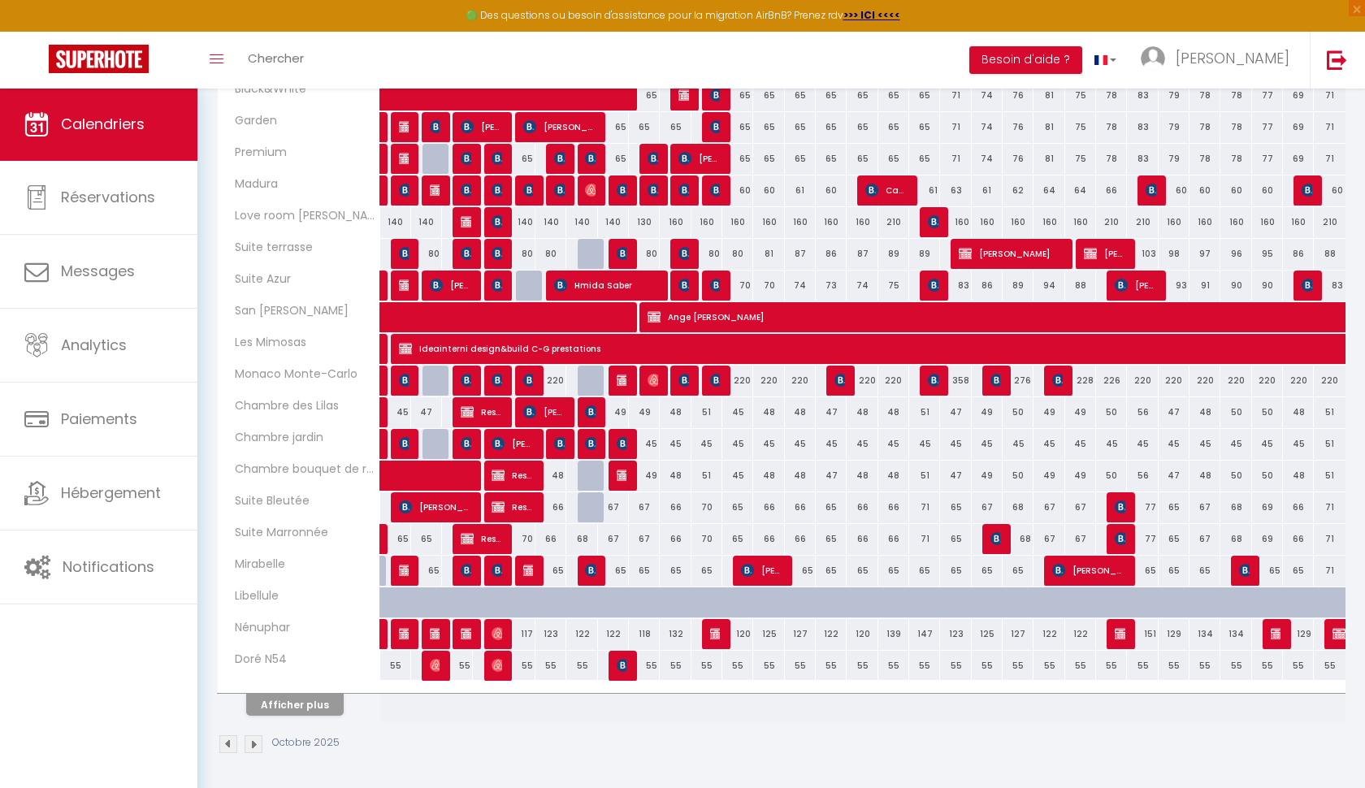
click at [525, 635] on div "117" at bounding box center [519, 634] width 31 height 30
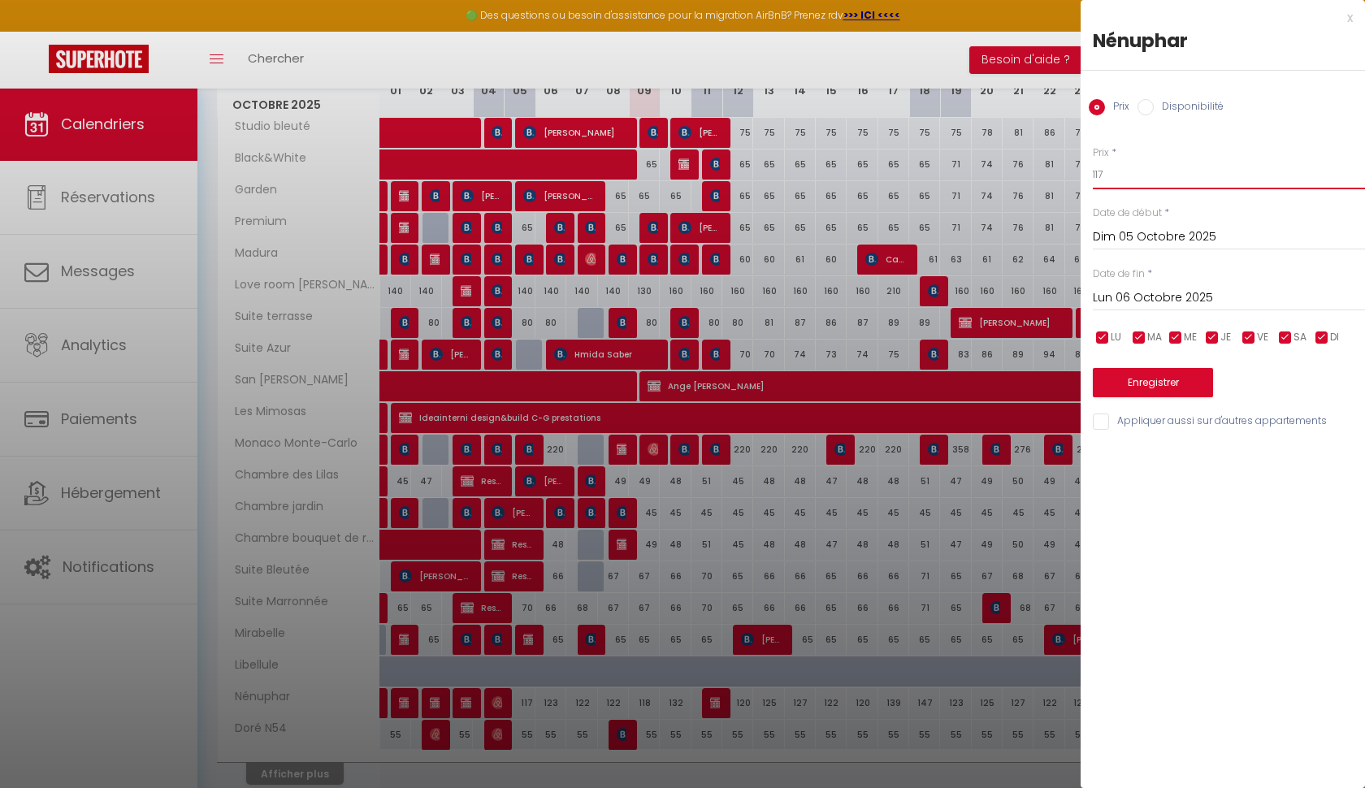
click at [1127, 175] on input "117" at bounding box center [1228, 174] width 272 height 29
click at [1181, 296] on input "Lun 06 Octobre 2025" at bounding box center [1228, 298] width 272 height 21
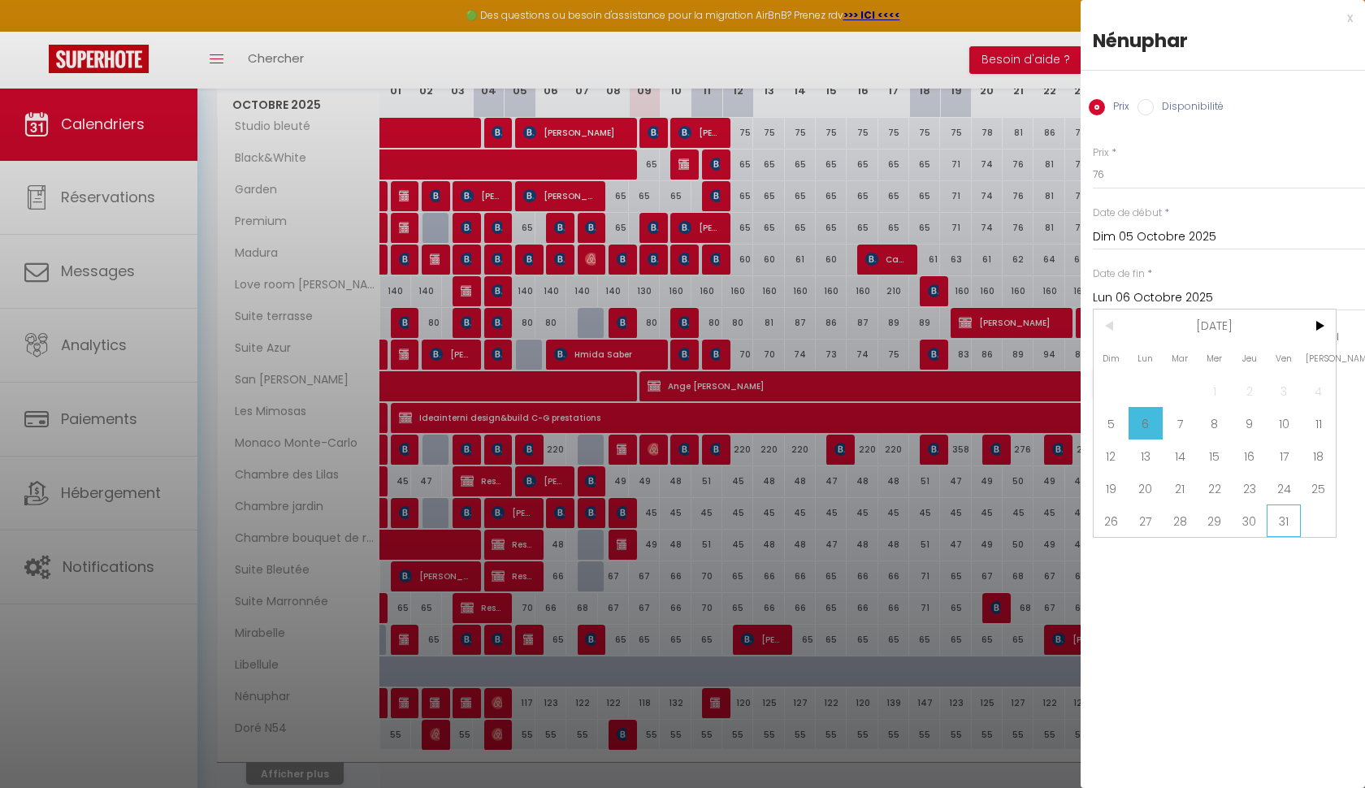
click at [1278, 514] on span "31" at bounding box center [1283, 520] width 35 height 32
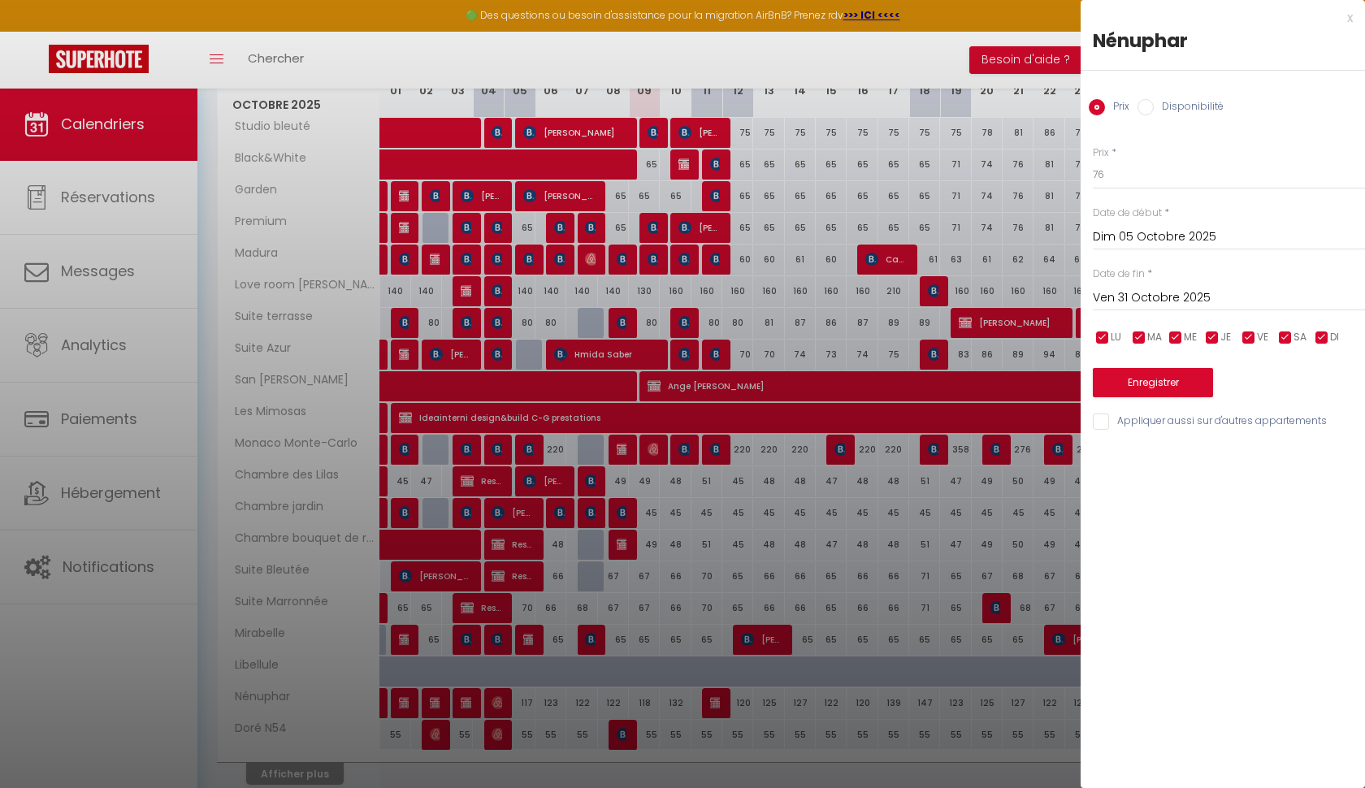
click at [1190, 376] on button "Enregistrer" at bounding box center [1152, 382] width 120 height 29
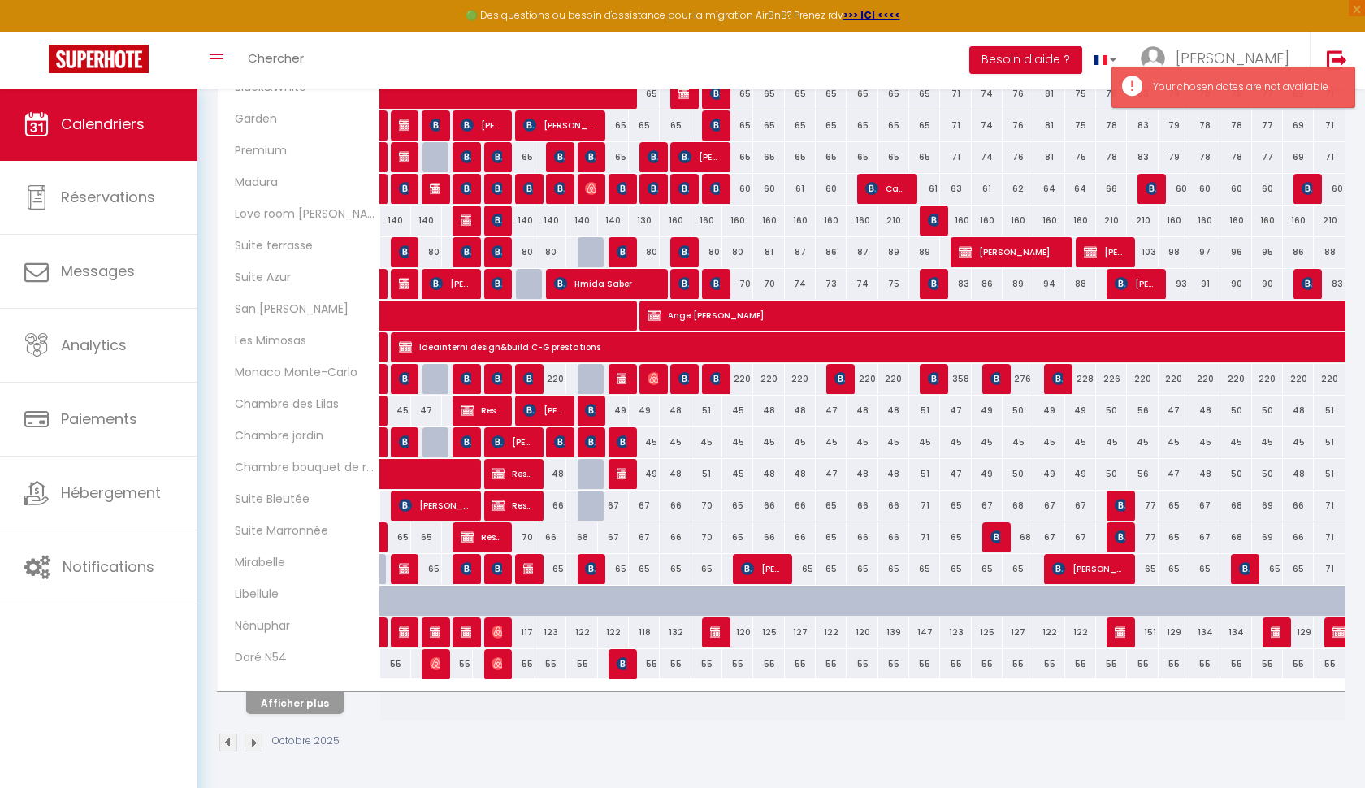
scroll to position [390, 0]
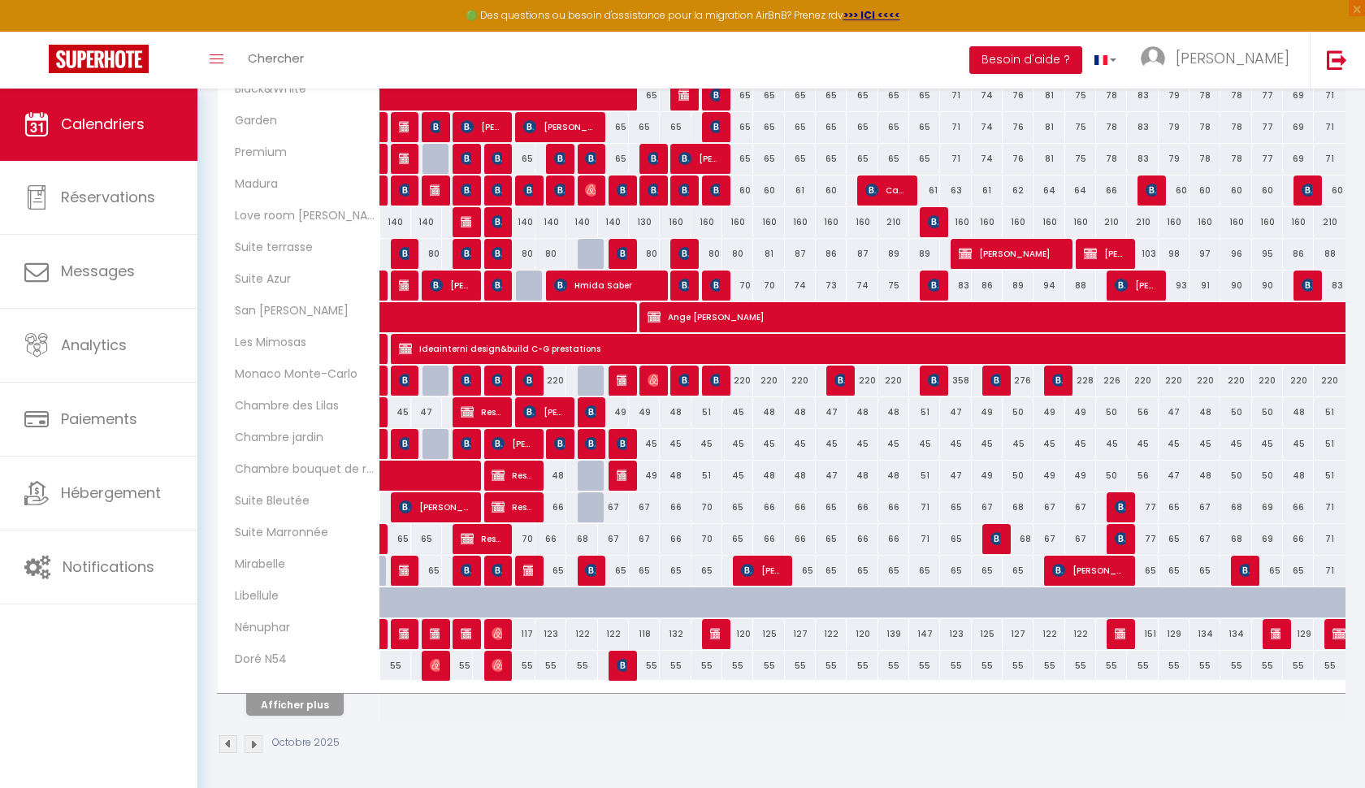
click at [498, 628] on img at bounding box center [497, 633] width 13 height 13
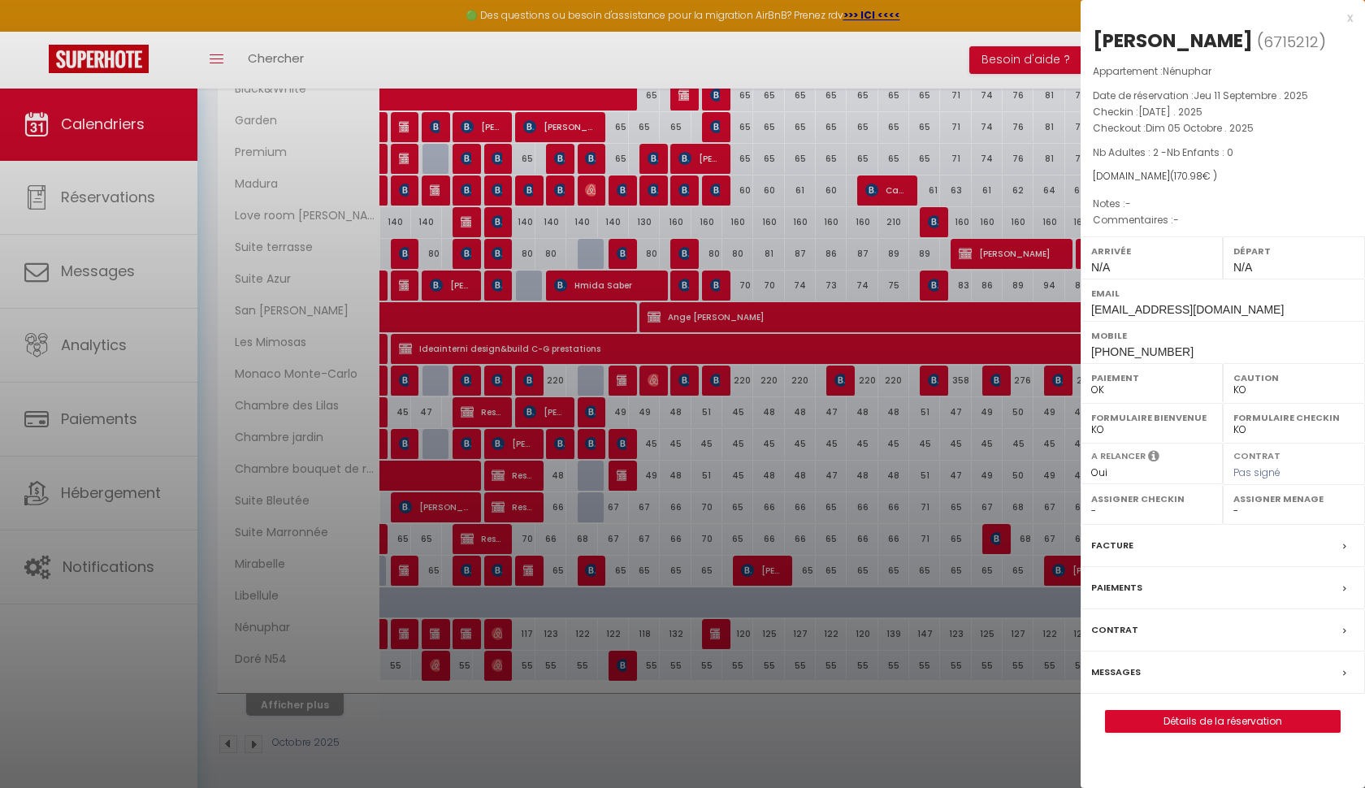
click at [498, 628] on div at bounding box center [682, 394] width 1365 height 788
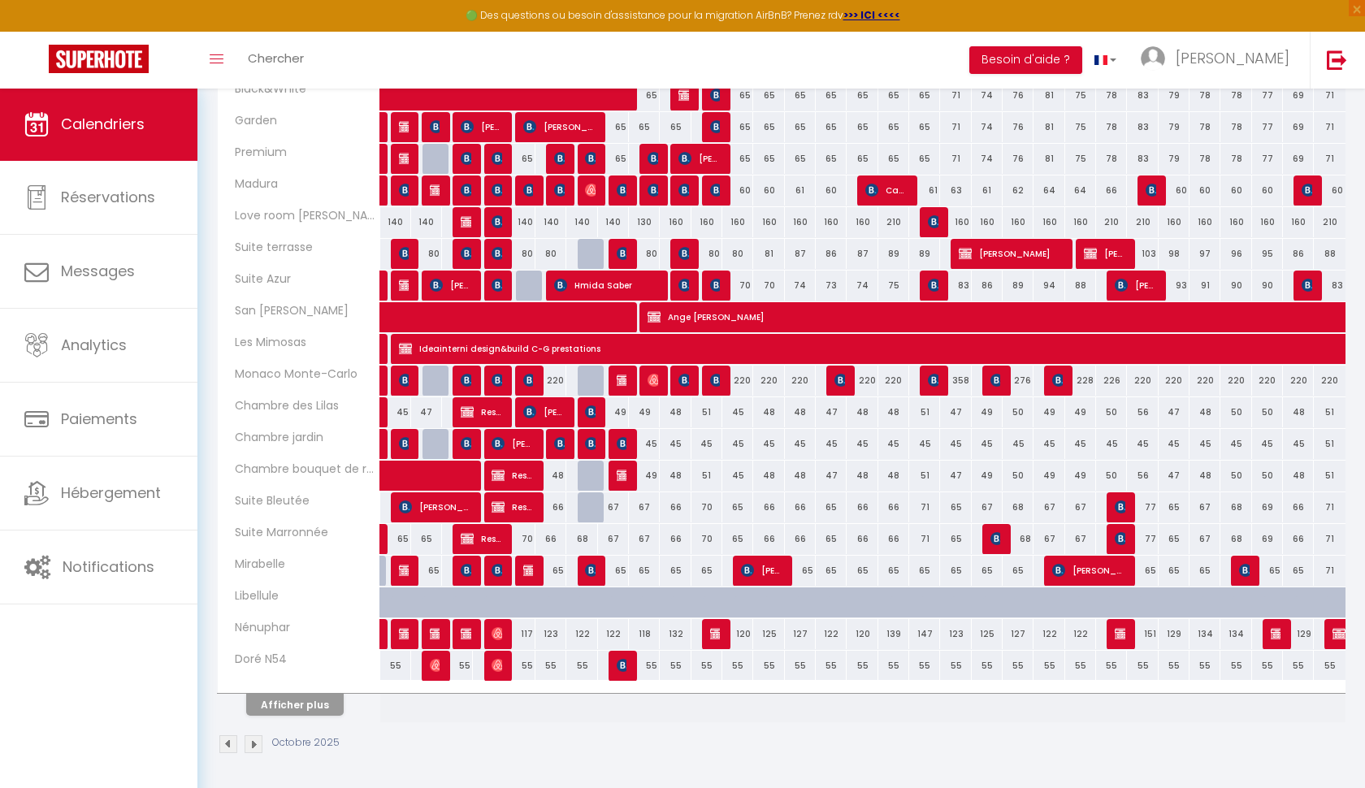
click at [526, 630] on div "117" at bounding box center [519, 634] width 31 height 30
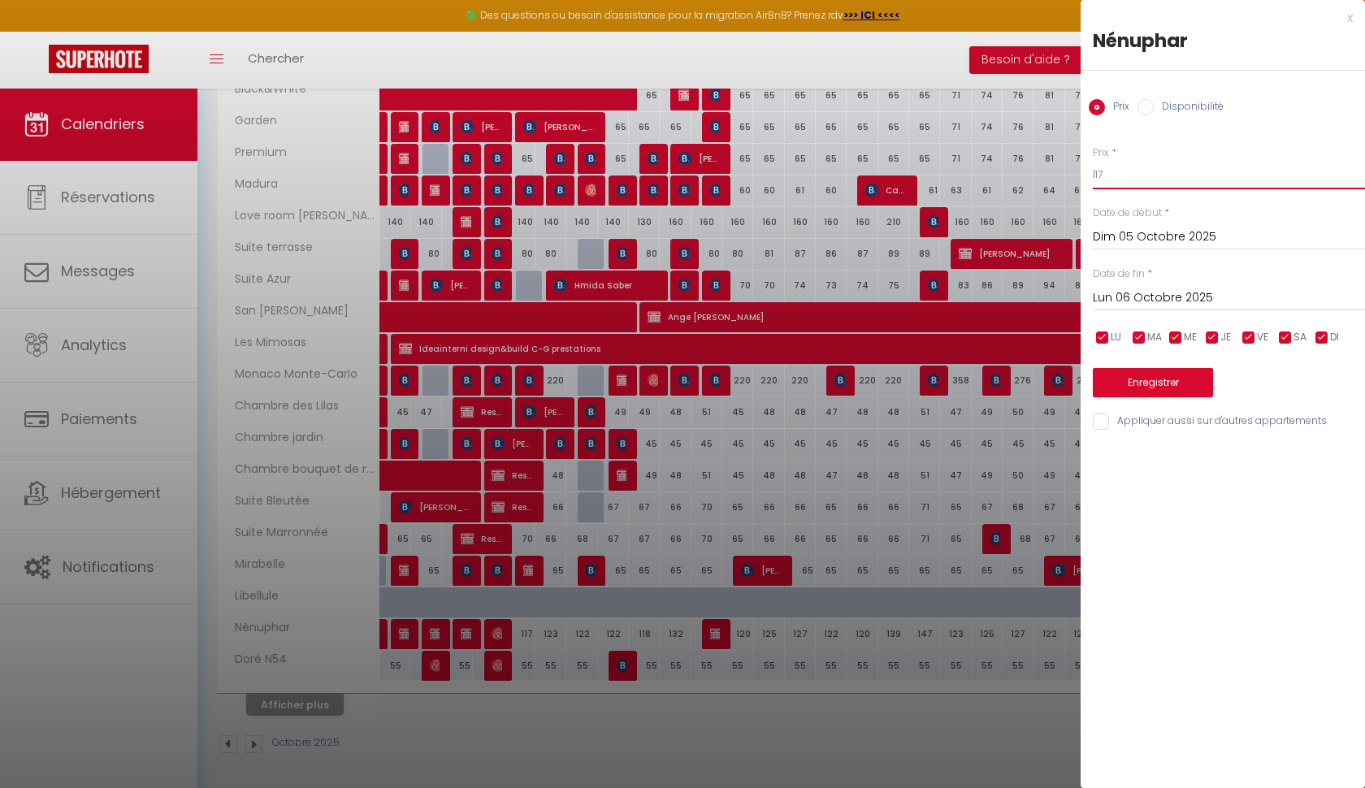
click at [1122, 176] on input "117" at bounding box center [1228, 174] width 272 height 29
click at [1187, 298] on input "Lun 06 Octobre 2025" at bounding box center [1228, 298] width 272 height 21
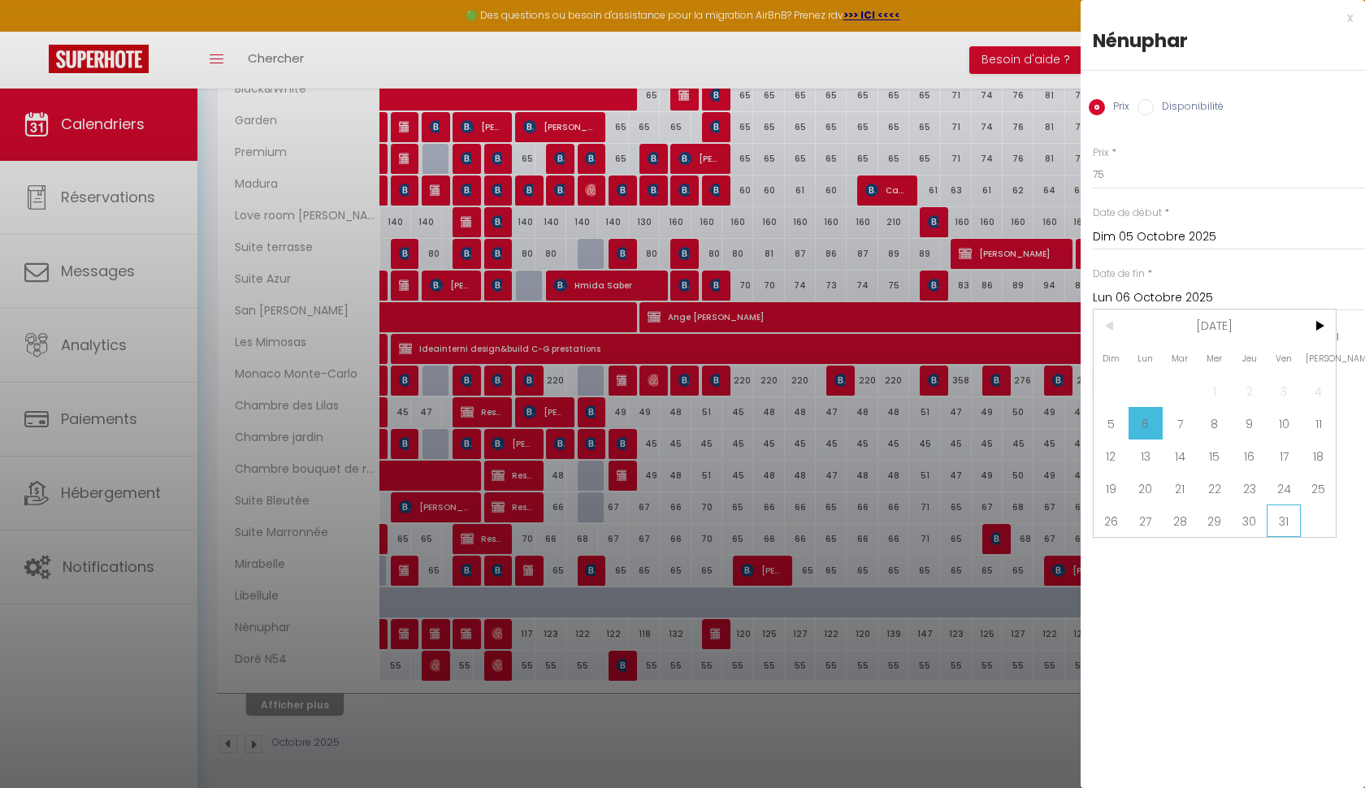
click at [1284, 515] on span "31" at bounding box center [1283, 520] width 35 height 32
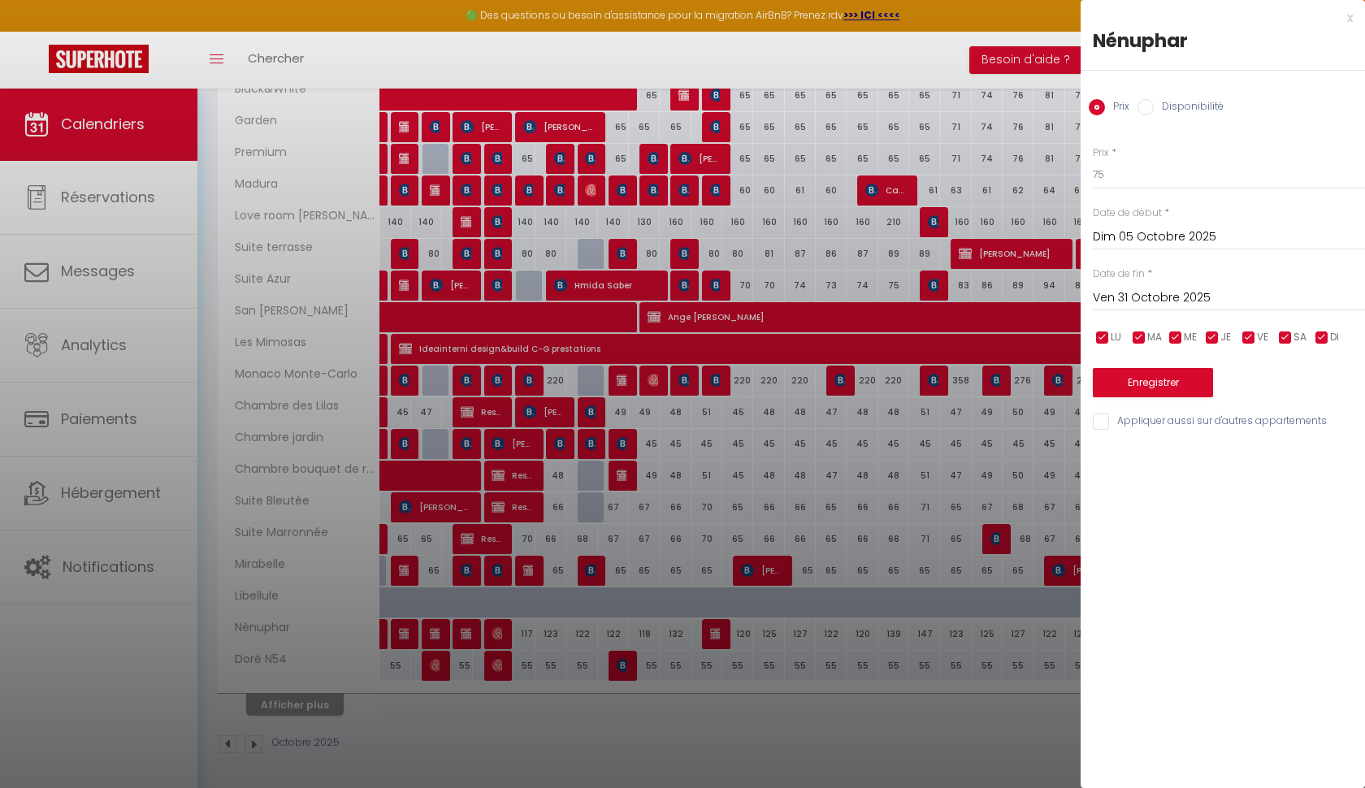
click at [1179, 379] on button "Enregistrer" at bounding box center [1152, 382] width 120 height 29
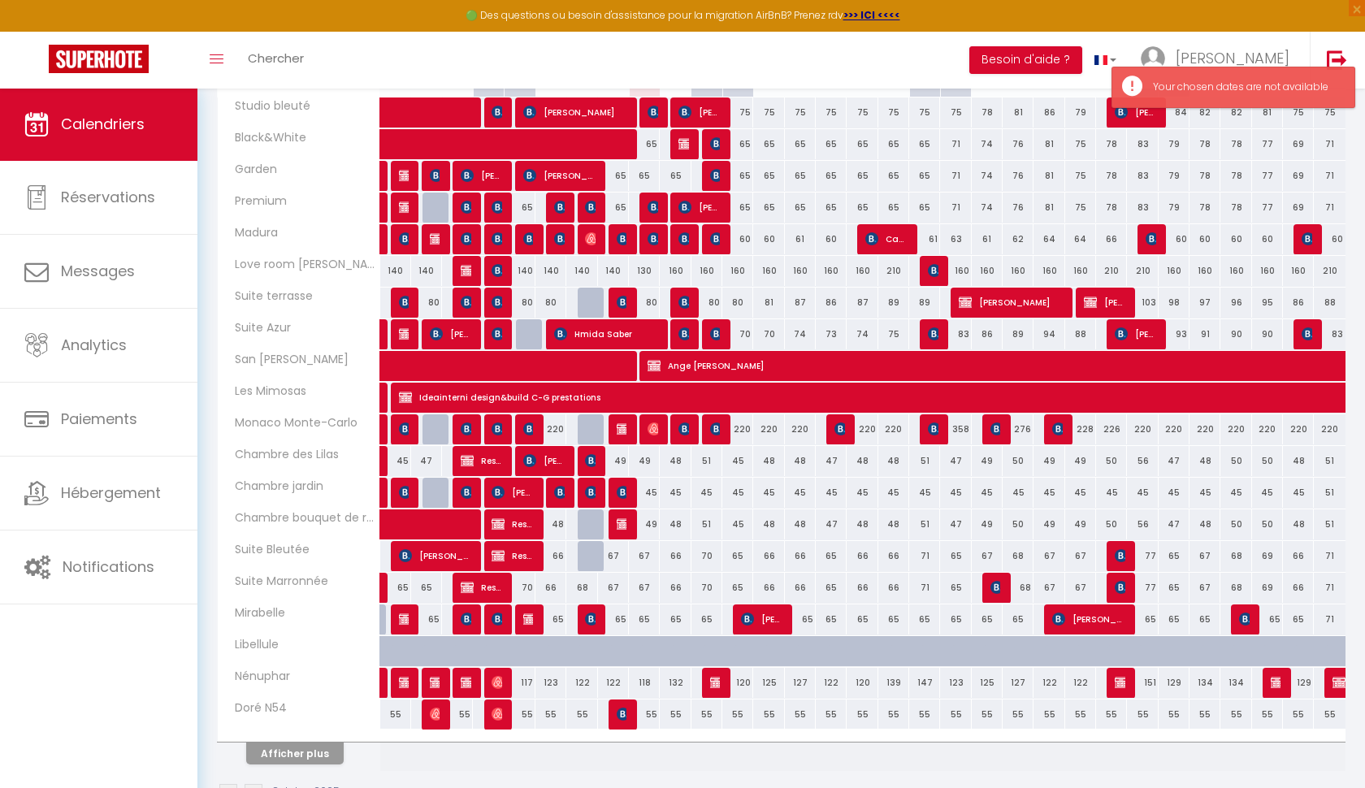
scroll to position [350, 0]
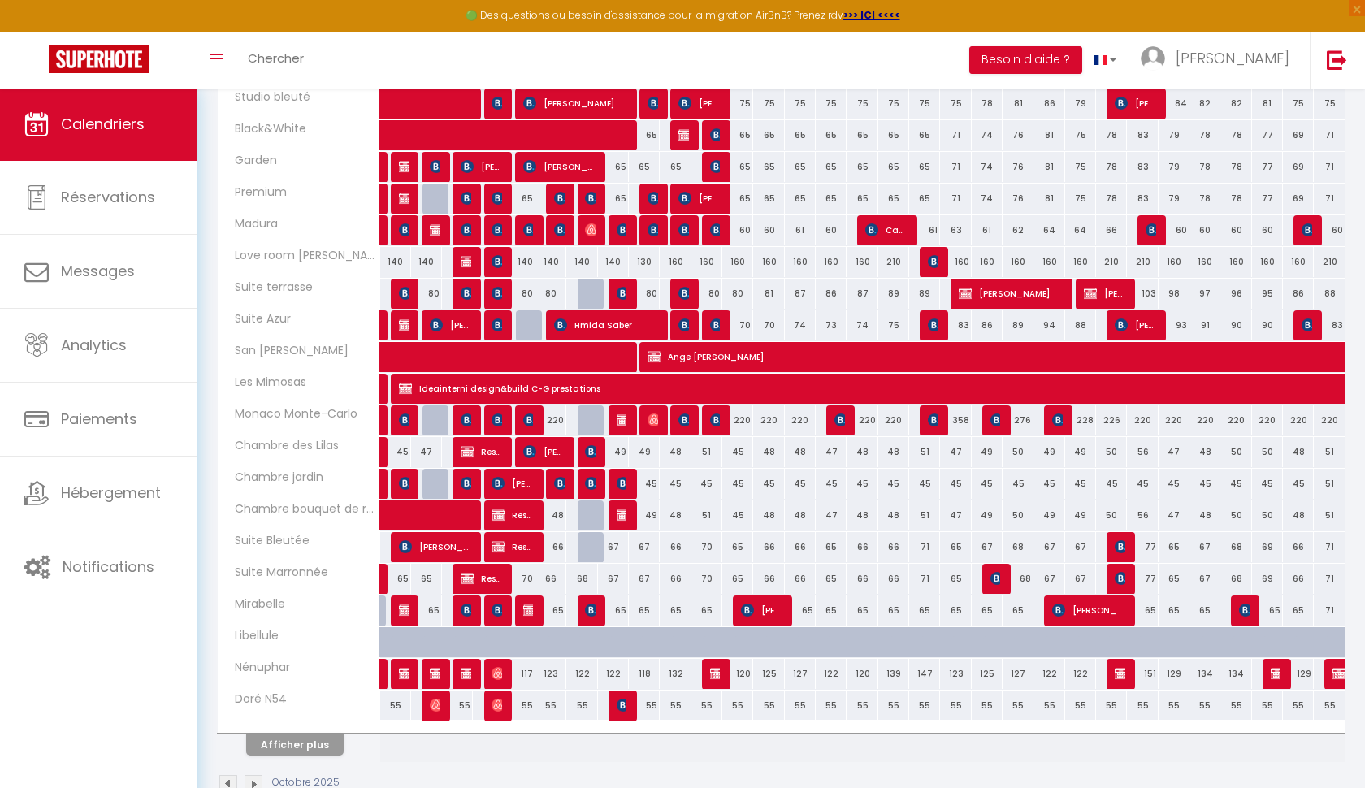
click at [528, 670] on div "117" at bounding box center [519, 674] width 31 height 30
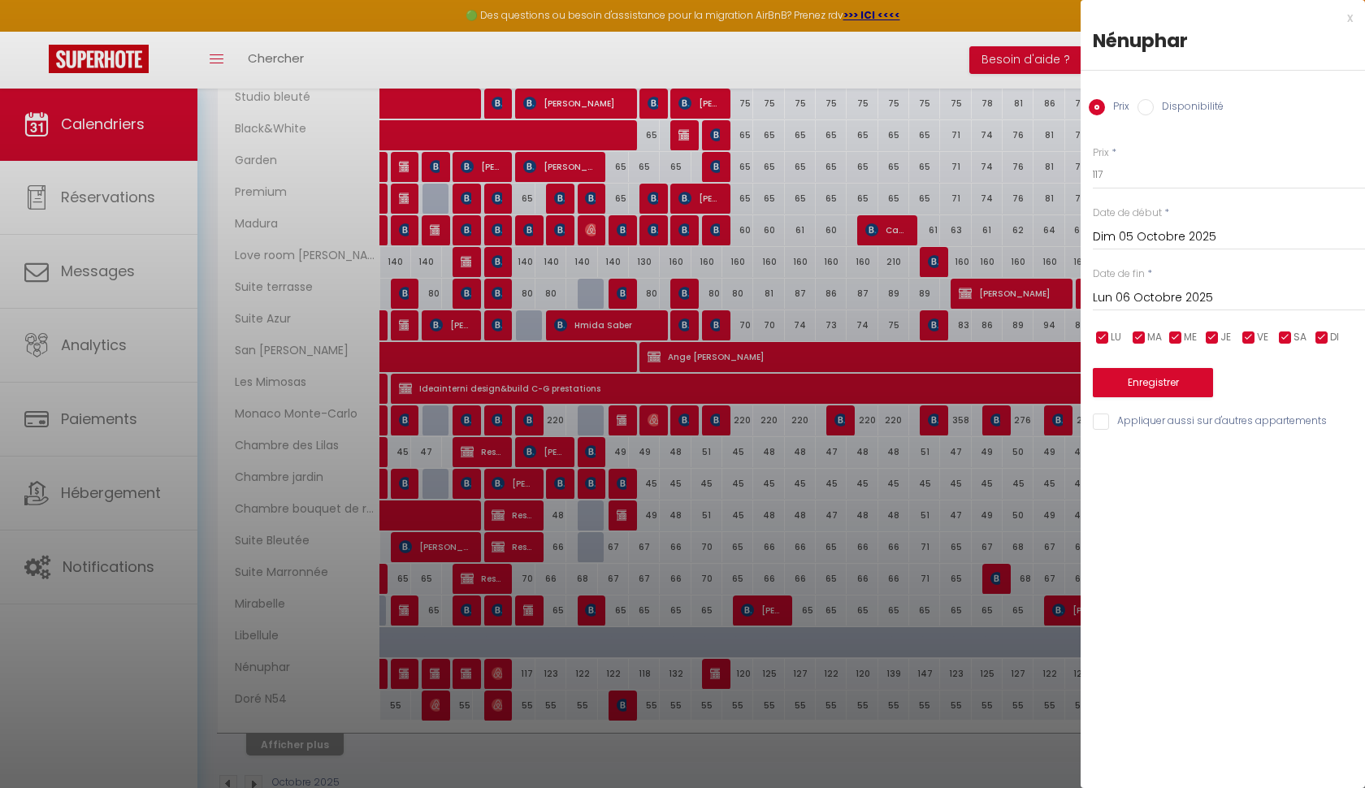
click at [1161, 298] on input "Lun 06 Octobre 2025" at bounding box center [1228, 298] width 272 height 21
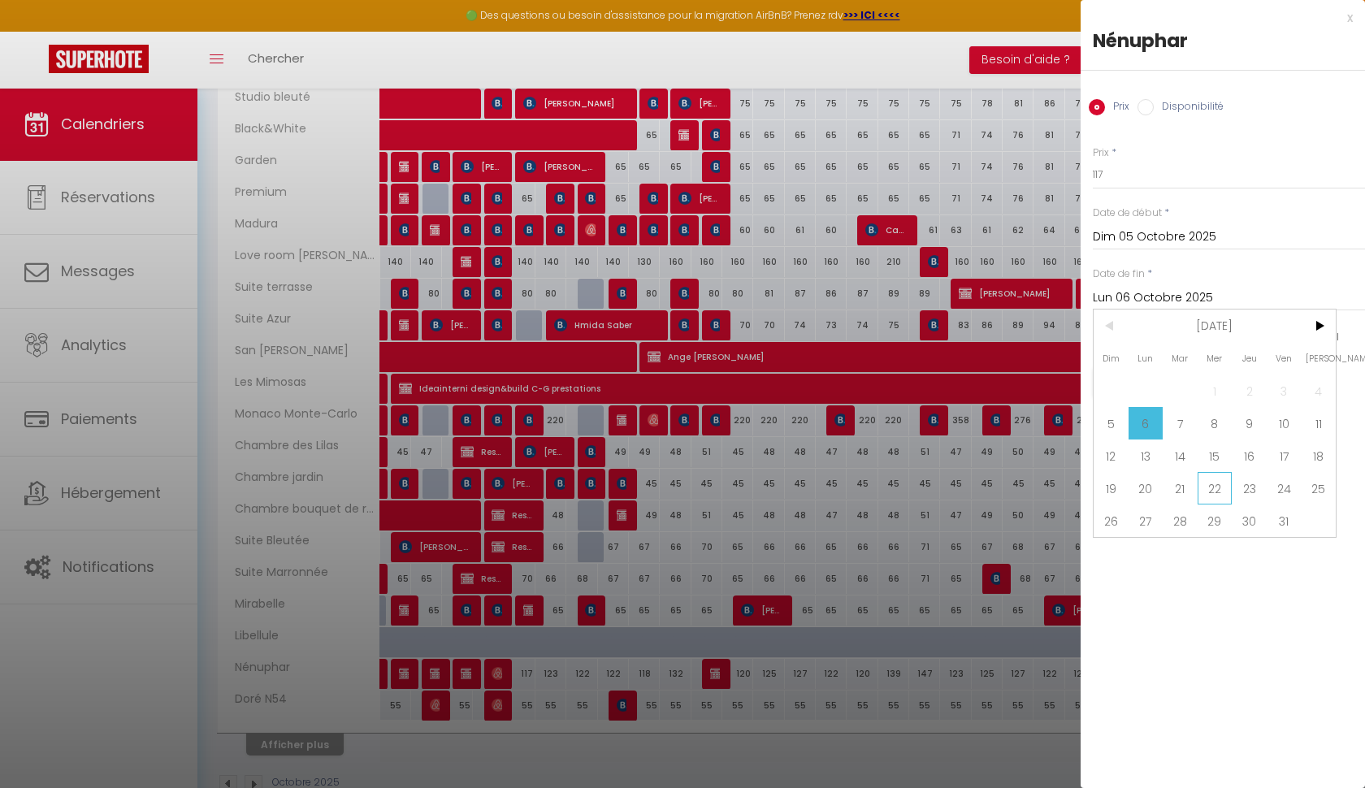
click at [1219, 487] on span "22" at bounding box center [1214, 488] width 35 height 32
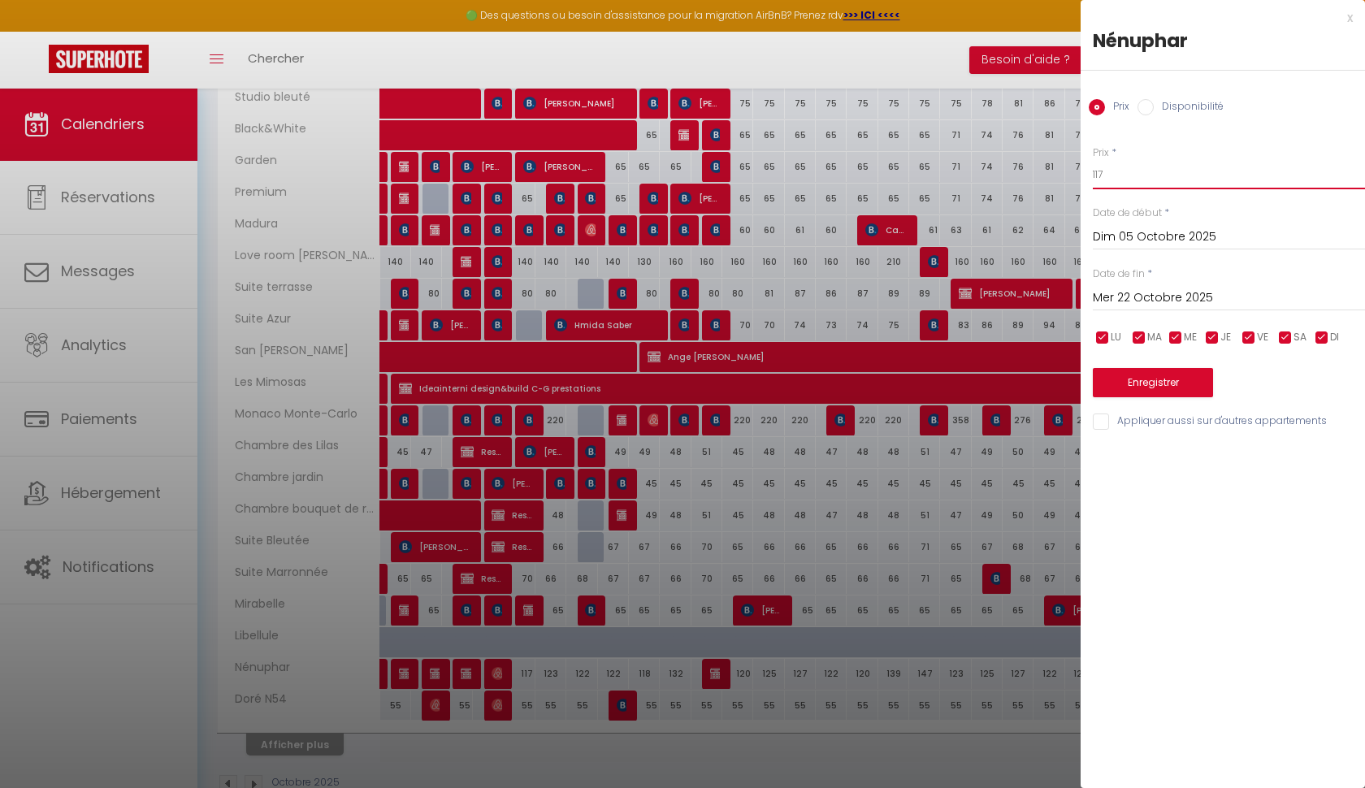
click at [1144, 171] on input "117" at bounding box center [1228, 174] width 272 height 29
click at [1136, 371] on button "Enregistrer" at bounding box center [1152, 382] width 120 height 29
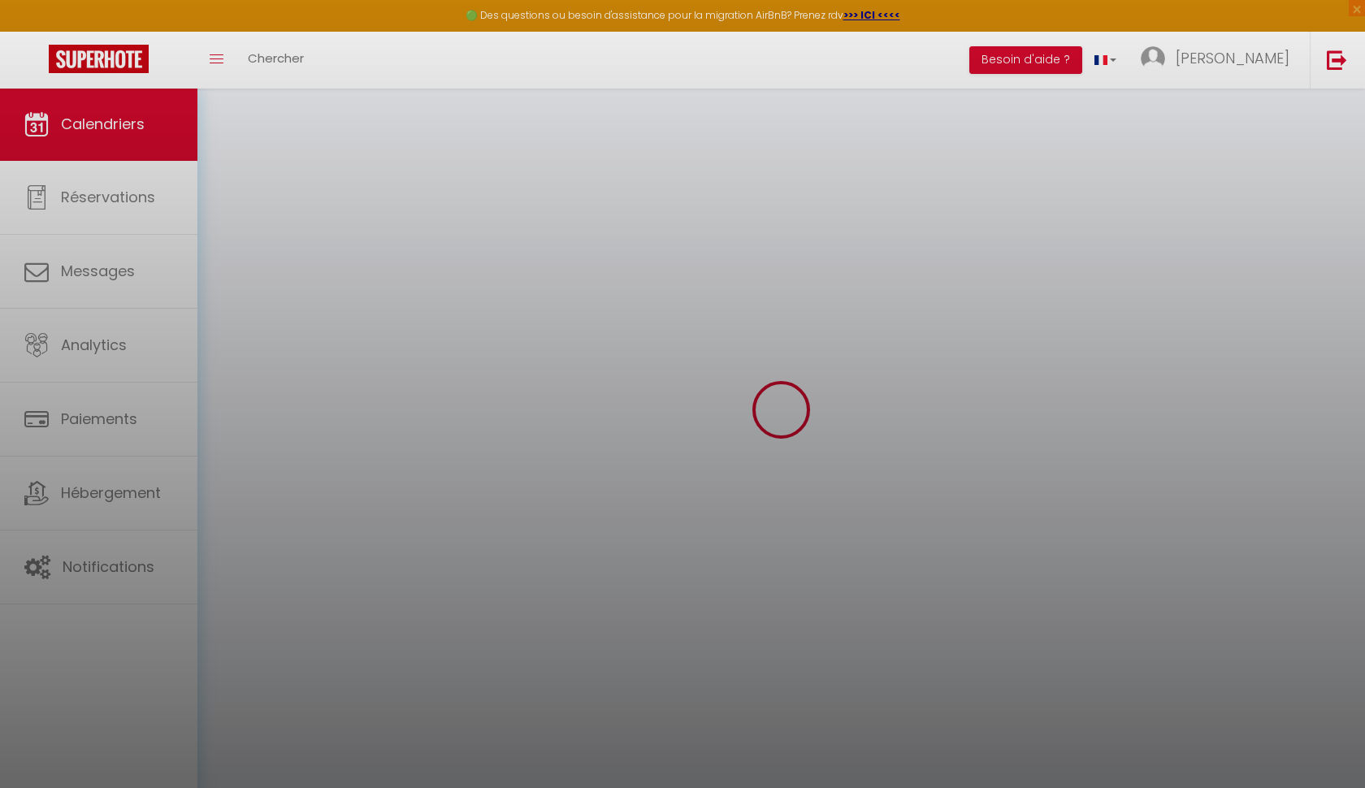
scroll to position [88, 0]
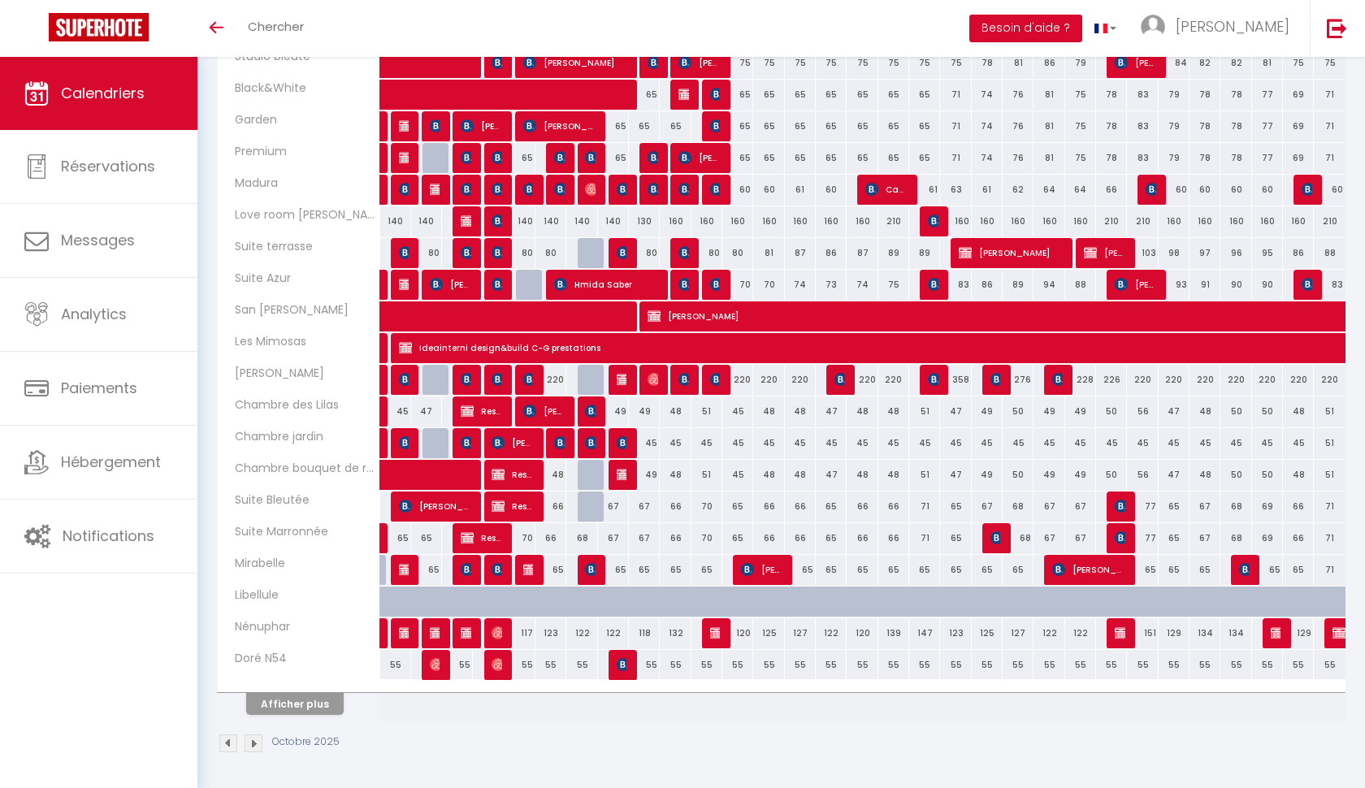
scroll to position [359, 0]
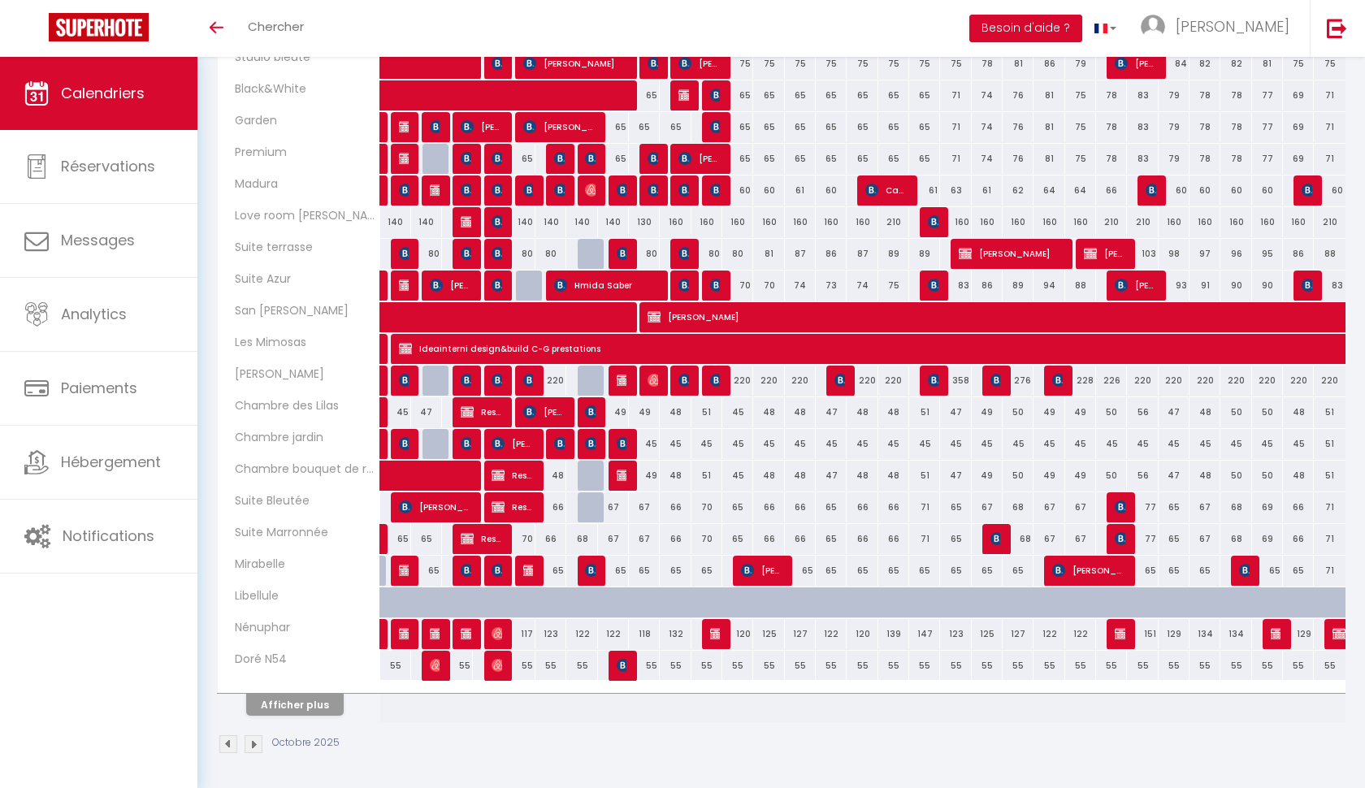
click at [640, 630] on div "118" at bounding box center [644, 634] width 31 height 30
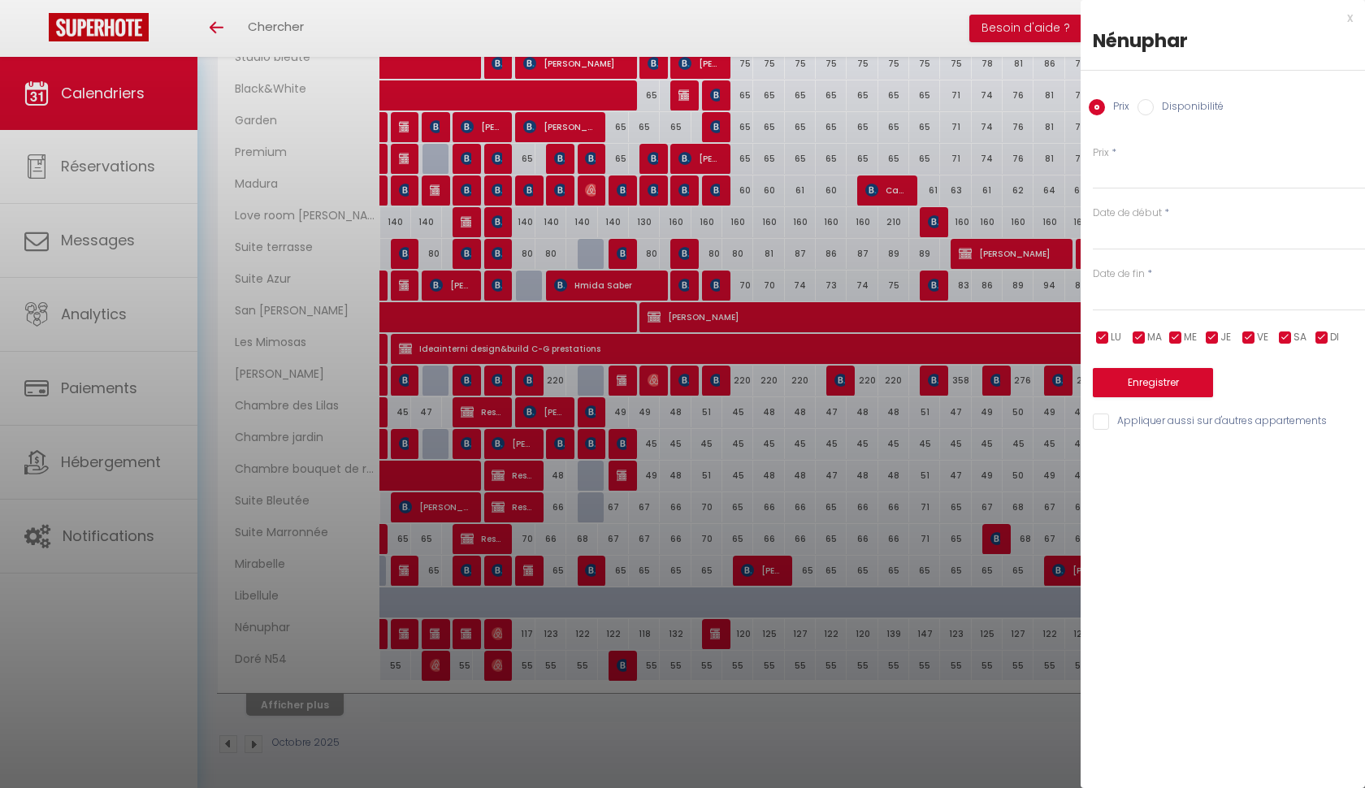
type input "118"
type input "Jeu 09 Octobre 2025"
click at [1149, 293] on input "Ven 10 Octobre 2025" at bounding box center [1228, 298] width 272 height 21
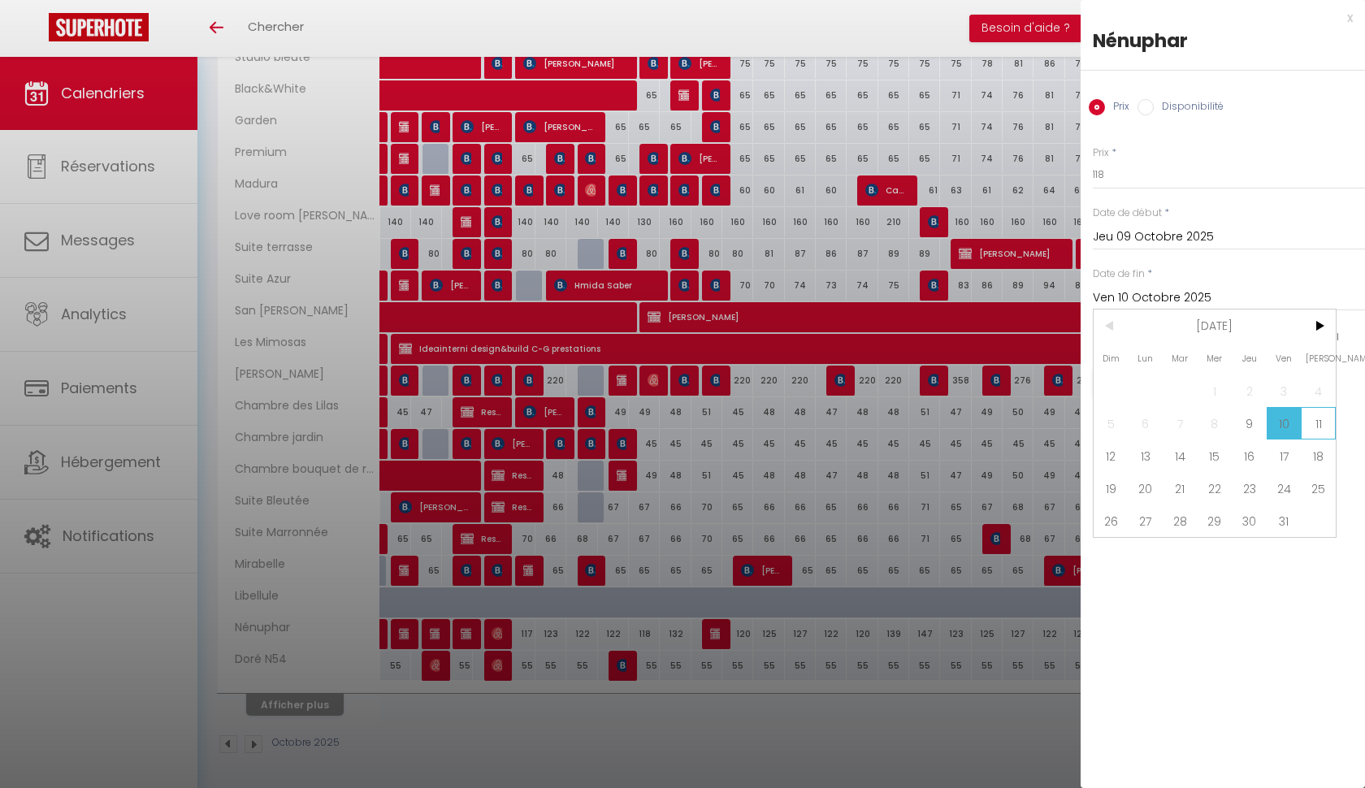
click at [1321, 426] on span "11" at bounding box center [1317, 423] width 35 height 32
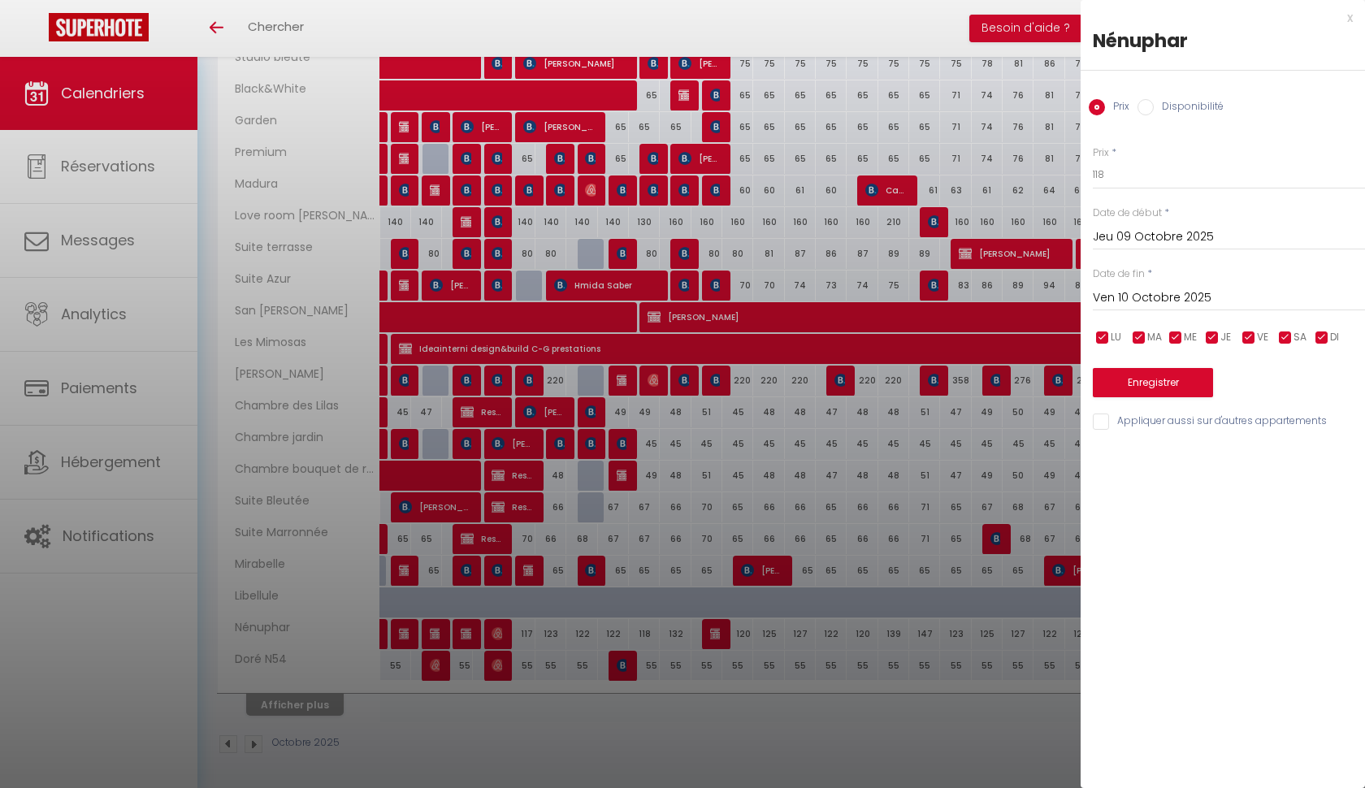
type input "Sam 11 Octobre 2025"
click at [1161, 171] on input "118" at bounding box center [1228, 174] width 272 height 29
type input "75"
click at [1162, 376] on button "Enregistrer" at bounding box center [1152, 382] width 120 height 29
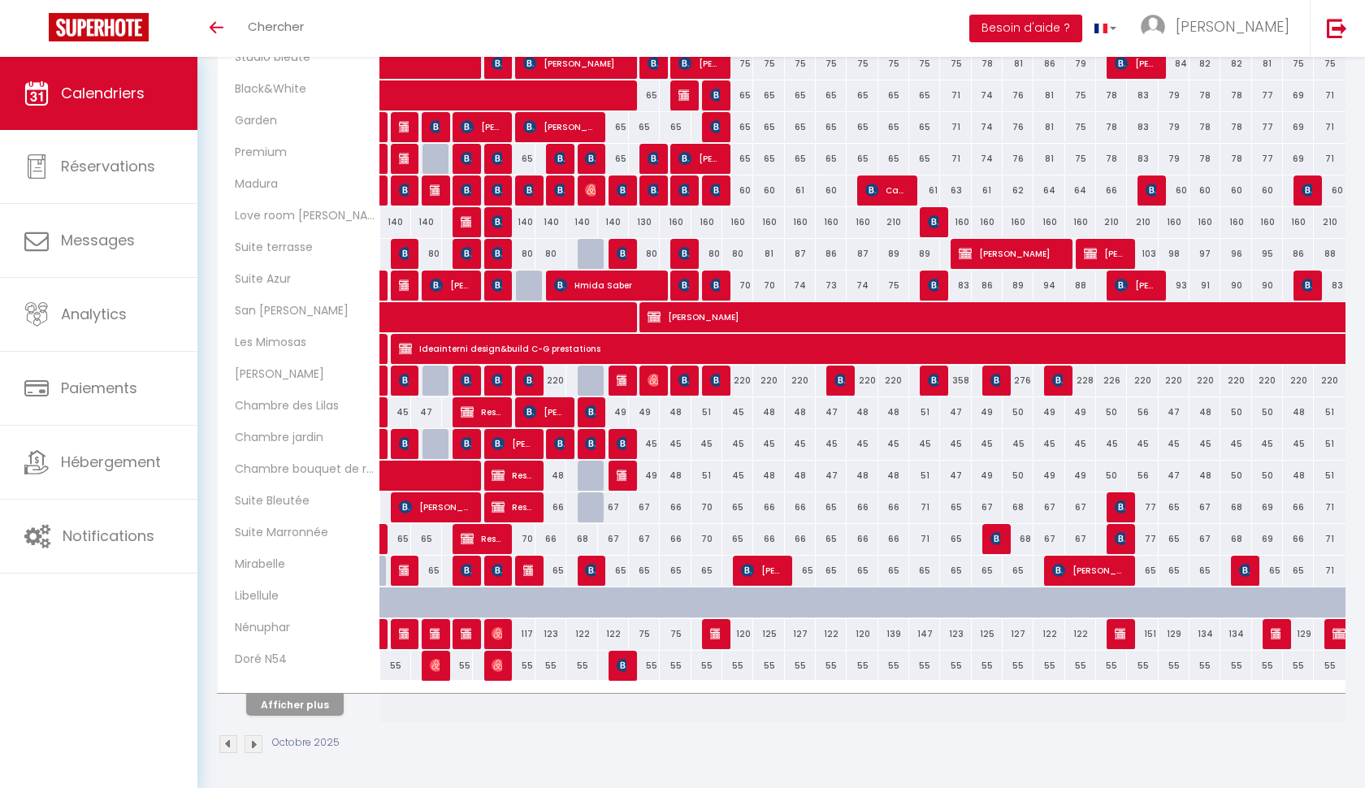
click at [742, 634] on div "120" at bounding box center [737, 634] width 31 height 30
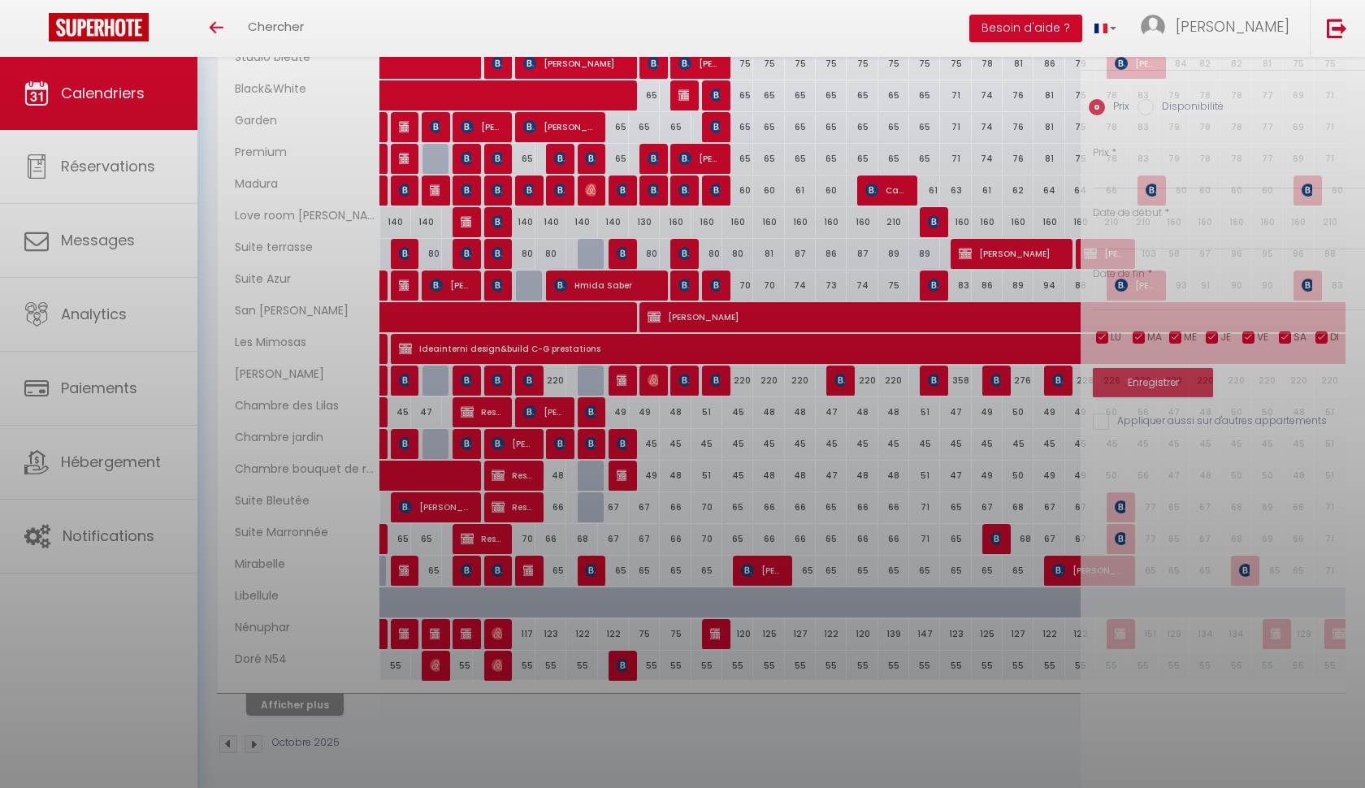
type input "120"
type input "Dim 12 Octobre 2025"
type input "Lun 13 Octobre 2025"
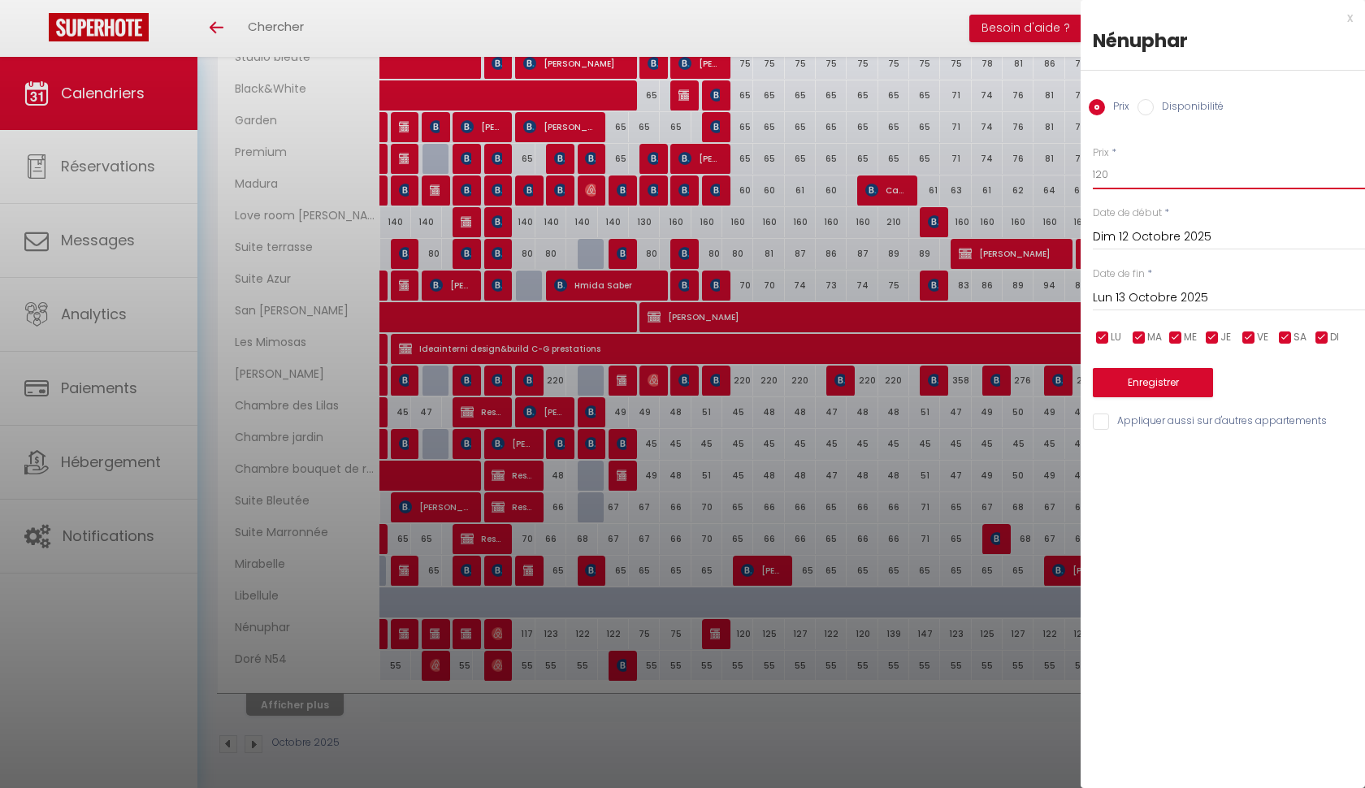
click at [1164, 178] on input "120" at bounding box center [1228, 174] width 272 height 29
type input "75"
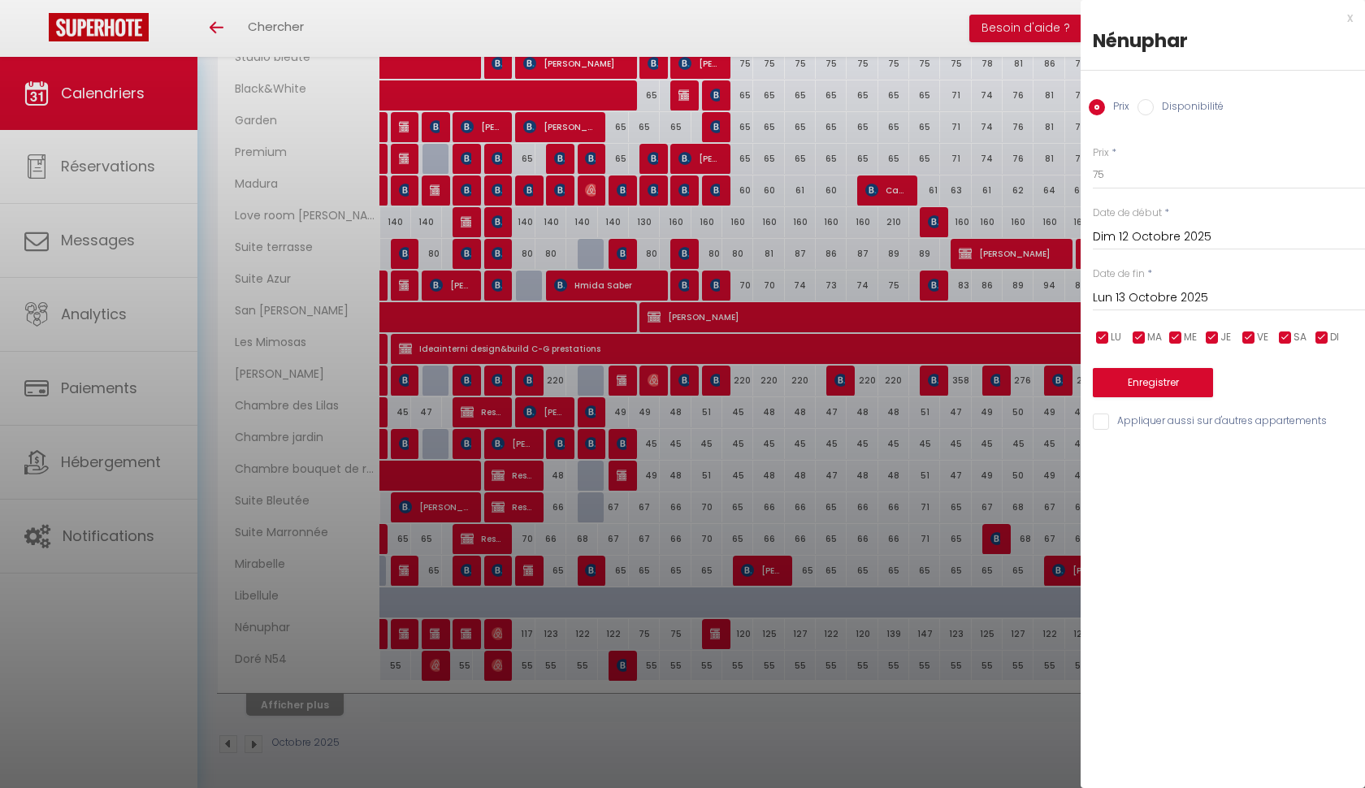
click at [1177, 294] on input "Lun 13 Octobre 2025" at bounding box center [1228, 298] width 272 height 21
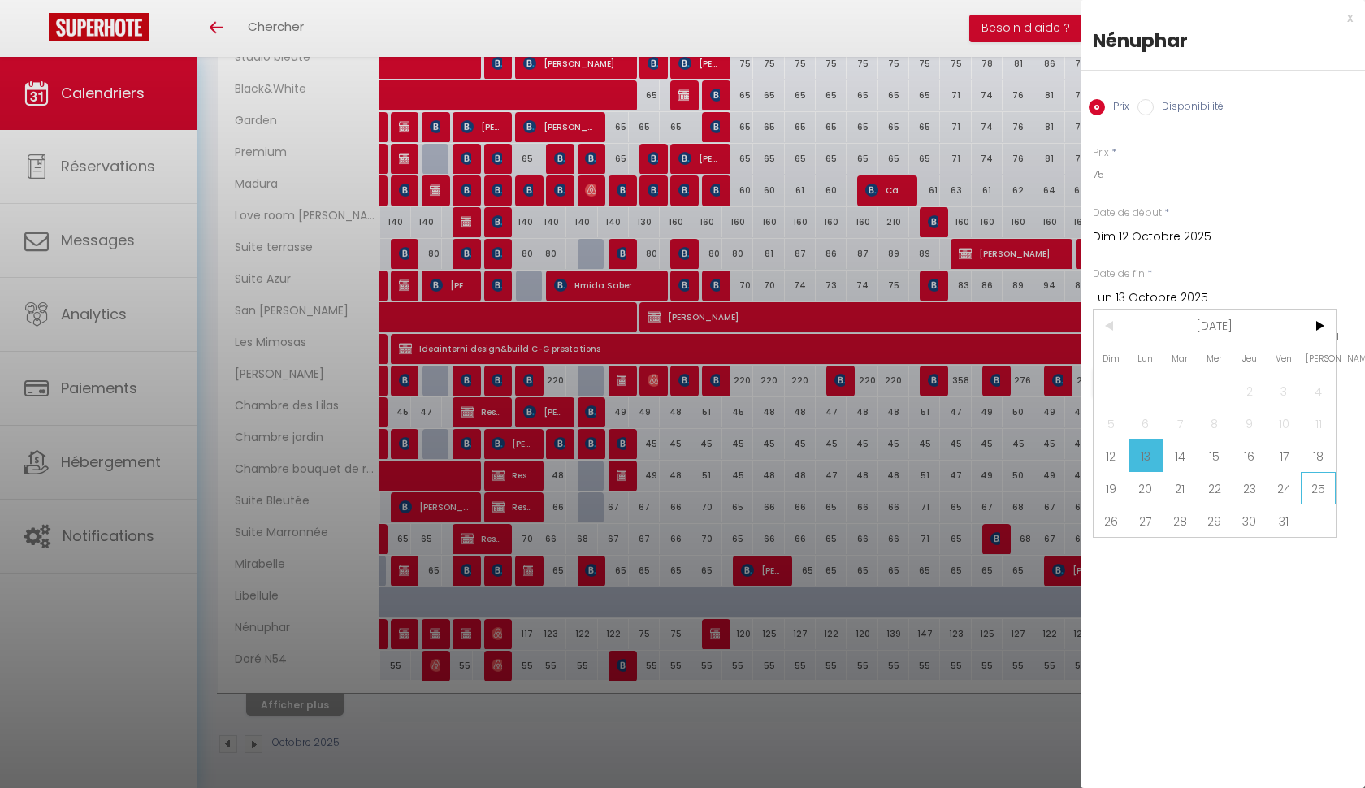
click at [1312, 487] on span "25" at bounding box center [1317, 488] width 35 height 32
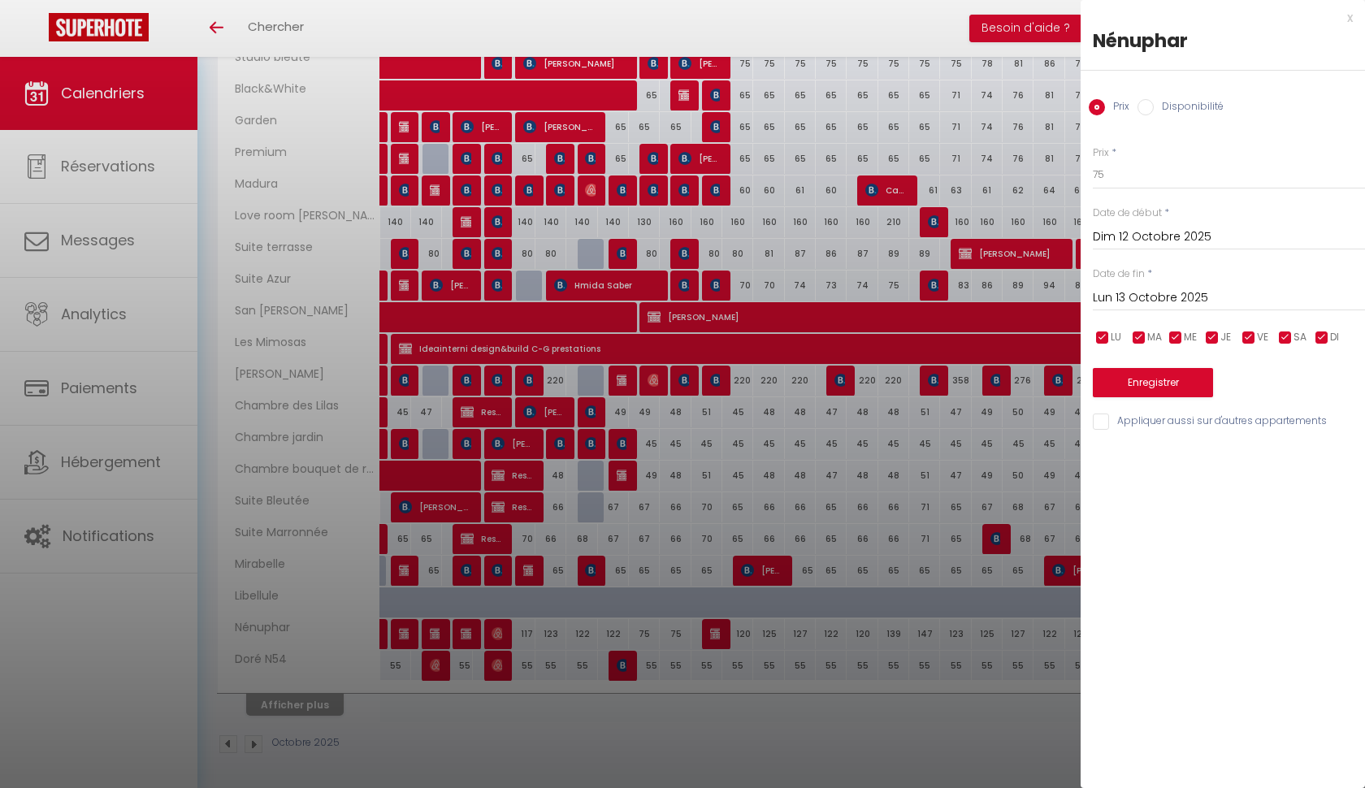
type input "Sam 25 Octobre 2025"
click at [1166, 382] on button "Enregistrer" at bounding box center [1152, 382] width 120 height 29
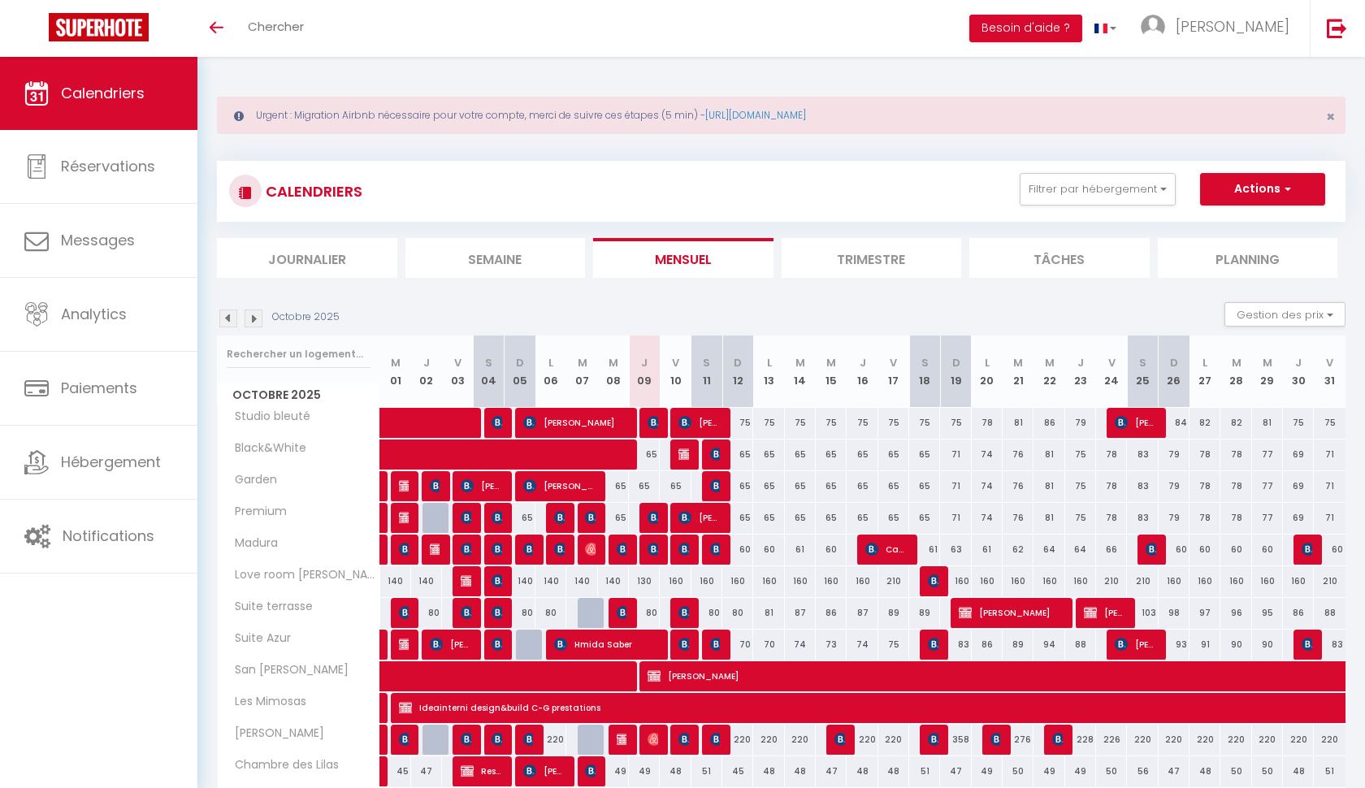
scroll to position [0, 0]
click at [578, 417] on span "fabio barboza" at bounding box center [574, 422] width 103 height 31
select select "KO"
select select "0"
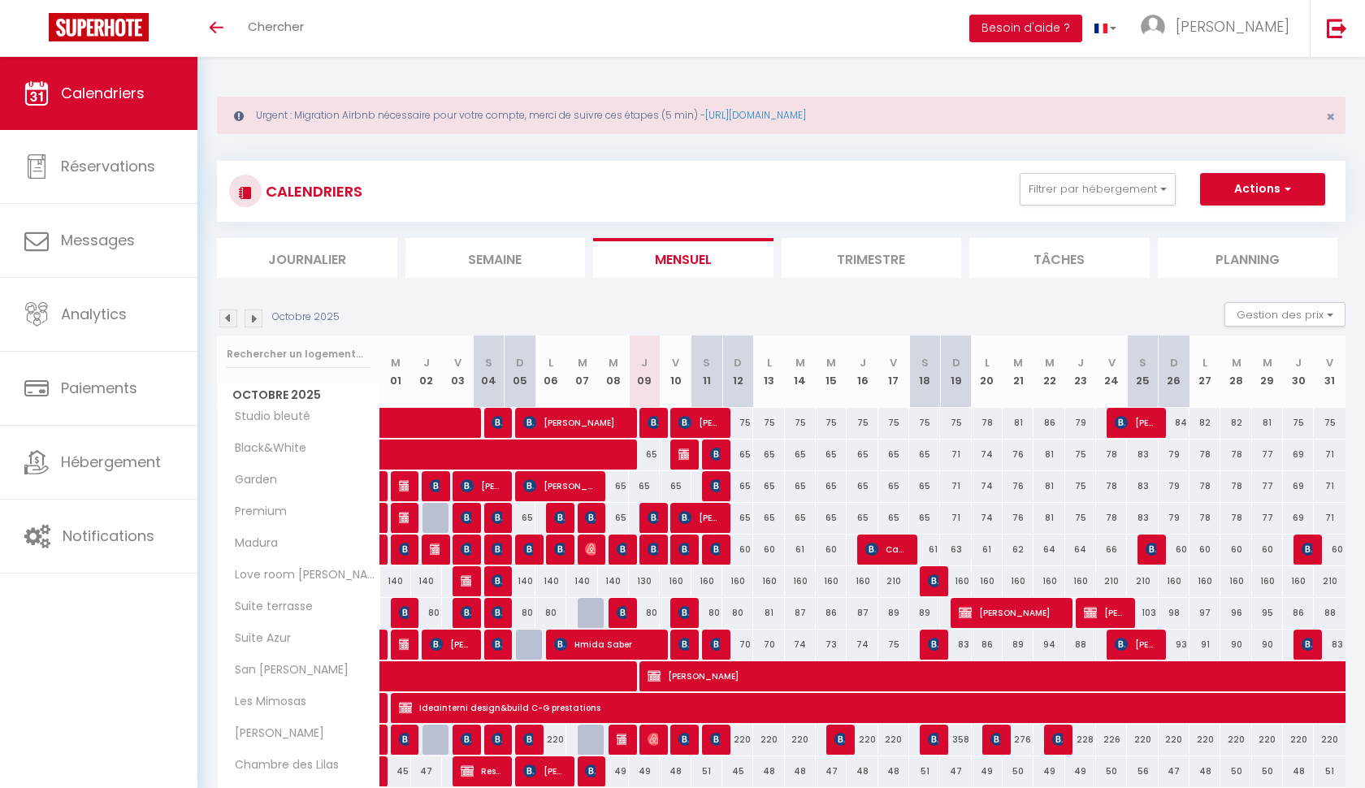
select select "0"
select select "1"
select select
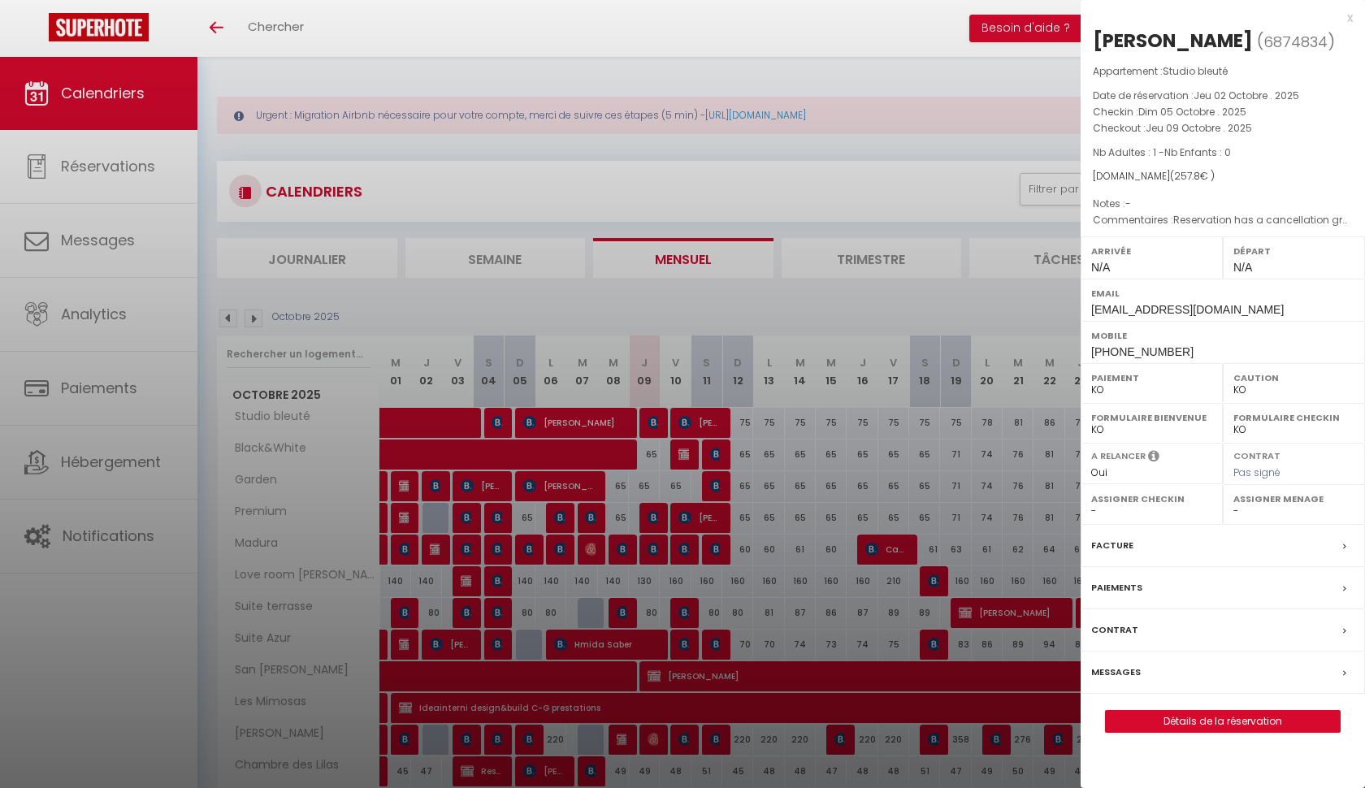
select select "50748"
click at [1348, 12] on div "x" at bounding box center [1216, 17] width 272 height 19
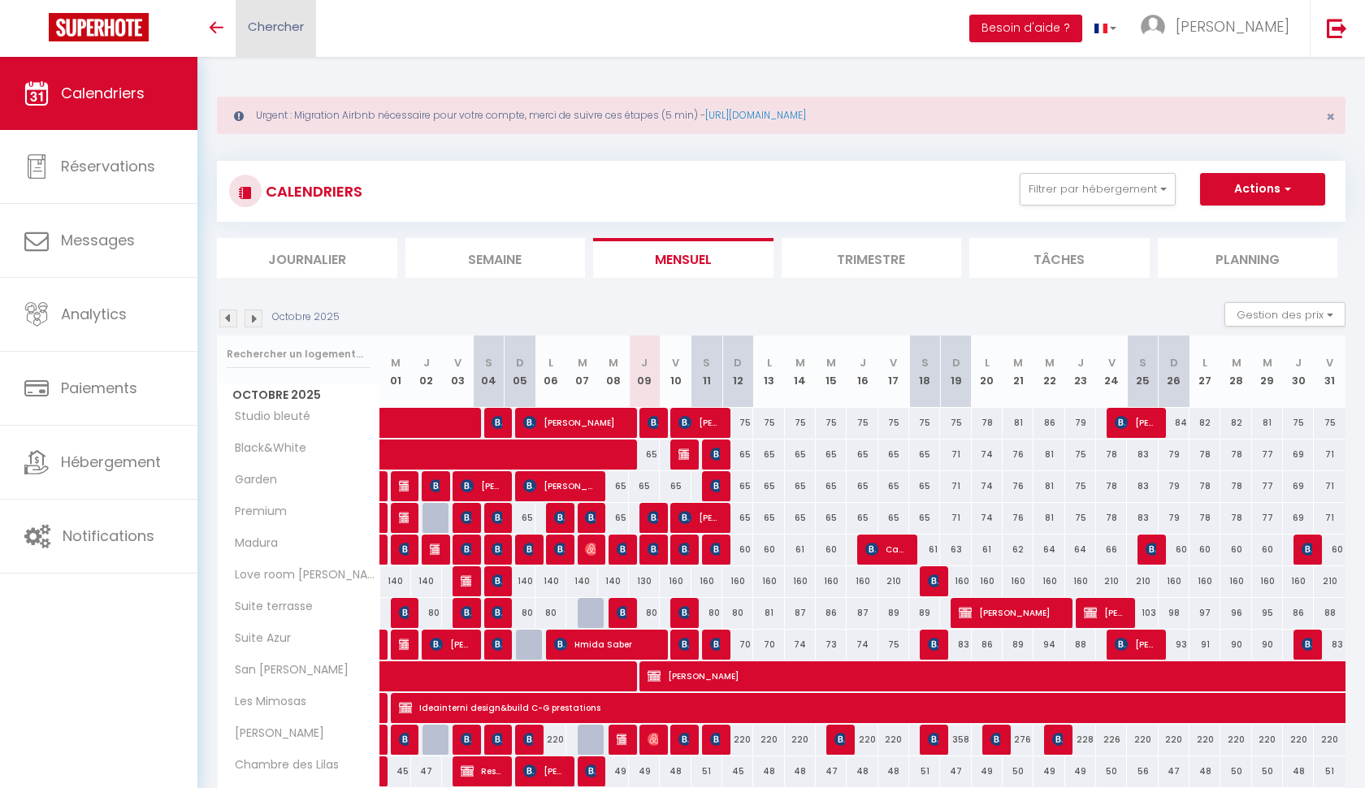
click at [309, 29] on link "Chercher" at bounding box center [276, 28] width 80 height 57
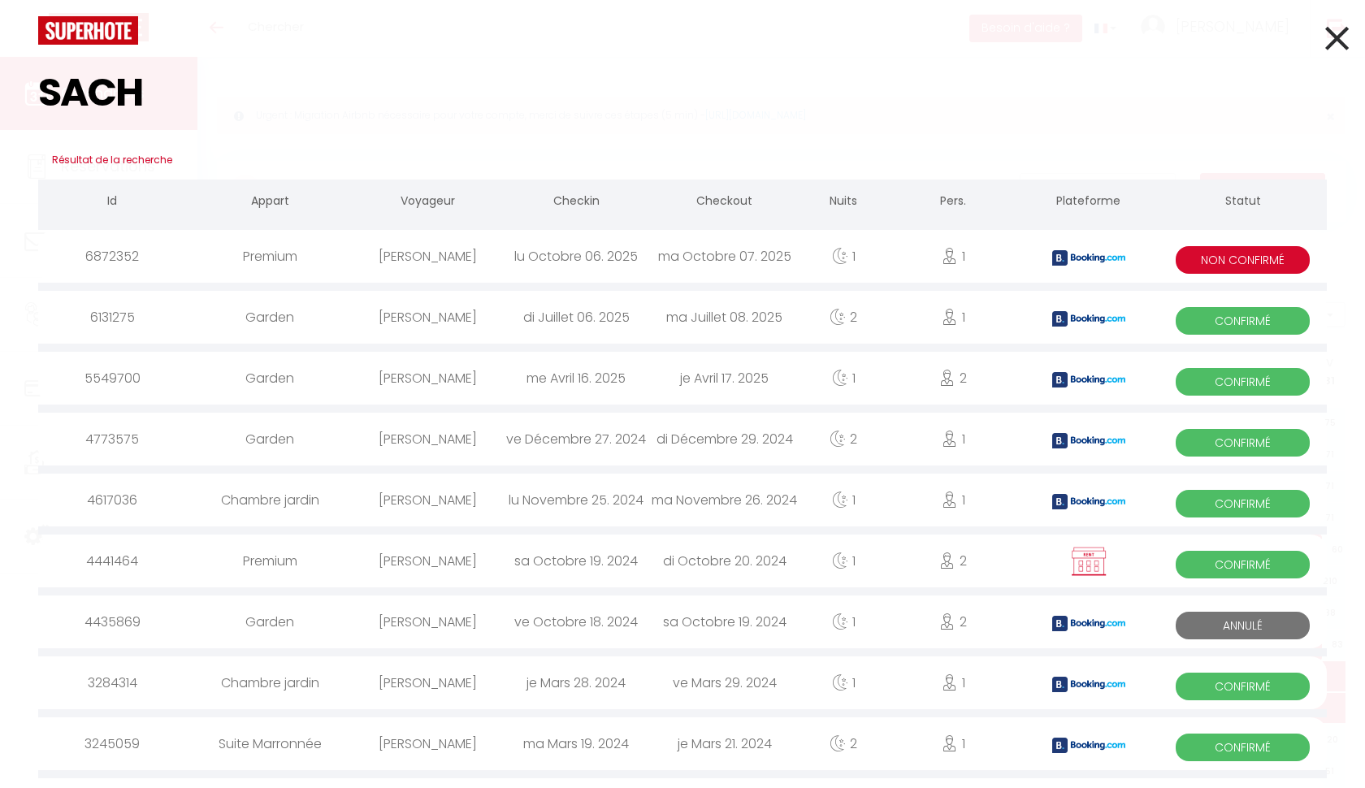
scroll to position [1, 0]
type input "SACH"
click at [465, 249] on div "[PERSON_NAME]" at bounding box center [428, 255] width 148 height 53
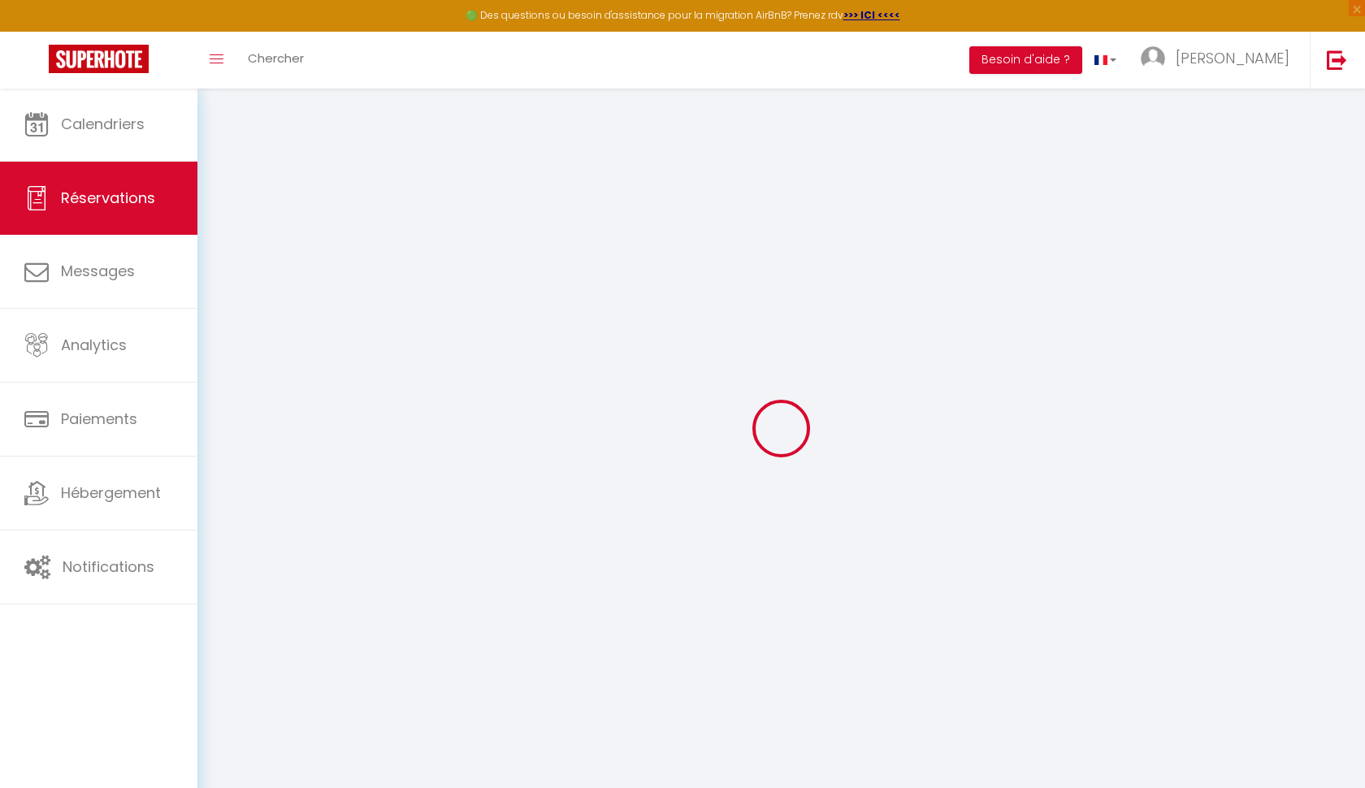
type input "[PERSON_NAME]"
type input "Sachs"
type input "[EMAIL_ADDRESS][DOMAIN_NAME]"
type input "[PHONE_NUMBER]"
type input "8037"
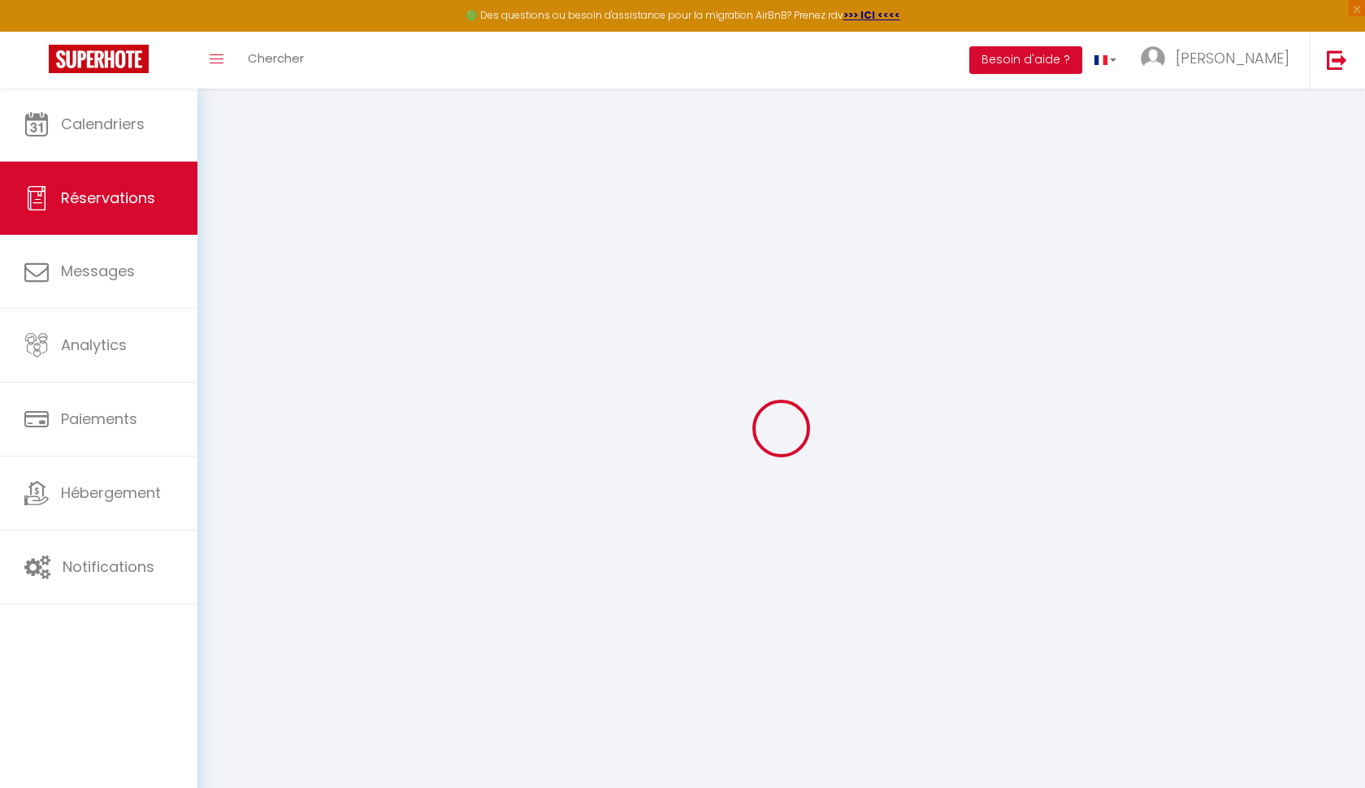
type input "[STREET_ADDRESS]"
type input "[GEOGRAPHIC_DATA]"
select select "CH"
type input "11.05"
select select "36871"
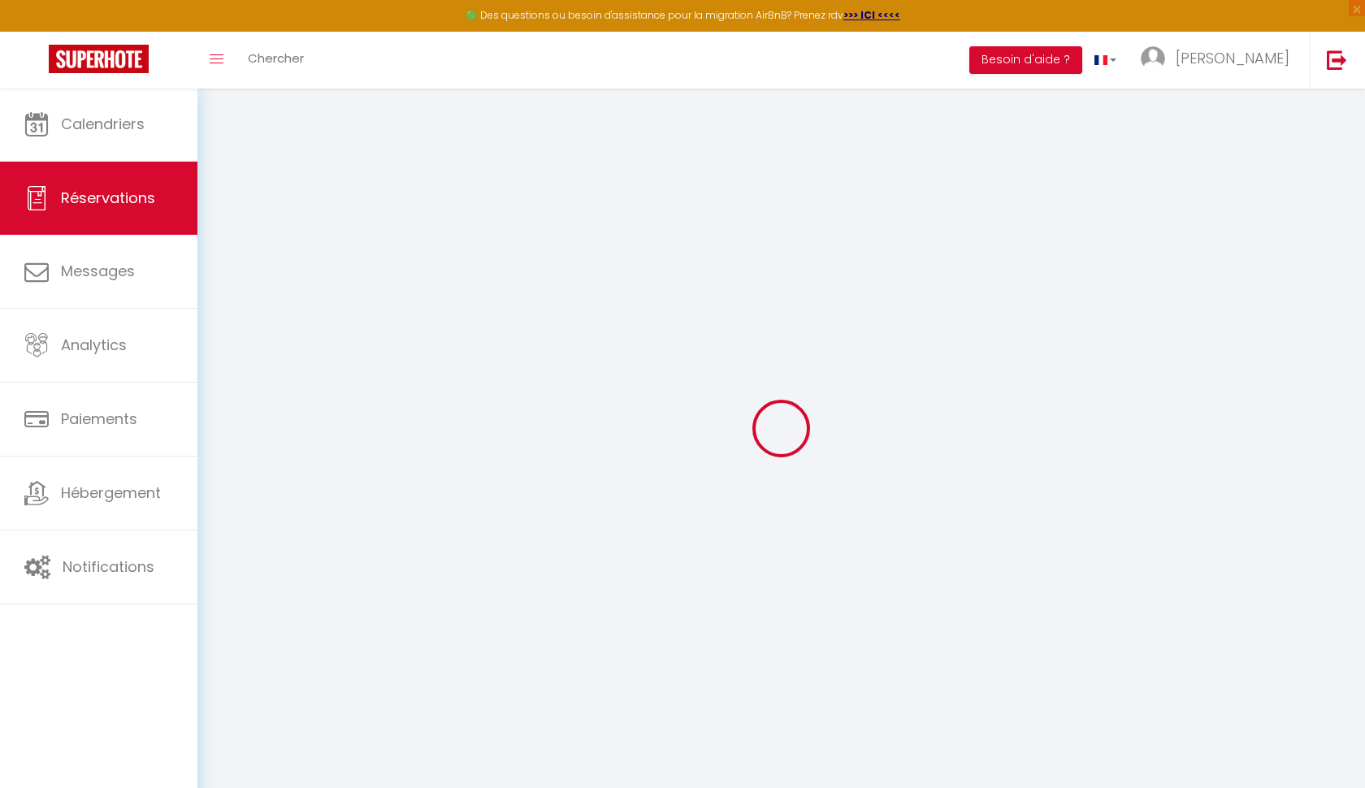
select select "2"
select select
type input "1"
select select "10"
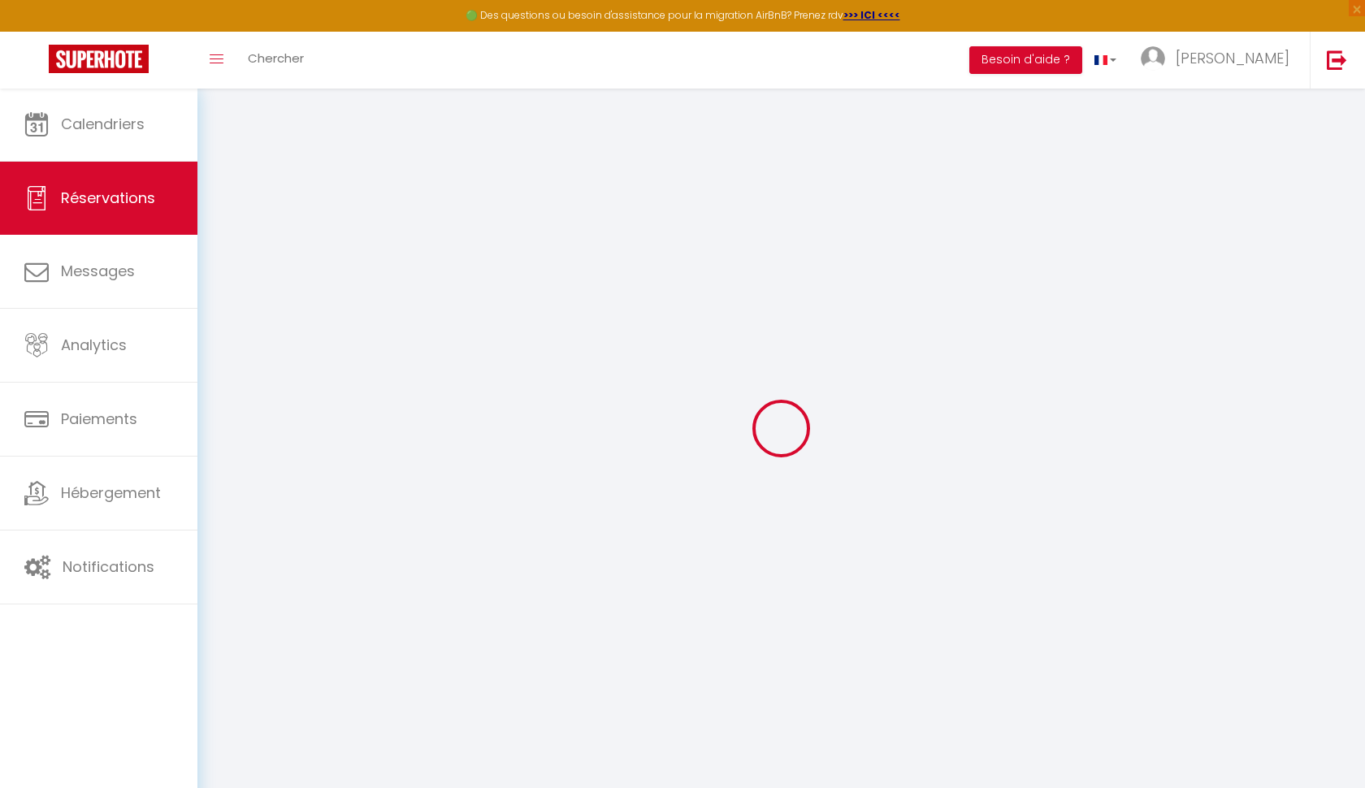
select select
type input "65"
checkbox input "false"
type input "68.96"
select select "2"
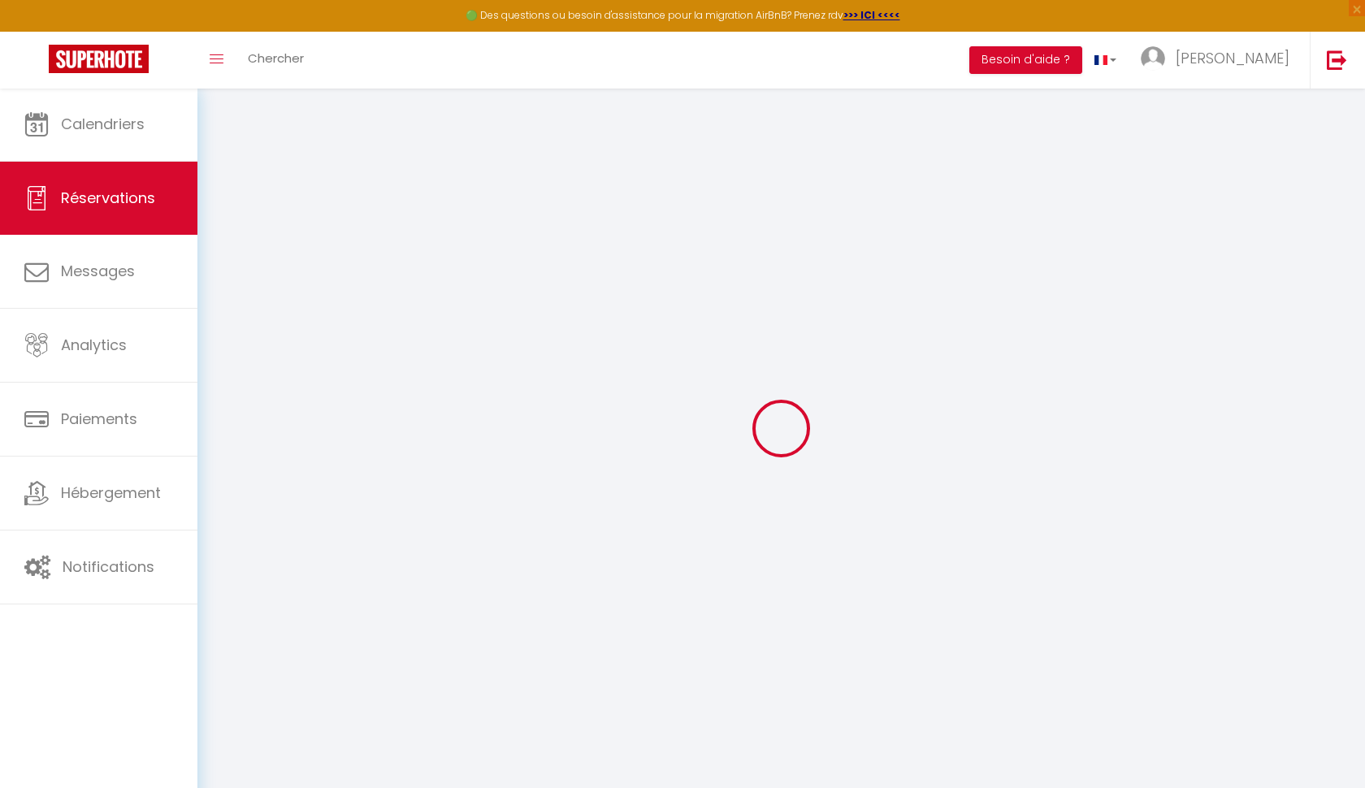
type input "0"
select select
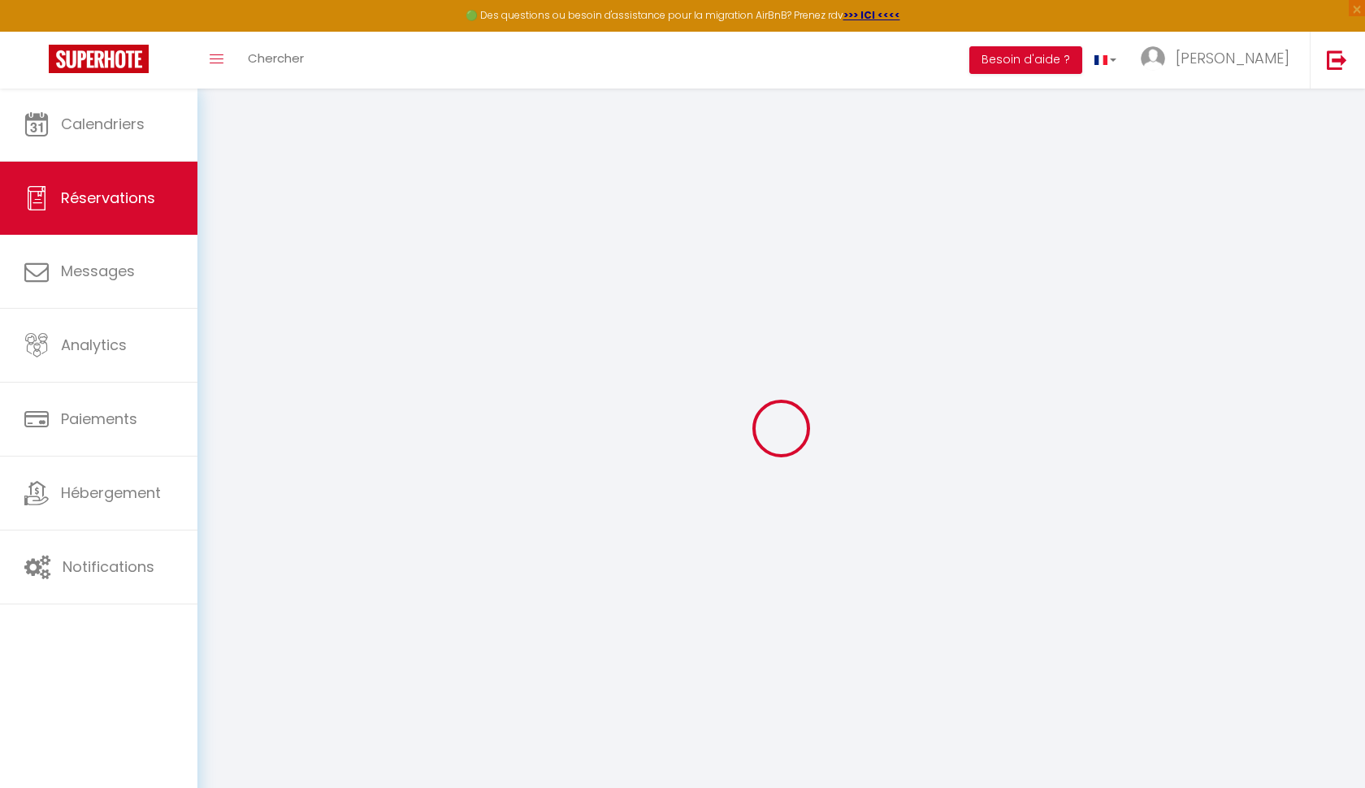
select select "14"
checkbox input "false"
select select
checkbox input "false"
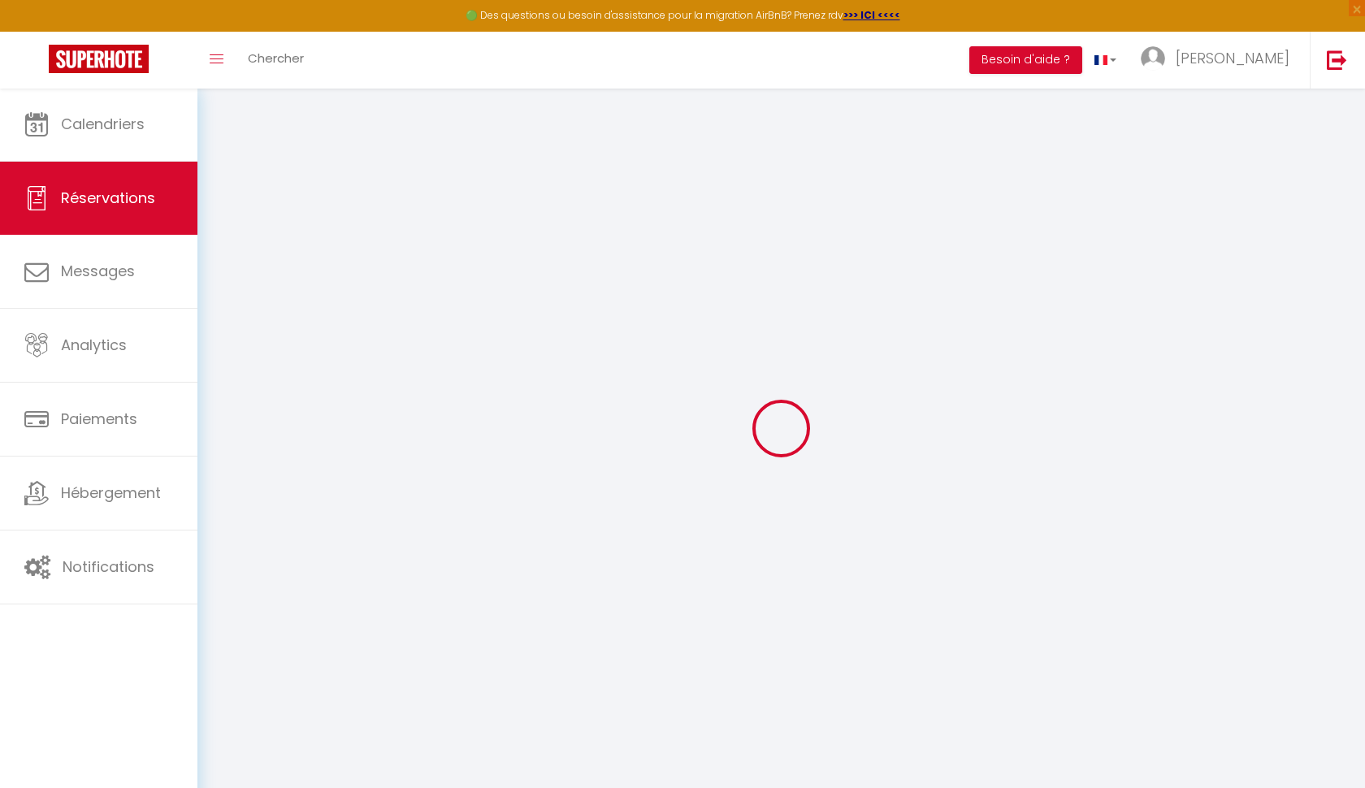
select select
checkbox input "false"
select select
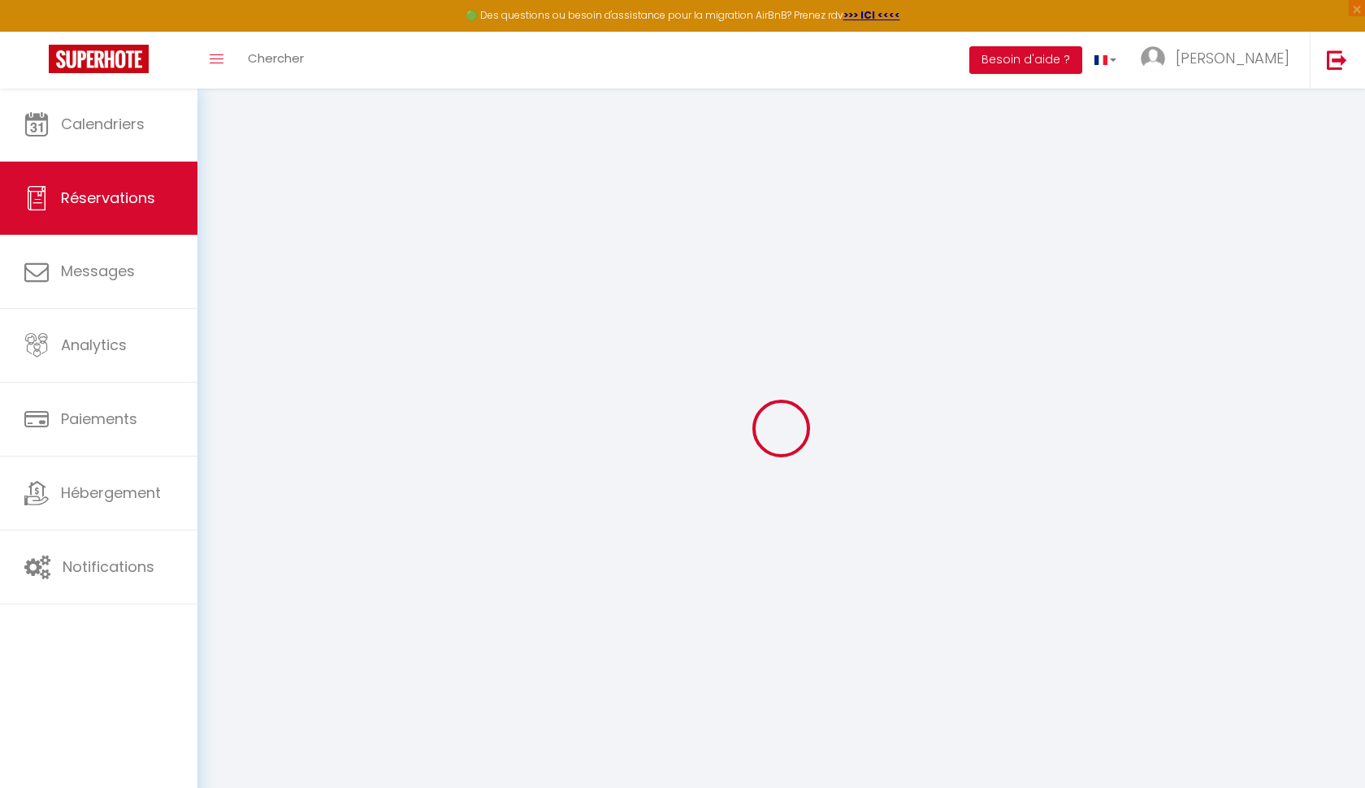
checkbox input "false"
type textarea "Approximate time of arrival: between 16:00 and 17:00"
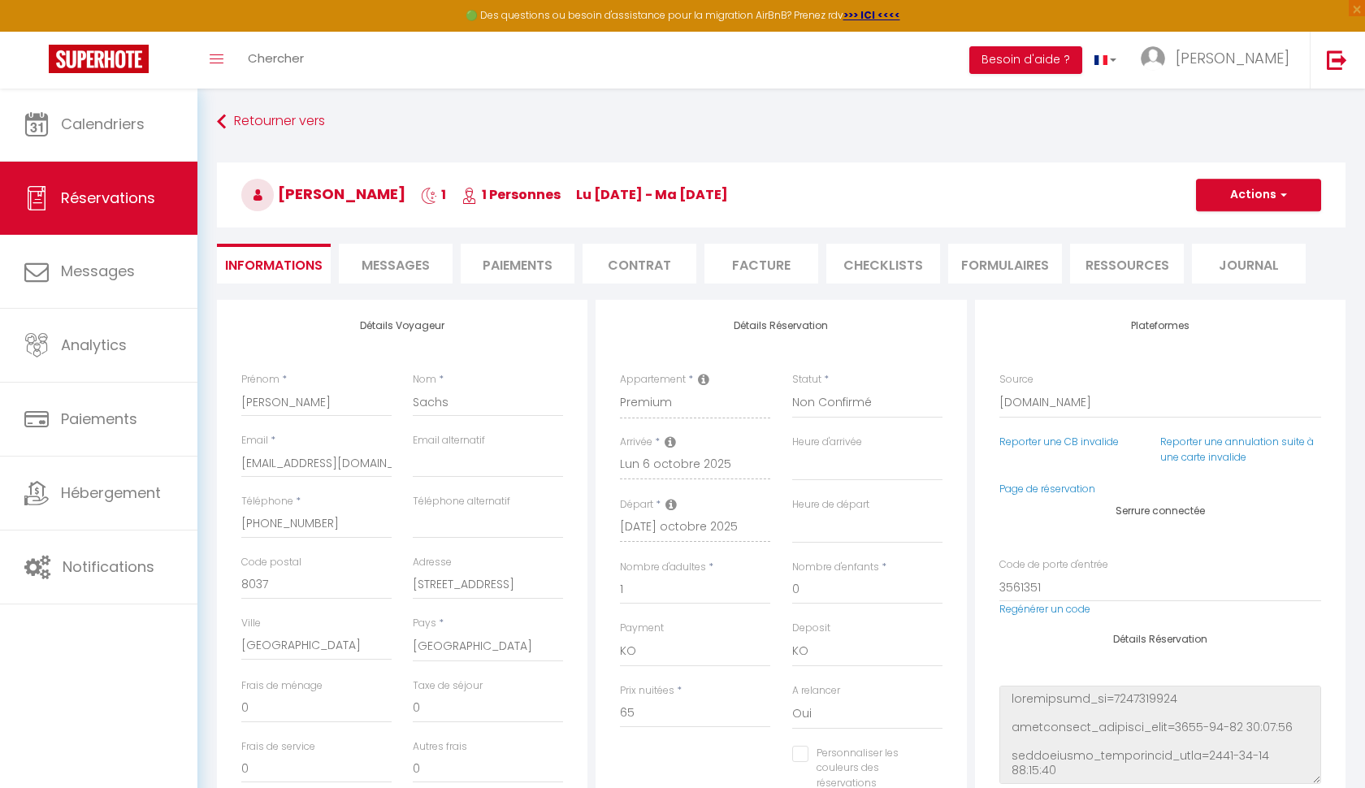
type input "3.96"
select select
checkbox input "false"
select select
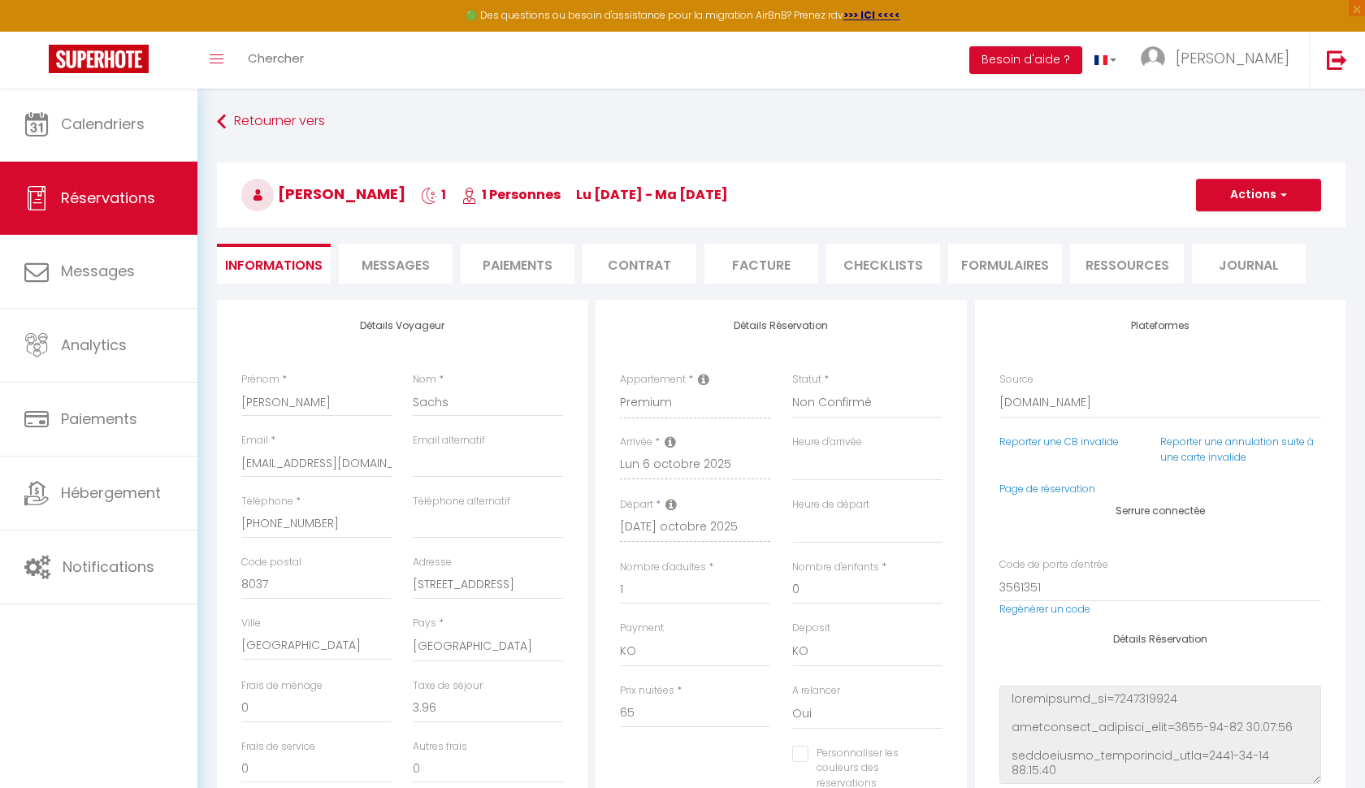
select select
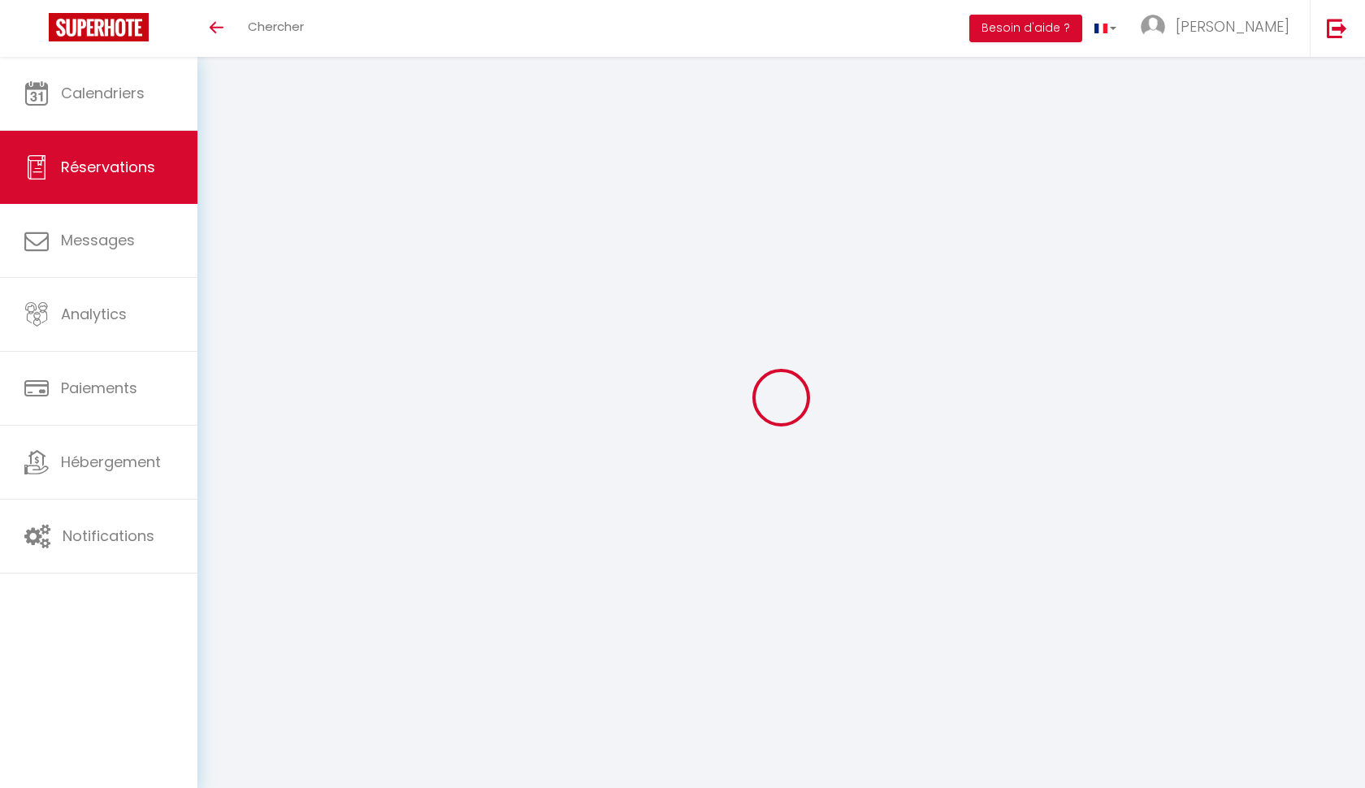
select select
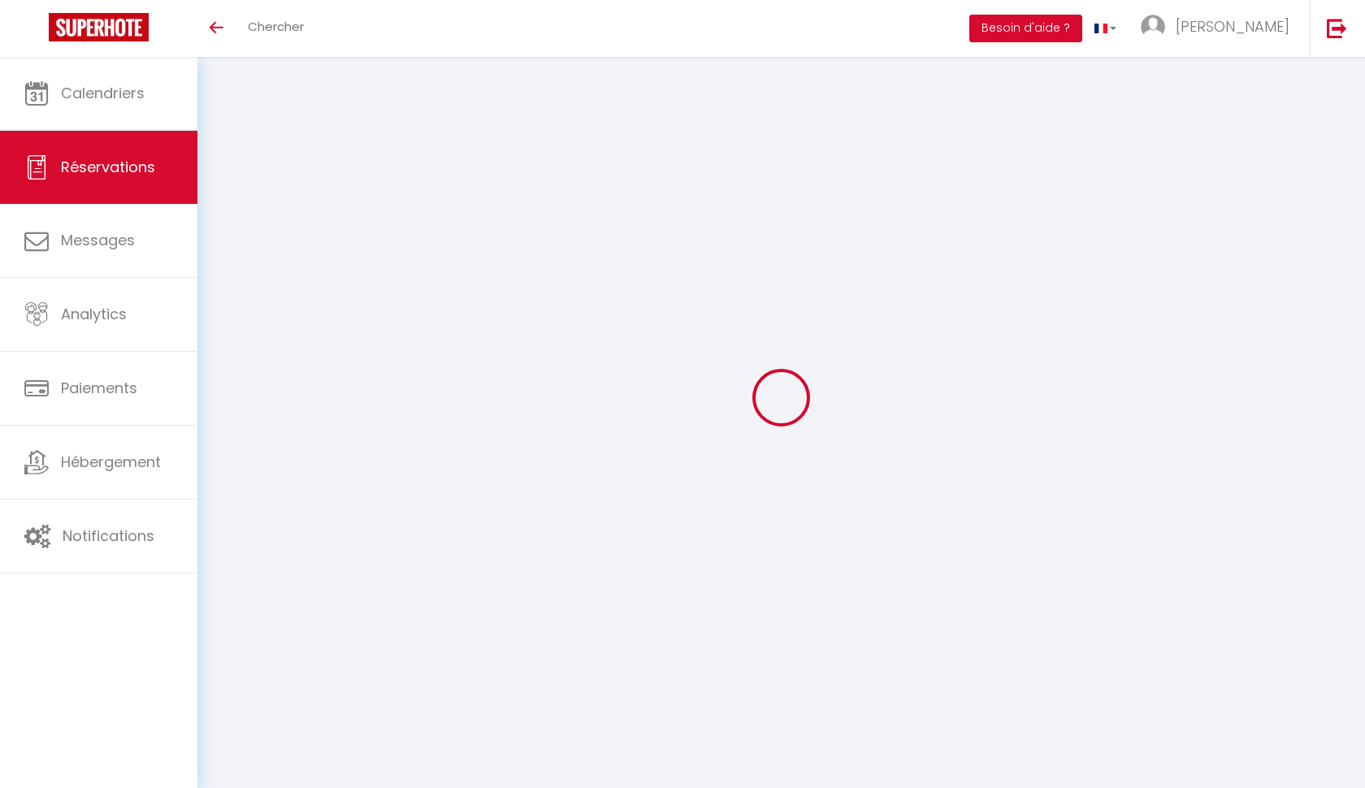
type input "[PERSON_NAME]"
type input "Sachs"
type input "[EMAIL_ADDRESS][DOMAIN_NAME]"
type input "[PHONE_NUMBER]"
type input "8037"
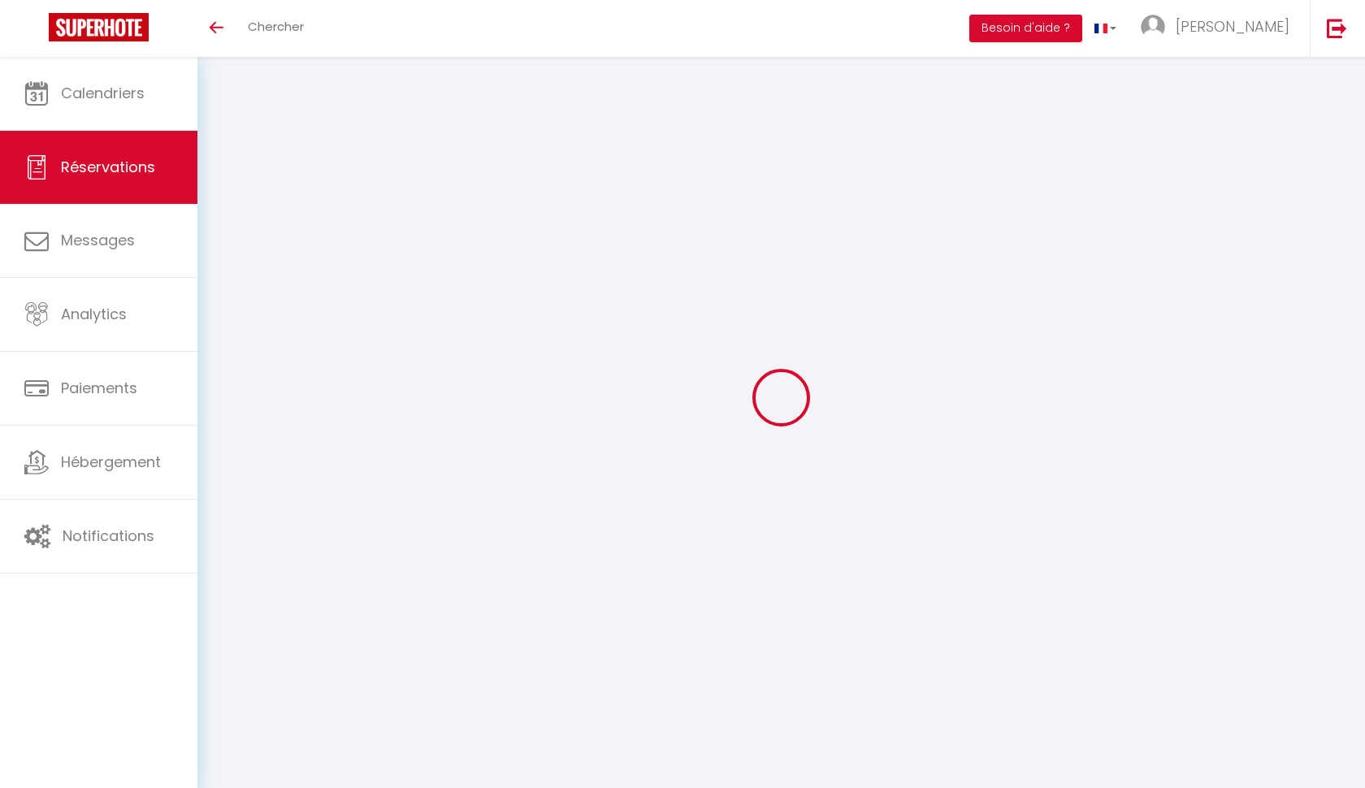
type input "[STREET_ADDRESS]"
type input "[GEOGRAPHIC_DATA]"
select select "CH"
type input "11.05"
select select "36871"
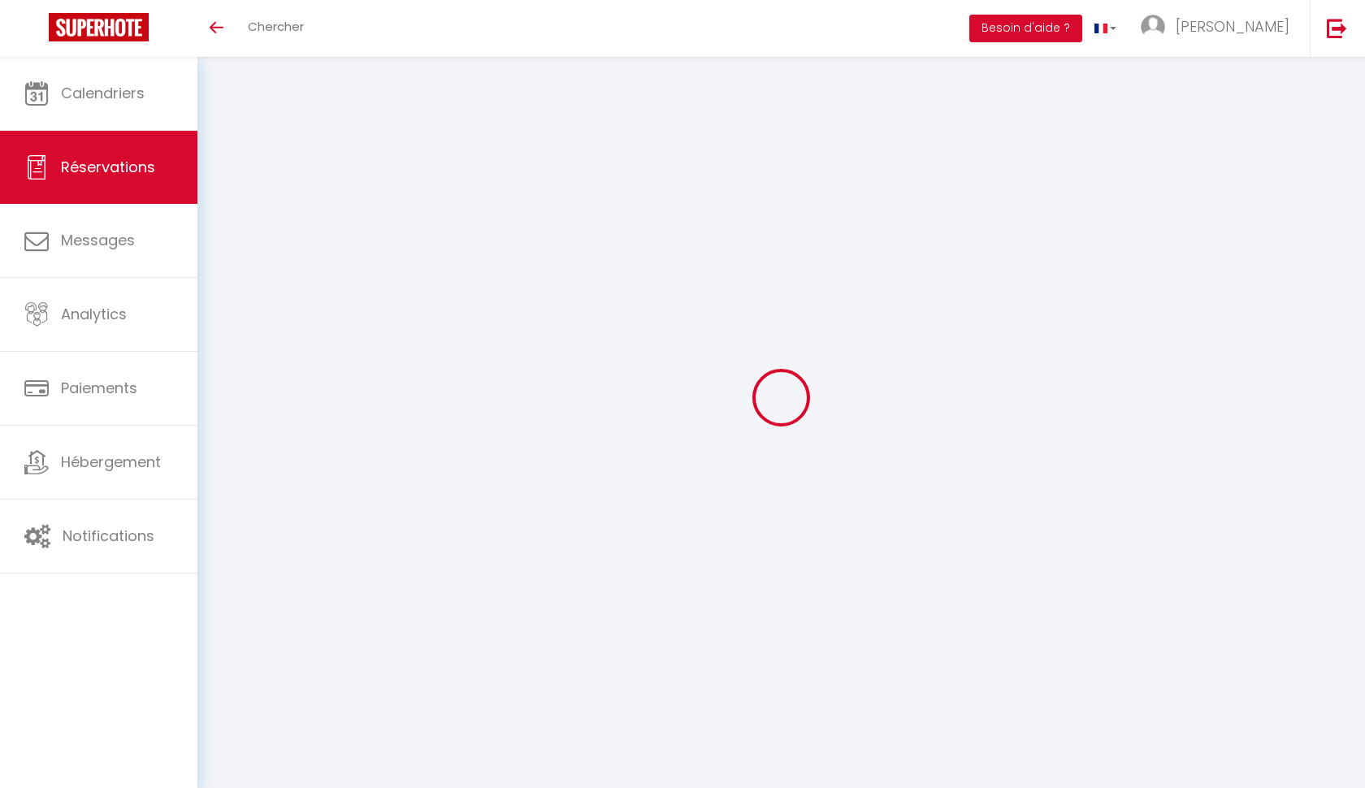
select select "0"
select select
type input "1"
select select "10"
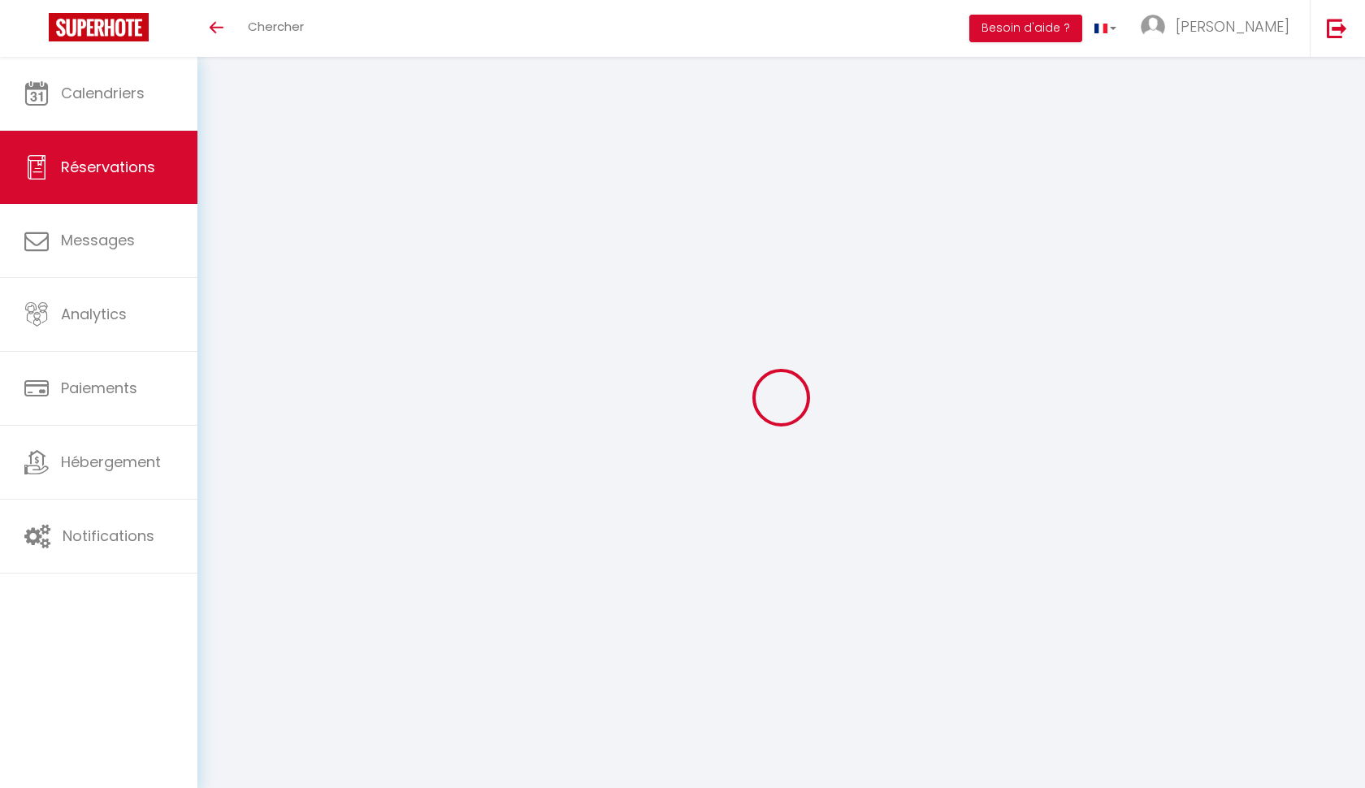
select select
type input "65"
checkbox input "false"
type input "68.96"
select select "2"
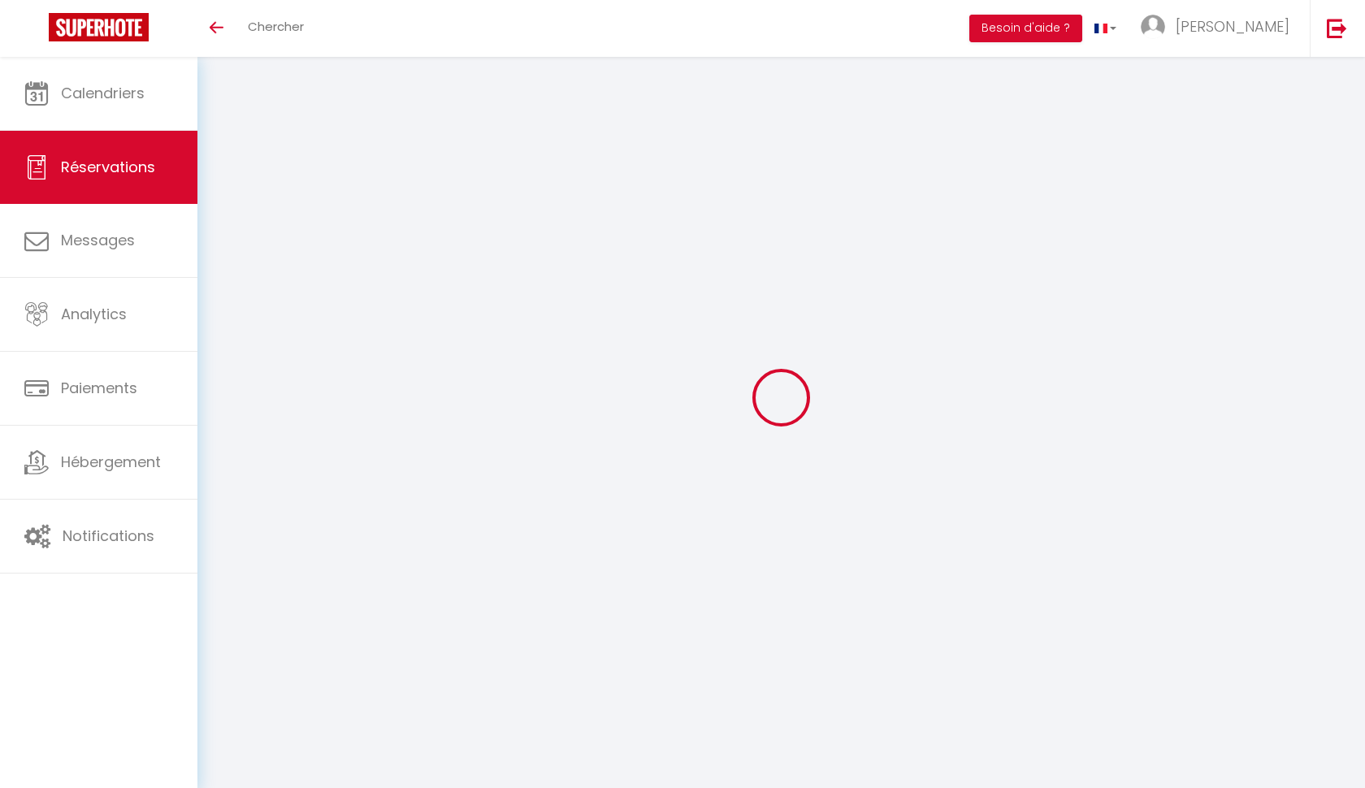
type input "0"
select select
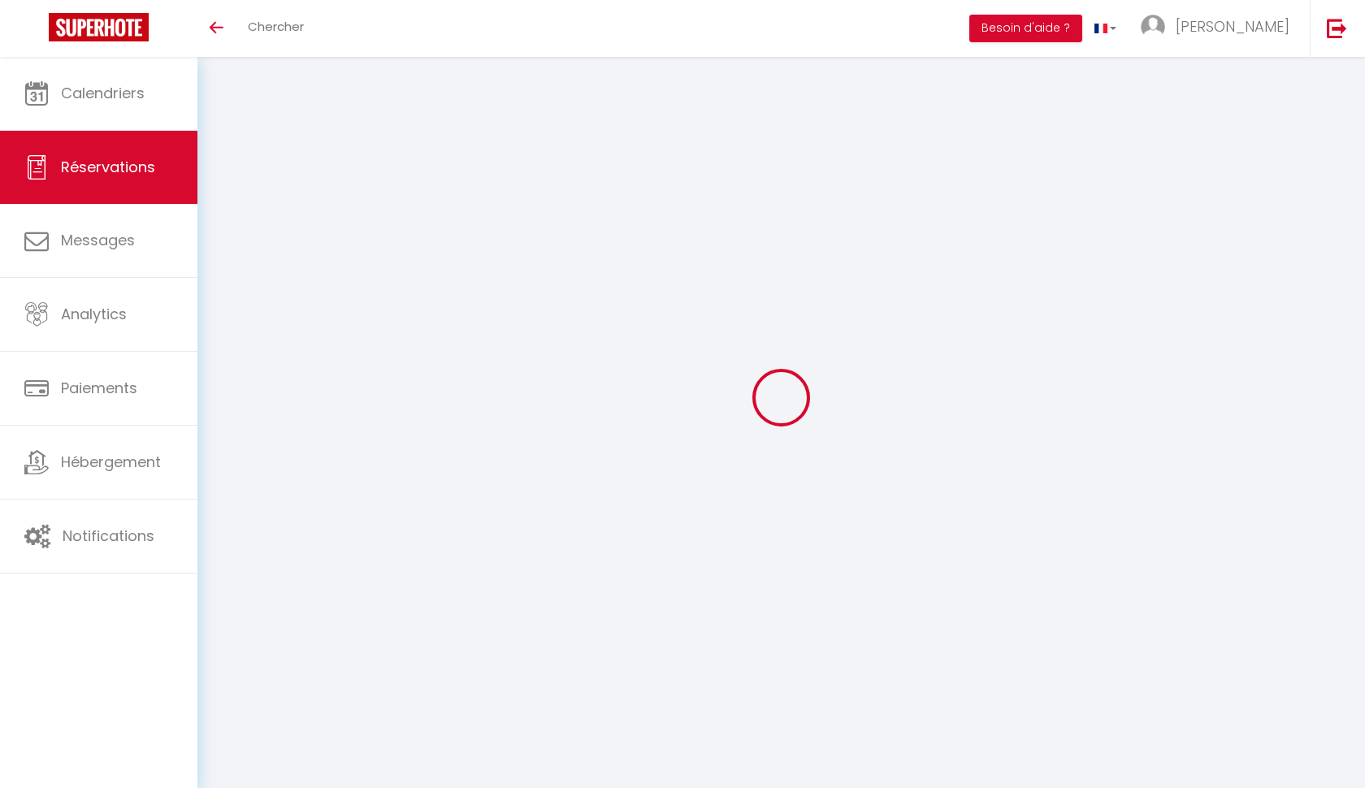
select select "14"
checkbox input "false"
select select
checkbox input "false"
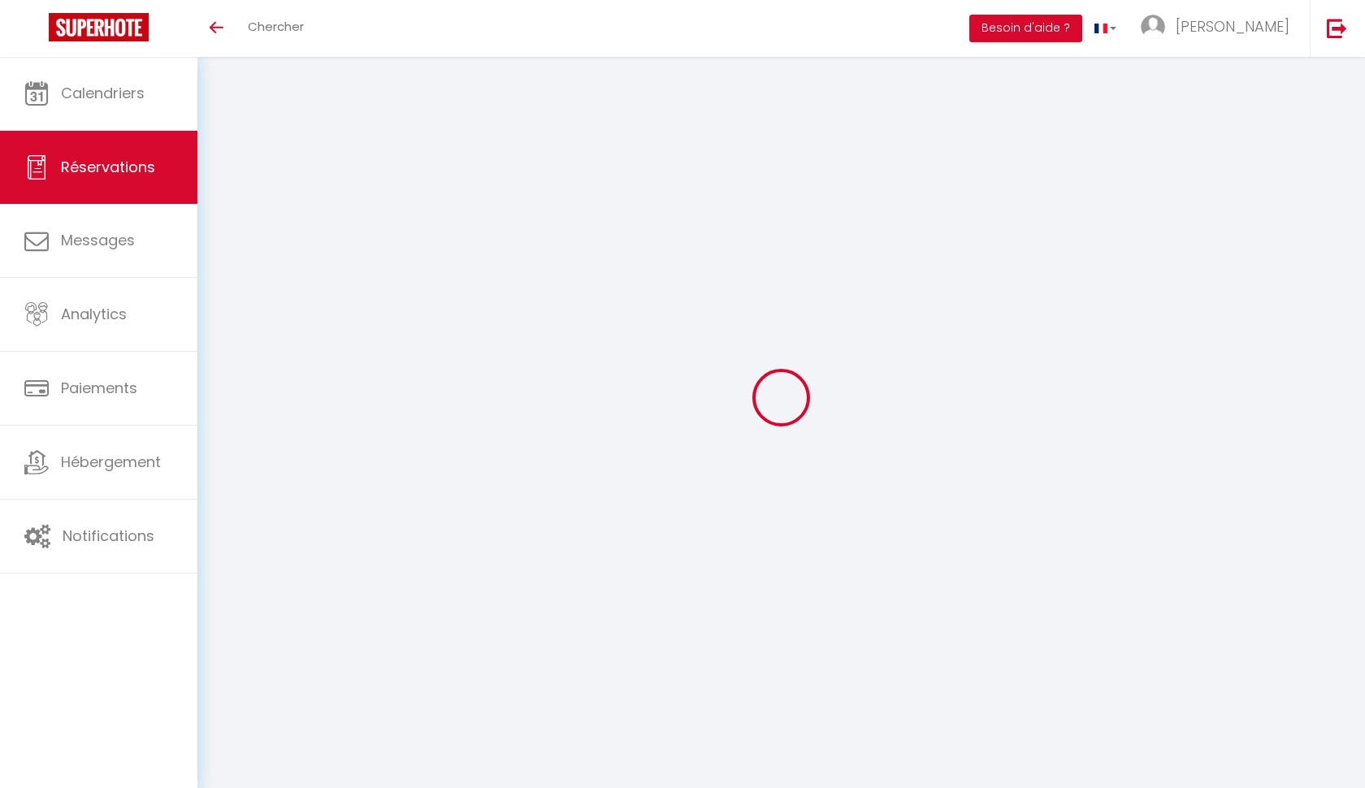
select select
checkbox input "false"
select select
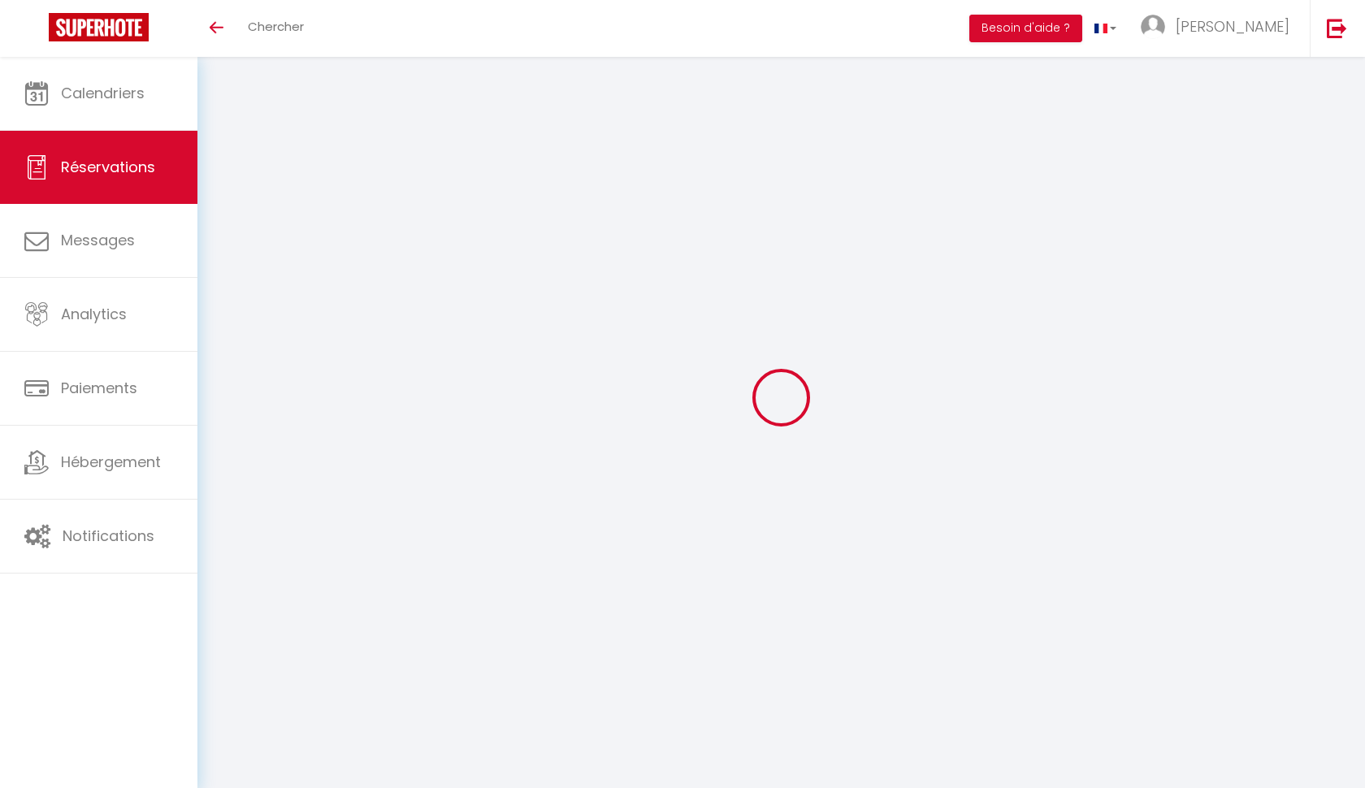
checkbox input "false"
type textarea "Approximate time of arrival: between 16:00 and 17:00"
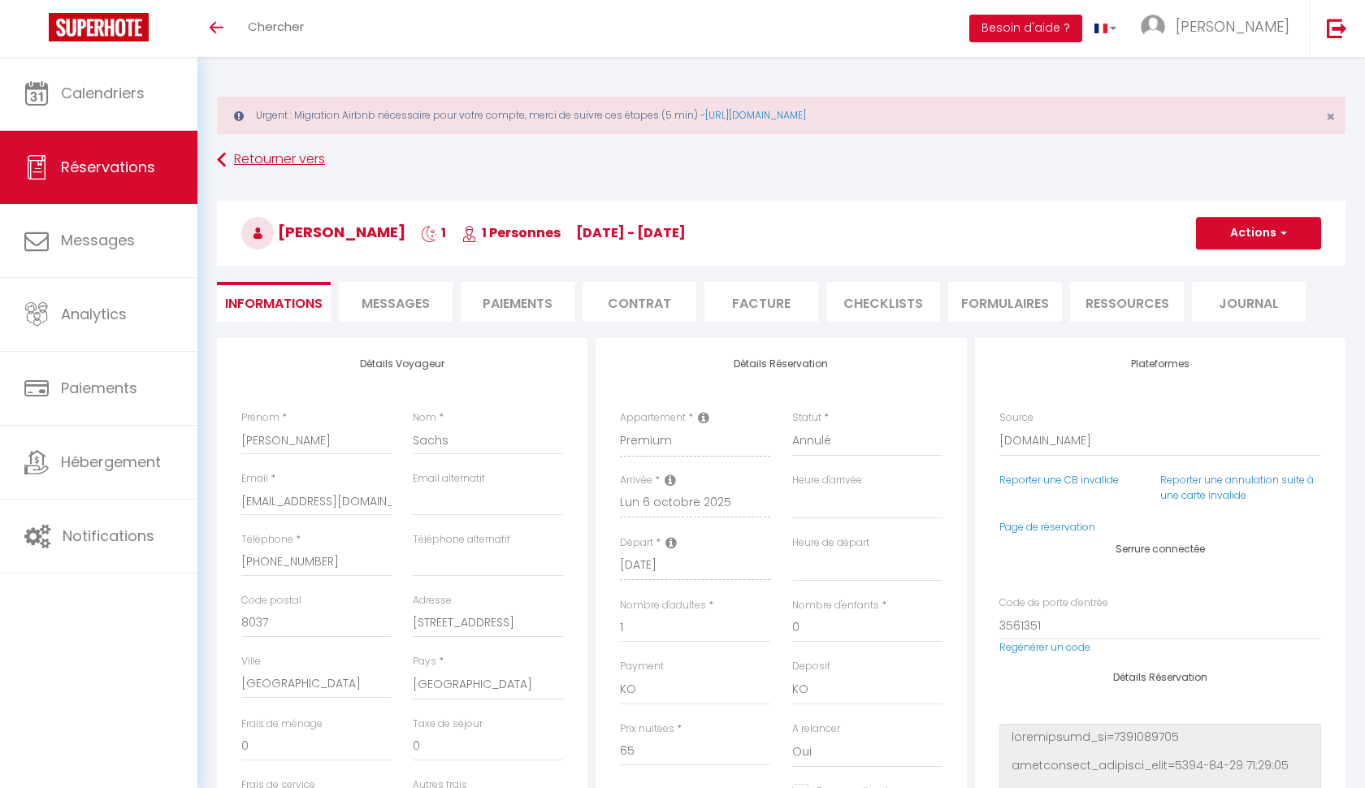
type input "3.96"
select select
checkbox input "false"
select select
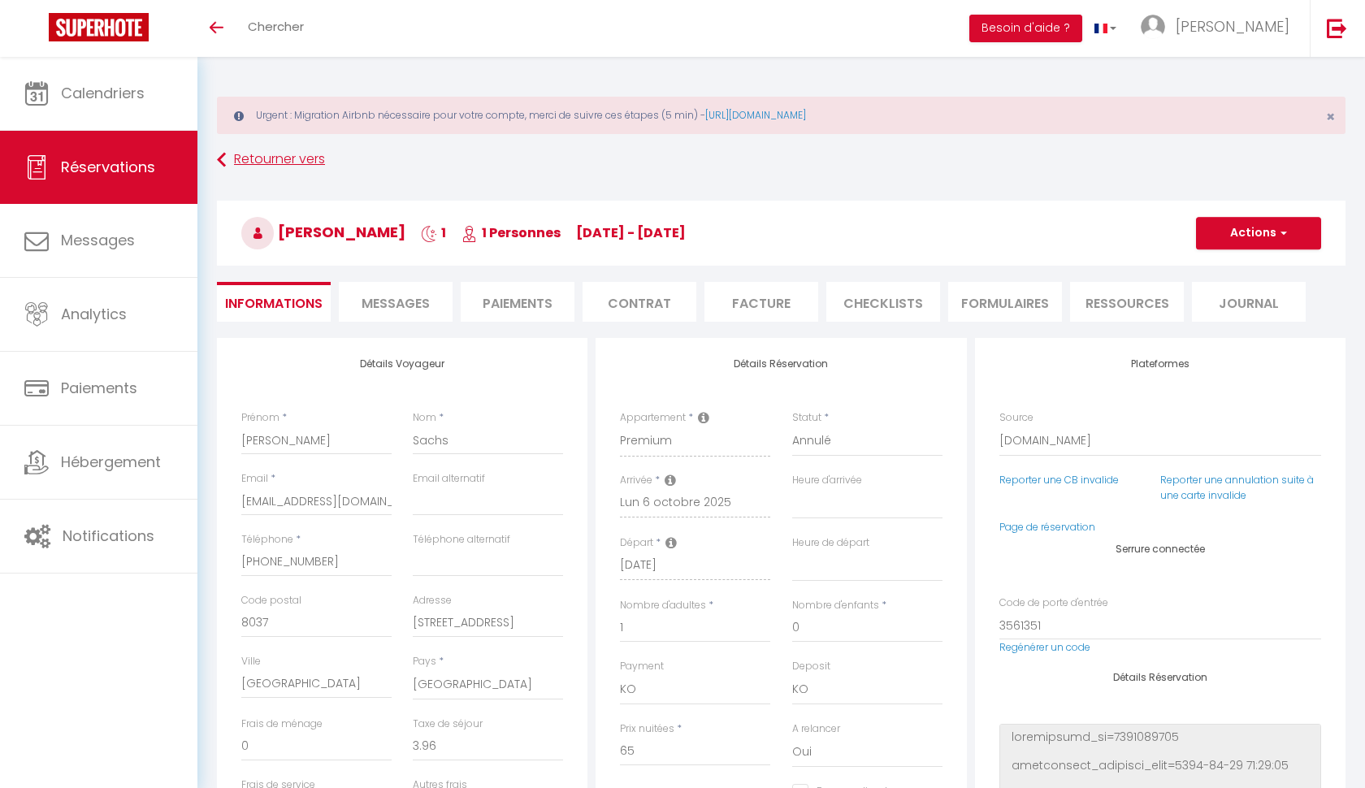
select select
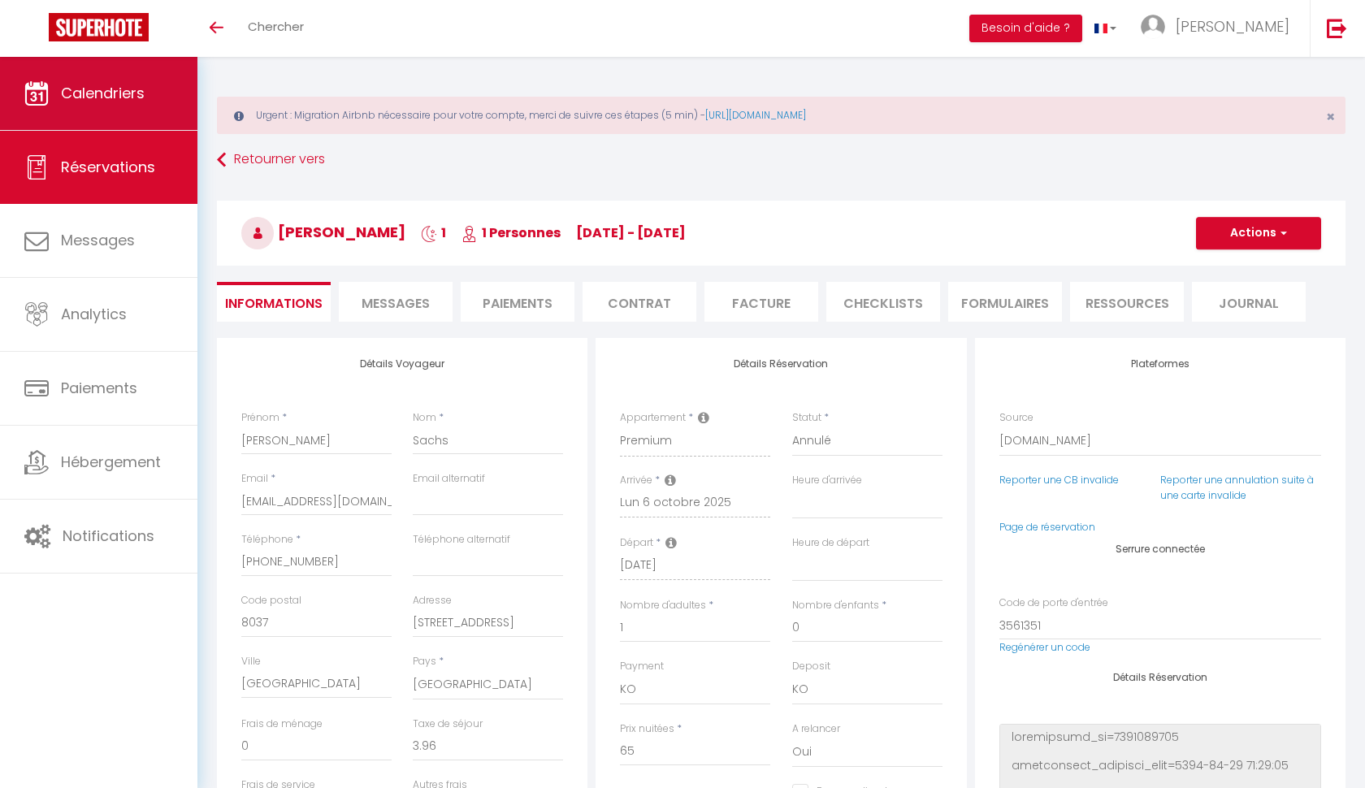
click at [92, 76] on link "Calendriers" at bounding box center [98, 93] width 197 height 73
